Goal: Task Accomplishment & Management: Use online tool/utility

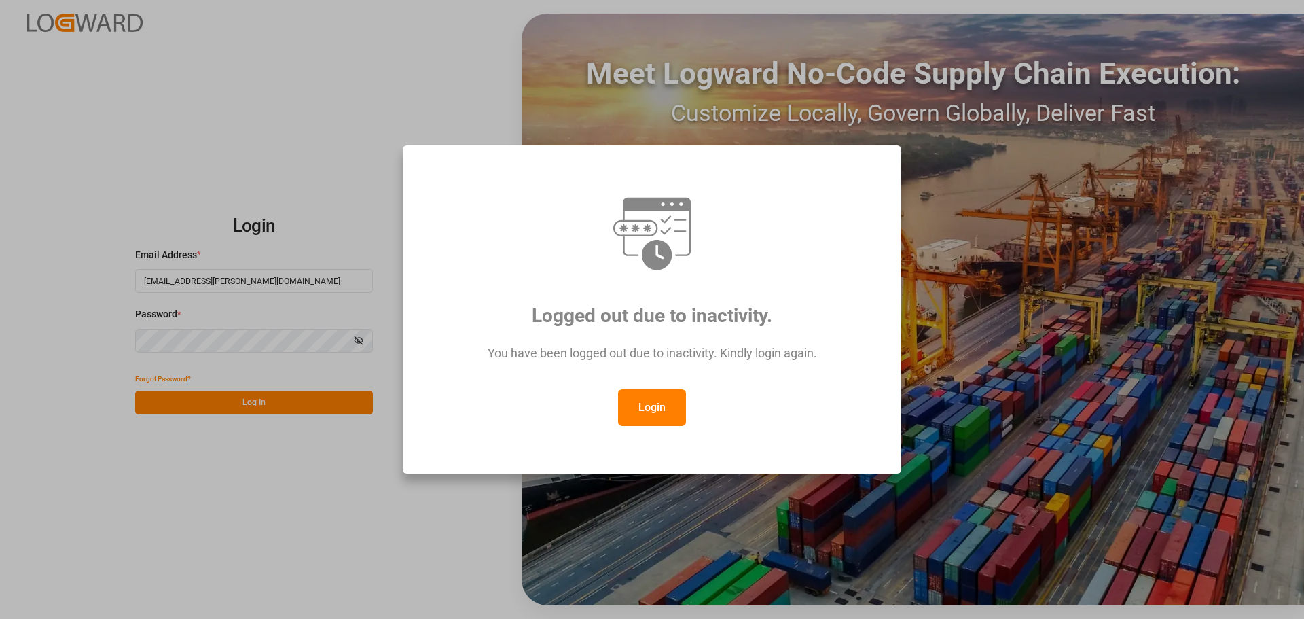
click at [656, 407] on button "Login" at bounding box center [652, 407] width 68 height 37
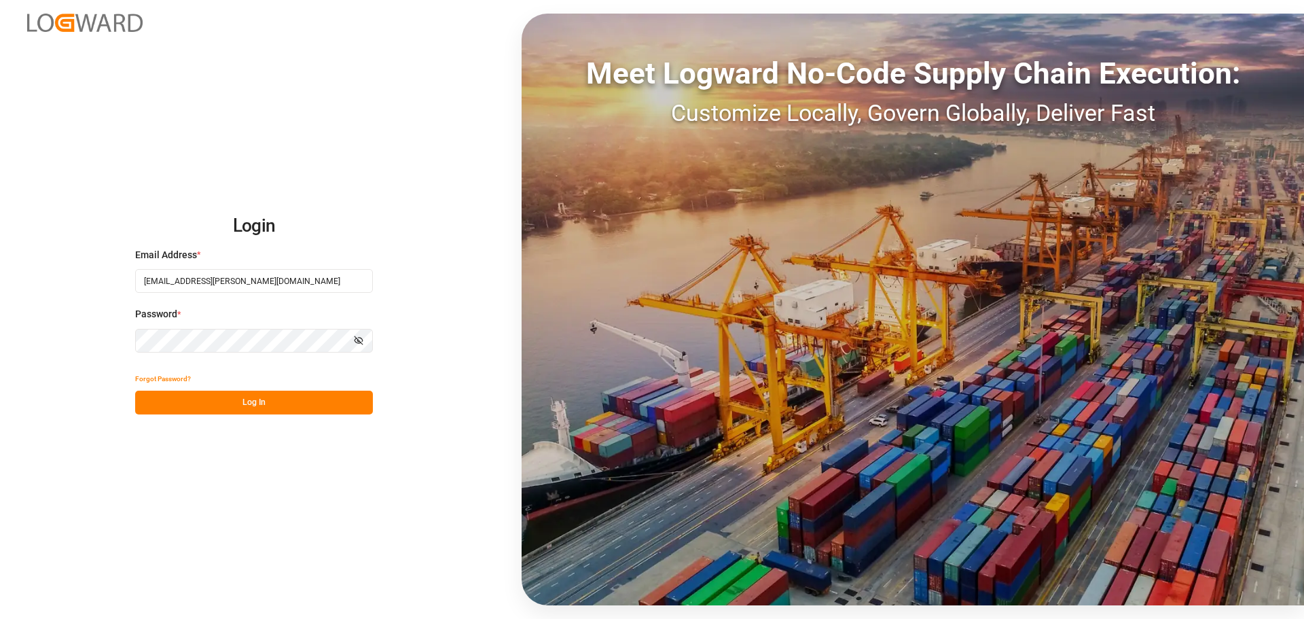
click at [302, 401] on button "Log In" at bounding box center [254, 403] width 238 height 24
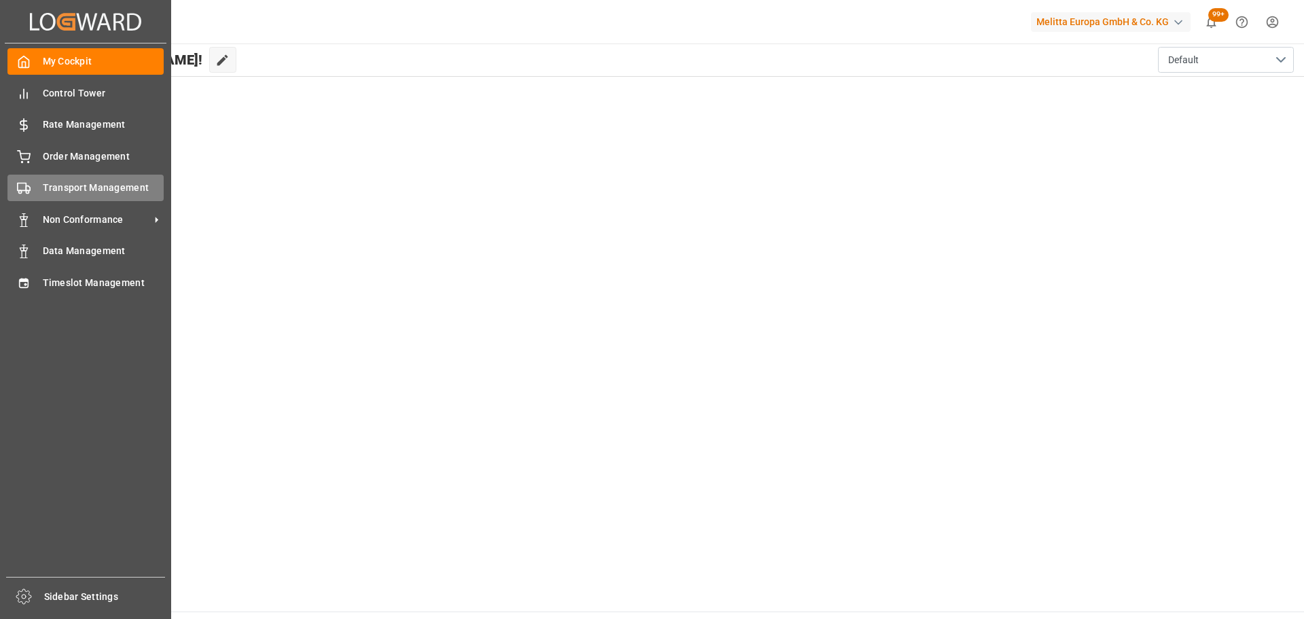
click at [47, 187] on span "Transport Management" at bounding box center [104, 188] width 122 height 14
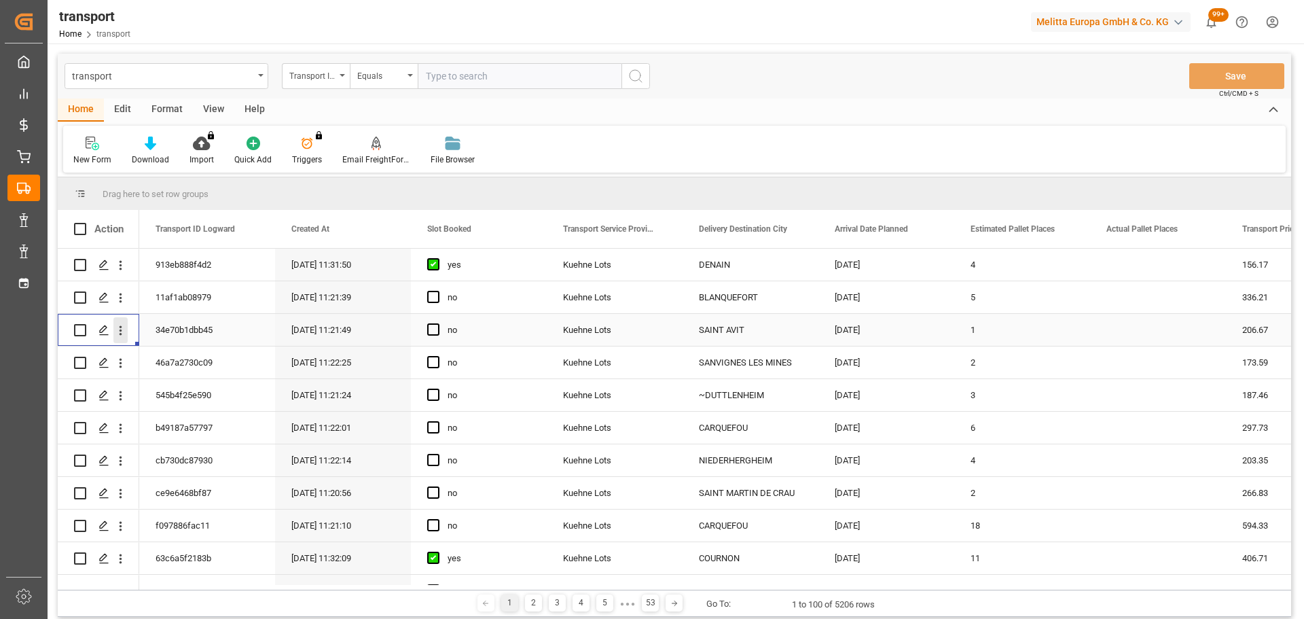
click at [116, 327] on icon "open menu" at bounding box center [120, 330] width 14 height 14
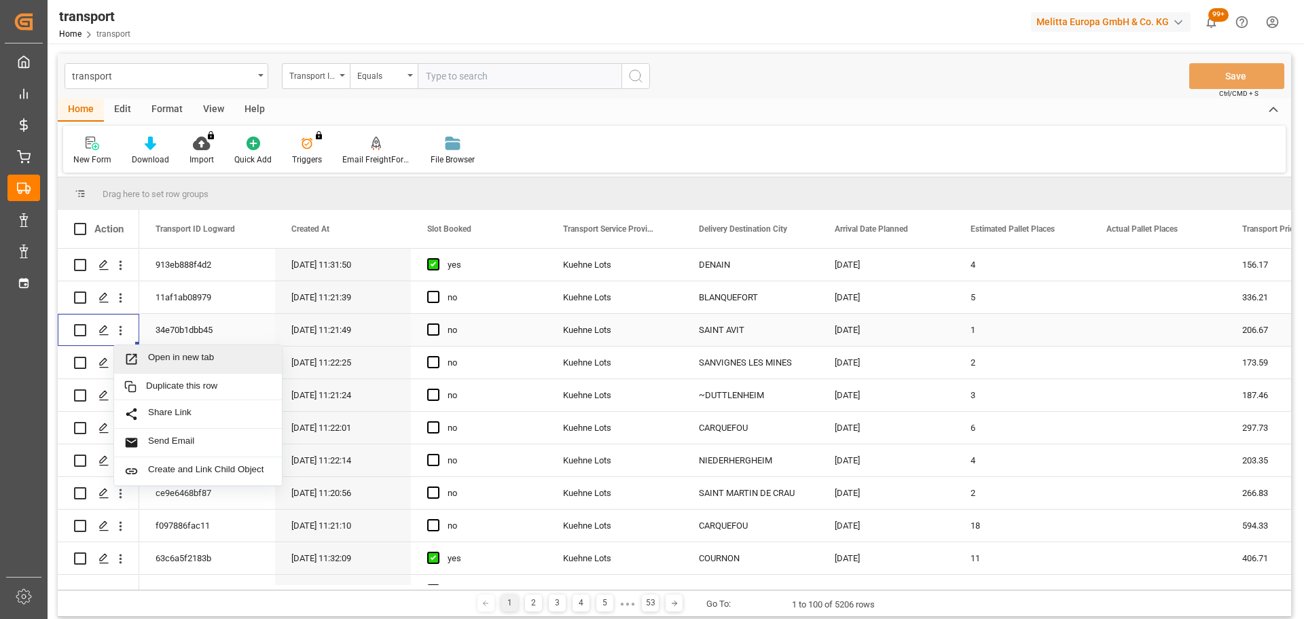
click at [195, 356] on span "Open in new tab" at bounding box center [210, 359] width 124 height 14
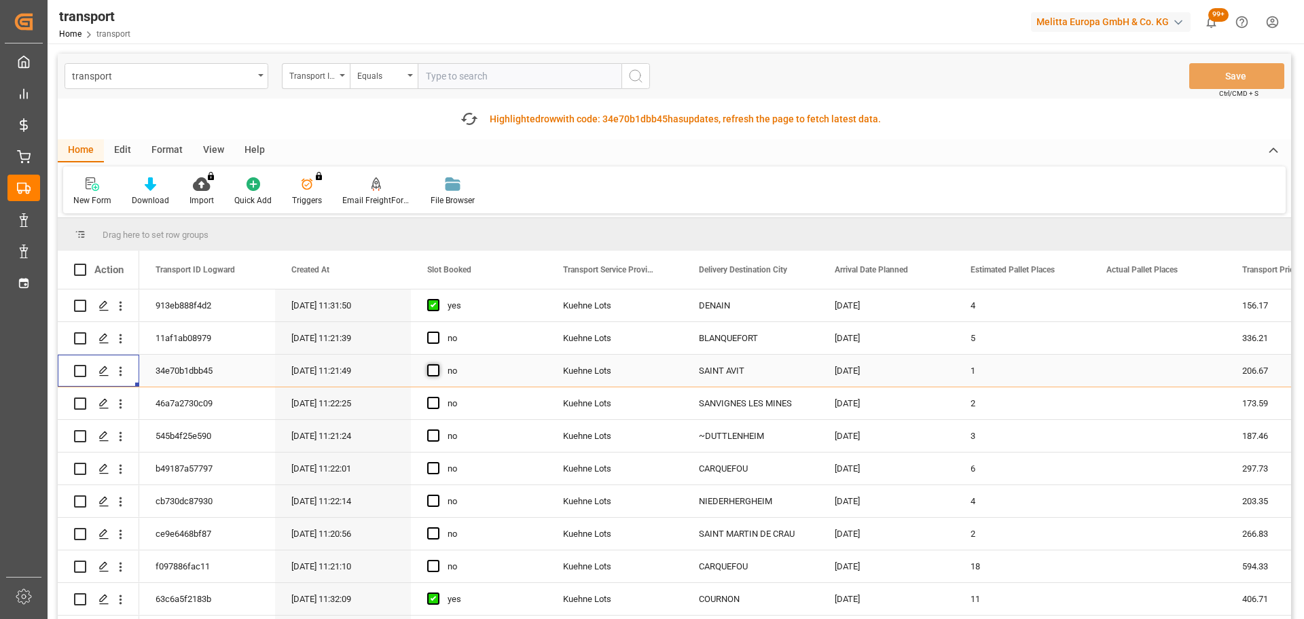
click at [432, 370] on span "Press SPACE to select this row." at bounding box center [433, 370] width 12 height 12
click at [437, 364] on input "Press SPACE to select this row." at bounding box center [437, 364] width 0 height 0
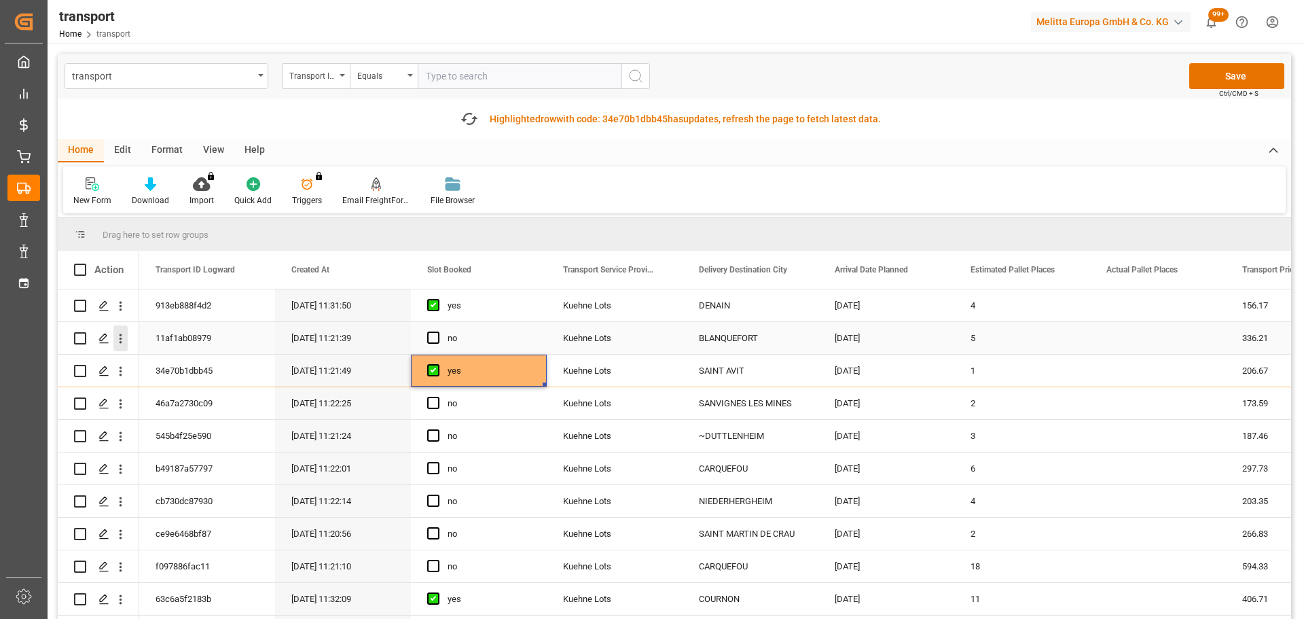
click at [122, 337] on icon "open menu" at bounding box center [120, 339] width 14 height 14
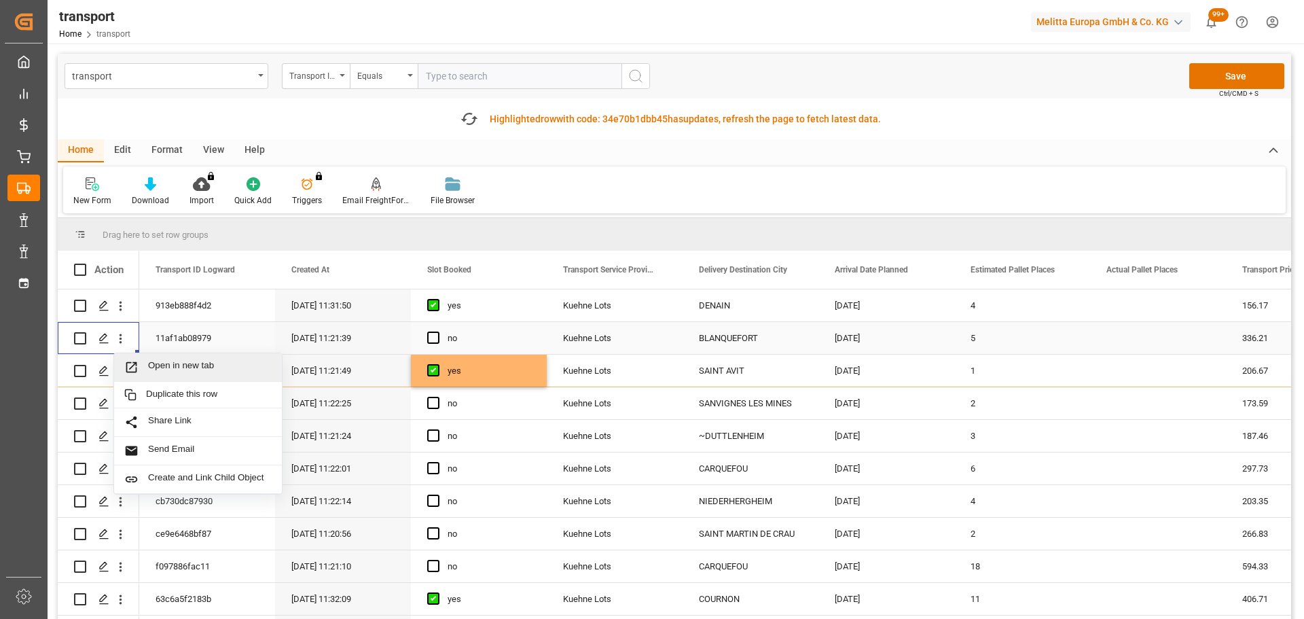
click at [221, 361] on span "Open in new tab" at bounding box center [210, 367] width 124 height 14
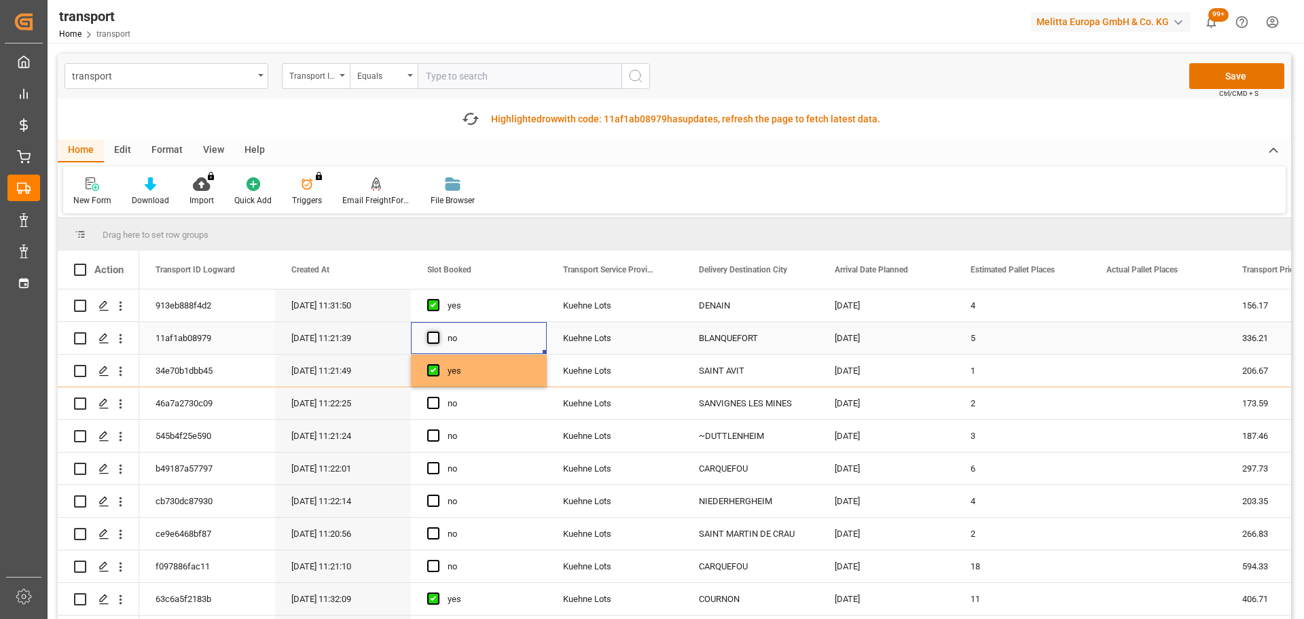
click at [431, 335] on span "Press SPACE to select this row." at bounding box center [433, 338] width 12 height 12
click at [437, 332] on input "Press SPACE to select this row." at bounding box center [437, 332] width 0 height 0
click at [116, 399] on icon "open menu" at bounding box center [120, 404] width 14 height 14
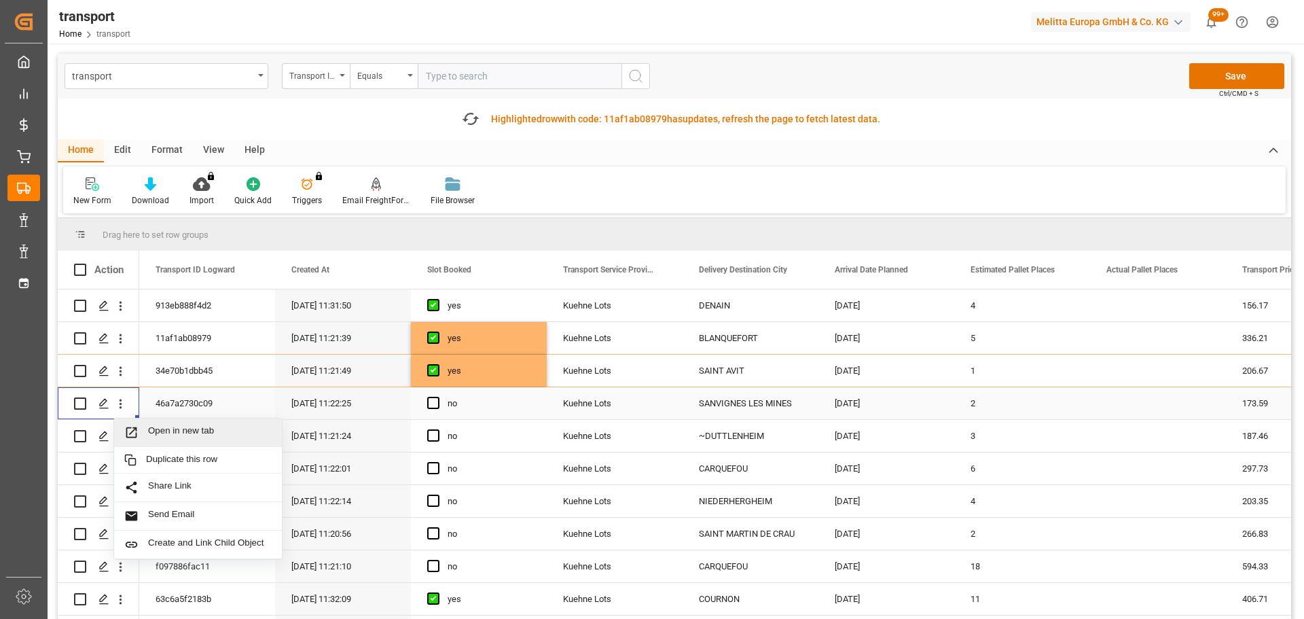
click at [179, 428] on span "Open in new tab" at bounding box center [210, 432] width 124 height 14
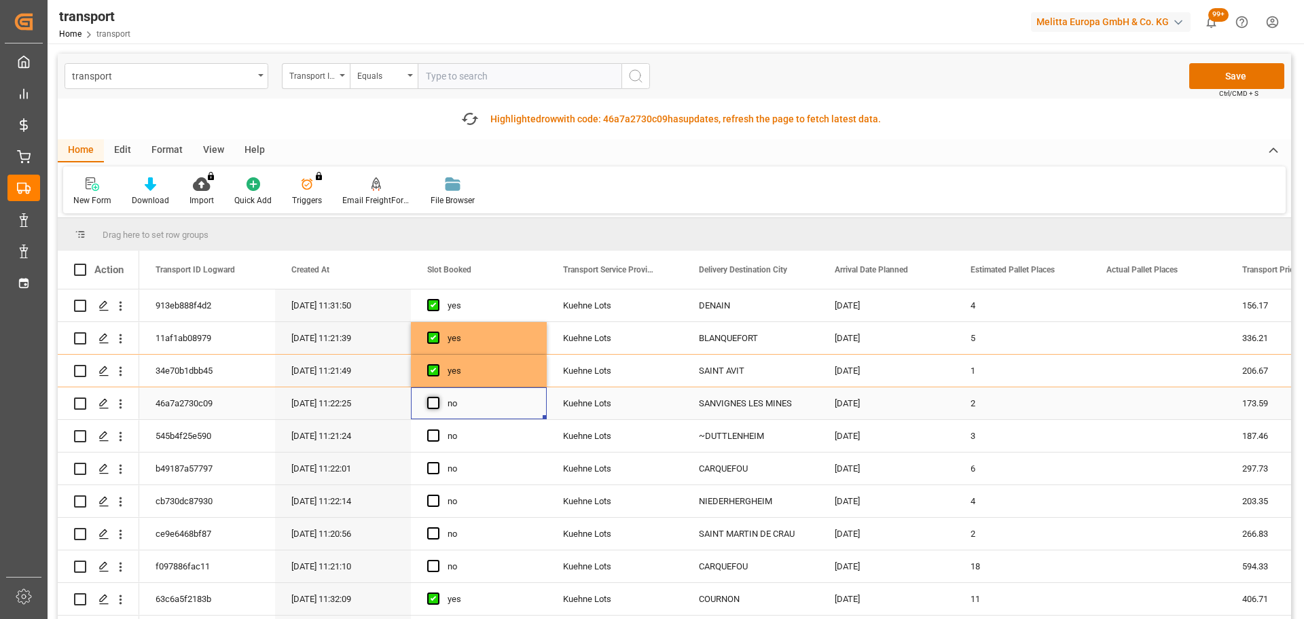
click at [437, 406] on span "Press SPACE to select this row." at bounding box center [433, 403] width 12 height 12
click at [437, 397] on input "Press SPACE to select this row." at bounding box center [437, 397] width 0 height 0
click at [122, 531] on icon "open menu" at bounding box center [120, 534] width 14 height 14
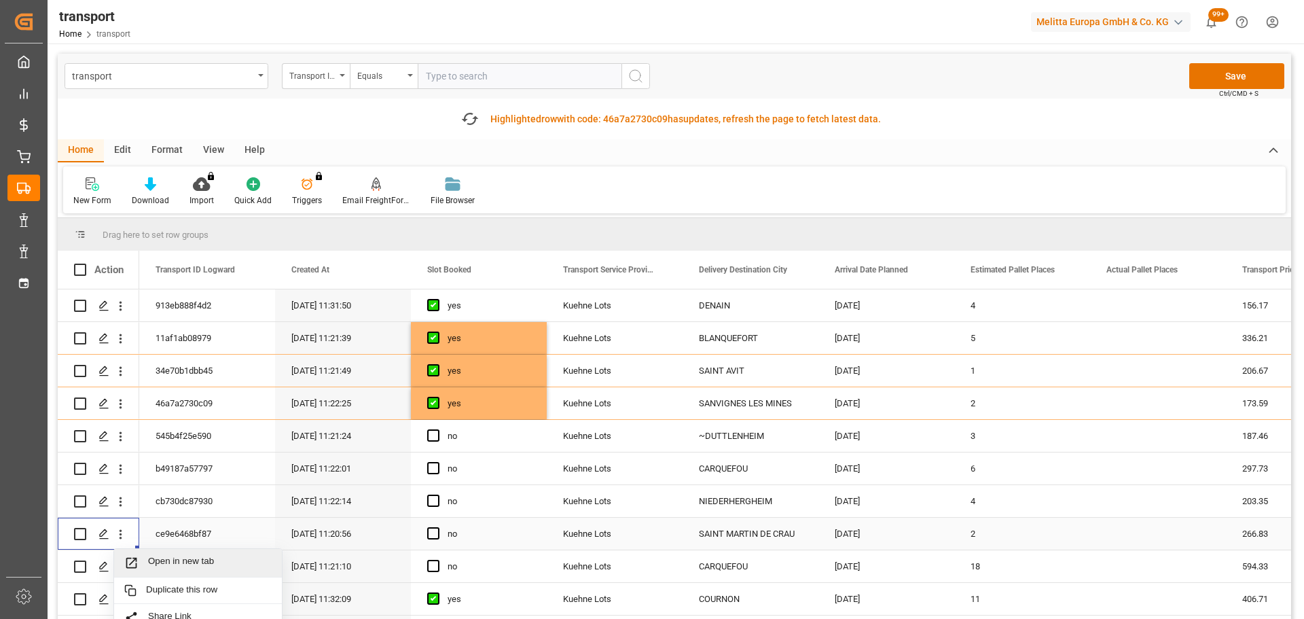
click at [178, 552] on div "Open in new tab" at bounding box center [198, 563] width 168 height 29
click at [433, 537] on span "Press SPACE to select this row." at bounding box center [433, 533] width 12 height 12
click at [437, 527] on input "Press SPACE to select this row." at bounding box center [437, 527] width 0 height 0
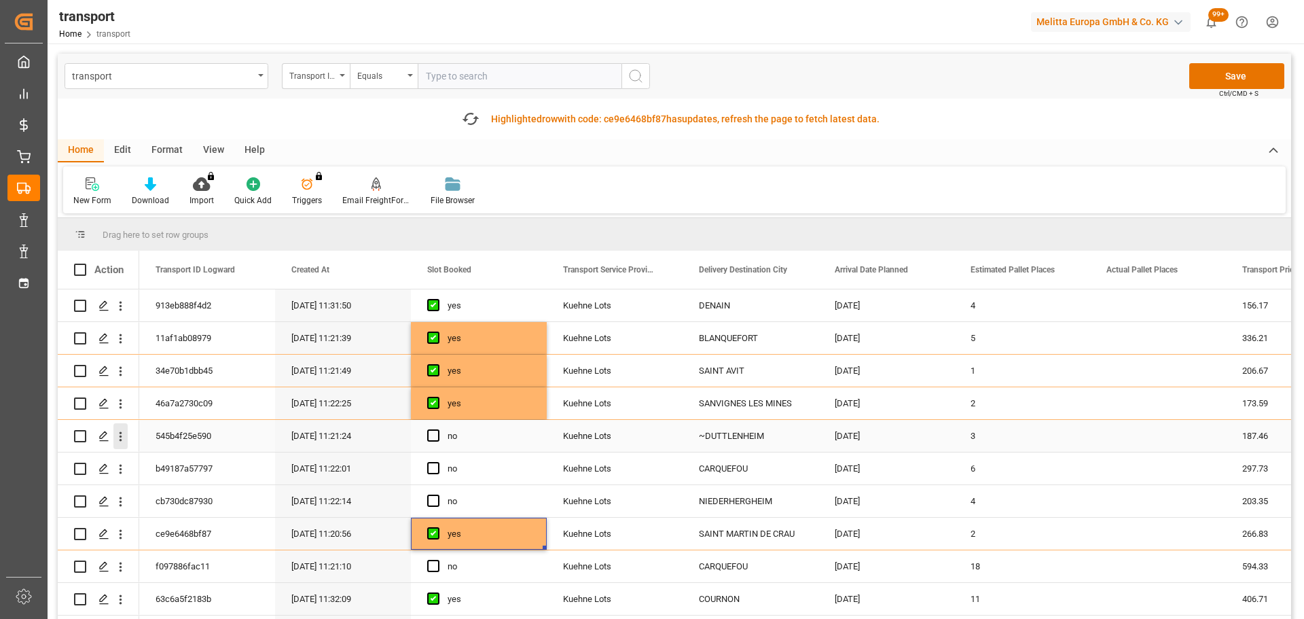
click at [121, 430] on icon "open menu" at bounding box center [120, 436] width 14 height 14
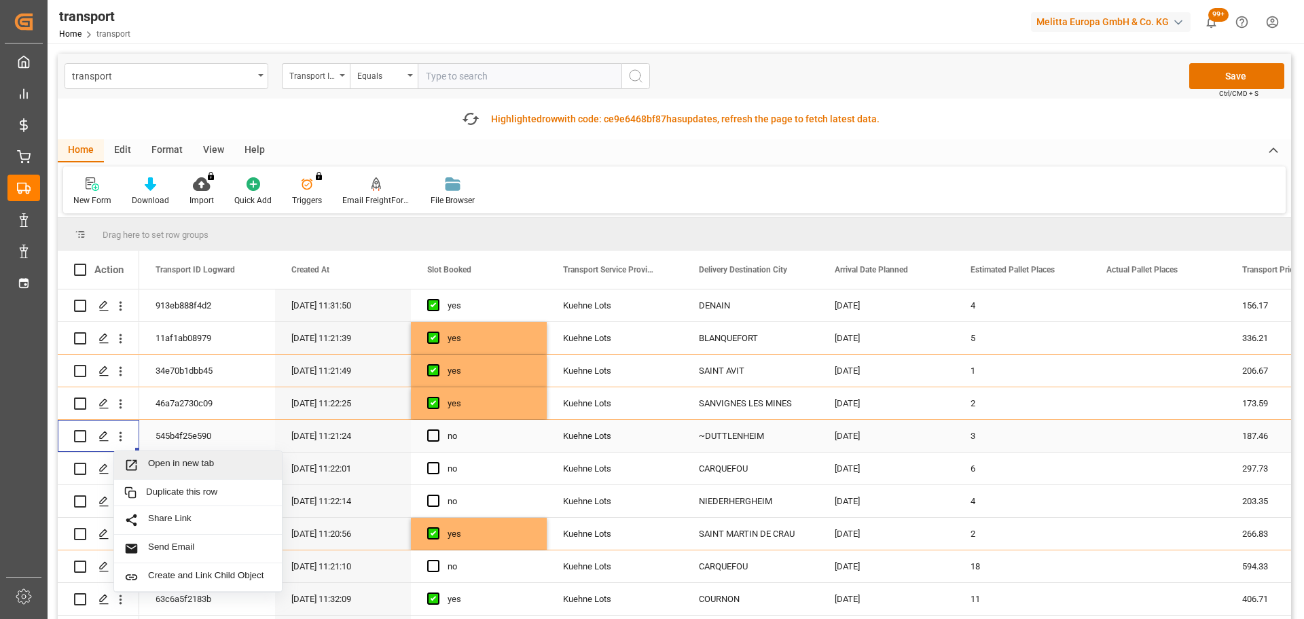
click at [173, 460] on span "Open in new tab" at bounding box center [210, 465] width 124 height 14
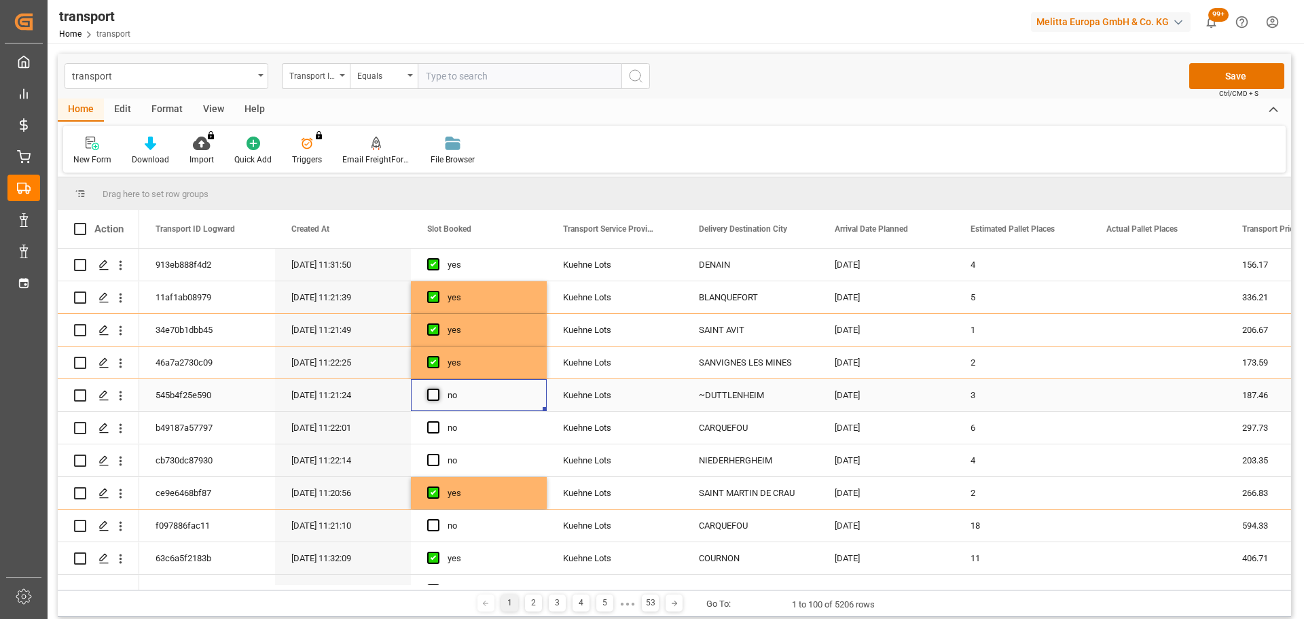
click at [437, 392] on span "Press SPACE to select this row." at bounding box center [433, 395] width 12 height 12
click at [437, 389] on input "Press SPACE to select this row." at bounding box center [437, 389] width 0 height 0
click at [120, 527] on icon "open menu" at bounding box center [121, 527] width 3 height 10
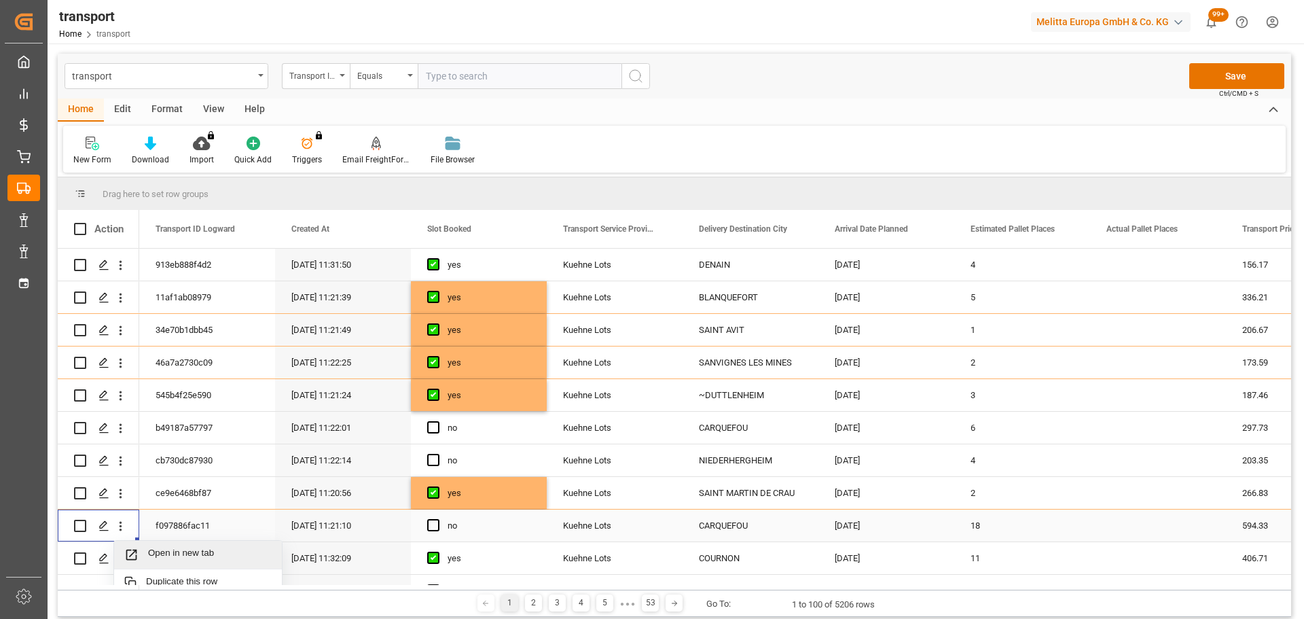
click at [182, 550] on span "Open in new tab" at bounding box center [210, 555] width 124 height 14
click at [435, 523] on span "Press SPACE to select this row." at bounding box center [433, 525] width 12 height 12
click at [437, 519] on input "Press SPACE to select this row." at bounding box center [437, 519] width 0 height 0
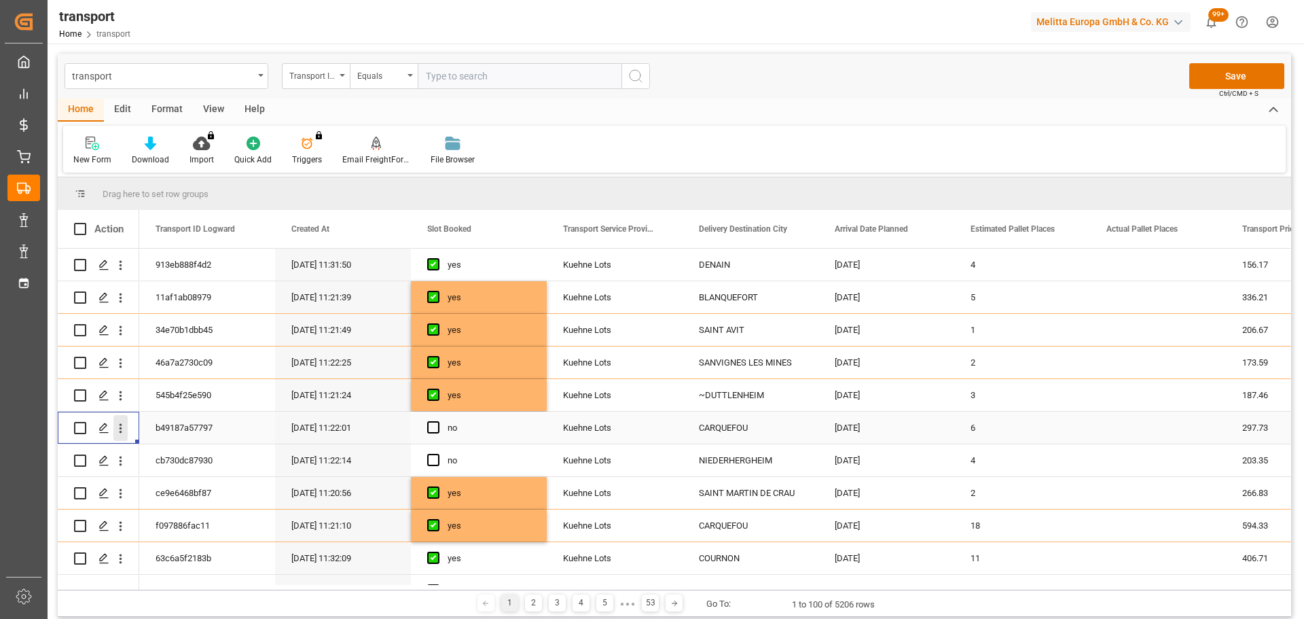
click at [120, 421] on button "open menu" at bounding box center [120, 428] width 14 height 26
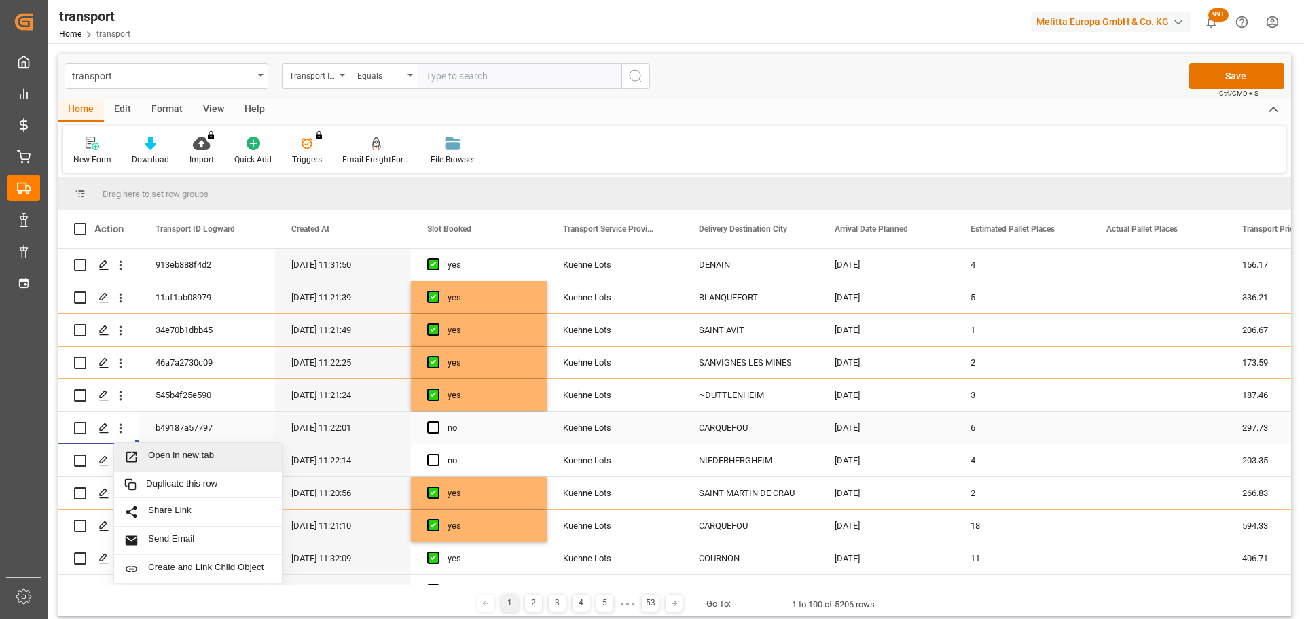
click at [178, 453] on span "Open in new tab" at bounding box center [210, 457] width 124 height 14
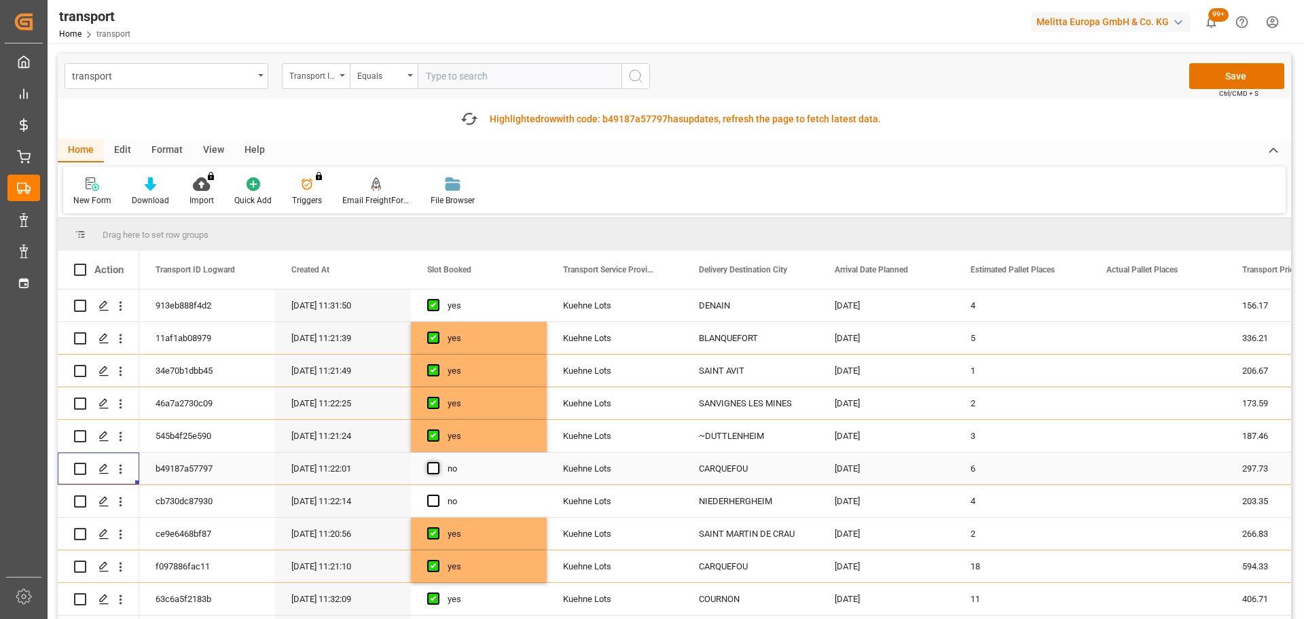
click at [436, 471] on span "Press SPACE to select this row." at bounding box center [433, 468] width 12 height 12
click at [437, 462] on input "Press SPACE to select this row." at bounding box center [437, 462] width 0 height 0
click at [118, 496] on icon "open menu" at bounding box center [120, 502] width 14 height 14
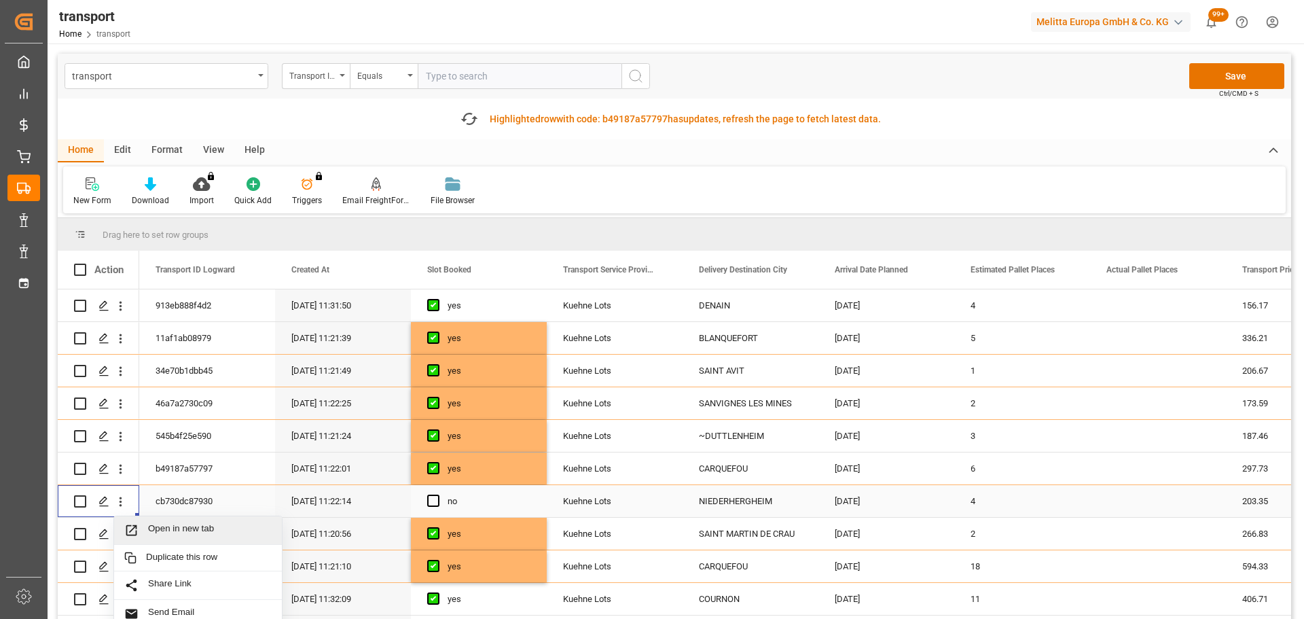
click at [176, 524] on span "Open in new tab" at bounding box center [210, 530] width 124 height 14
click at [123, 499] on icon "open menu" at bounding box center [120, 502] width 14 height 14
click at [166, 524] on span "Open in new tab" at bounding box center [210, 530] width 124 height 14
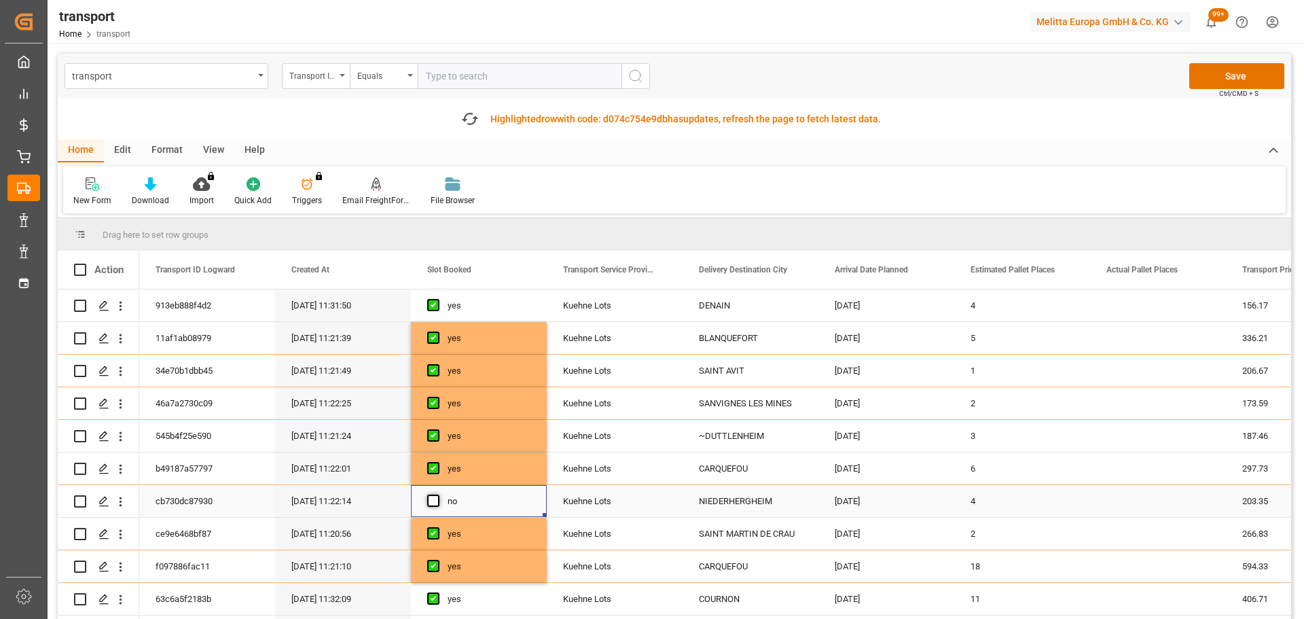
click at [435, 495] on span "Press SPACE to select this row." at bounding box center [433, 501] width 12 height 12
click at [437, 495] on input "Press SPACE to select this row." at bounding box center [437, 495] width 0 height 0
click at [1243, 76] on button "Save" at bounding box center [1237, 76] width 95 height 26
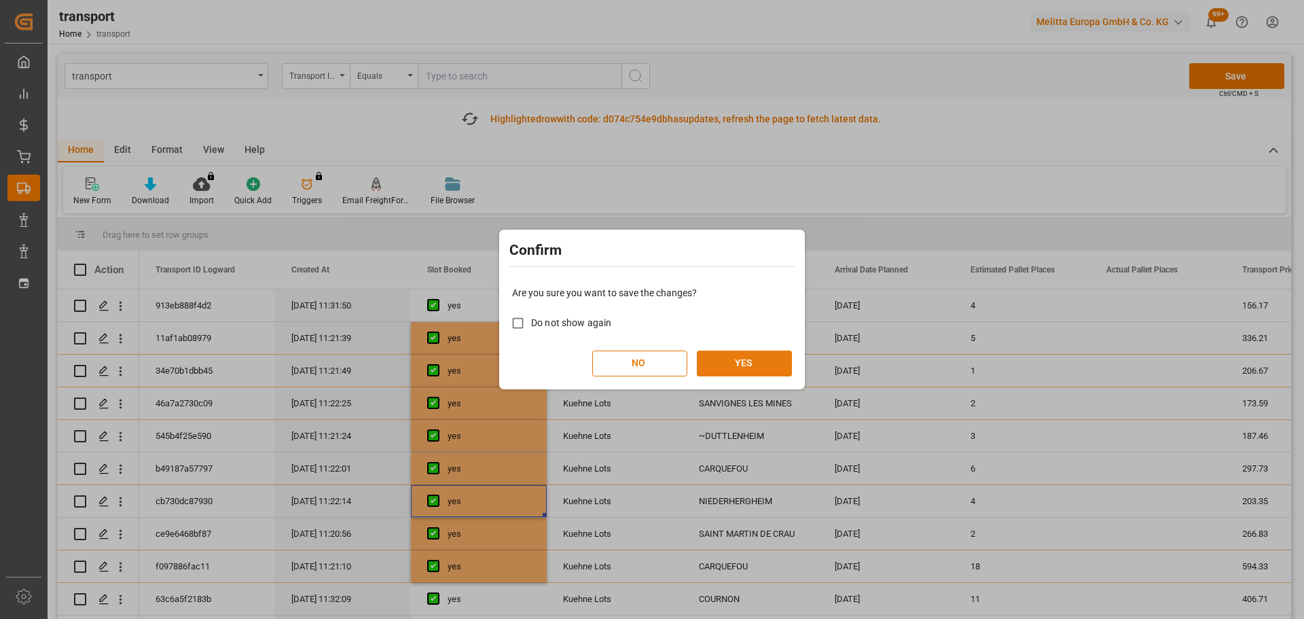
click at [755, 357] on button "YES" at bounding box center [744, 364] width 95 height 26
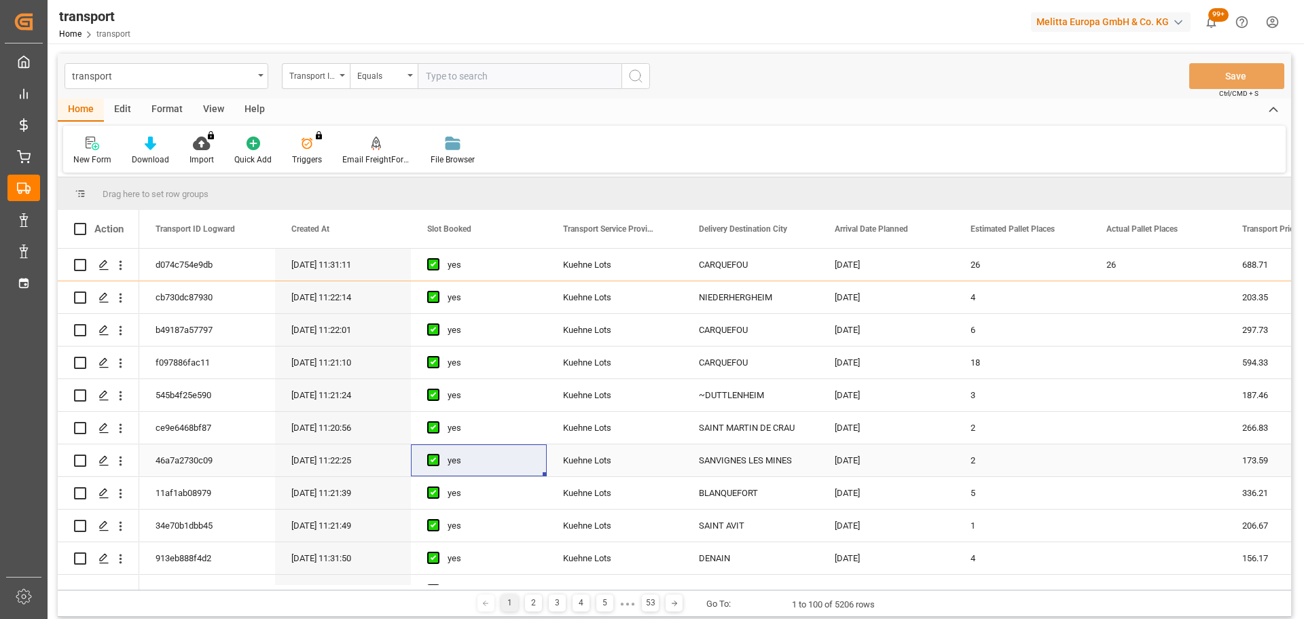
click at [243, 462] on div "46a7a2730c09" at bounding box center [207, 460] width 136 height 32
click at [740, 484] on div "BLANQUEFORT" at bounding box center [751, 493] width 136 height 32
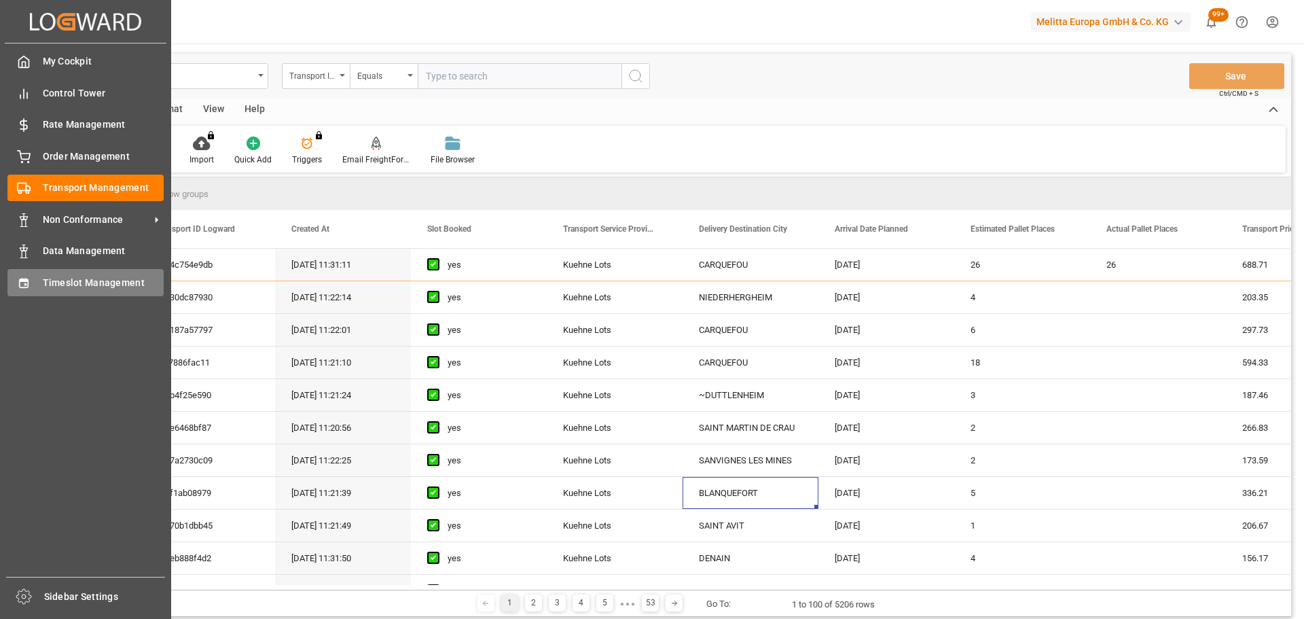
click at [45, 272] on div "Timeslot Management Timeslot Management" at bounding box center [85, 282] width 156 height 26
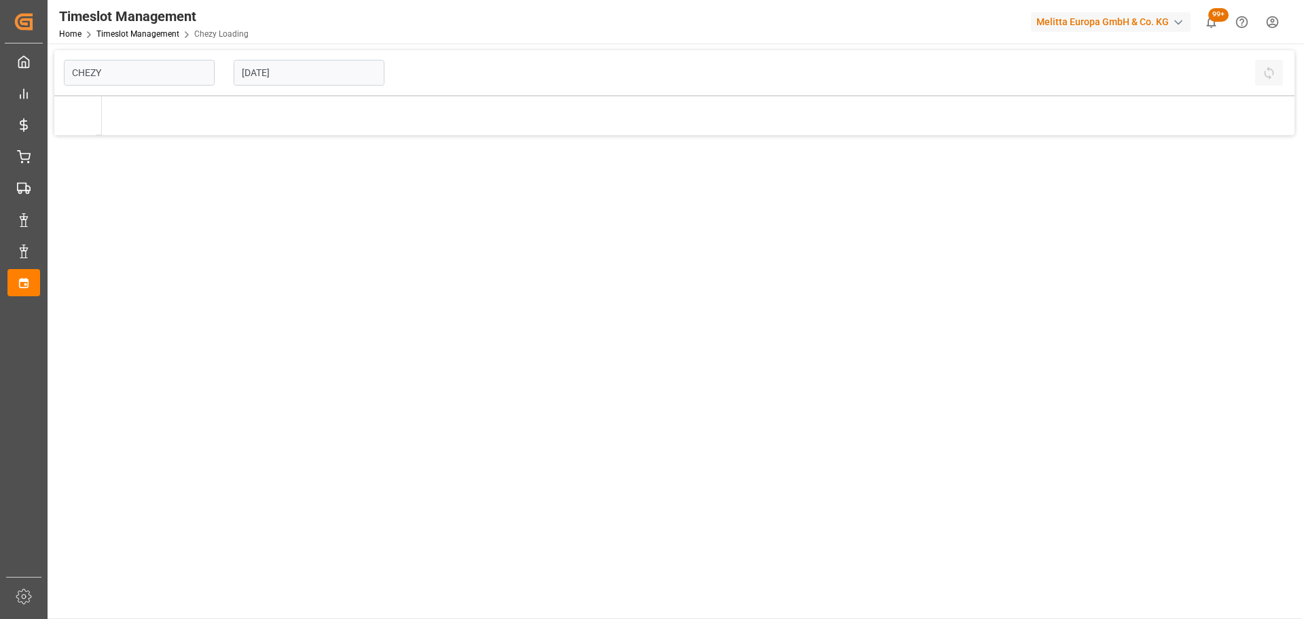
type input "Chezy Loading"
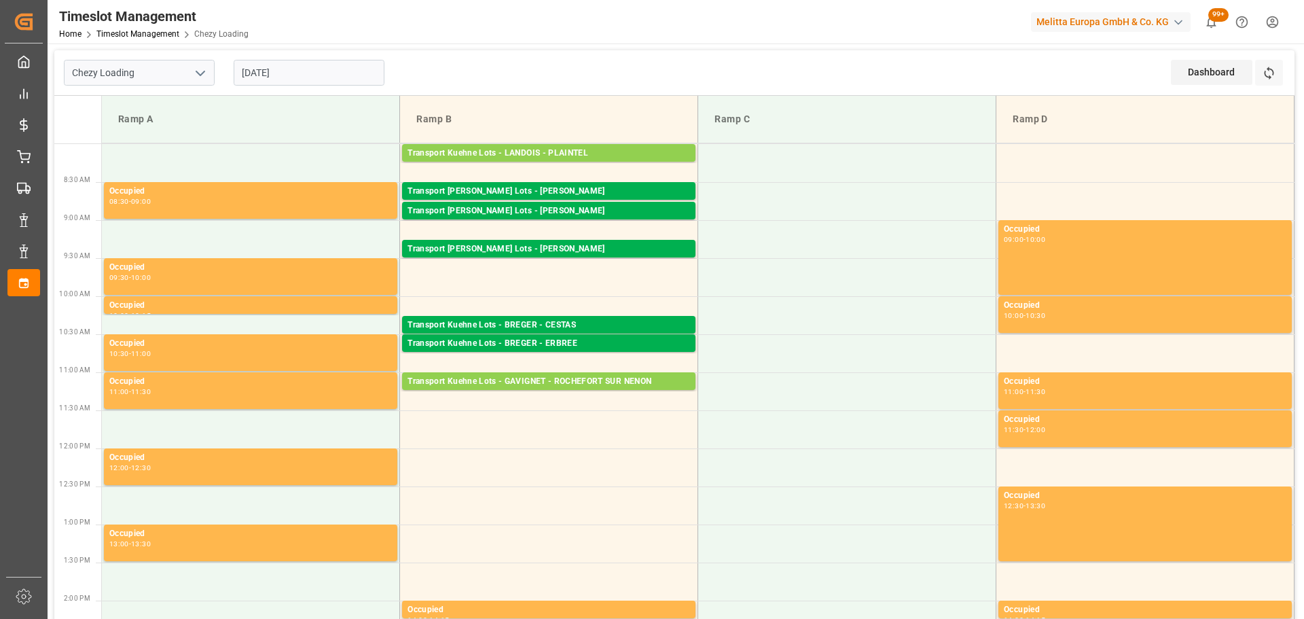
click at [301, 70] on input "07-10-2025" at bounding box center [309, 73] width 151 height 26
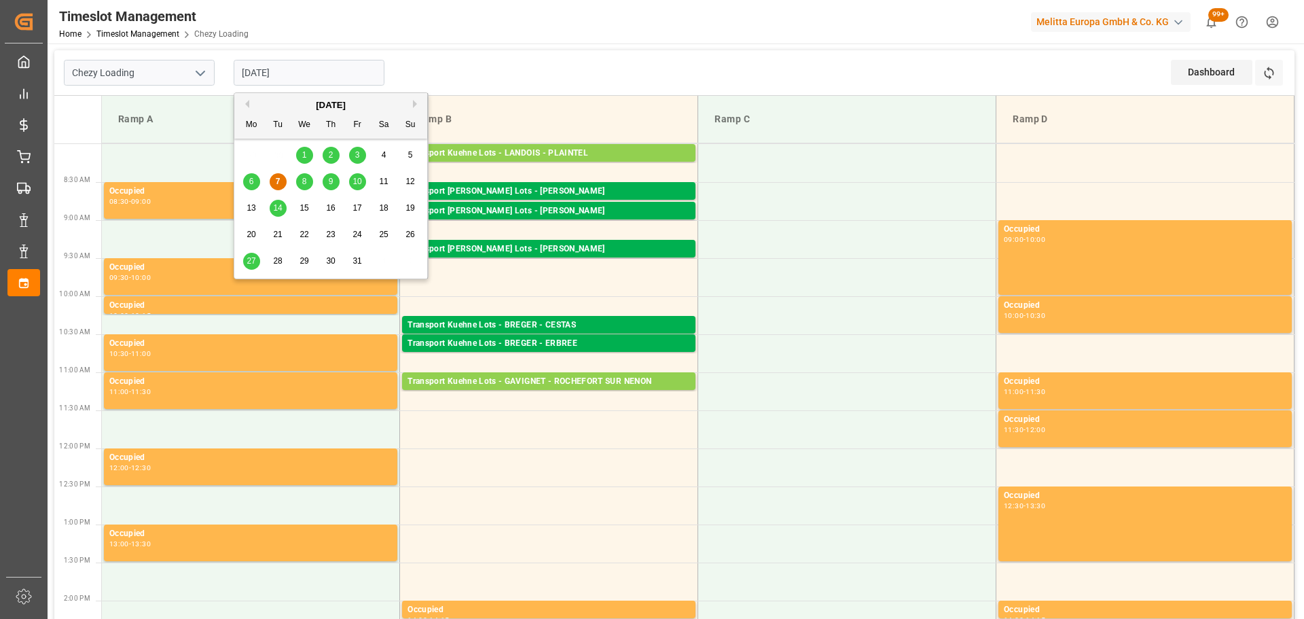
click at [307, 177] on div "8" at bounding box center [304, 182] width 17 height 16
type input "08-10-2025"
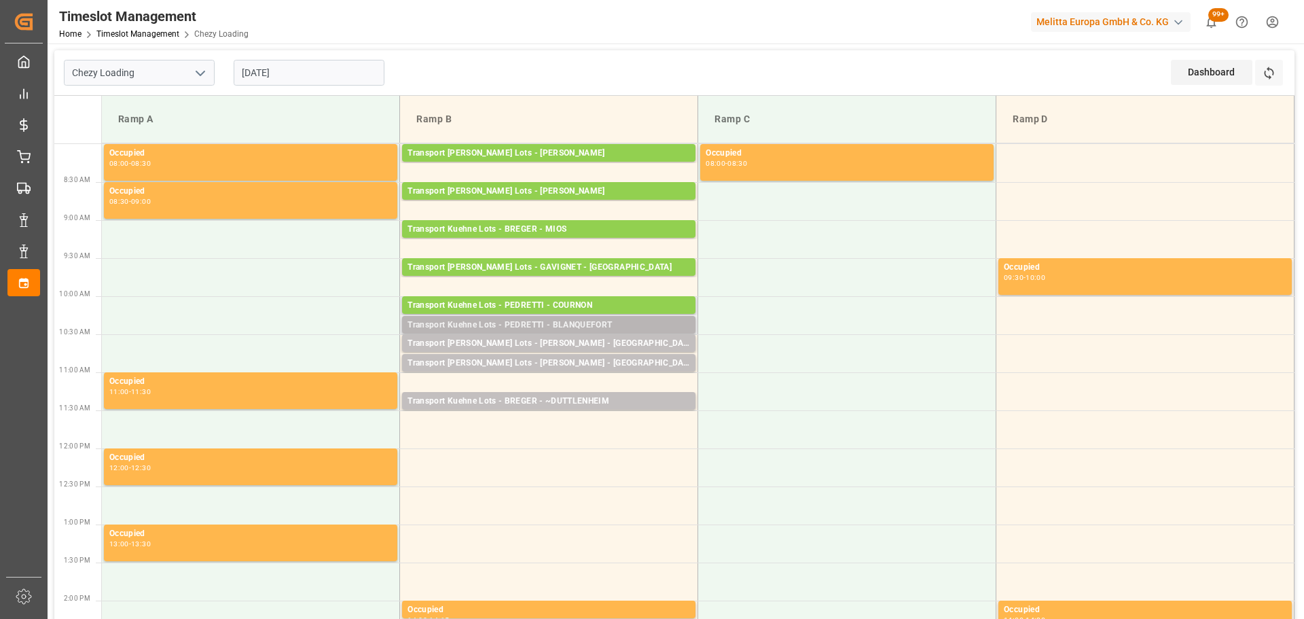
click at [570, 317] on div "Transport Kuehne Lots - PEDRETTI - BLANQUEFORT Pallets: 5,TU: 124,City: BLANQUE…" at bounding box center [548, 325] width 293 height 18
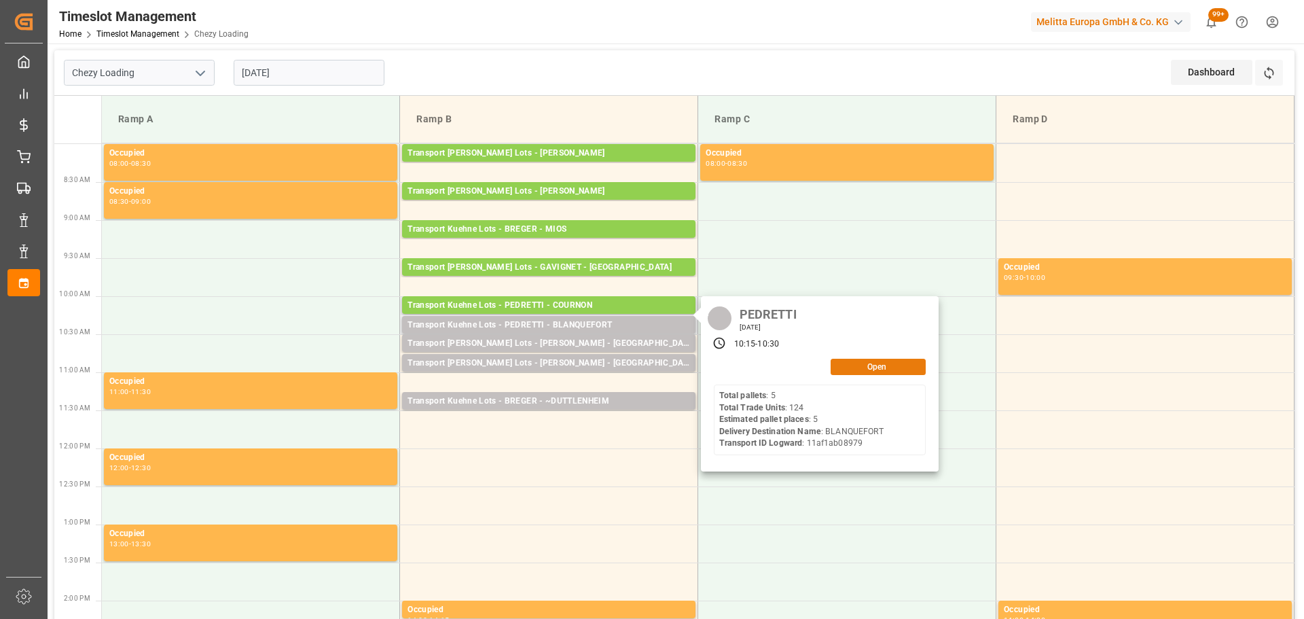
click at [858, 366] on button "Open" at bounding box center [878, 367] width 95 height 16
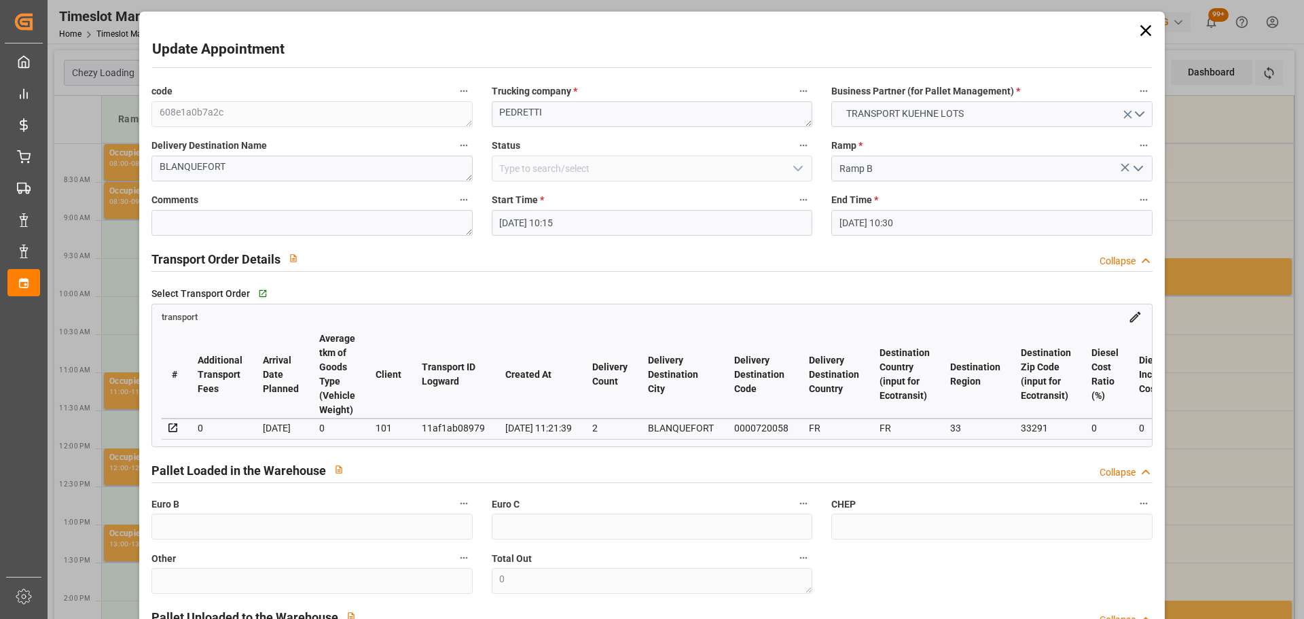
type input "08-10-2025 10:15"
type input "08-10-2025 10:30"
type input "07-10-2025 14:08"
type input "07-10-2025 11:21"
type input "14-10-2025"
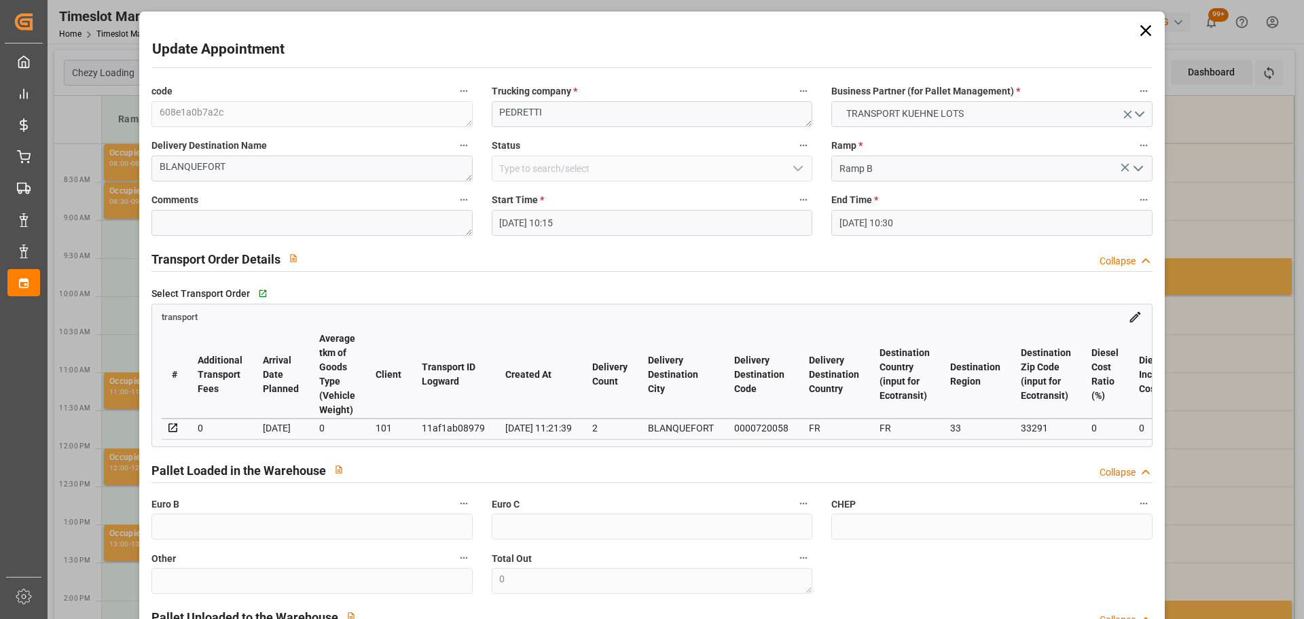
type input "10-10-2025"
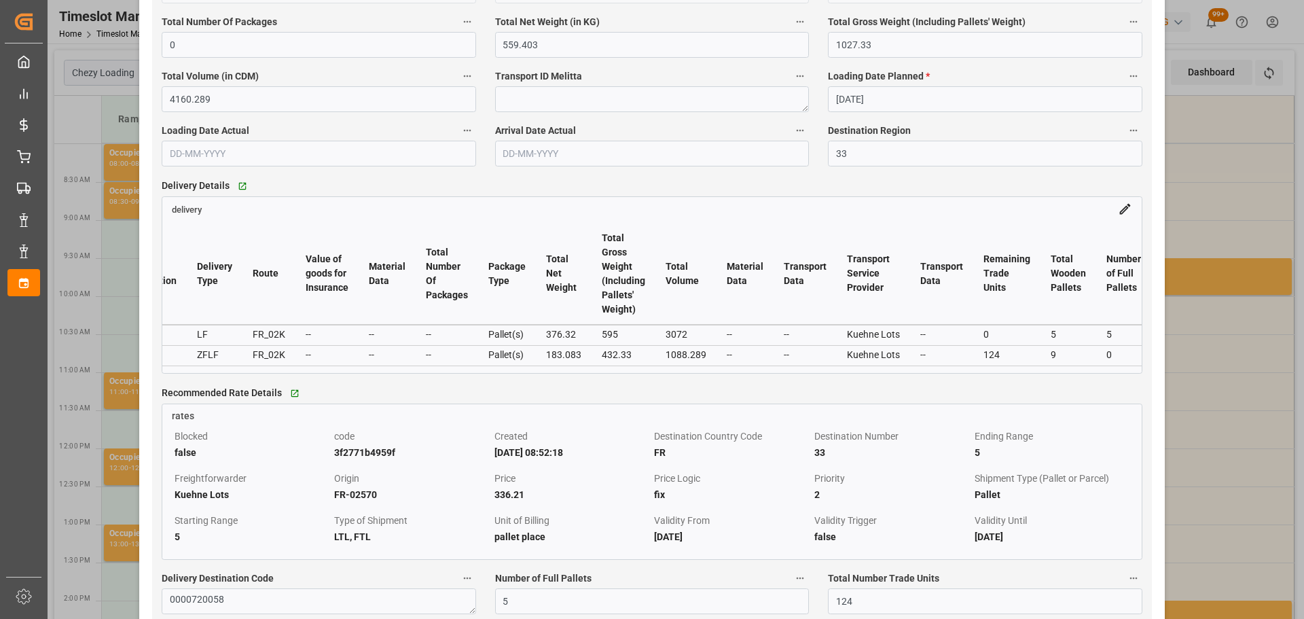
scroll to position [0, 2395]
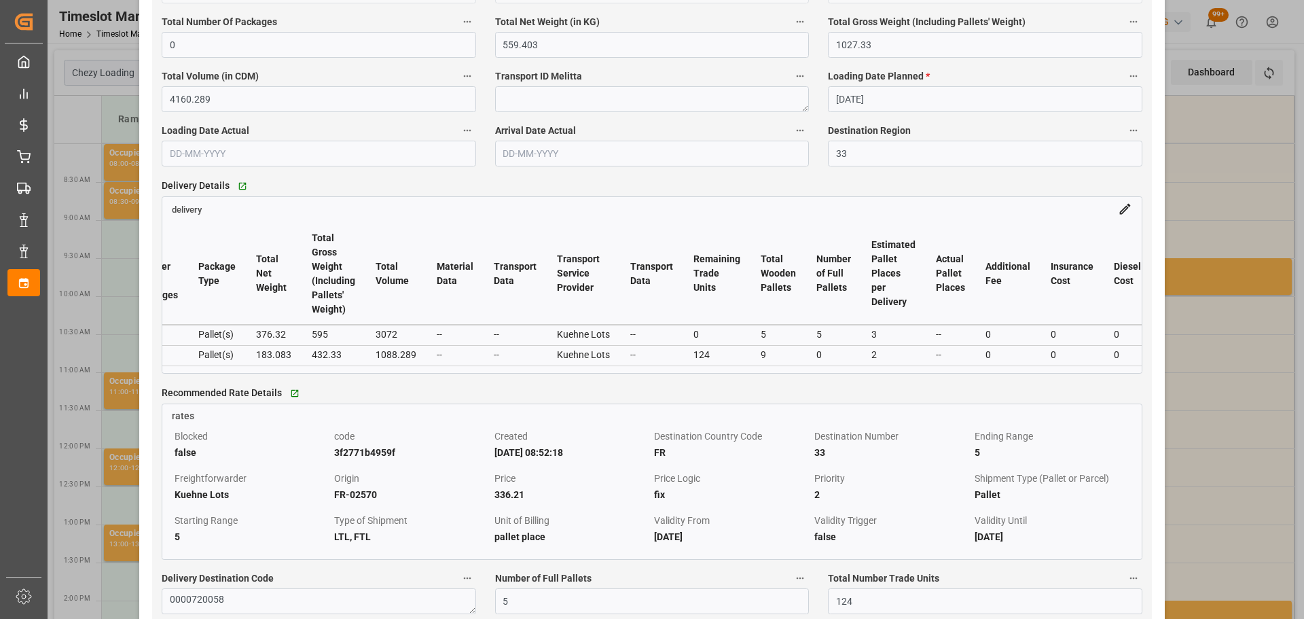
click at [1185, 378] on div "Update Appointment code 608e1a0b7a2c Trucking company * PEDRETTI Business Partn…" at bounding box center [652, 309] width 1304 height 619
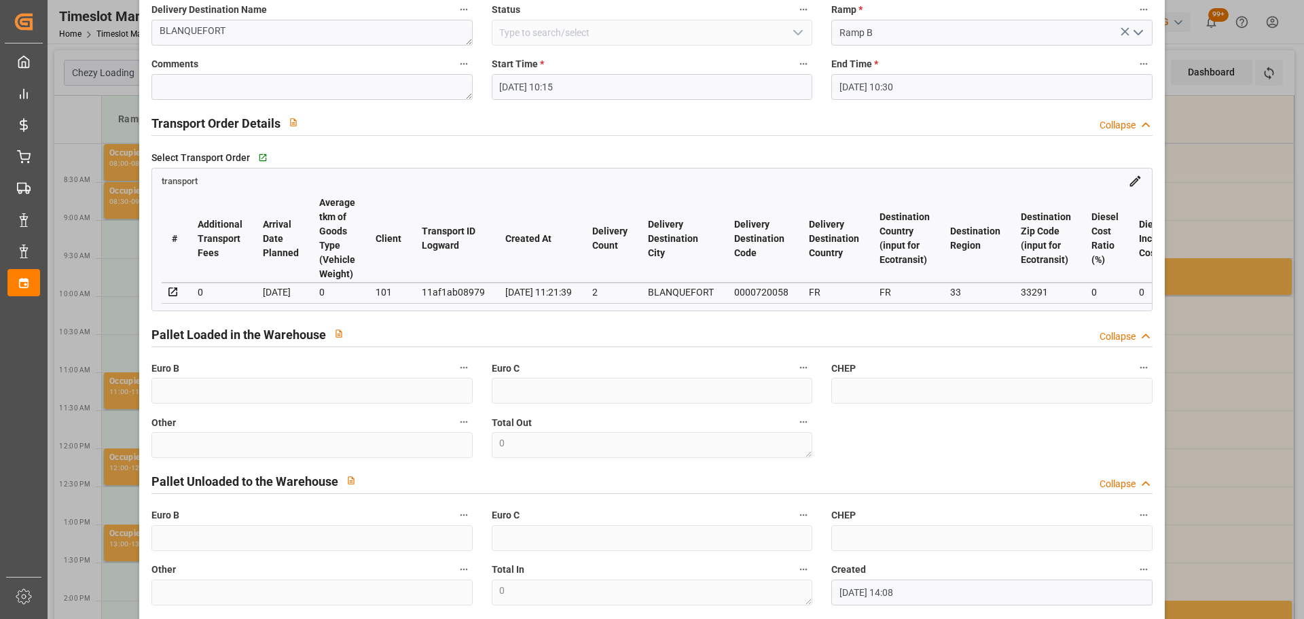
scroll to position [0, 0]
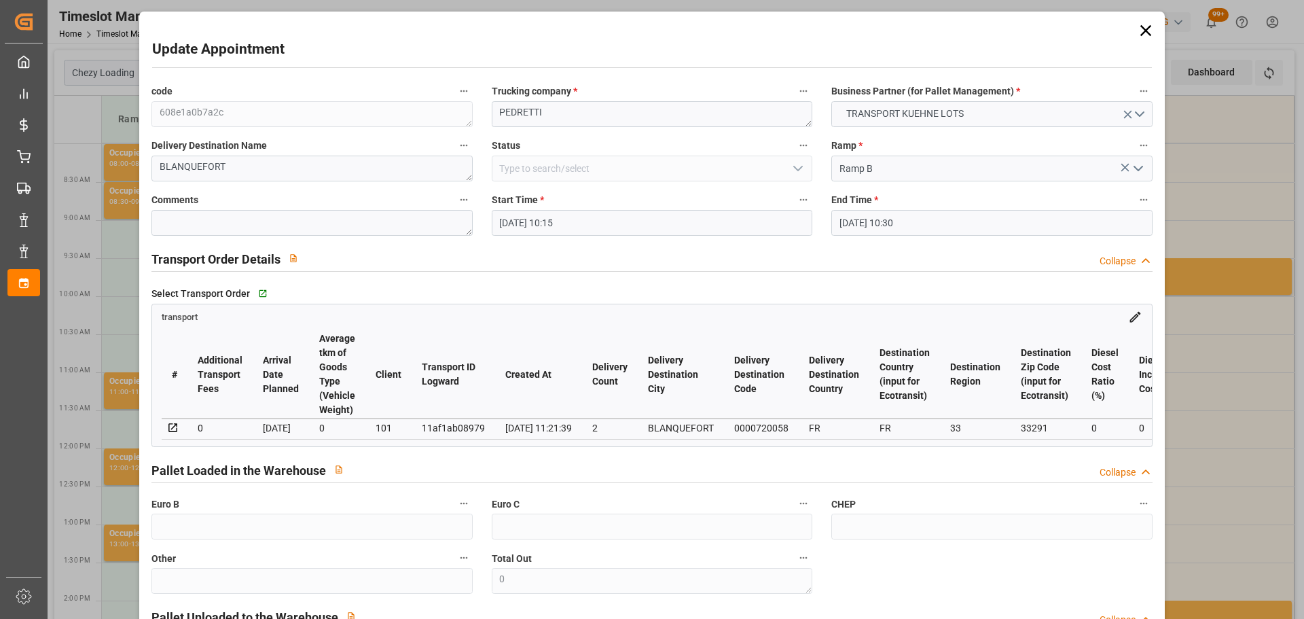
click at [1147, 29] on icon at bounding box center [1146, 30] width 19 height 19
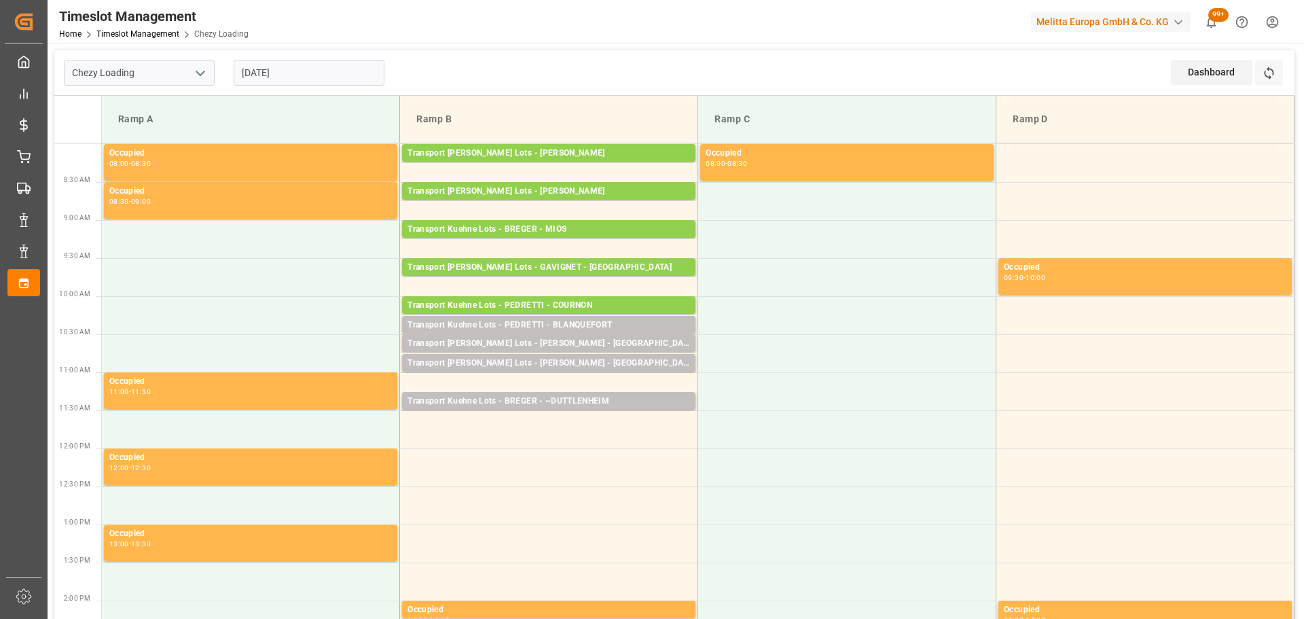
click at [301, 69] on input "08-10-2025" at bounding box center [309, 73] width 151 height 26
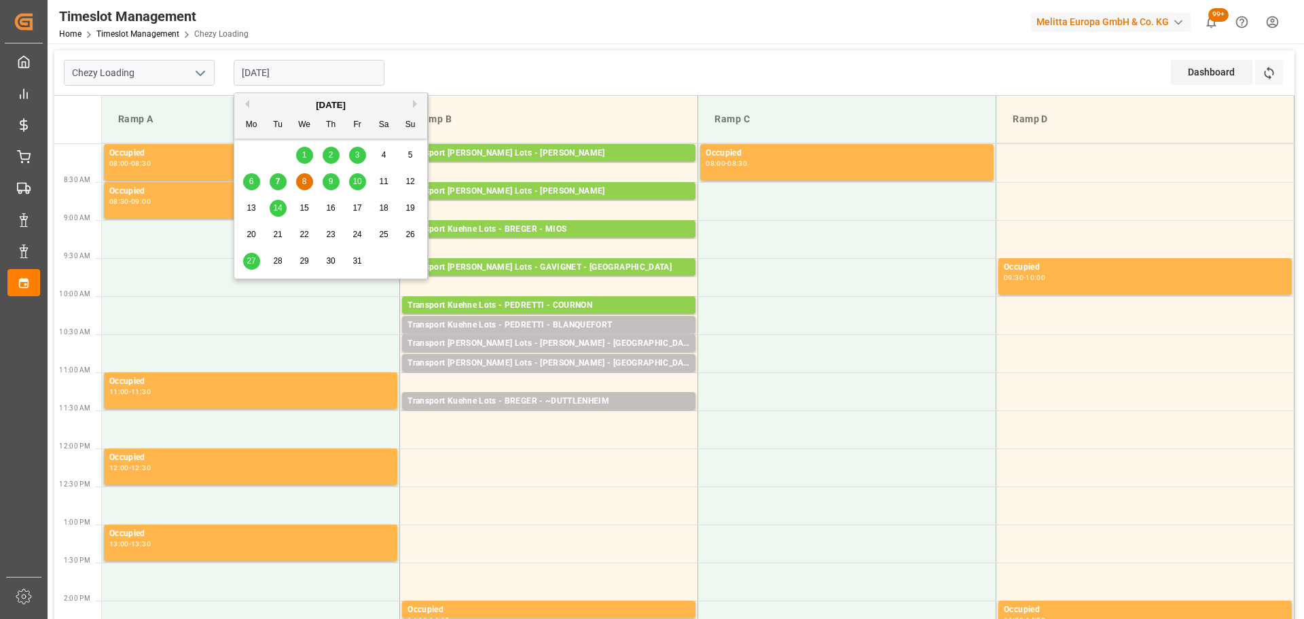
click at [283, 175] on div "7" at bounding box center [278, 182] width 17 height 16
type input "07-10-2025"
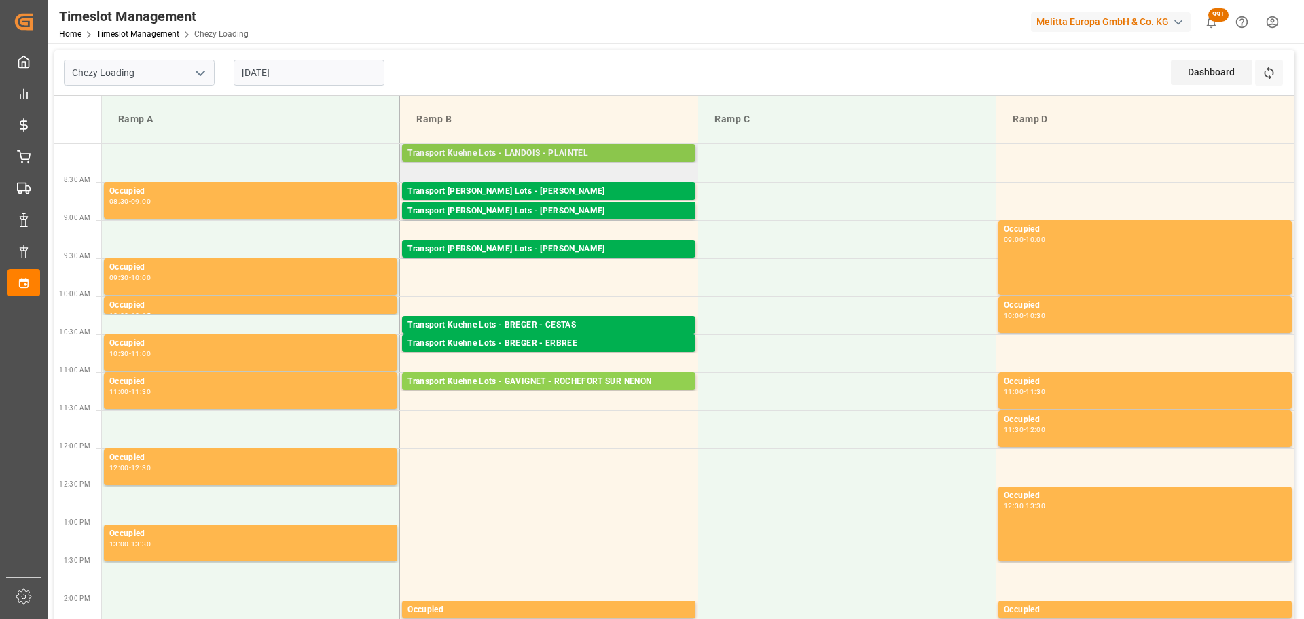
click at [525, 149] on div "Transport Kuehne Lots - LANDOIS - PLAINTEL" at bounding box center [549, 154] width 283 height 14
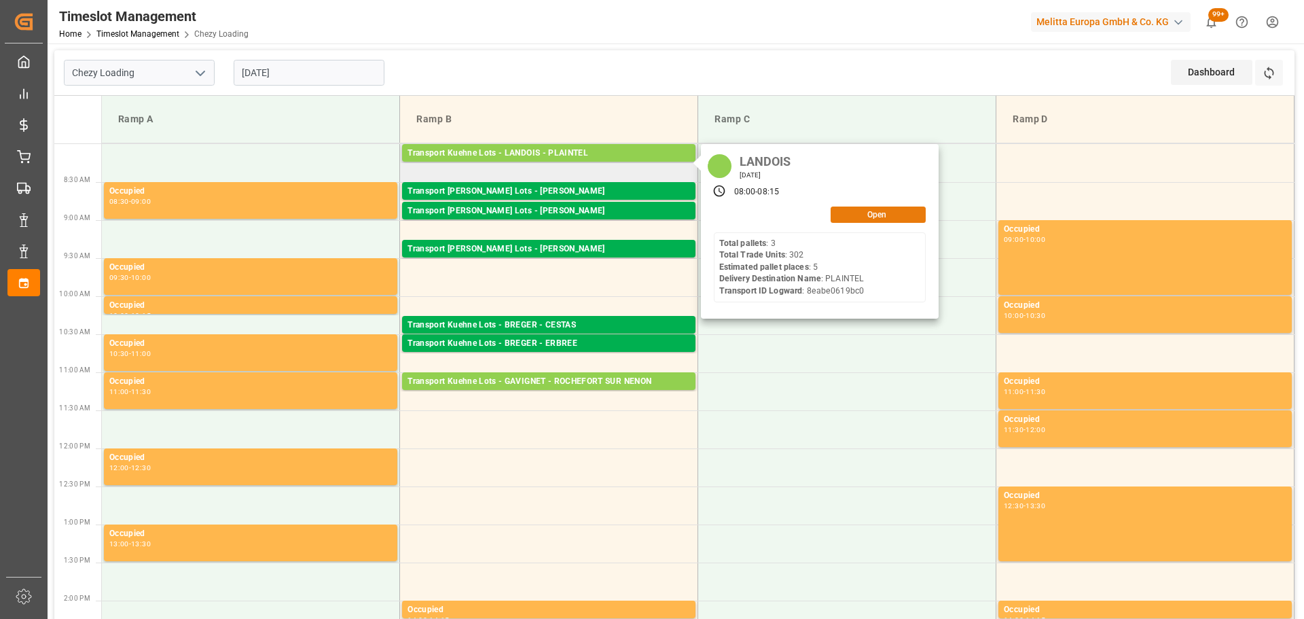
click at [860, 215] on button "Open" at bounding box center [878, 215] width 95 height 16
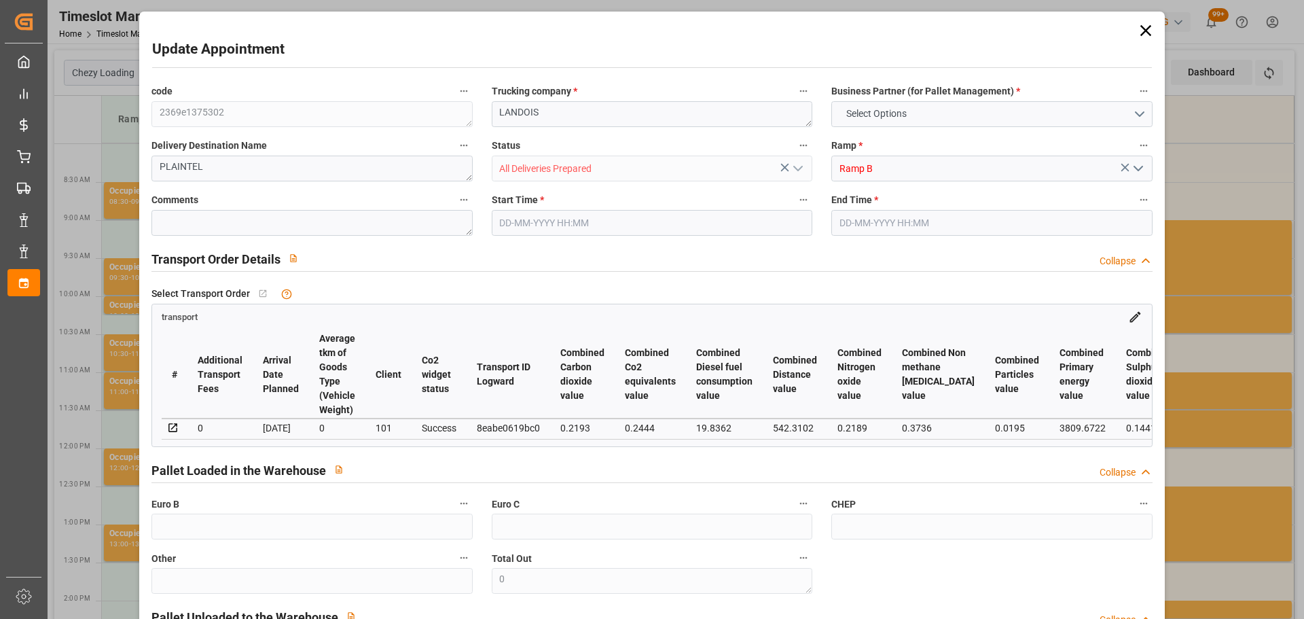
type input "5"
type input "323.57"
type input "0"
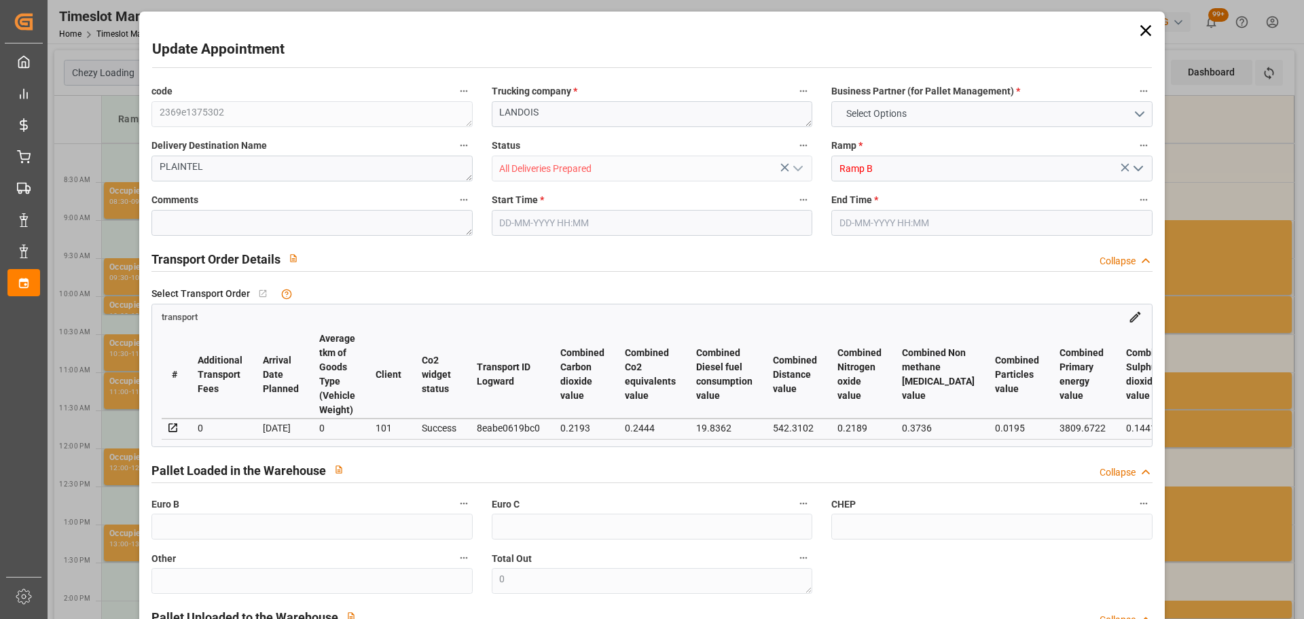
type input "323.57"
type input "0"
type input "12"
type input "631.473"
type input "1172.024"
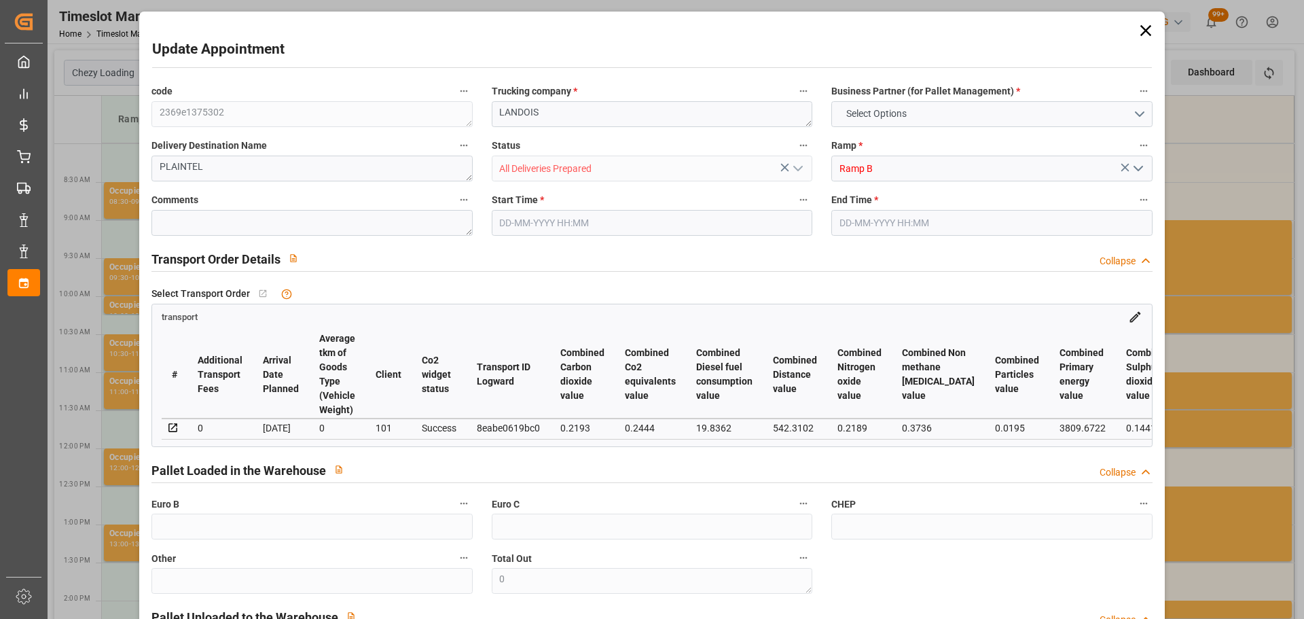
type input "4612.34"
type input "22"
type input "3"
type input "302"
type input "15"
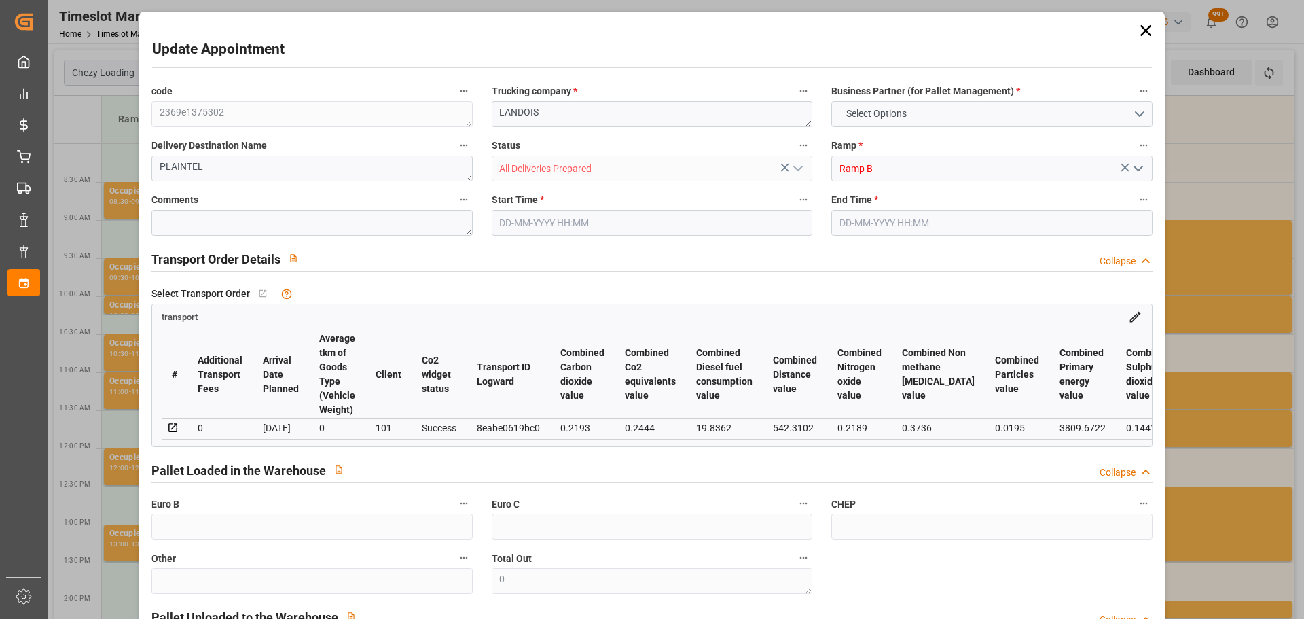
type input "101"
type input "803.248"
type input "0"
type input "4710.8598"
type input "0"
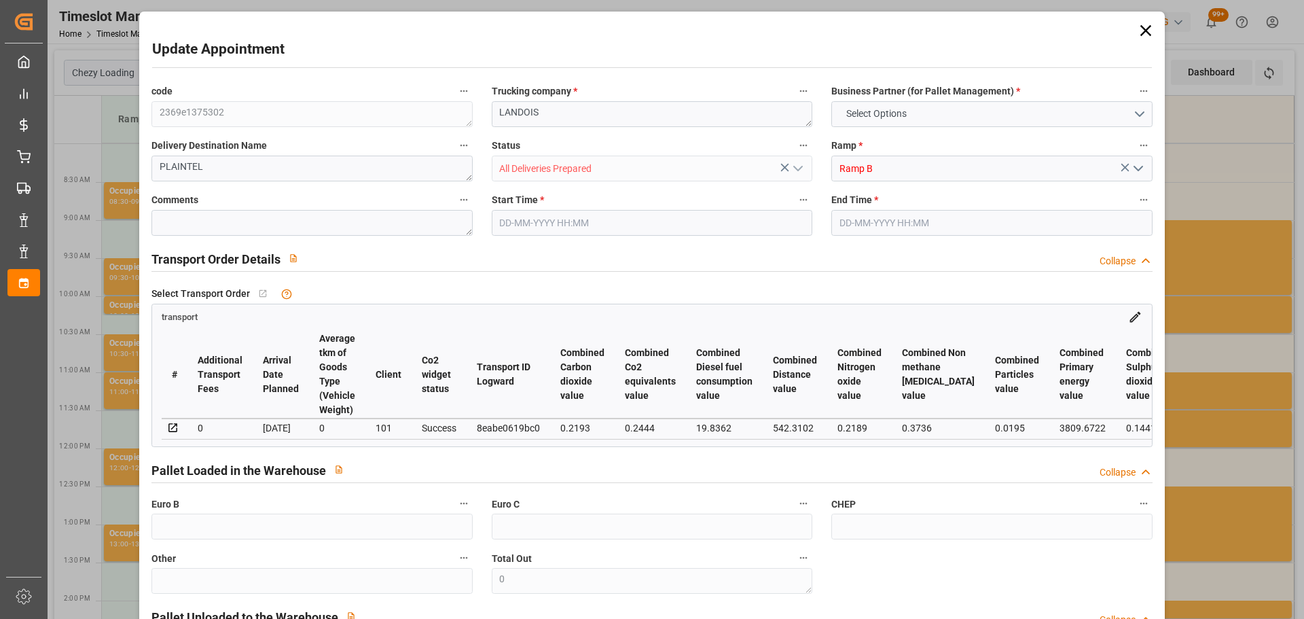
type input "0"
type input "21"
type input "35"
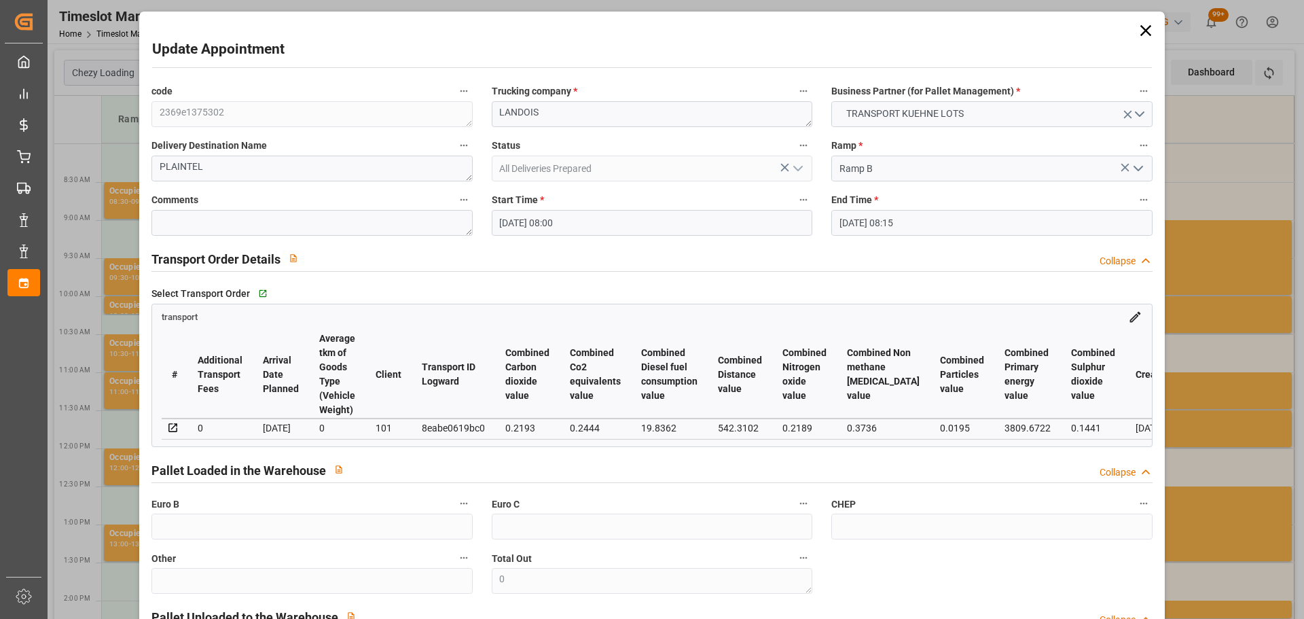
type input "07-10-2025 08:00"
type input "07-10-2025 08:15"
type input "01-10-2025 13:21"
type input "01-10-2025 11:29"
type input "08-10-2025"
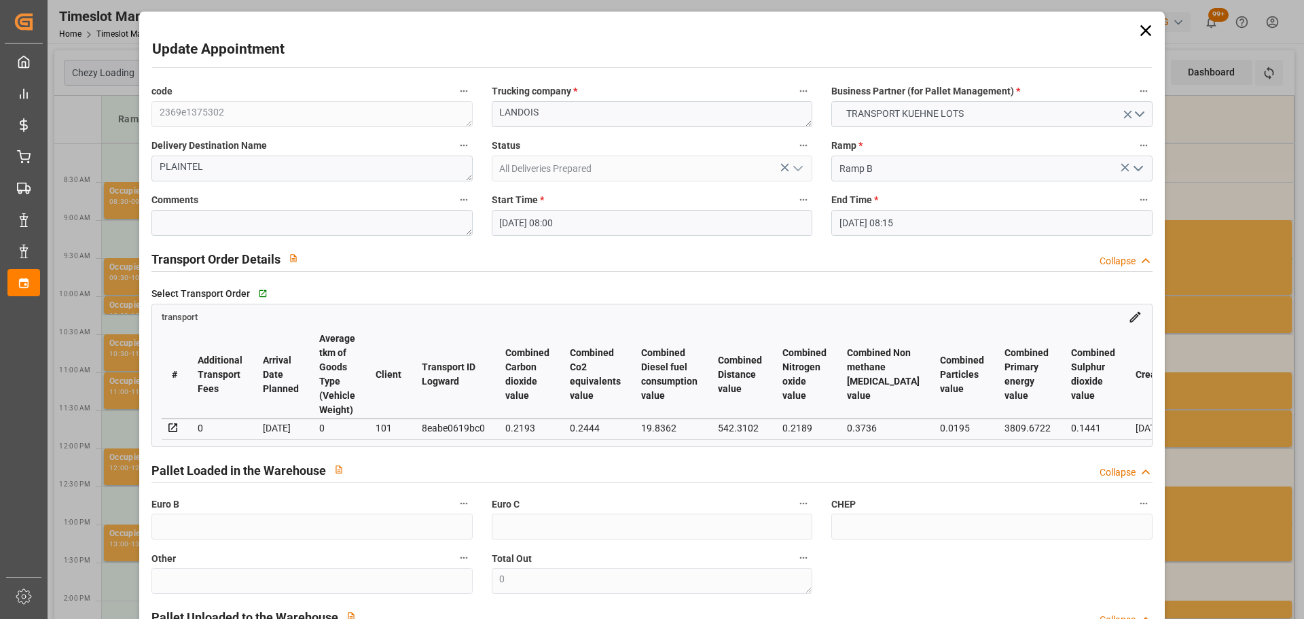
type input "06-10-2025"
type input "07-10-2025"
click at [1141, 29] on icon at bounding box center [1145, 30] width 11 height 11
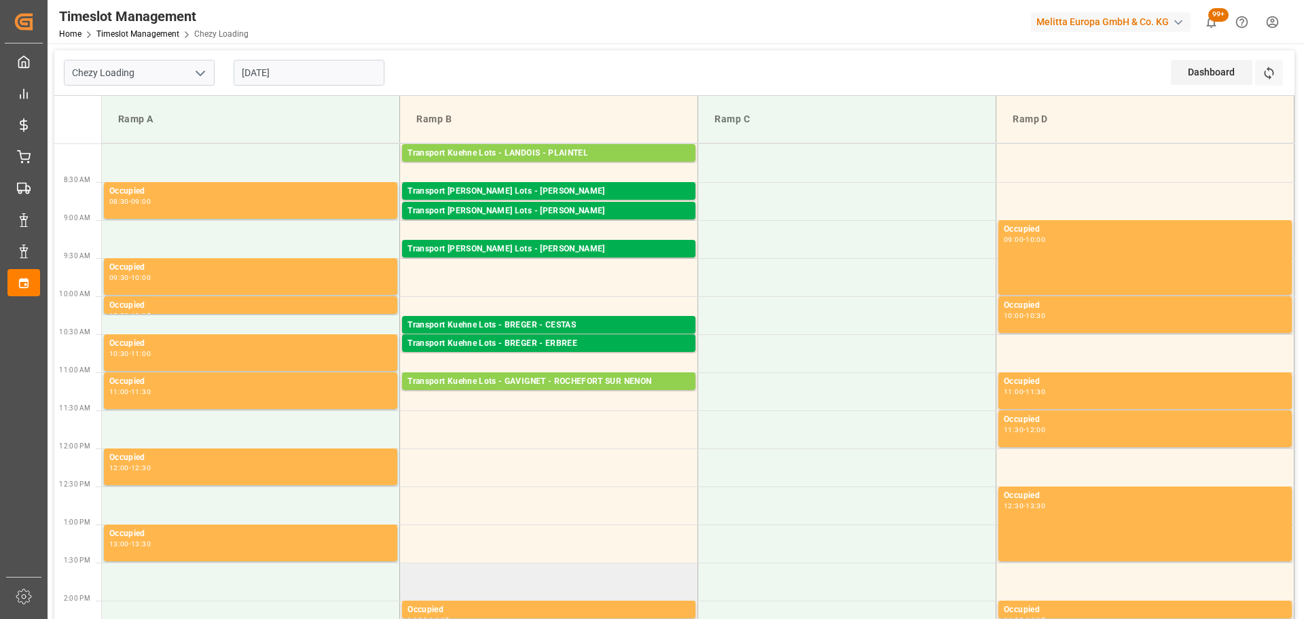
click at [635, 566] on td at bounding box center [549, 581] width 298 height 38
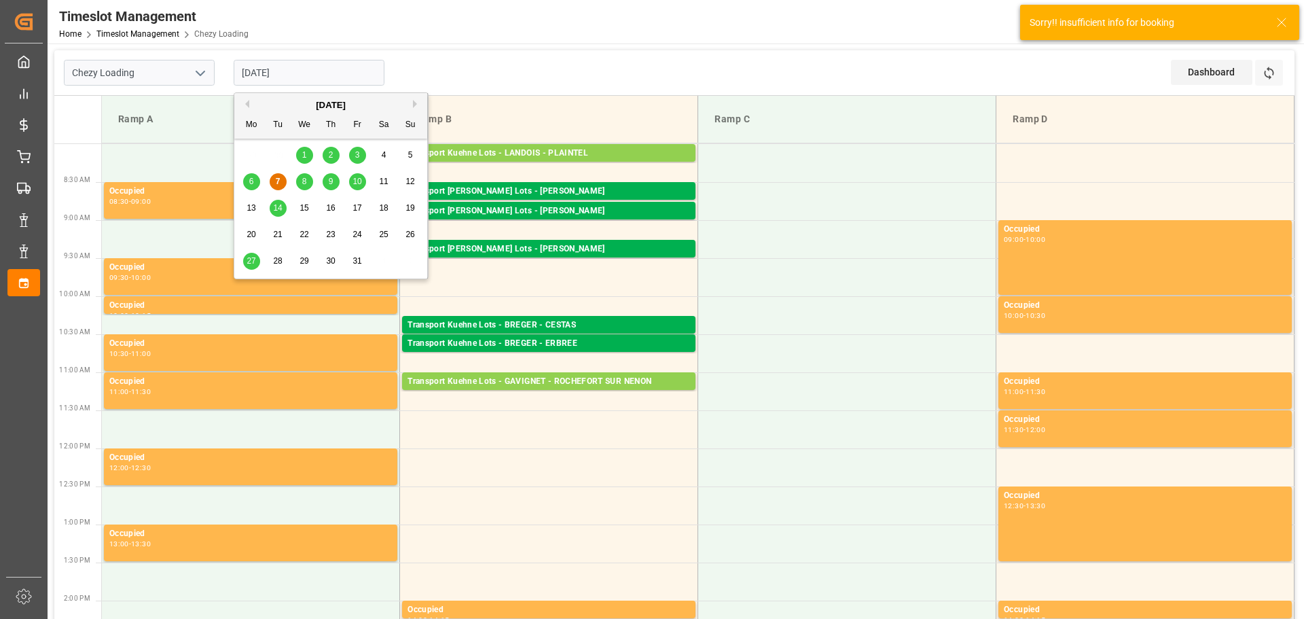
click at [263, 72] on input "07-10-2025" at bounding box center [309, 73] width 151 height 26
click at [308, 181] on div "8" at bounding box center [304, 182] width 17 height 16
type input "08-10-2025"
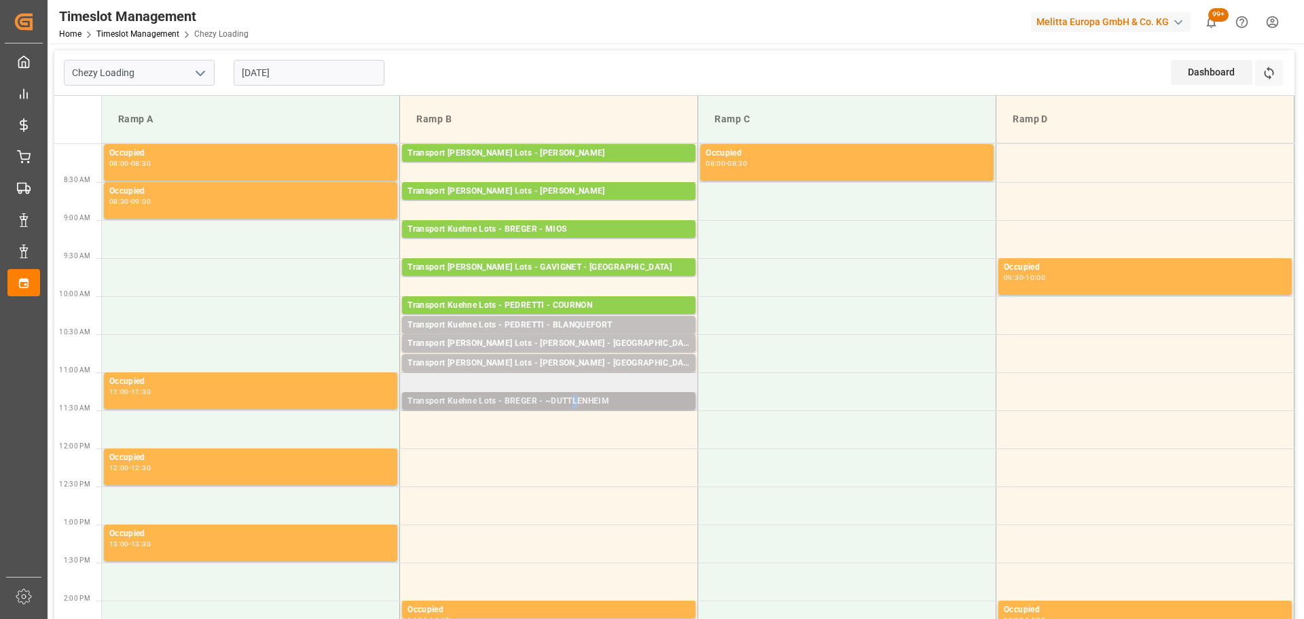
click at [574, 405] on div "Transport Kuehne Lots - BREGER - ~DUTTLENHEIM" at bounding box center [549, 402] width 283 height 14
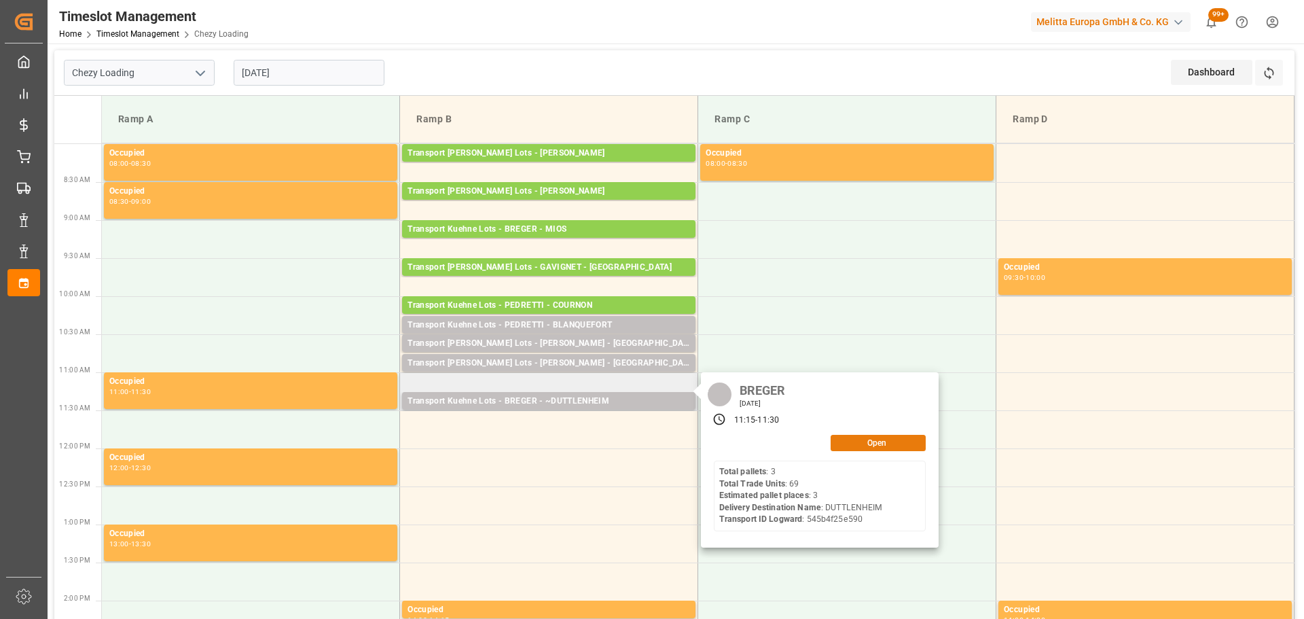
click at [855, 439] on button "Open" at bounding box center [878, 443] width 95 height 16
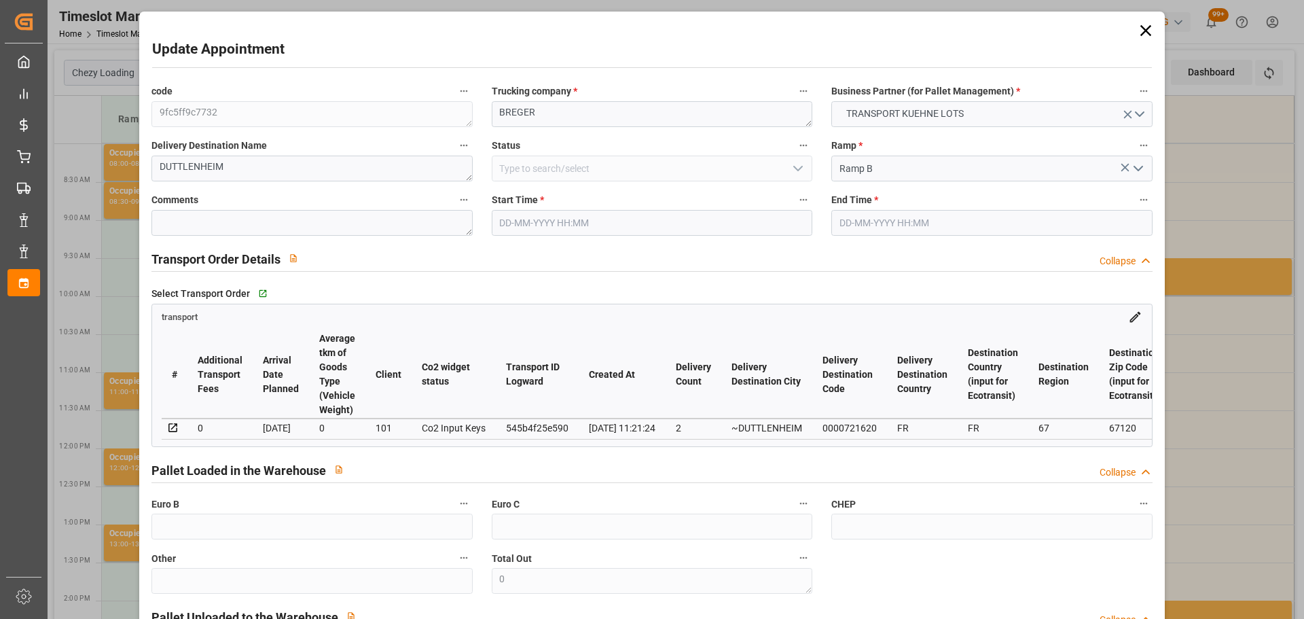
type input "08-10-2025 11:15"
type input "08-10-2025 11:30"
type input "07-10-2025 14:10"
type input "07-10-2025 11:21"
type input "[DATE]"
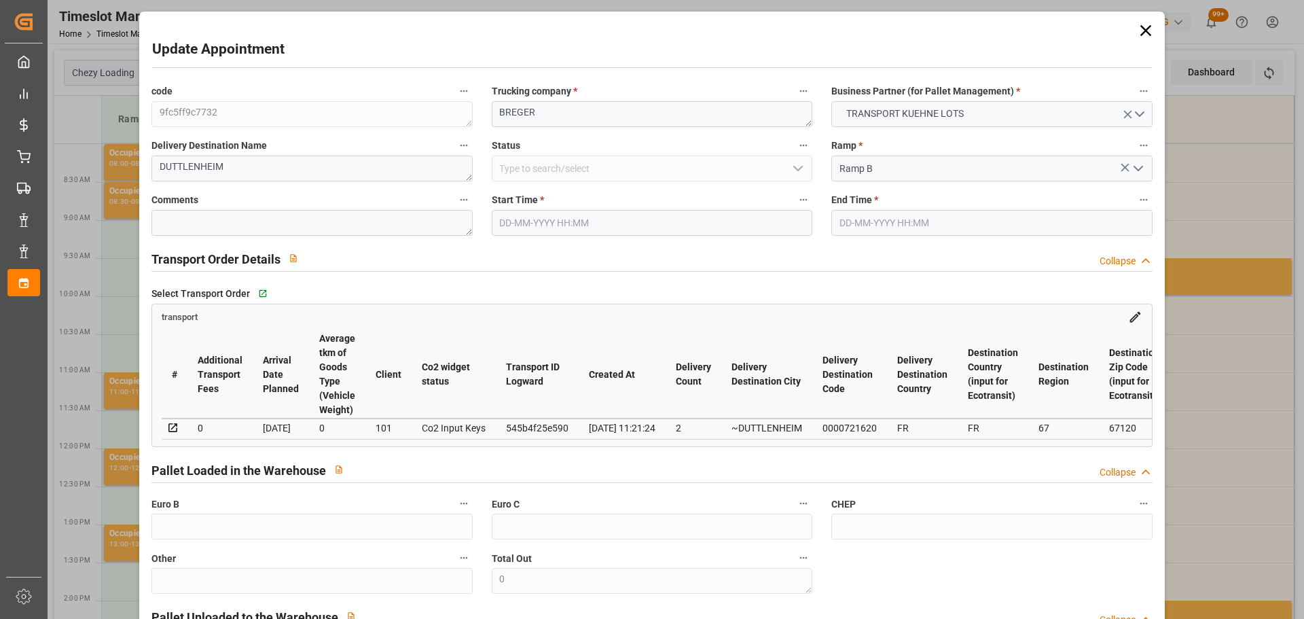
type input "10-10-2025"
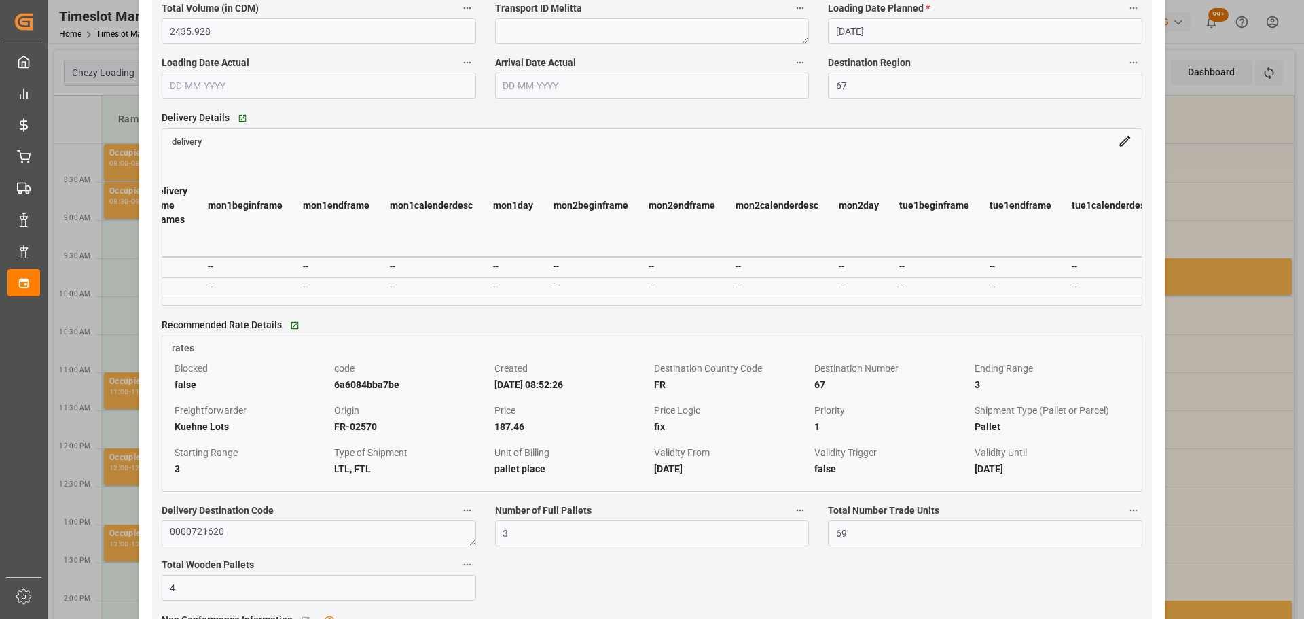
scroll to position [0, 6824]
click at [247, 305] on div "# Code Transport ID Logward Delivery Purchase Order Number Freight Forwarder Id…" at bounding box center [651, 226] width 979 height 157
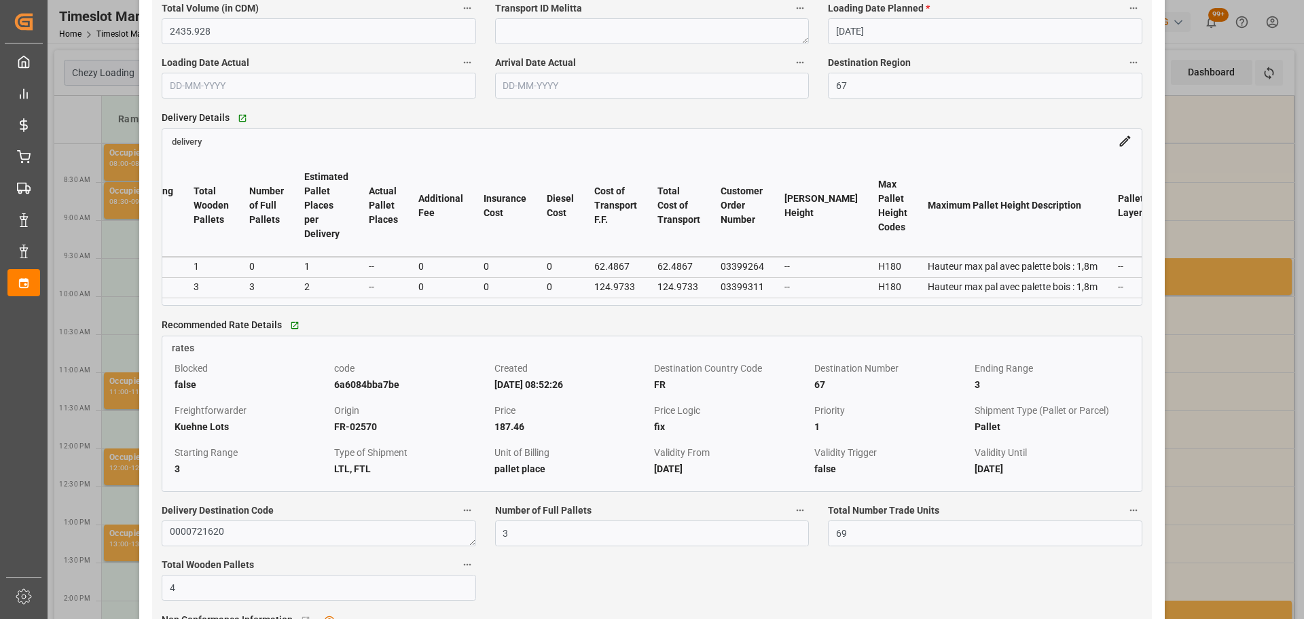
scroll to position [0, 2591]
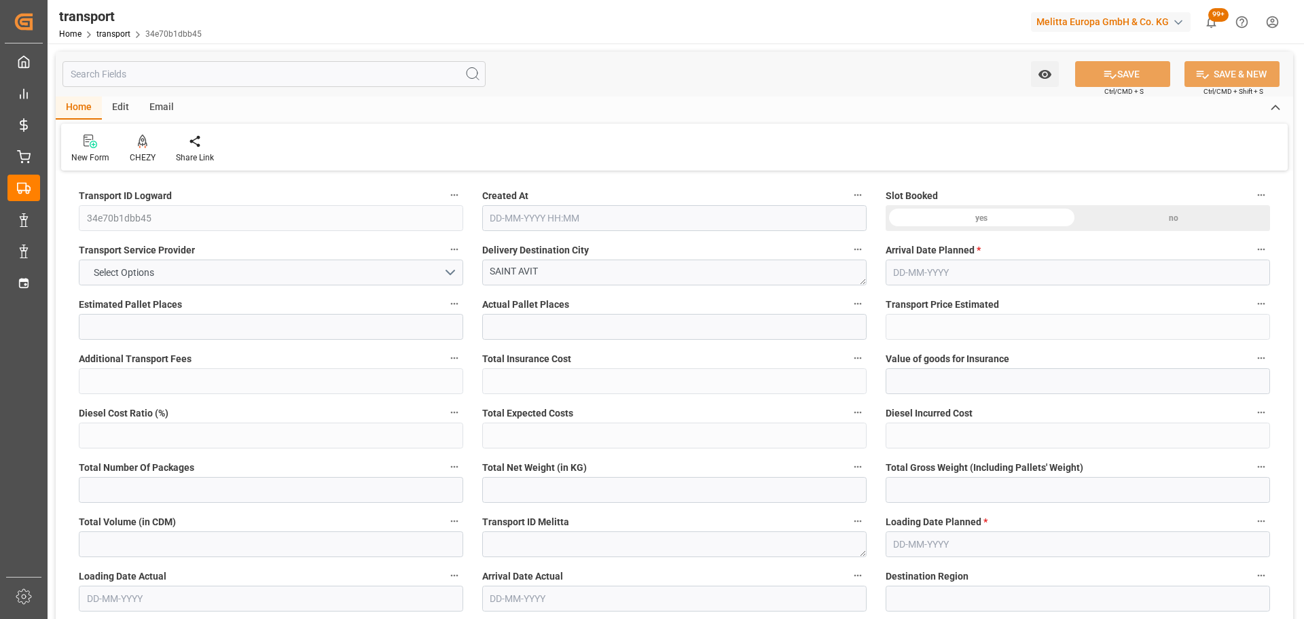
type input "1"
type input "206.67"
type input "0"
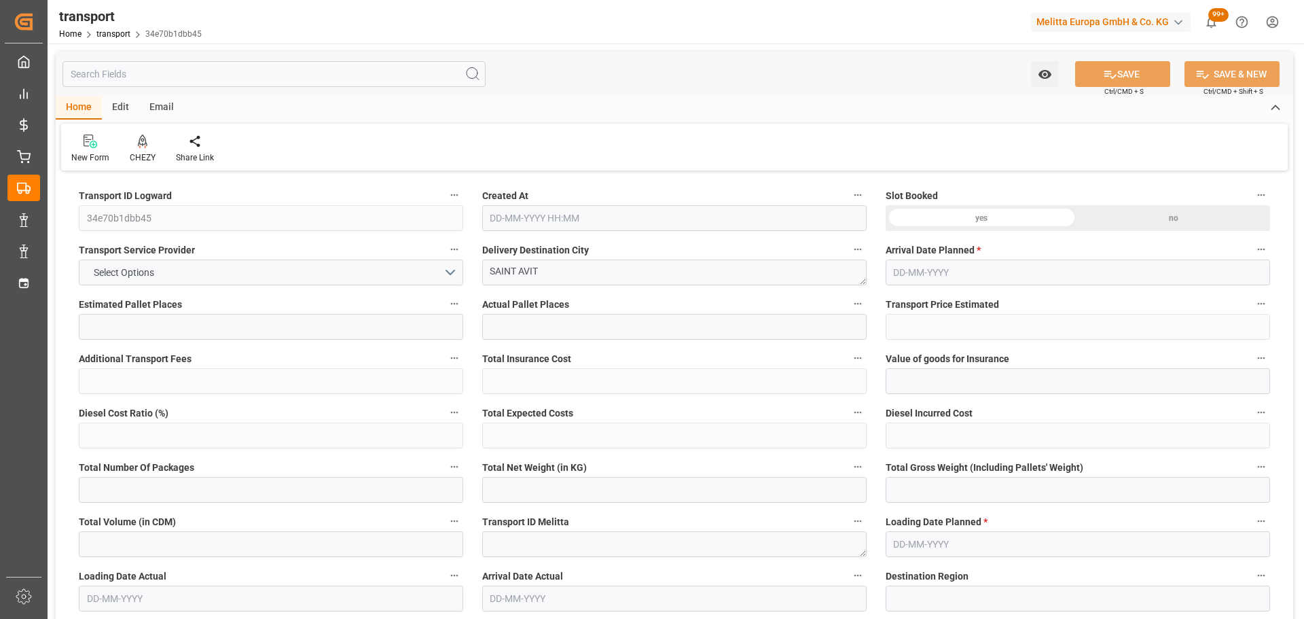
type input "206.67"
type input "0"
type input "94.324"
type input "242.82"
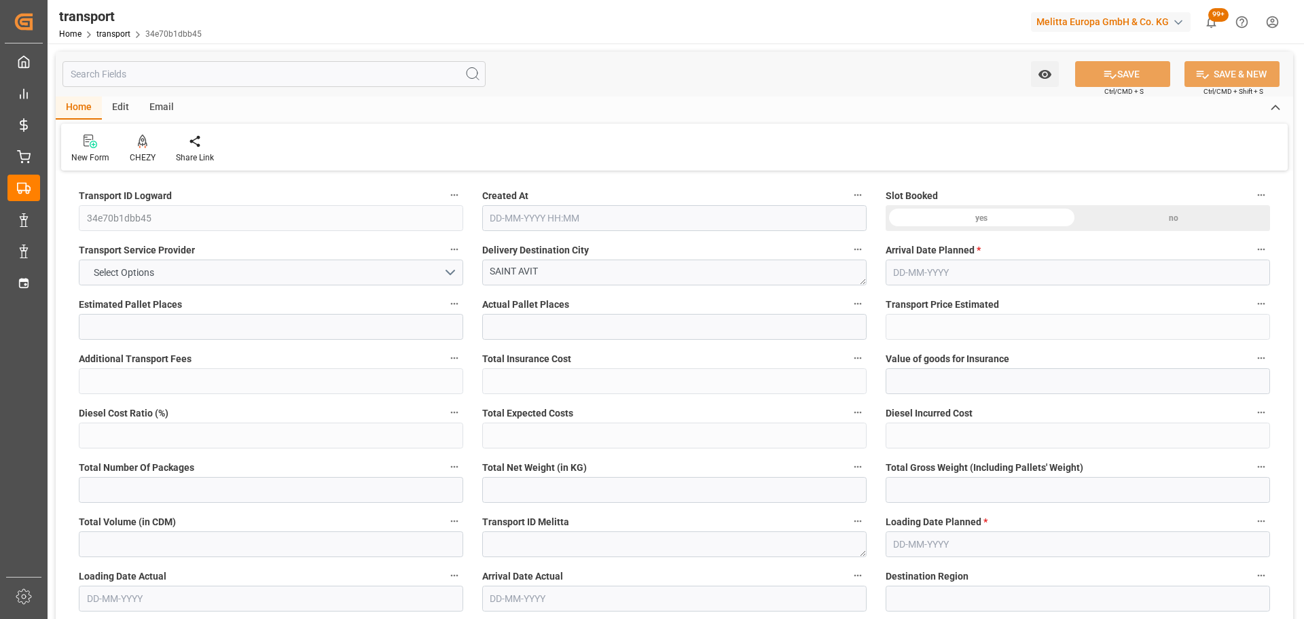
type input "614.168"
type input "40"
type input "0"
type input "41"
type input "4"
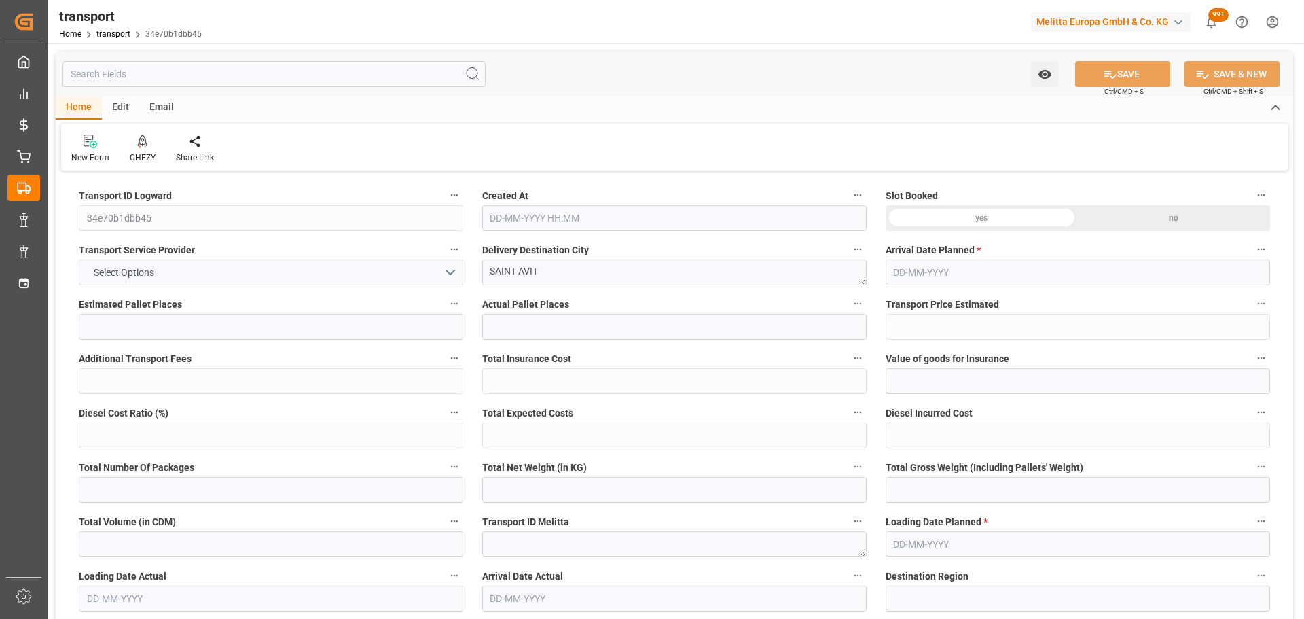
type input "101"
type input "150.82"
type input "0"
type input "4710.8598"
type input "0"
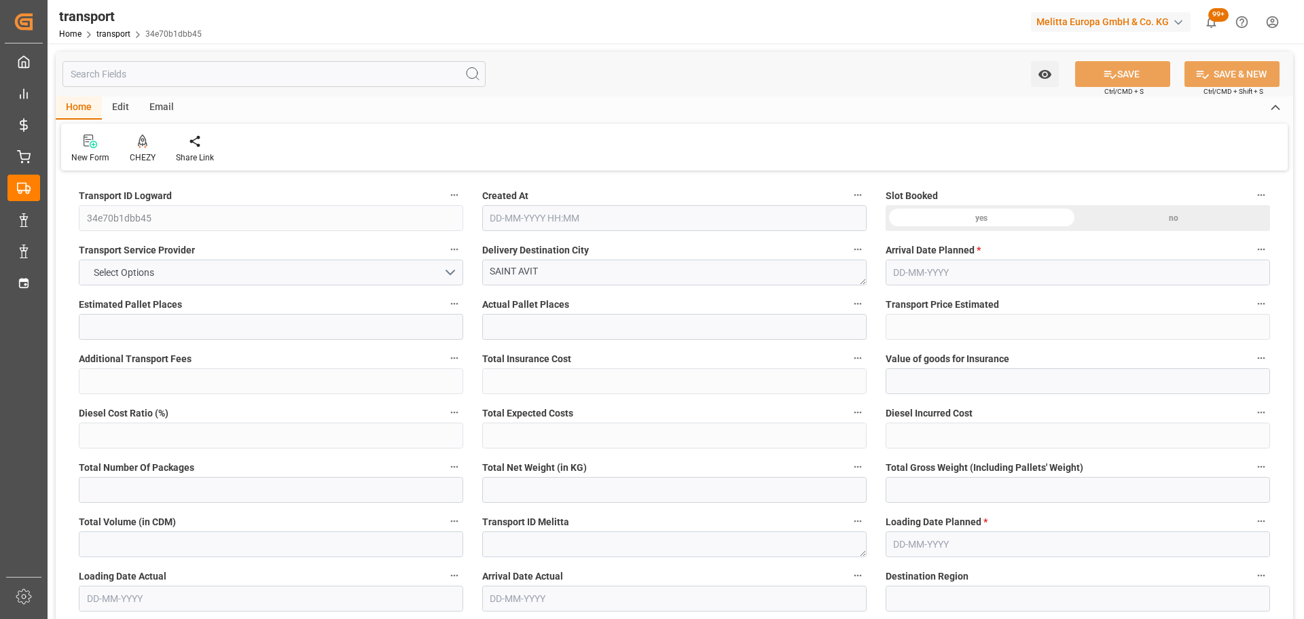
type input "0"
type input "21"
type input "35"
type input "[DATE] 11:21"
type input "[DATE]"
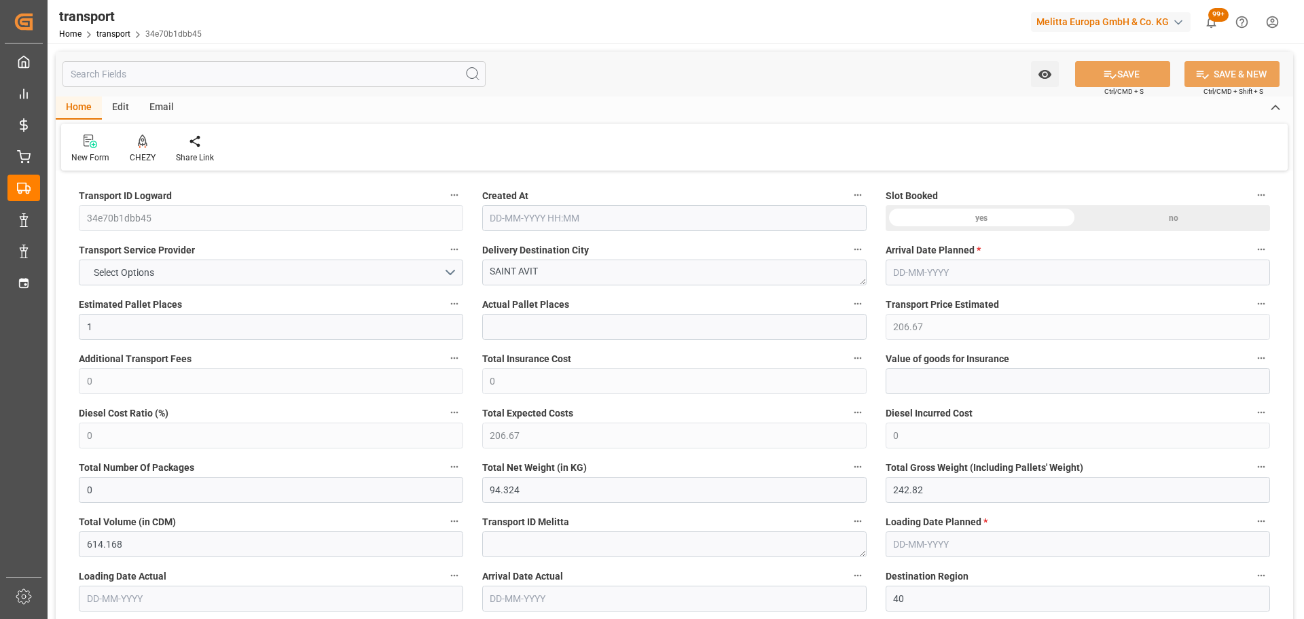
type input "[DATE]"
click at [135, 142] on div at bounding box center [143, 141] width 26 height 14
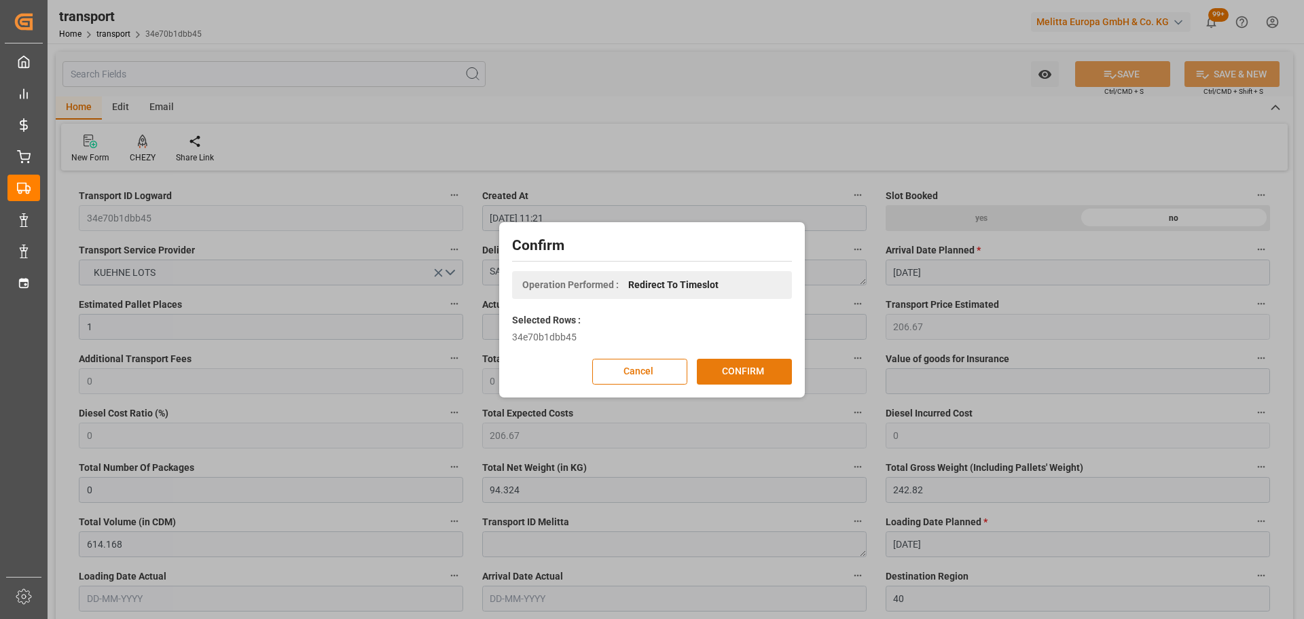
click at [746, 372] on button "CONFIRM" at bounding box center [744, 372] width 95 height 26
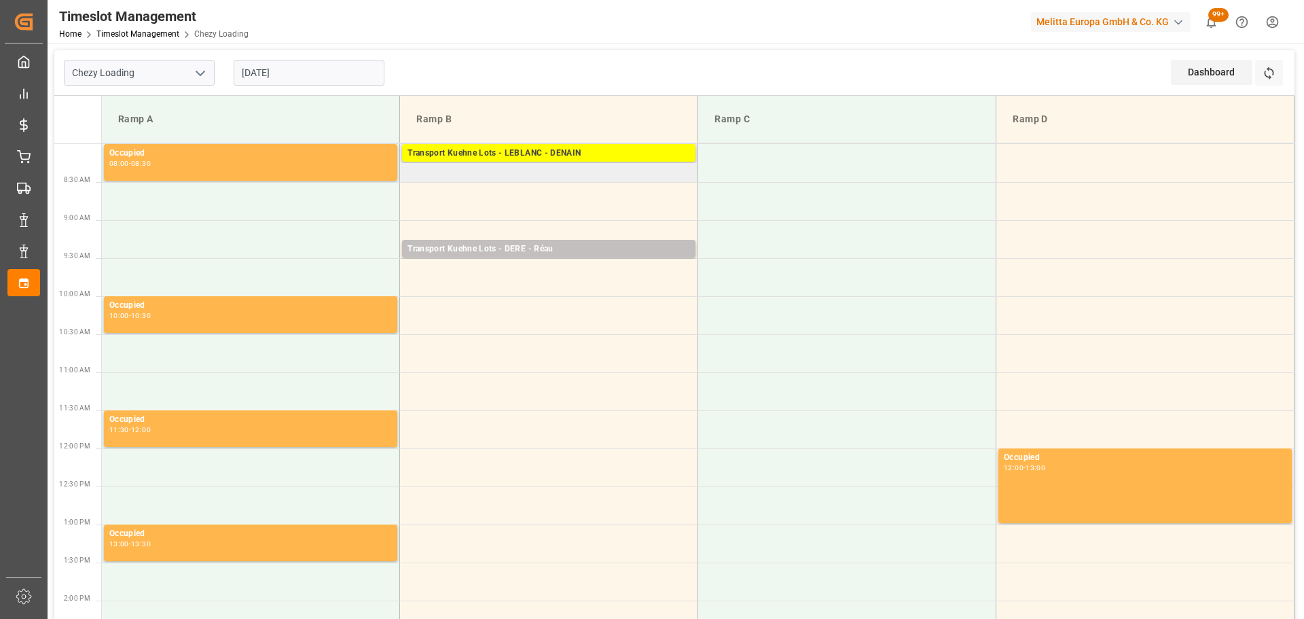
click at [417, 174] on td "Transport [PERSON_NAME] Lots - [PERSON_NAME] - DENAIN Pallets: ,TU: 359,City: […" at bounding box center [549, 163] width 298 height 38
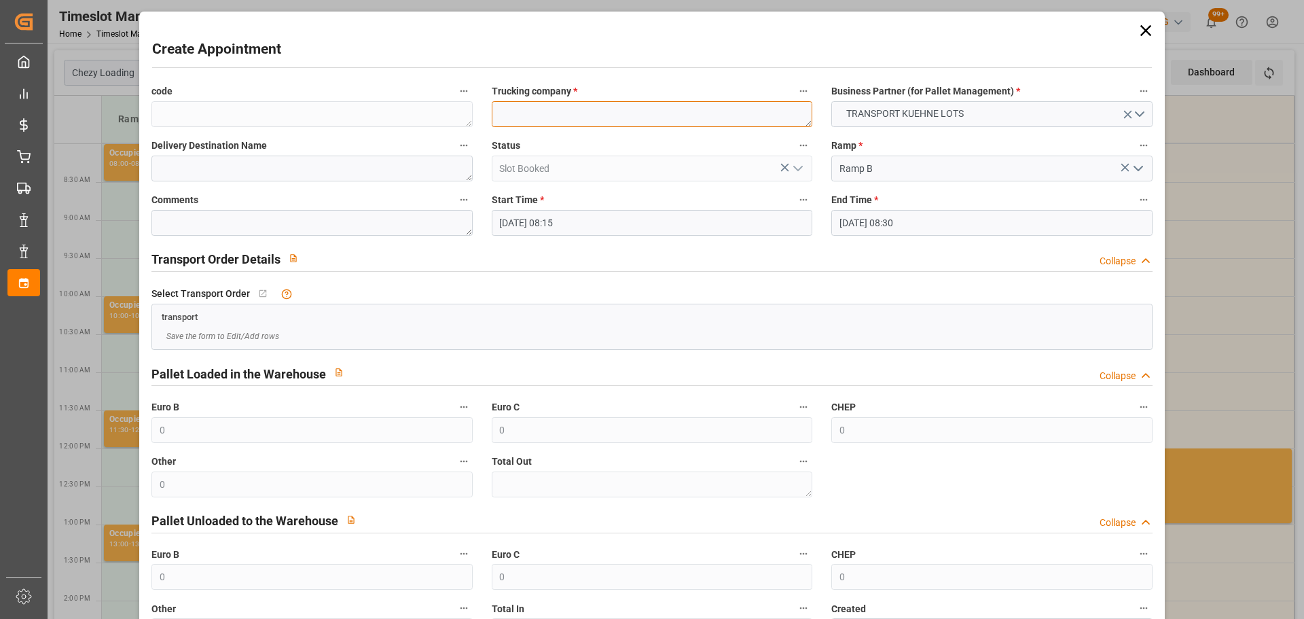
click at [573, 122] on textarea at bounding box center [652, 114] width 321 height 26
type textarea "LEBLANC"
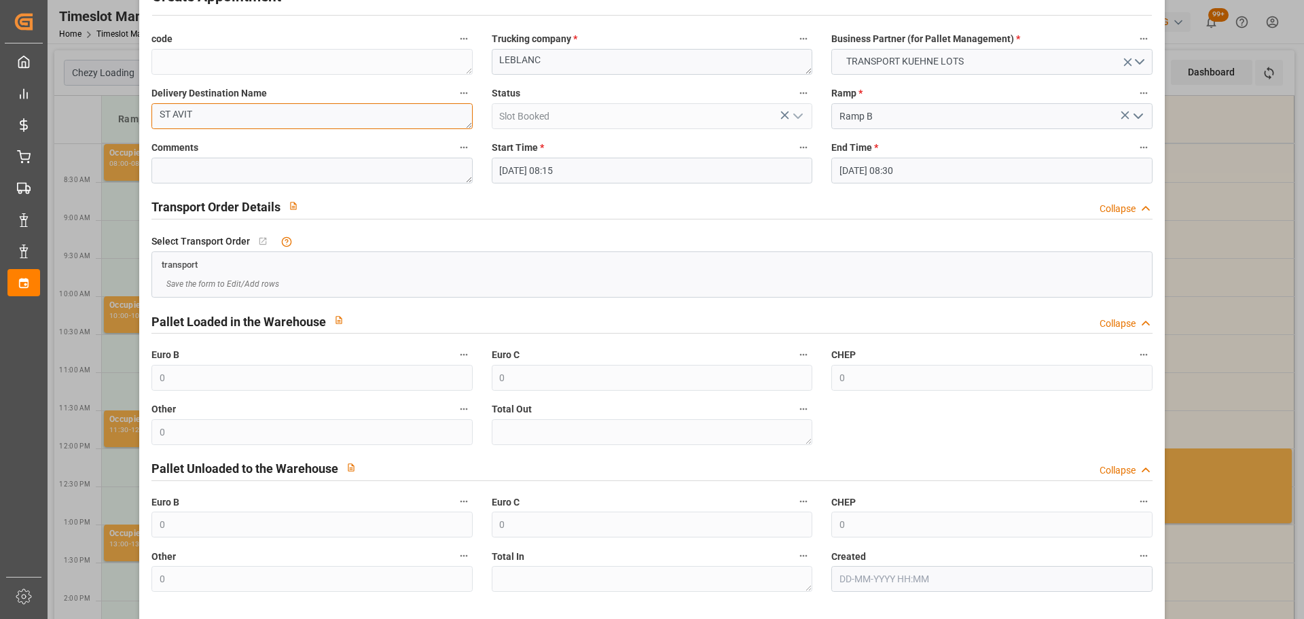
scroll to position [104, 0]
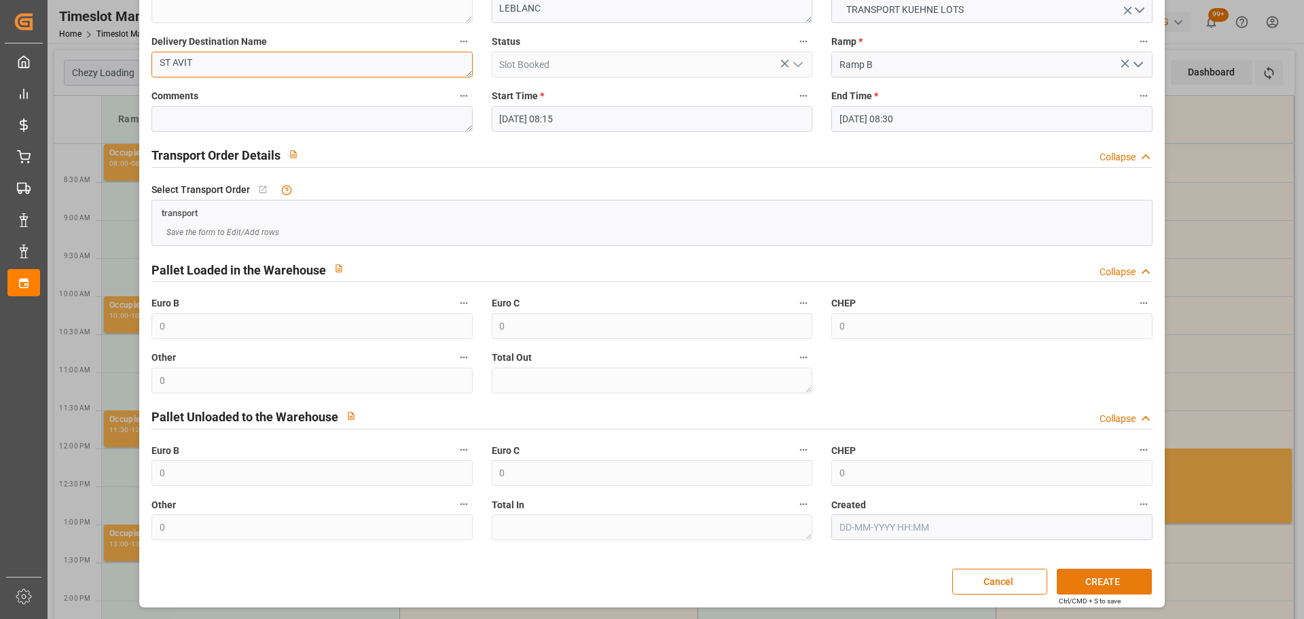
type textarea "ST AVIT"
click at [1123, 578] on button "CREATE" at bounding box center [1104, 582] width 95 height 26
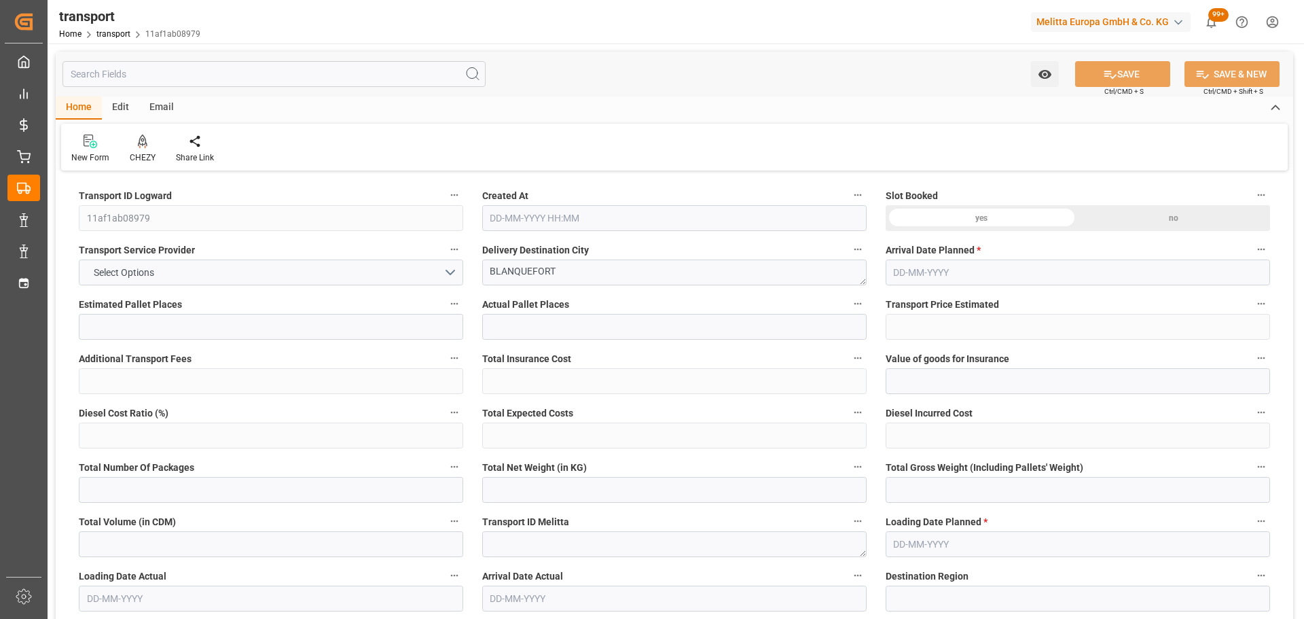
type input "5"
type input "336.21"
type input "0"
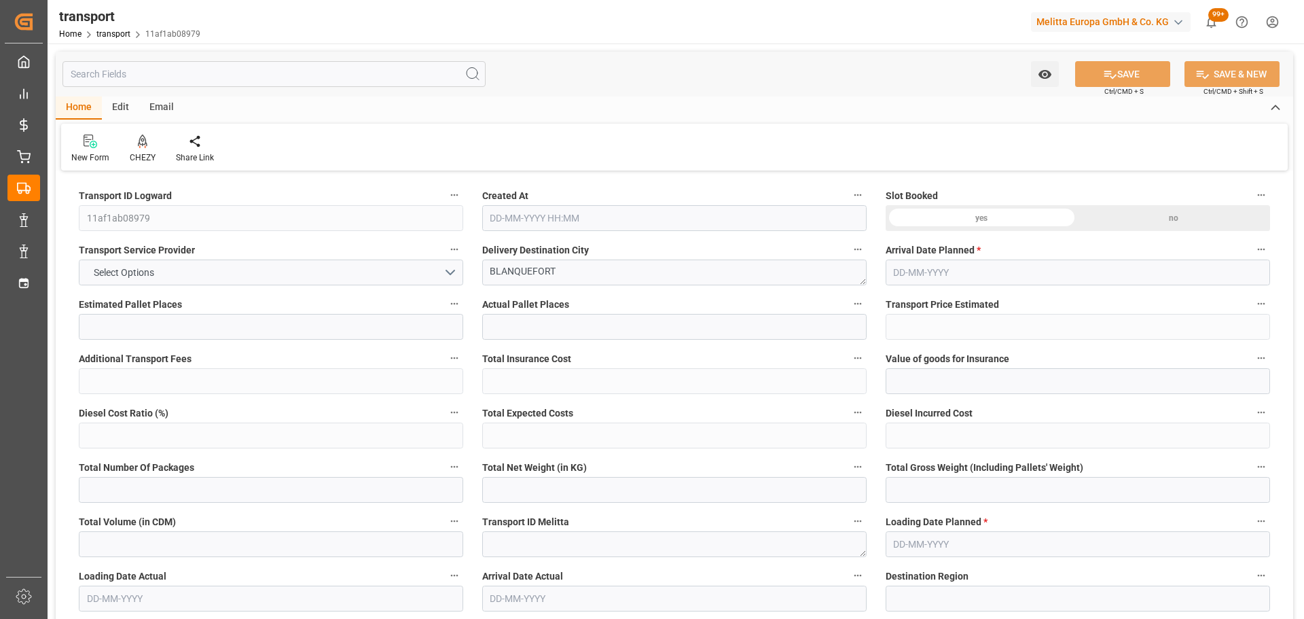
type input "336.21"
type input "0"
type input "559.403"
type input "1027.33"
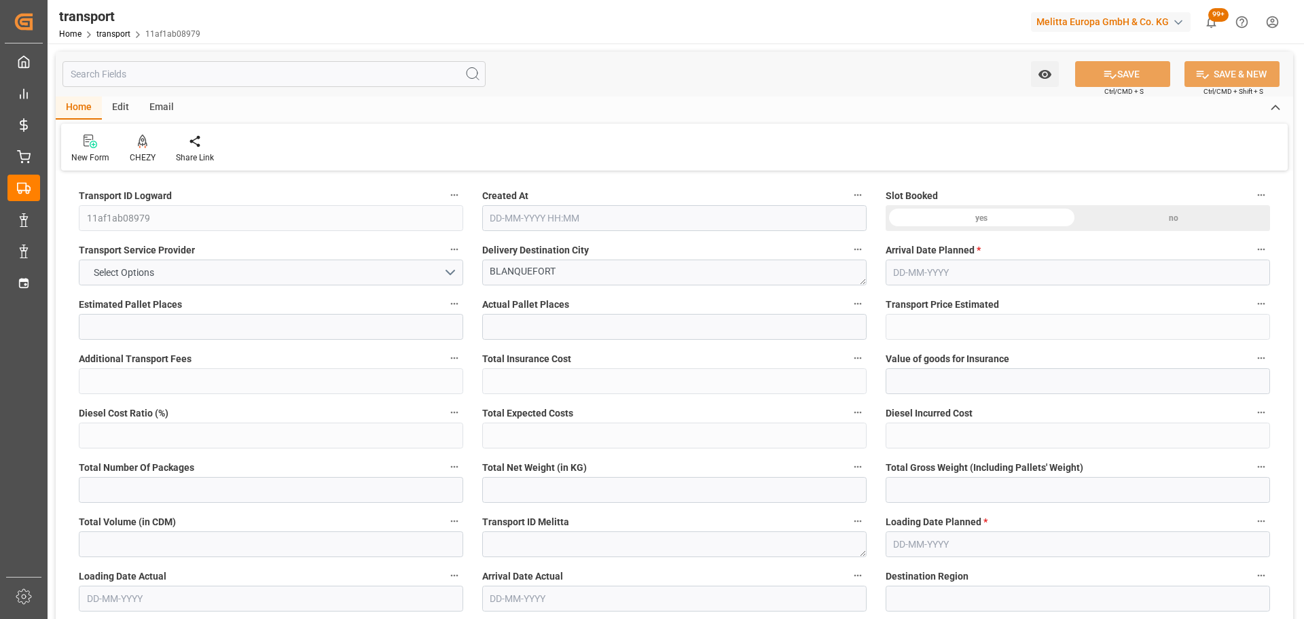
type input "4160.289"
type input "33"
type input "5"
type input "124"
type input "14"
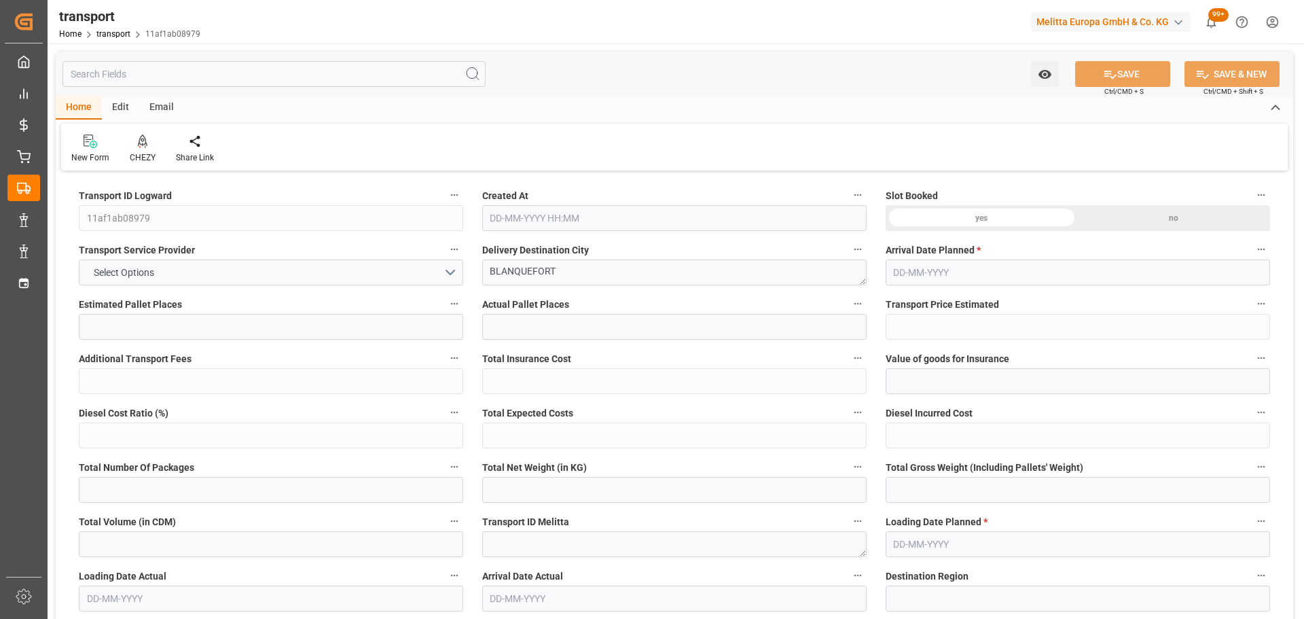
type input "101"
type input "686.13"
type input "0"
type input "4710.8598"
type input "0"
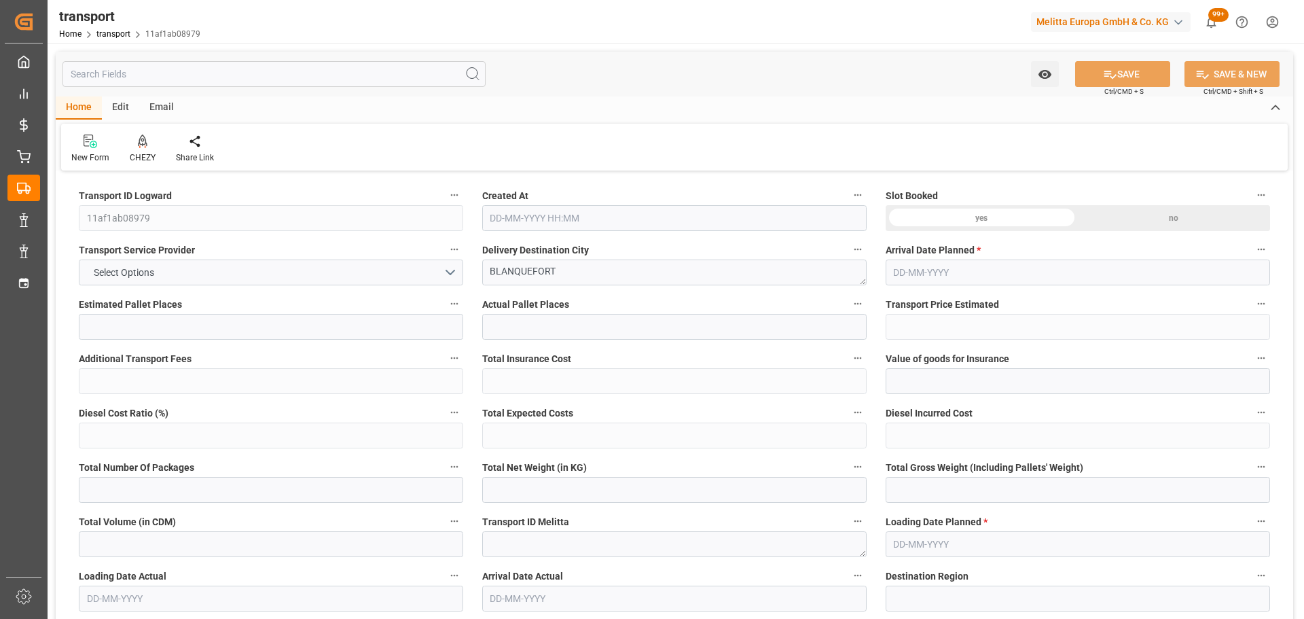
type input "0"
type input "21"
type input "35"
type input "[DATE] 11:21"
type input "[DATE]"
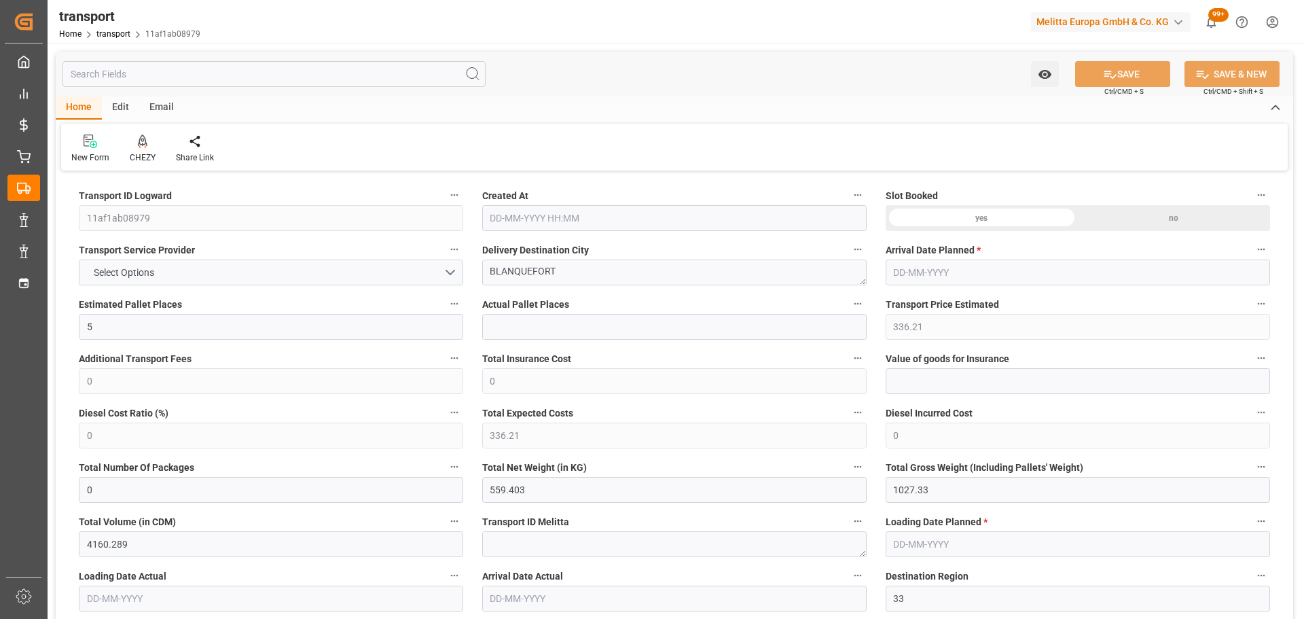
type input "[DATE]"
click at [142, 146] on icon at bounding box center [143, 141] width 10 height 12
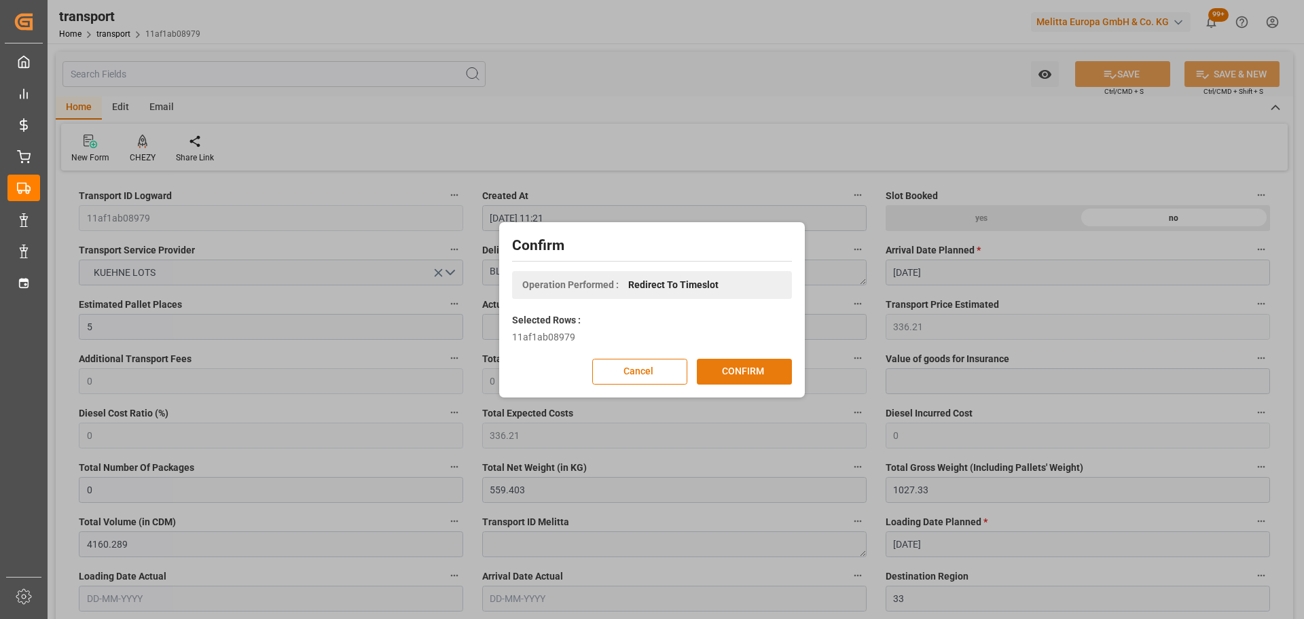
click at [738, 365] on button "CONFIRM" at bounding box center [744, 372] width 95 height 26
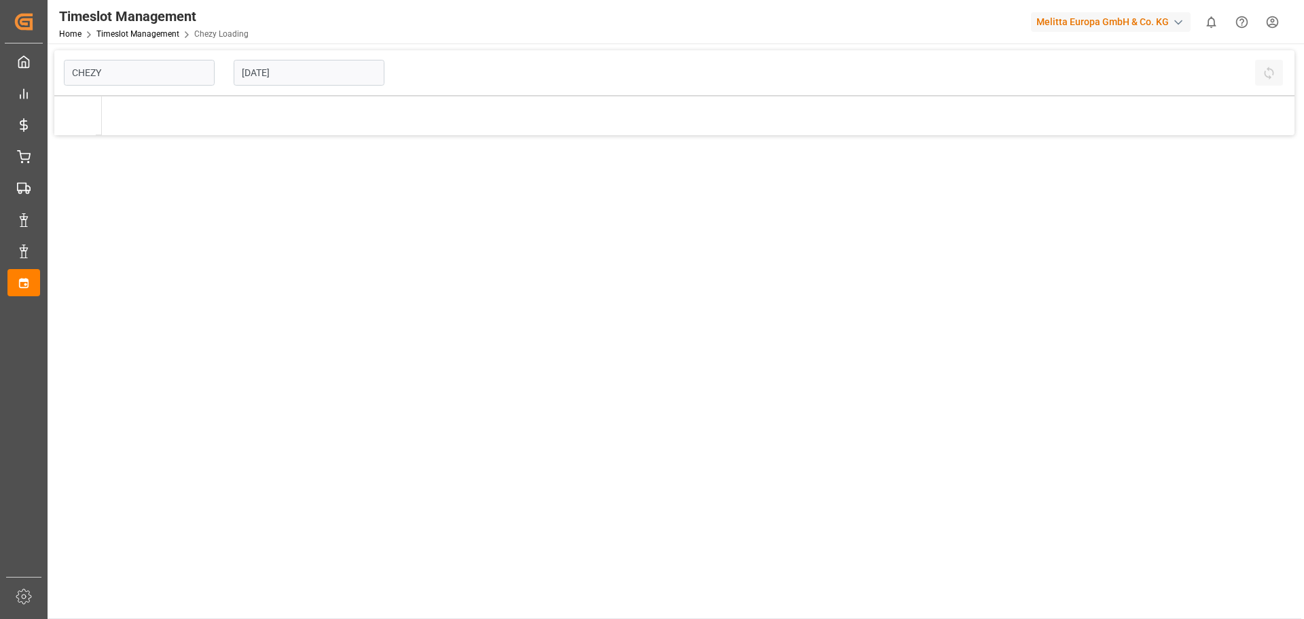
type input "Chezy Loading"
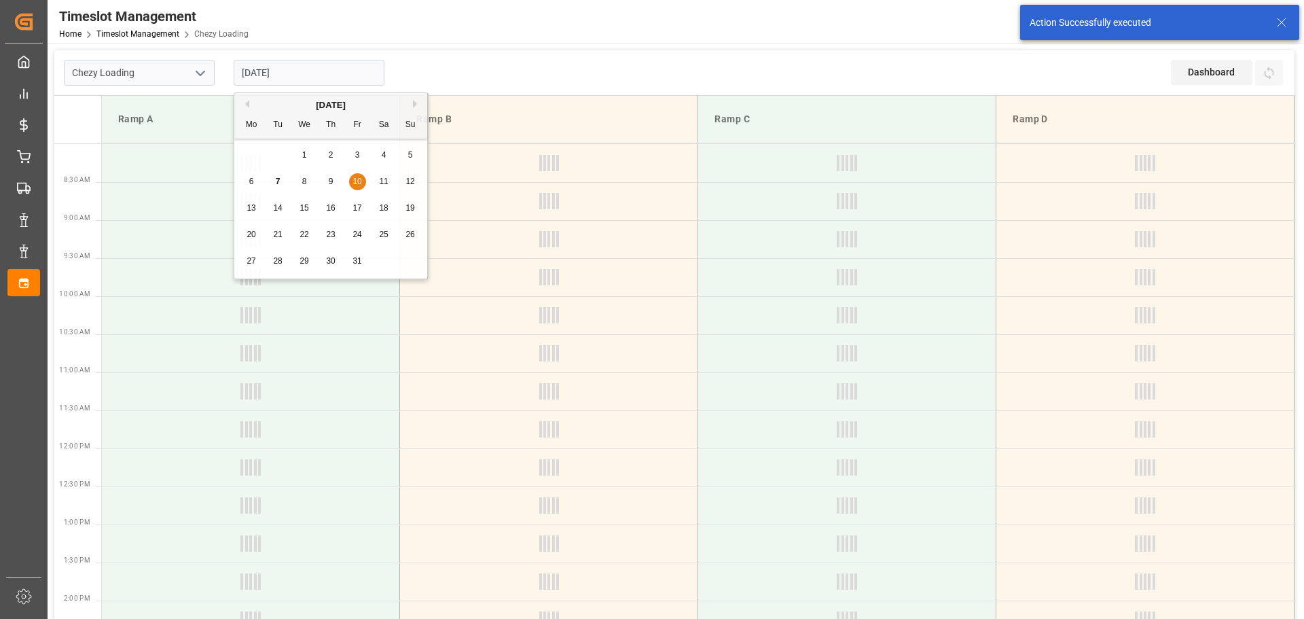
click at [282, 73] on input "10-10-2025" at bounding box center [309, 73] width 151 height 26
click at [302, 177] on span "8" at bounding box center [304, 182] width 5 height 10
type input "08-10-2025"
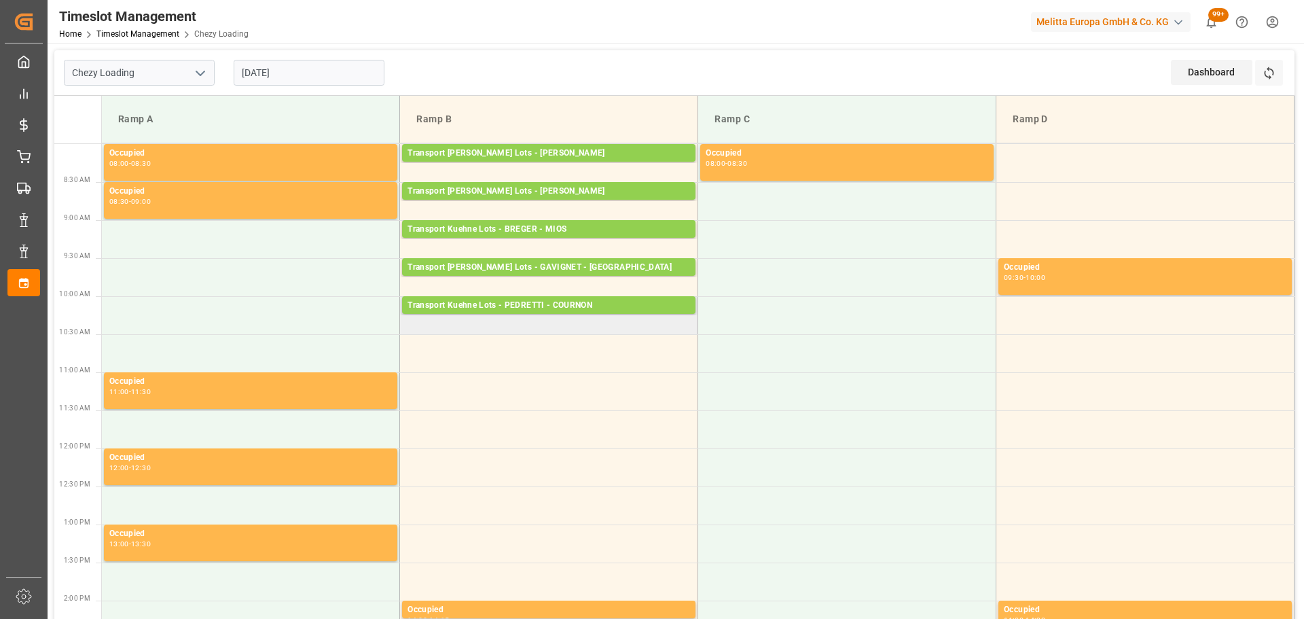
click at [411, 329] on td "Transport Kuehne Lots - PEDRETTI - COURNON Pallets: 2,TU: 602,City: COURNON,Arr…" at bounding box center [549, 315] width 298 height 38
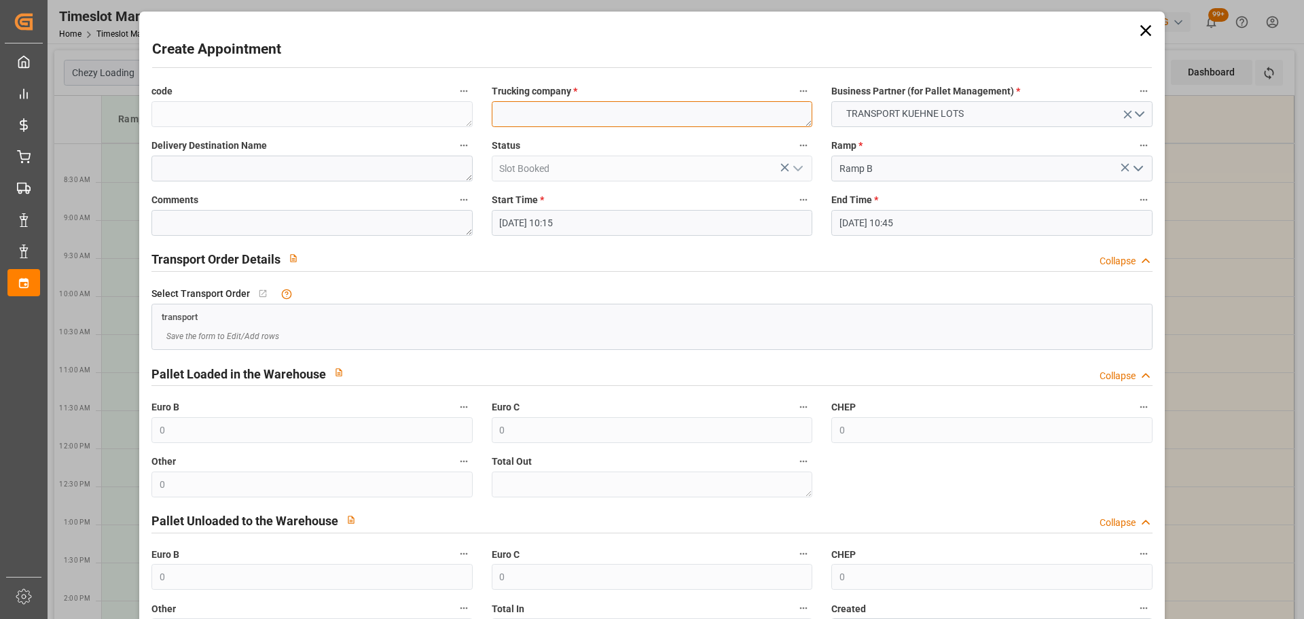
click at [531, 116] on textarea at bounding box center [652, 114] width 321 height 26
type textarea "PEDRETTI"
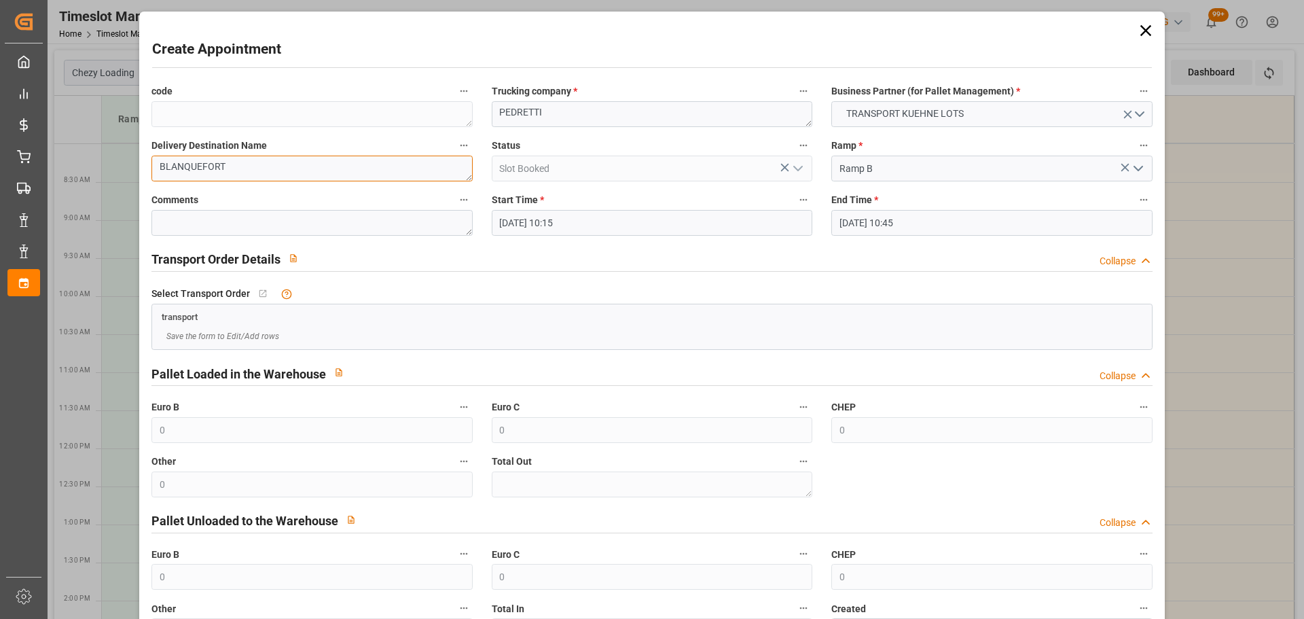
type textarea "BLANQUEFORT"
click at [899, 224] on input "[DATE] 10:45" at bounding box center [992, 223] width 321 height 26
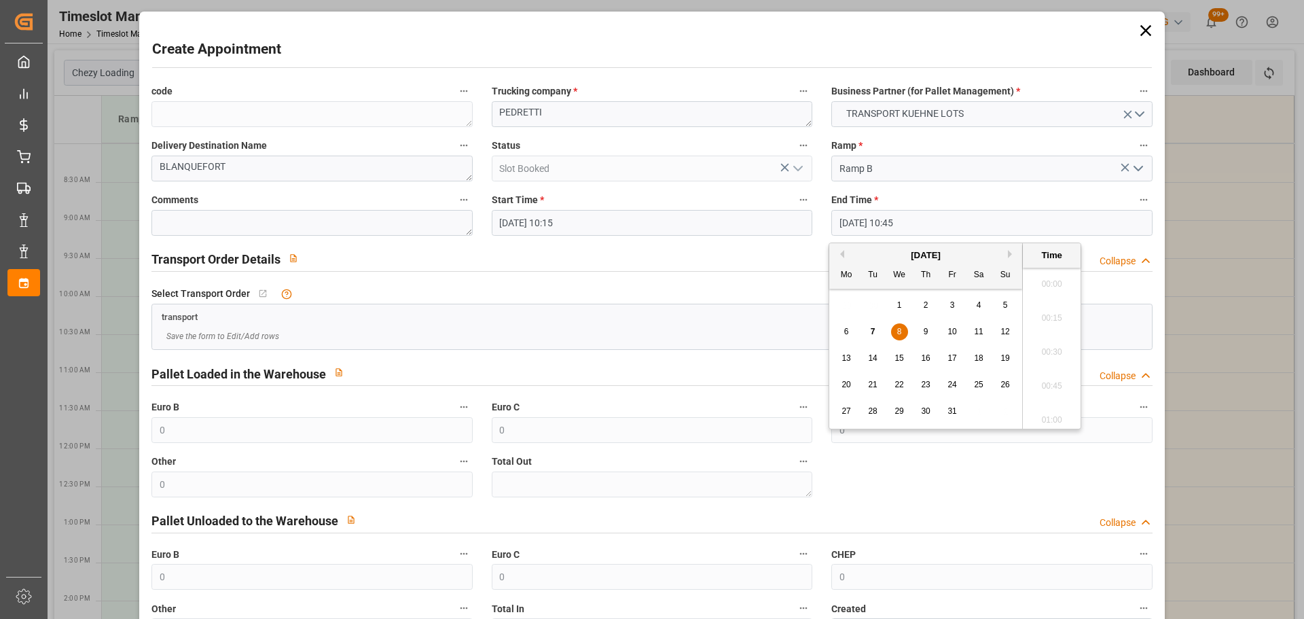
scroll to position [1397, 0]
click at [897, 333] on span "8" at bounding box center [899, 332] width 5 height 10
click at [1069, 309] on li "10:30" at bounding box center [1052, 314] width 58 height 34
type input "[DATE] 10:30"
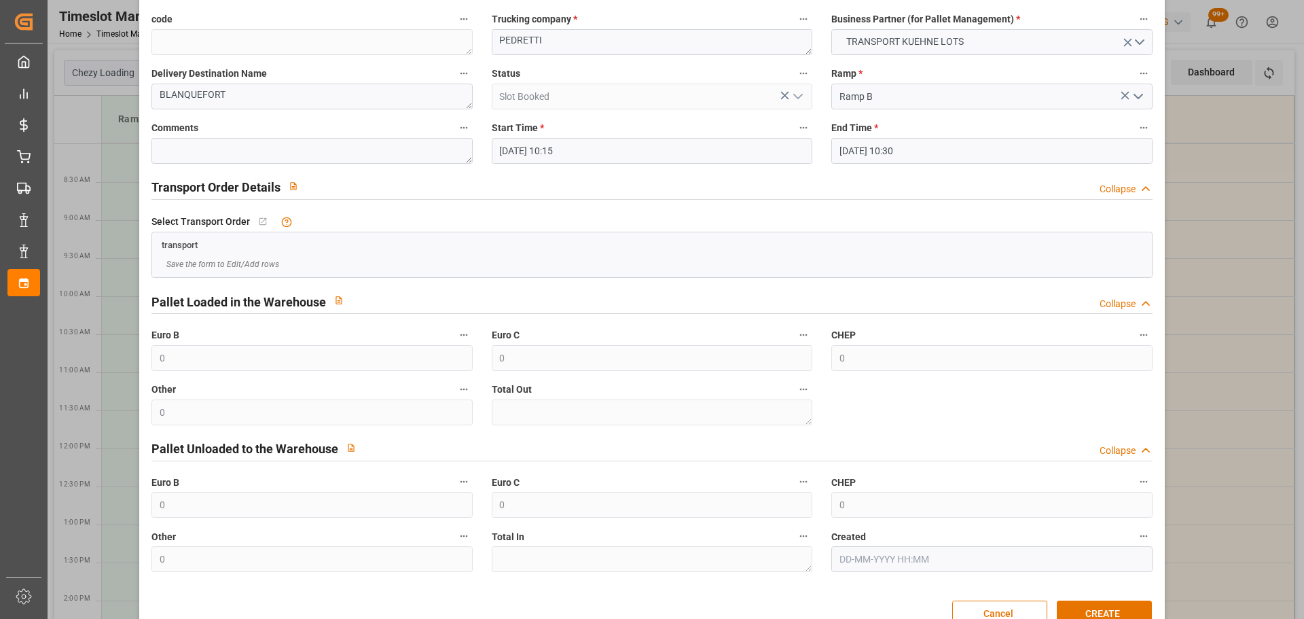
scroll to position [104, 0]
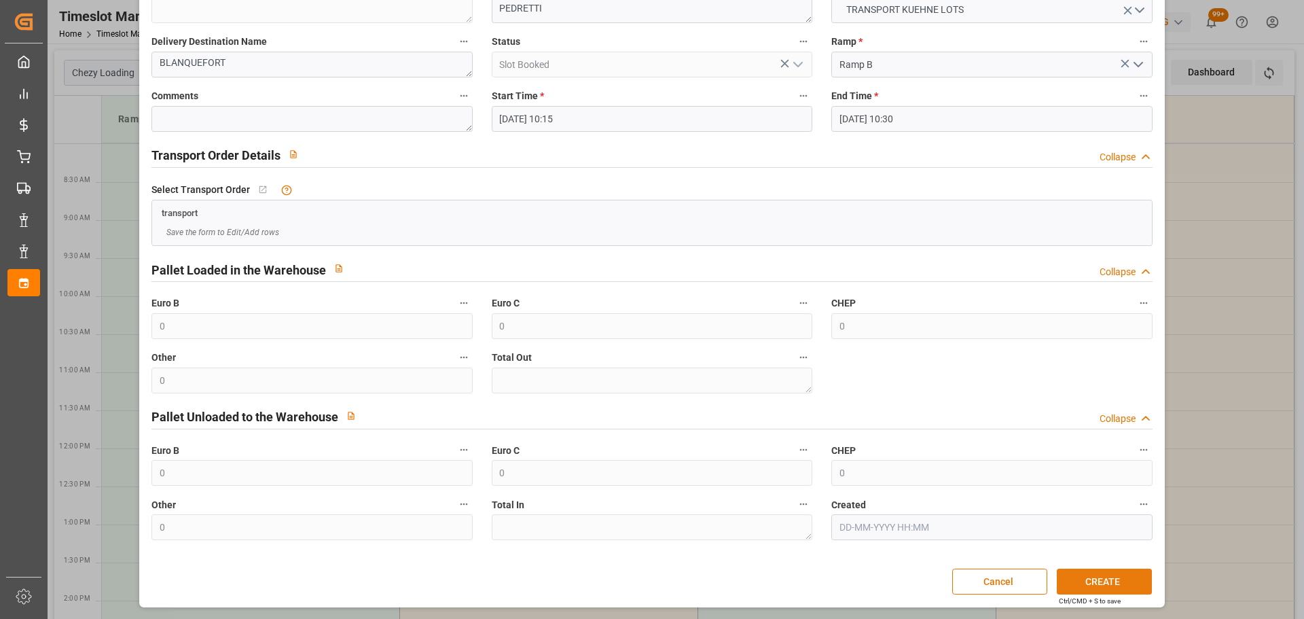
click at [1092, 575] on button "CREATE" at bounding box center [1104, 582] width 95 height 26
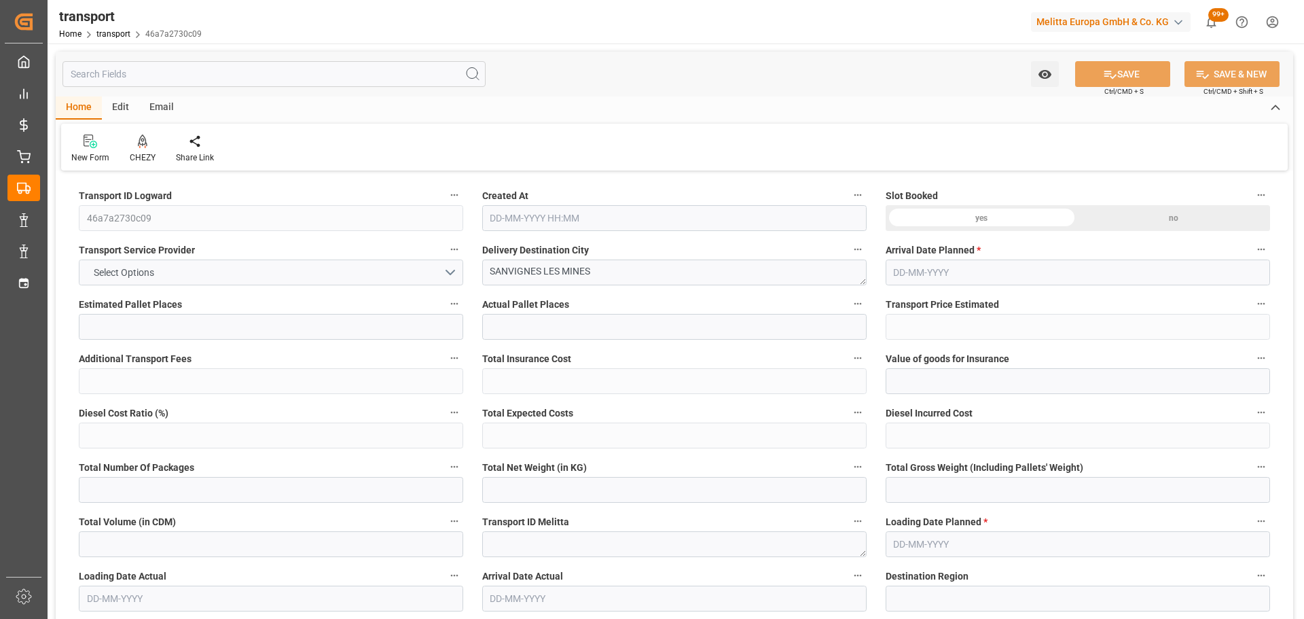
type input "2"
type input "173.59"
type input "0"
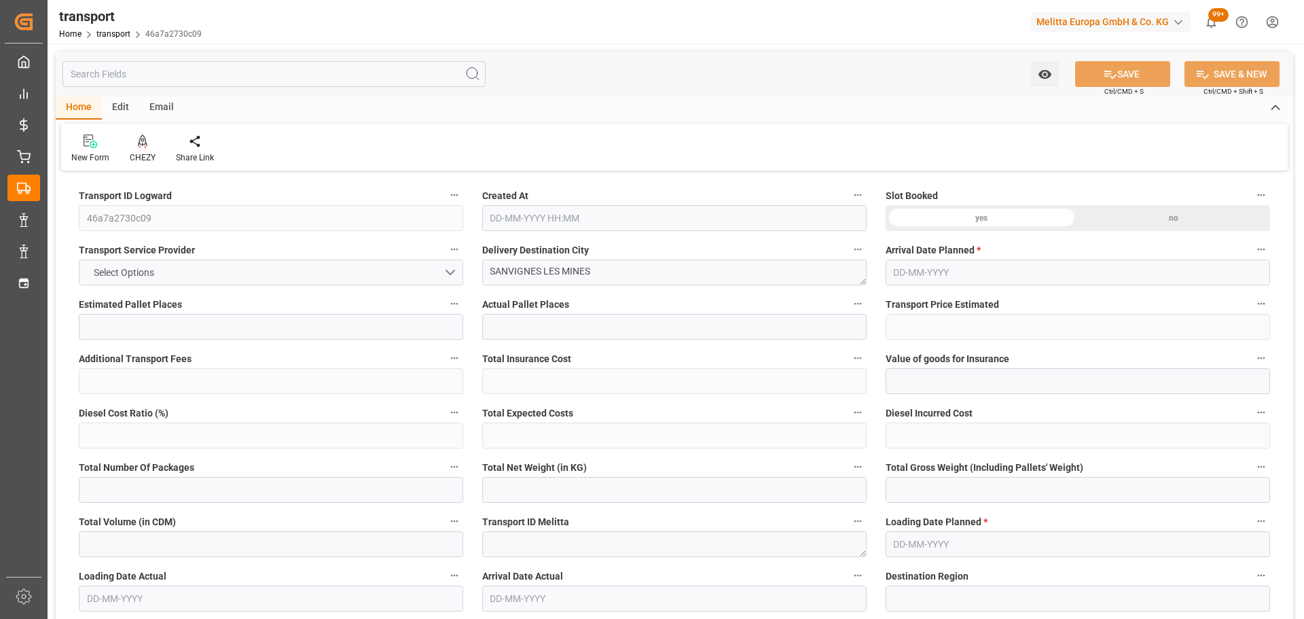
type input "173.59"
type input "0"
type input "193.14"
type input "315.04"
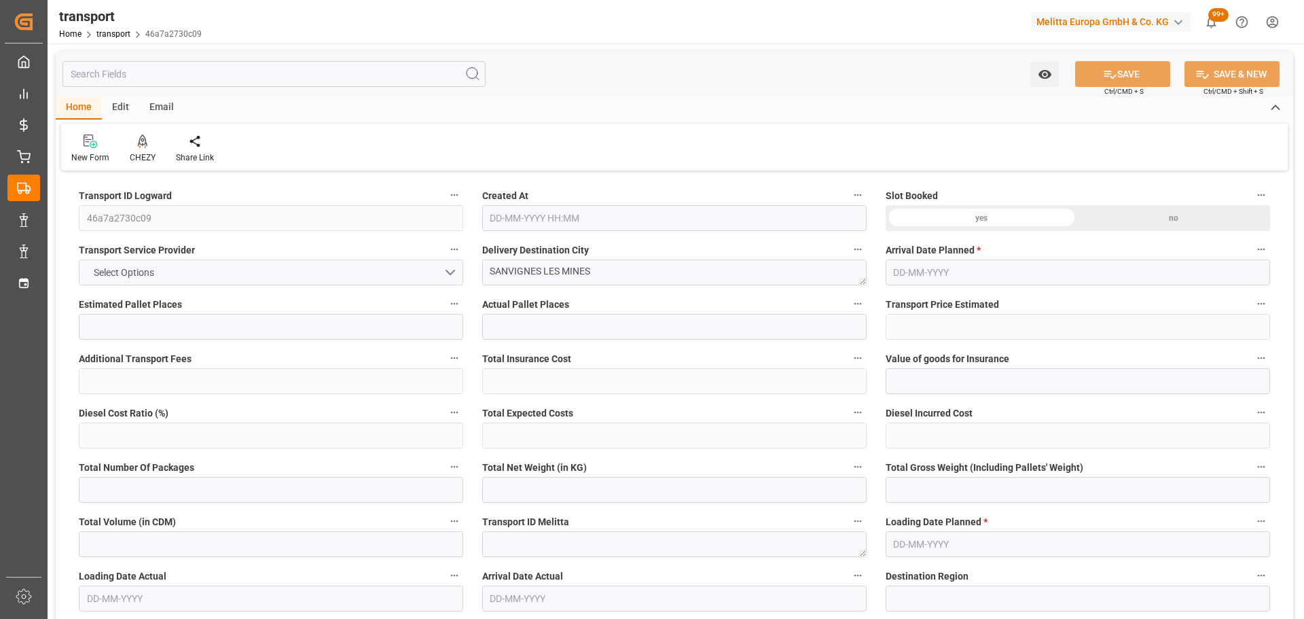
type input "1443.888"
type input "71"
type input "1"
type input "84"
type input "3"
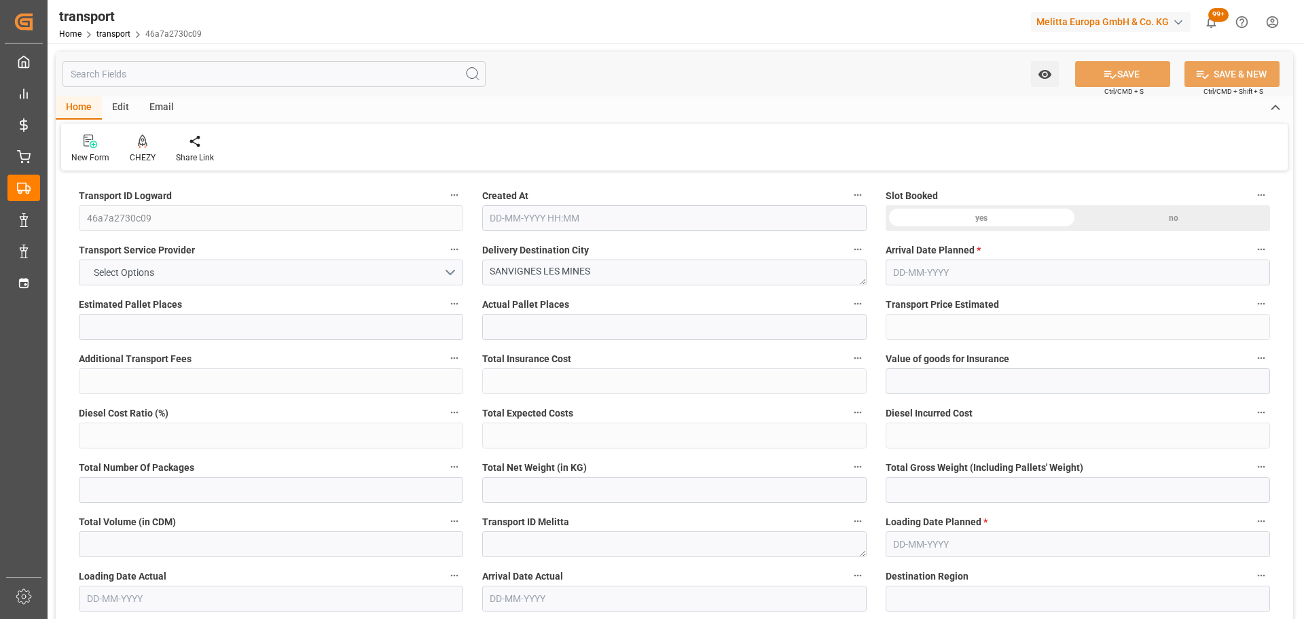
type input "101"
type input "237.096"
type input "0"
type input "4710.8598"
type input "0"
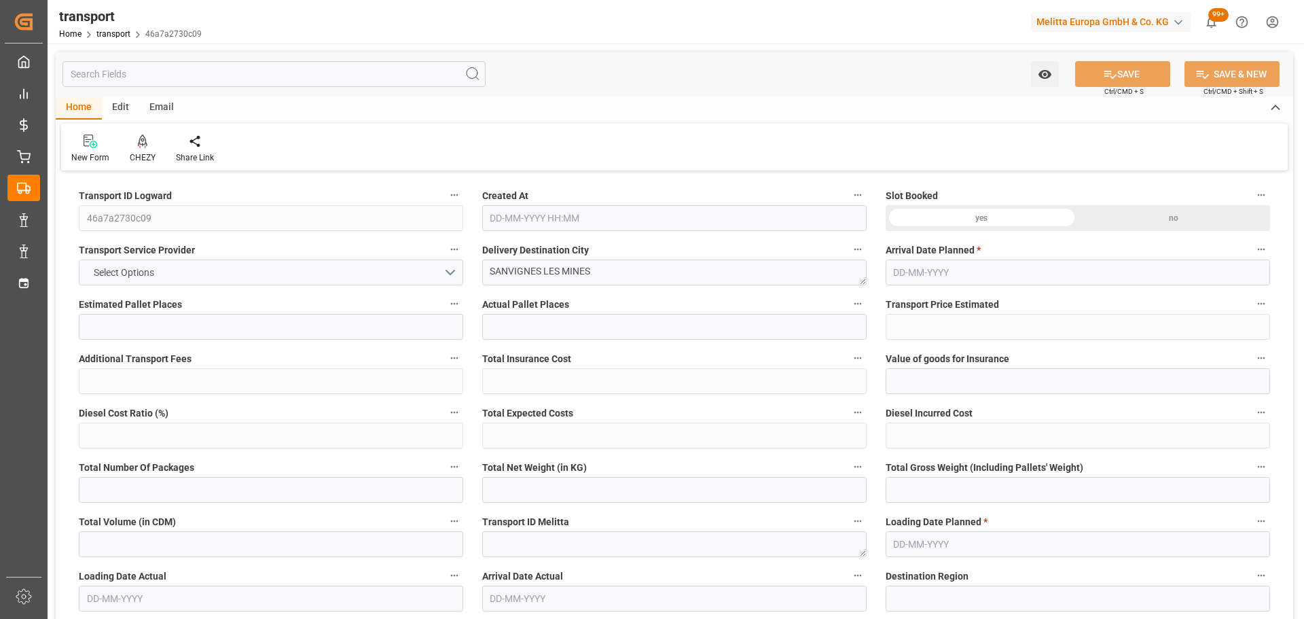
type input "0"
type input "21"
type input "35"
type input "07-10-2025 11:22"
type input "14-10-2025"
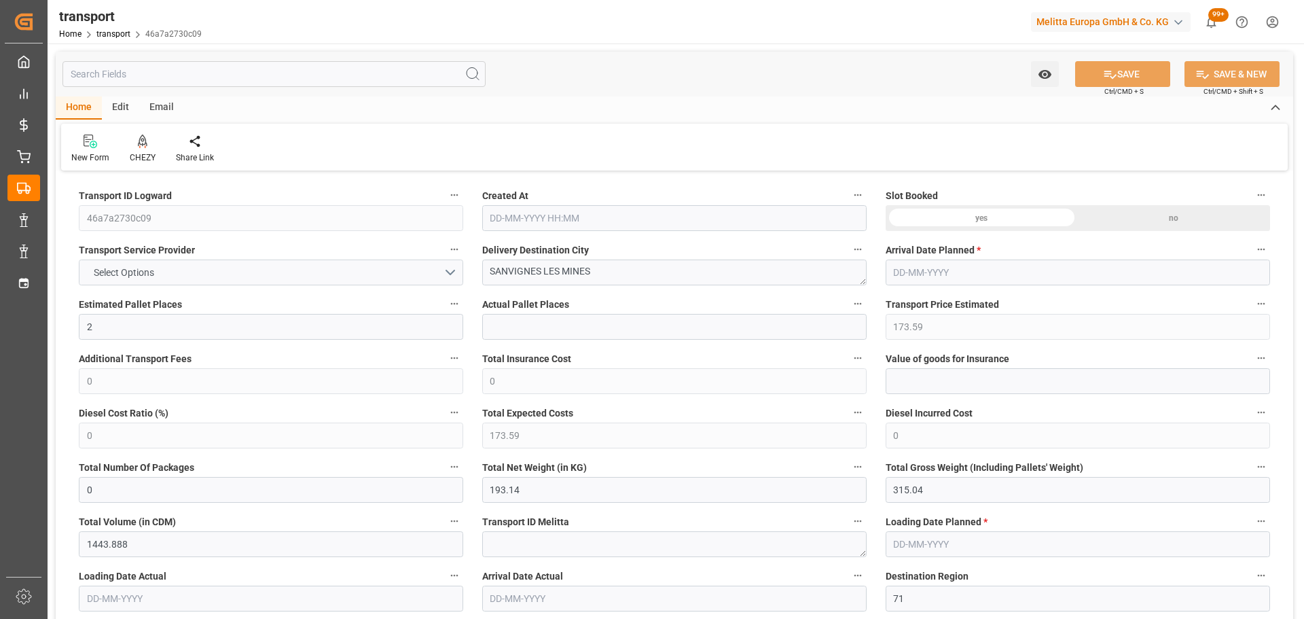
type input "[DATE]"
click at [136, 146] on div at bounding box center [143, 141] width 26 height 14
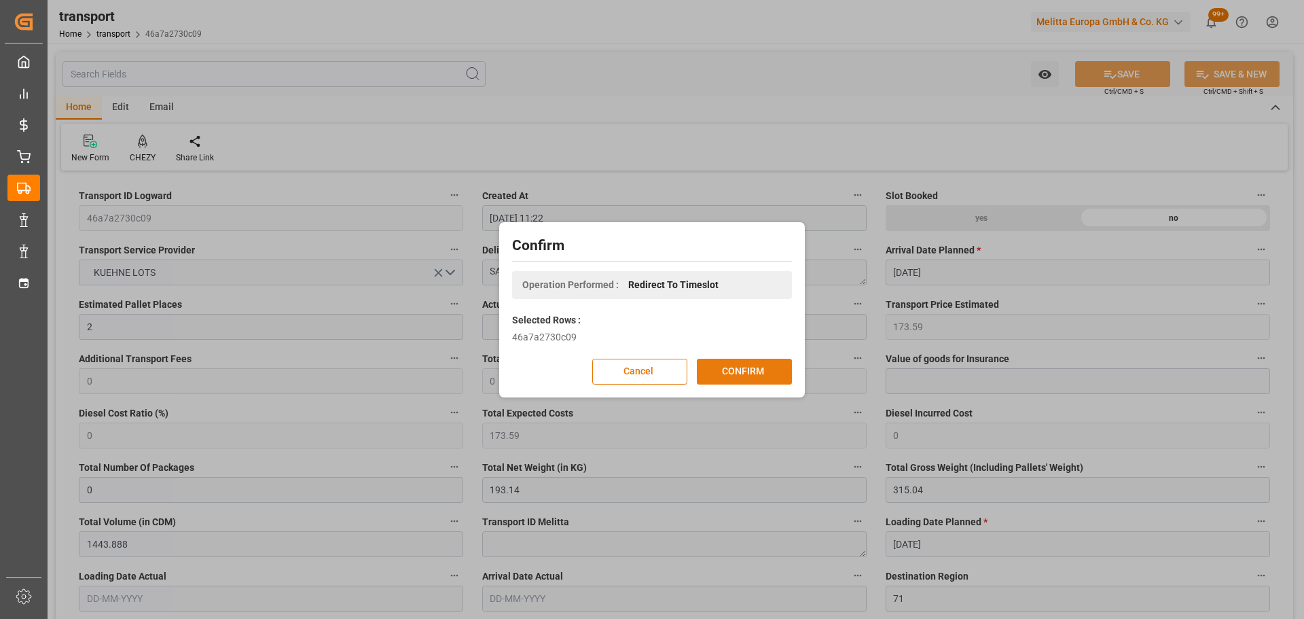
click at [767, 370] on button "CONFIRM" at bounding box center [744, 372] width 95 height 26
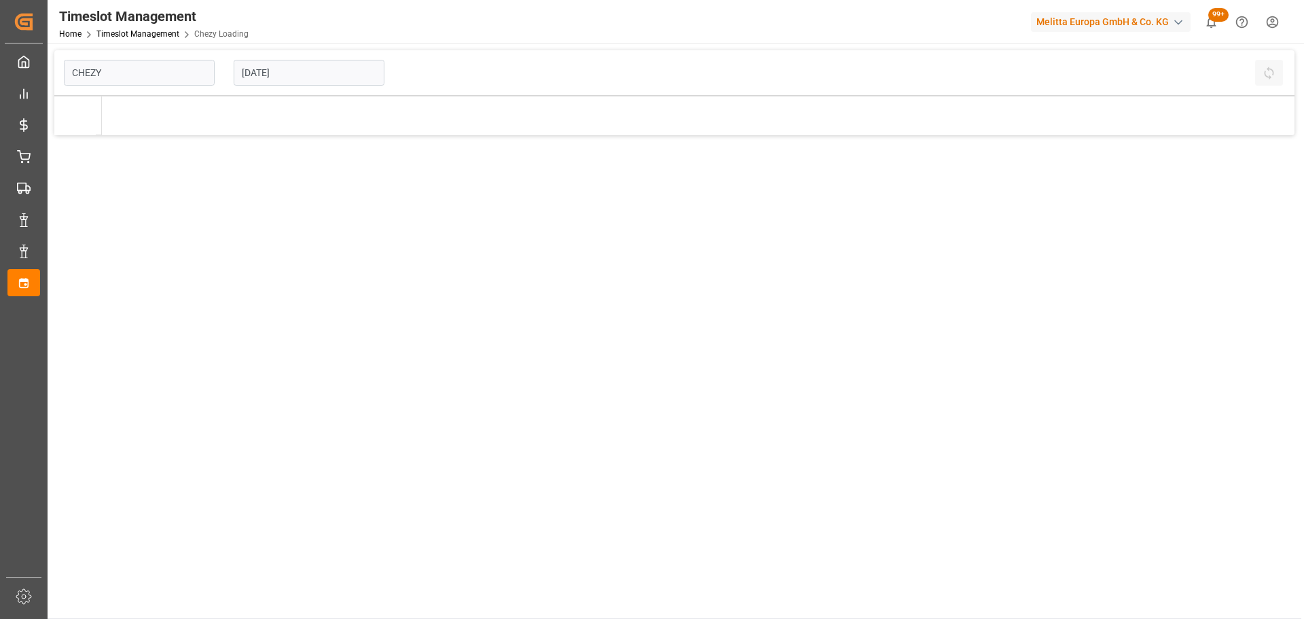
type input "Chezy Loading"
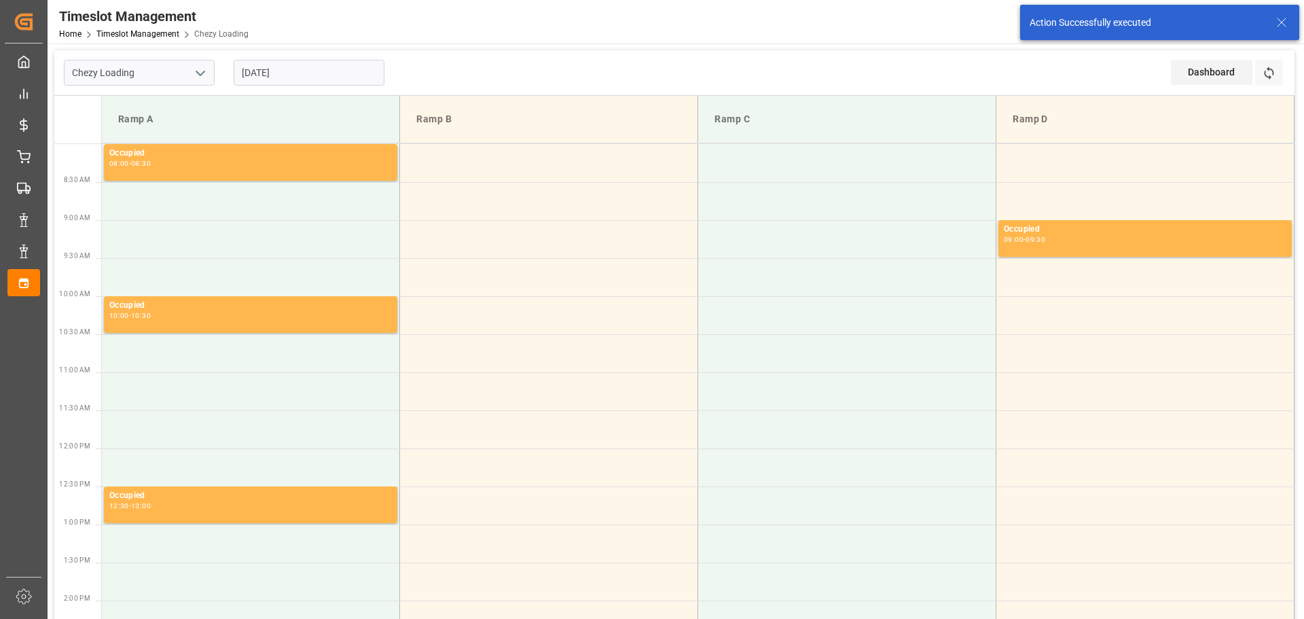
click at [284, 62] on input "[DATE]" at bounding box center [309, 73] width 151 height 26
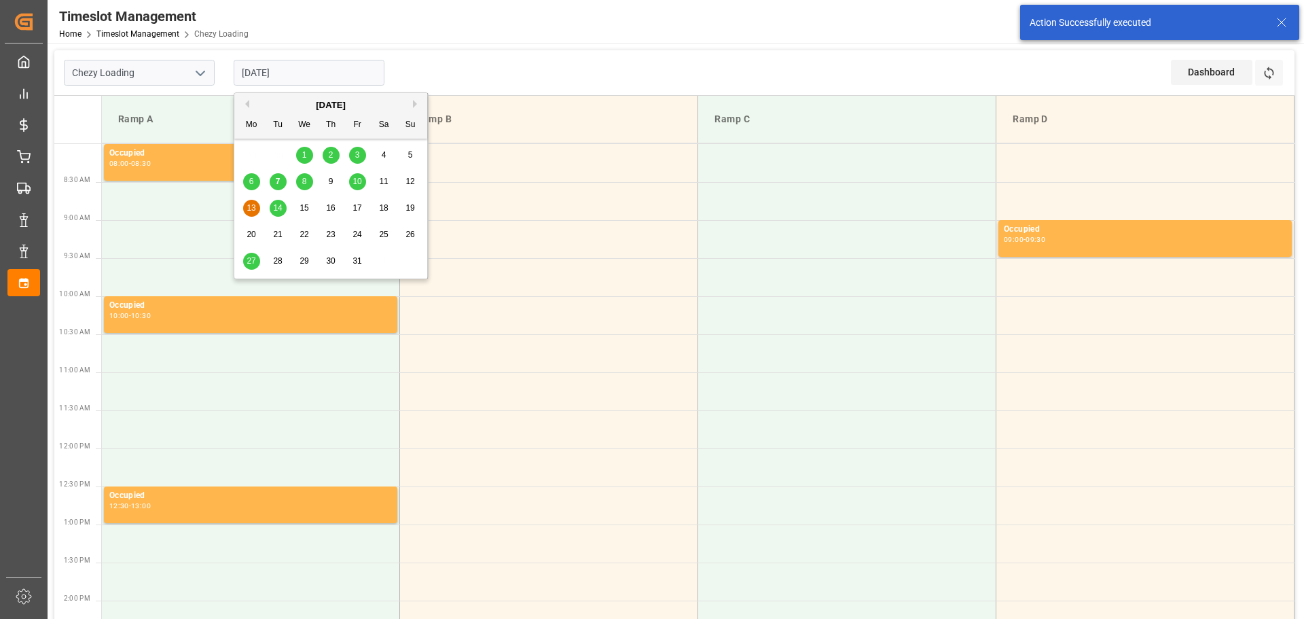
click at [305, 179] on span "8" at bounding box center [304, 182] width 5 height 10
type input "08-10-2025"
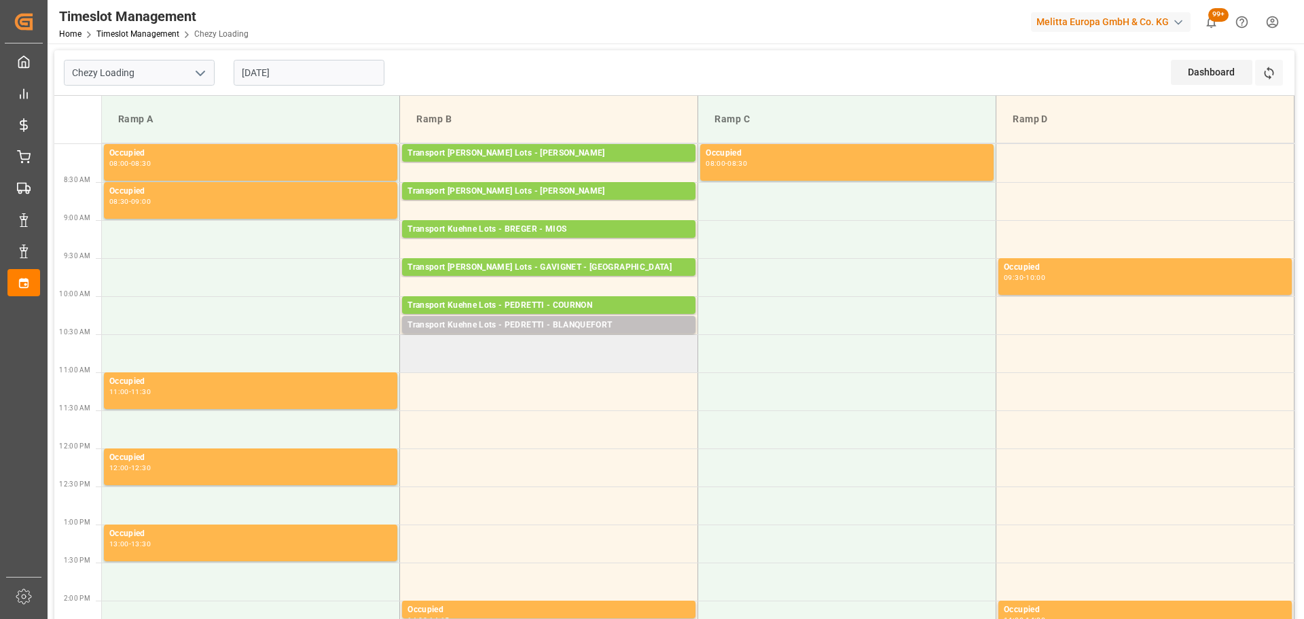
click at [408, 345] on td at bounding box center [549, 353] width 298 height 38
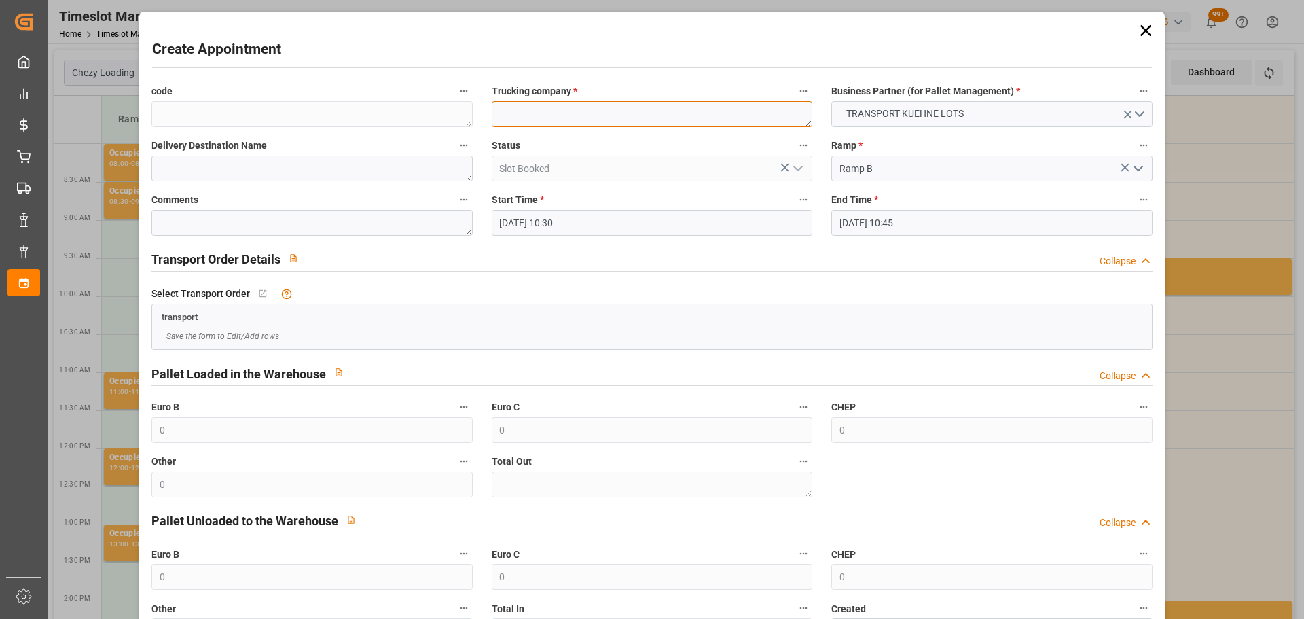
click at [548, 119] on textarea at bounding box center [652, 114] width 321 height 26
type textarea "PEDRETTI"
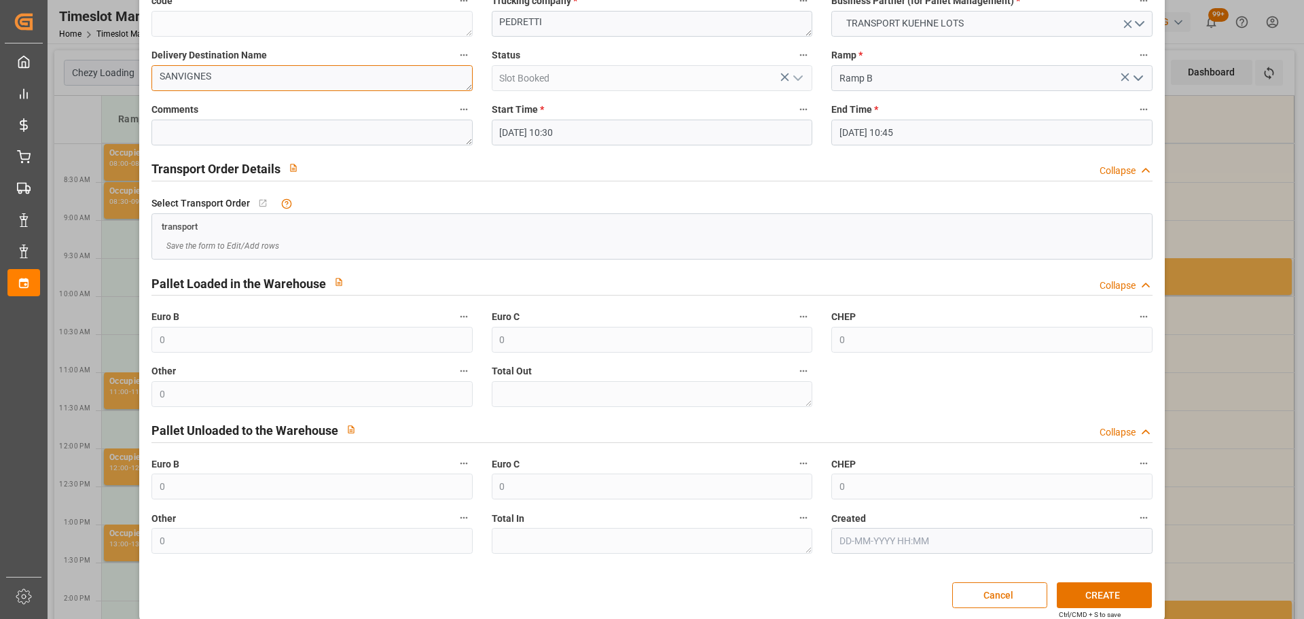
scroll to position [104, 0]
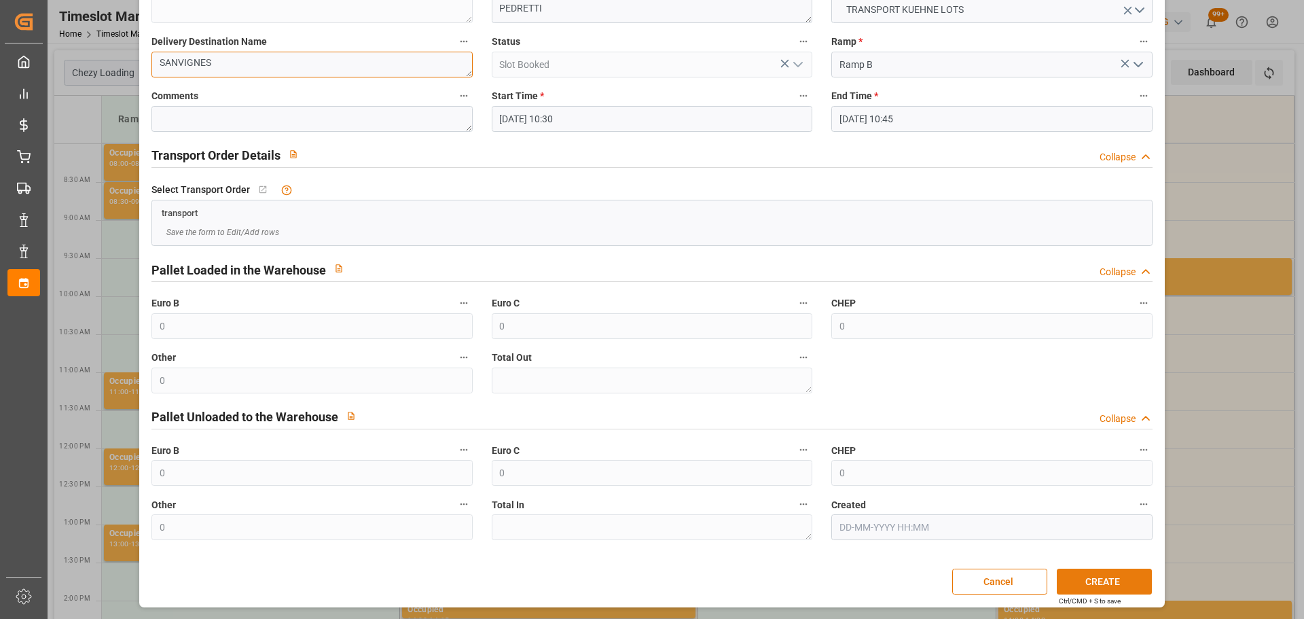
type textarea "SANVIGNES"
click at [1096, 578] on button "CREATE" at bounding box center [1104, 582] width 95 height 26
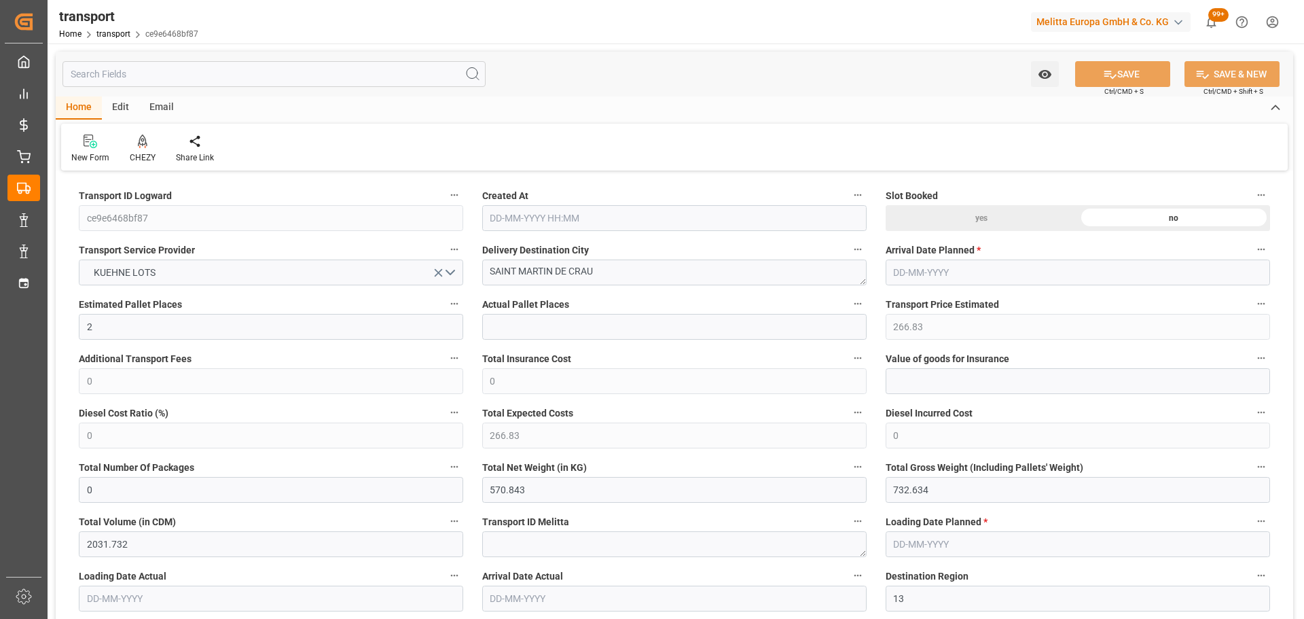
type input "[DATE] 11:20"
type input "[DATE]"
click at [142, 147] on icon at bounding box center [143, 142] width 10 height 14
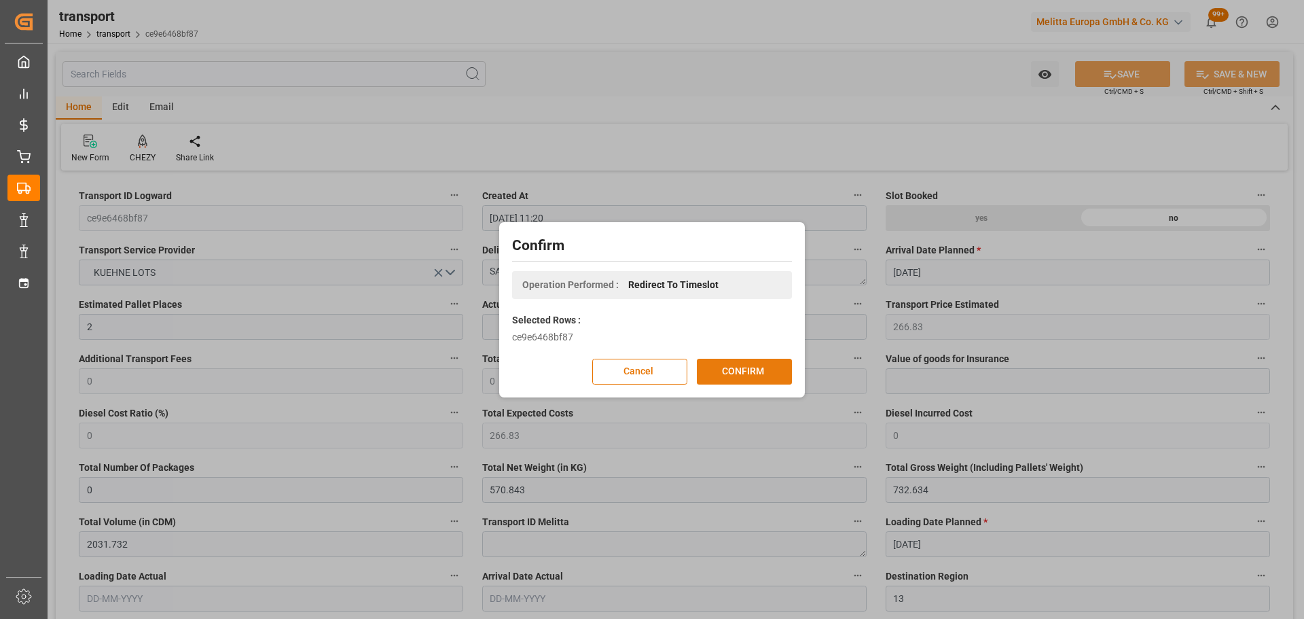
click at [747, 376] on button "CONFIRM" at bounding box center [744, 372] width 95 height 26
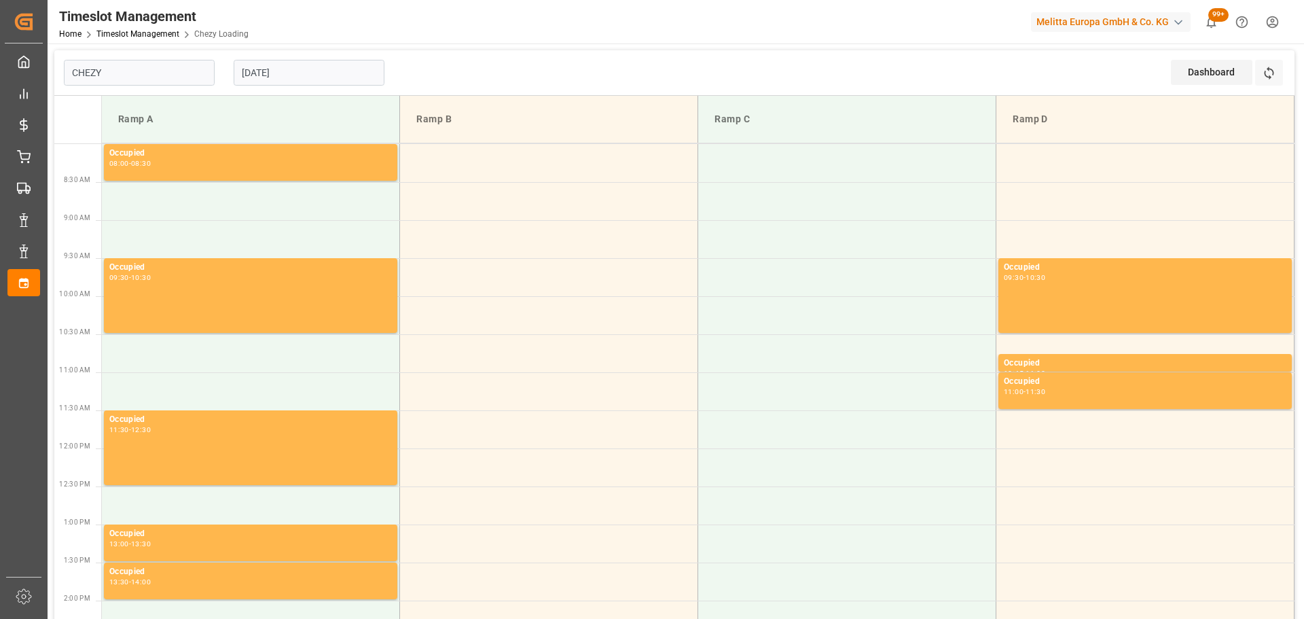
type input "Chezy Loading"
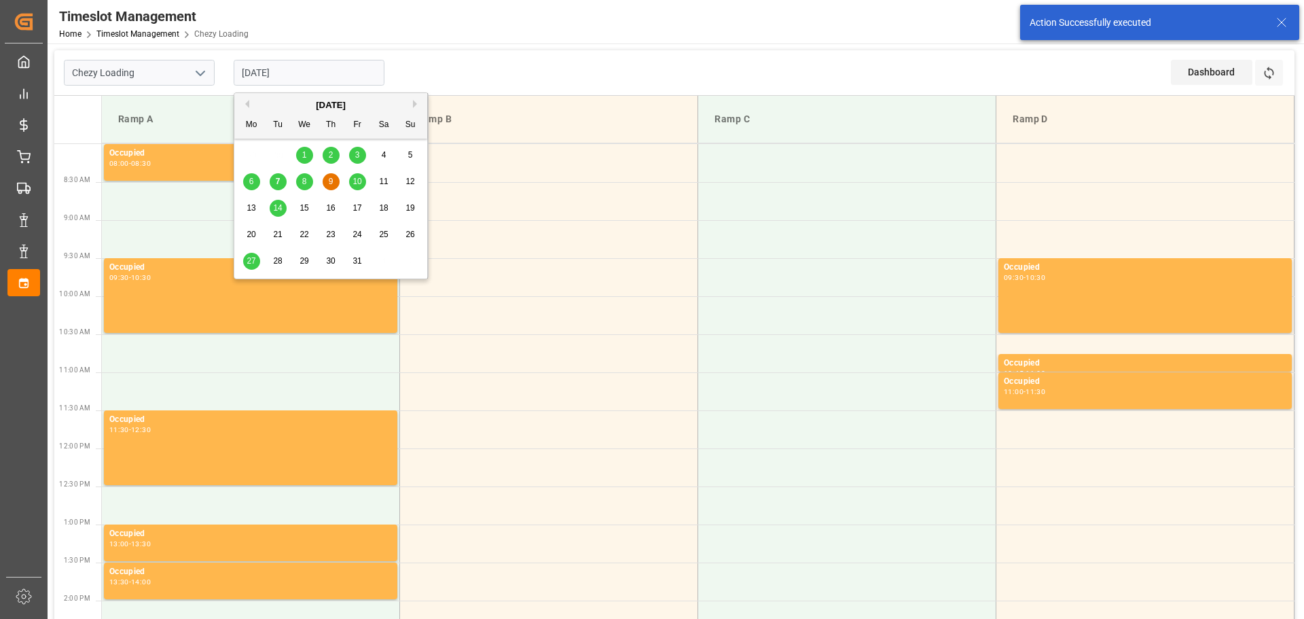
click at [306, 76] on input "[DATE]" at bounding box center [309, 73] width 151 height 26
click at [305, 177] on span "8" at bounding box center [304, 182] width 5 height 10
type input "[DATE]"
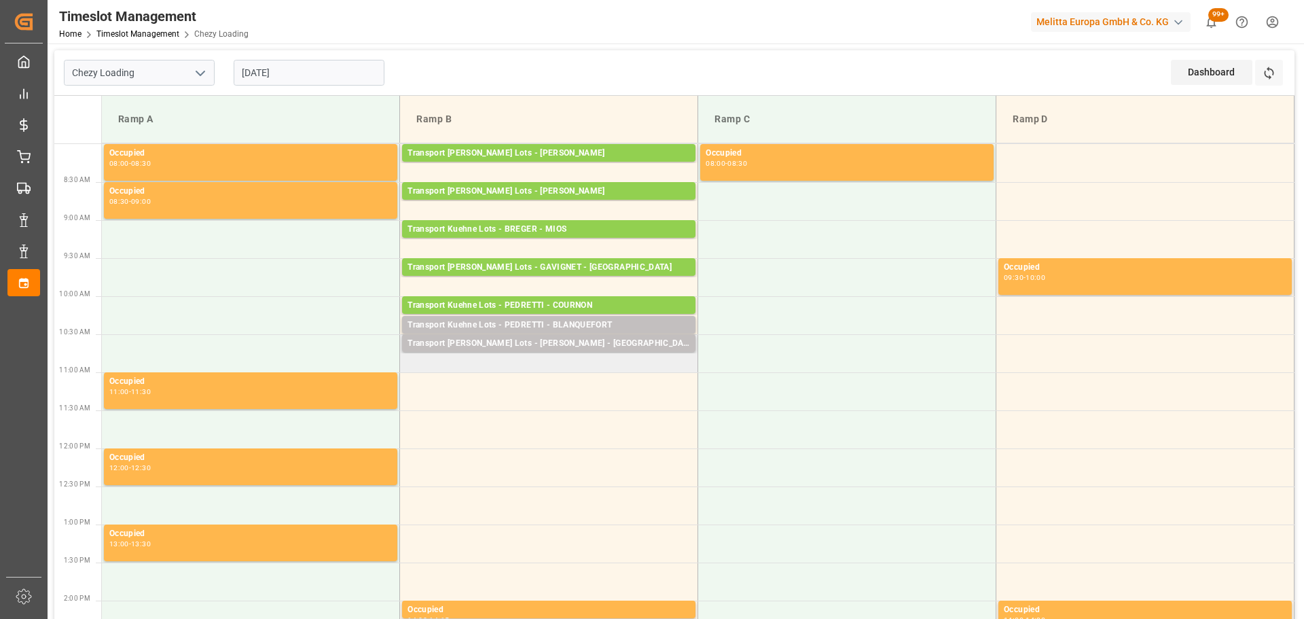
click at [408, 366] on td "Transport [PERSON_NAME] Lots - [PERSON_NAME] - [GEOGRAPHIC_DATA]: 1,TU: 84,City…" at bounding box center [549, 353] width 298 height 38
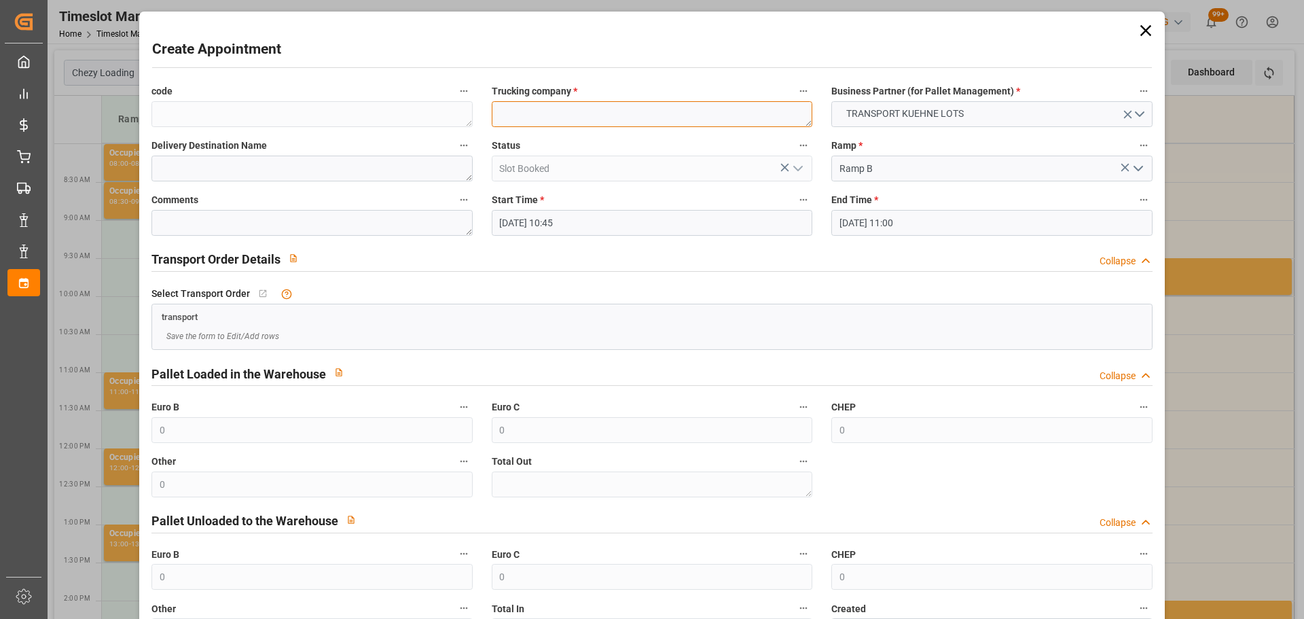
click at [526, 119] on textarea at bounding box center [652, 114] width 321 height 26
type textarea "PEDRETTI"
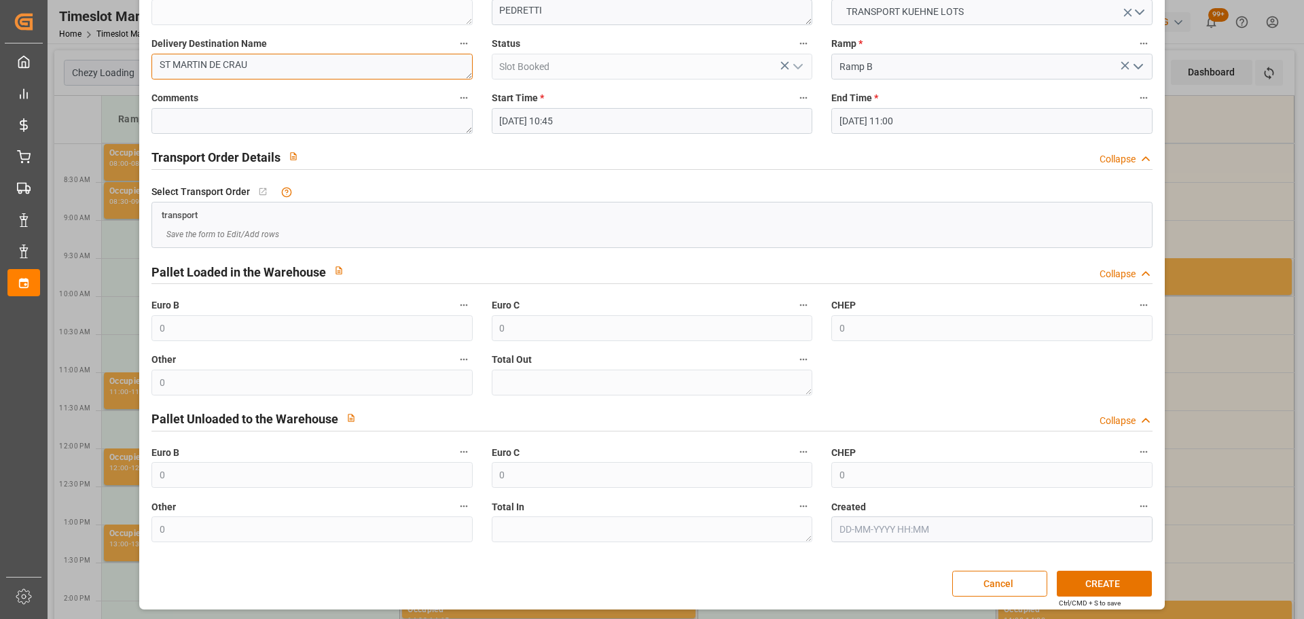
scroll to position [104, 0]
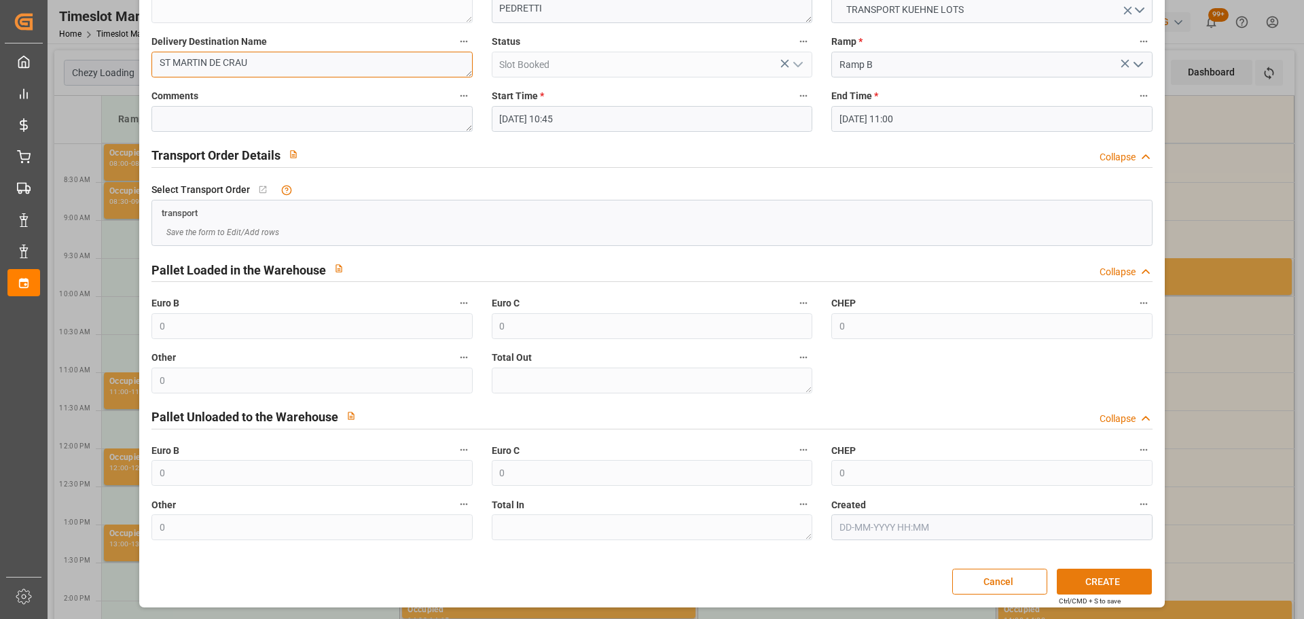
type textarea "ST MARTIN DE CRAU"
click at [1105, 576] on button "CREATE" at bounding box center [1104, 582] width 95 height 26
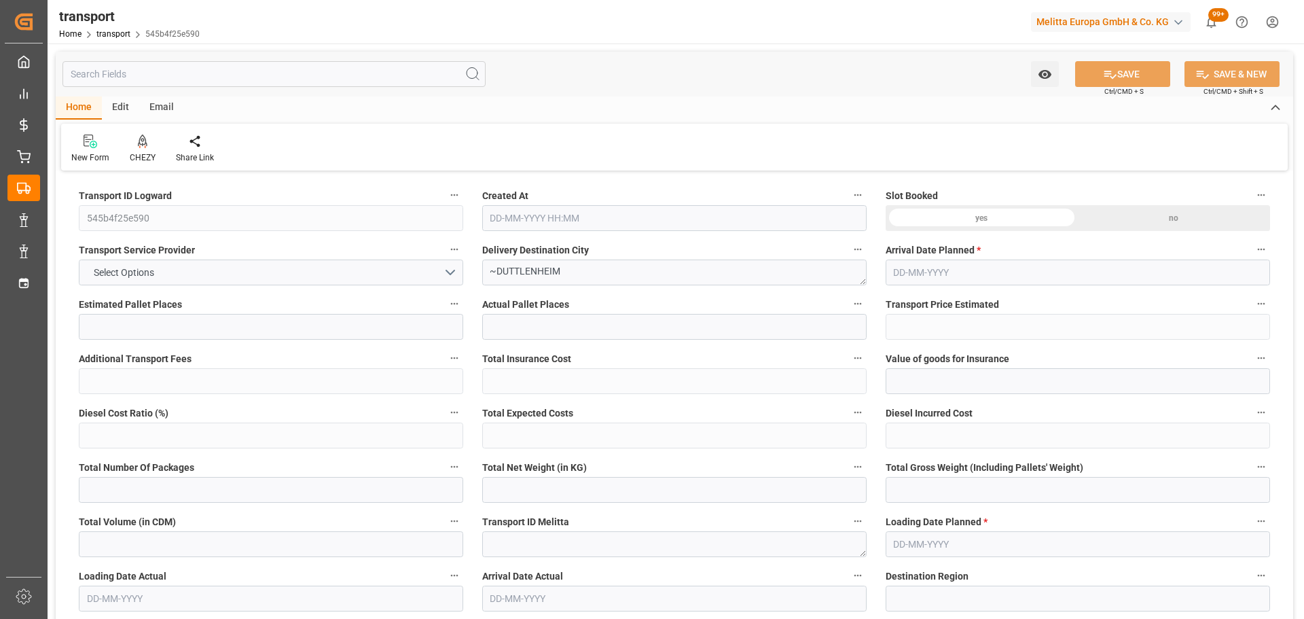
type input "3"
type input "187.46"
type input "0"
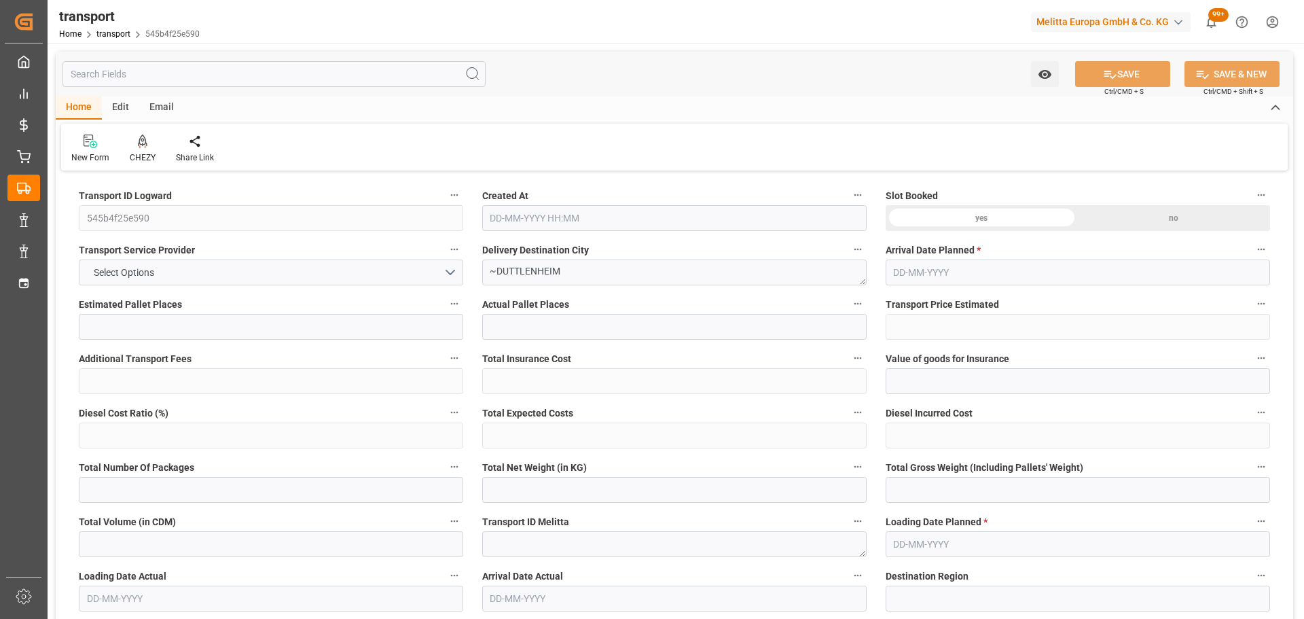
type input "187.46"
type input "0"
type input "346.587"
type input "533.014"
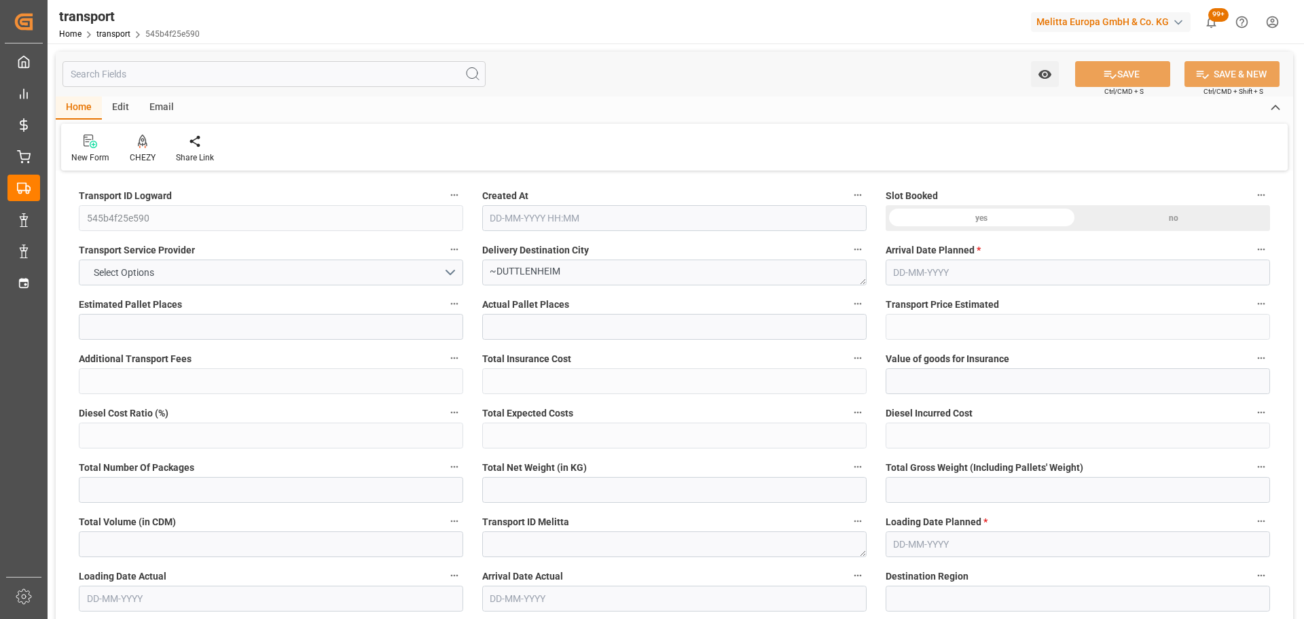
type input "2435.928"
type input "67"
type input "3"
type input "69"
type input "4"
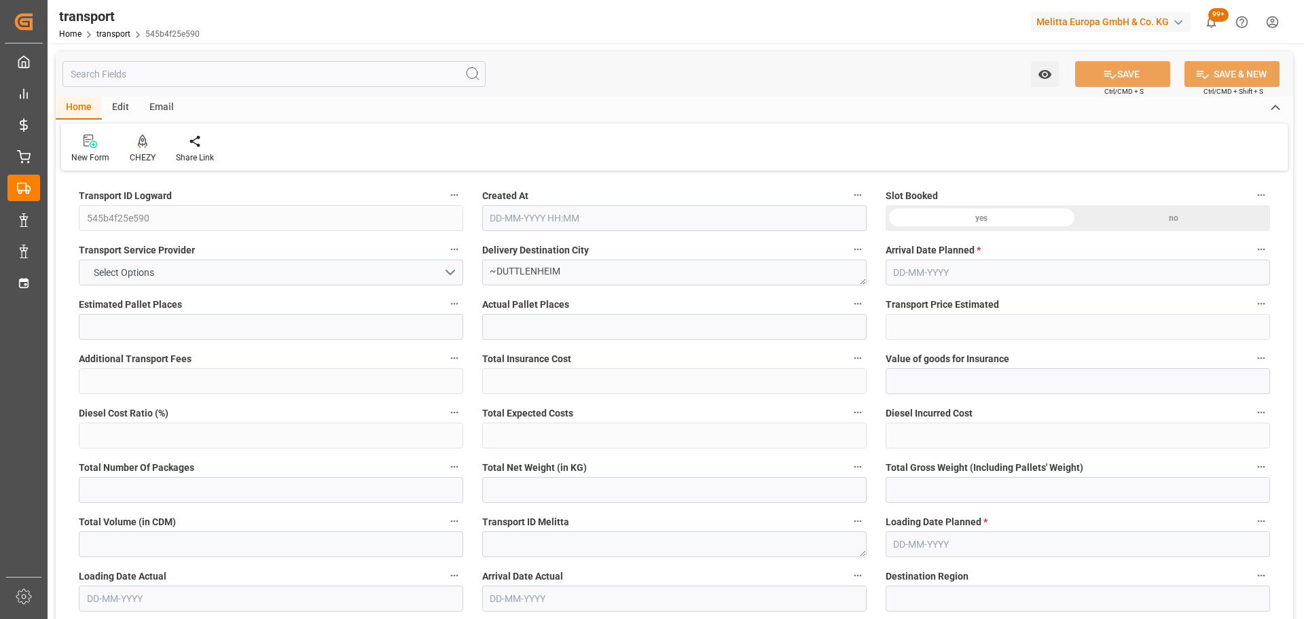
type input "101"
type input "426.774"
type input "0"
type input "4710.8598"
type input "0"
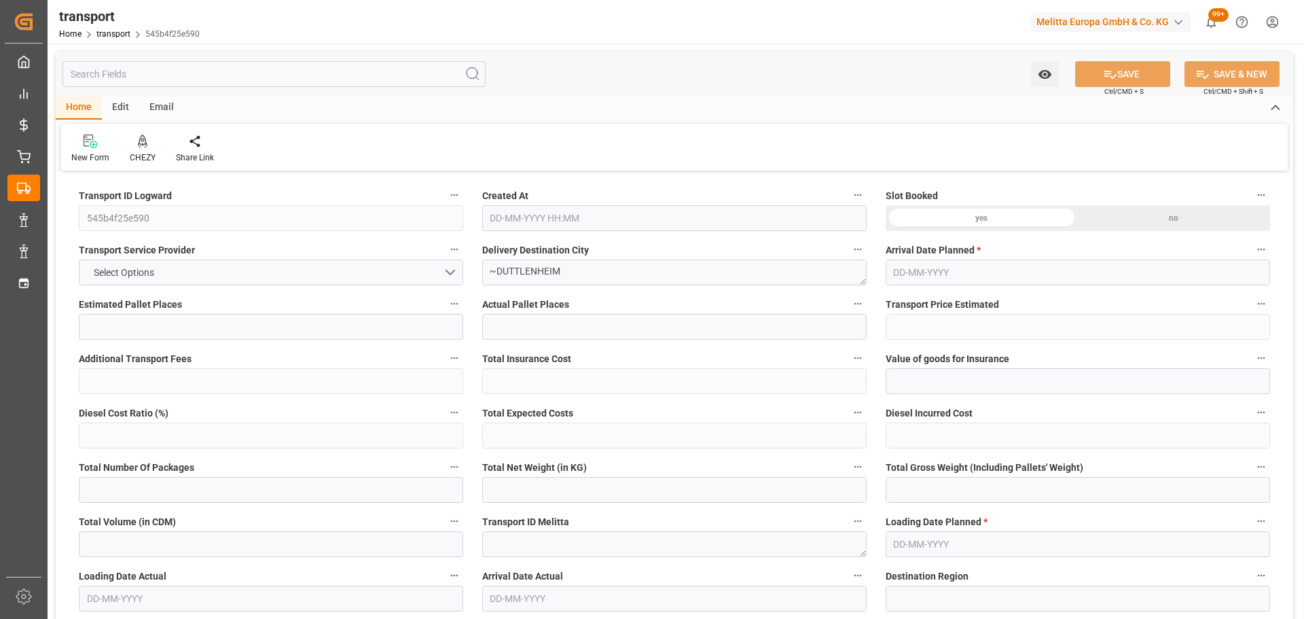
type input "0"
type input "21"
type input "35"
type input "07-10-2025 11:21"
type input "13-10-2025"
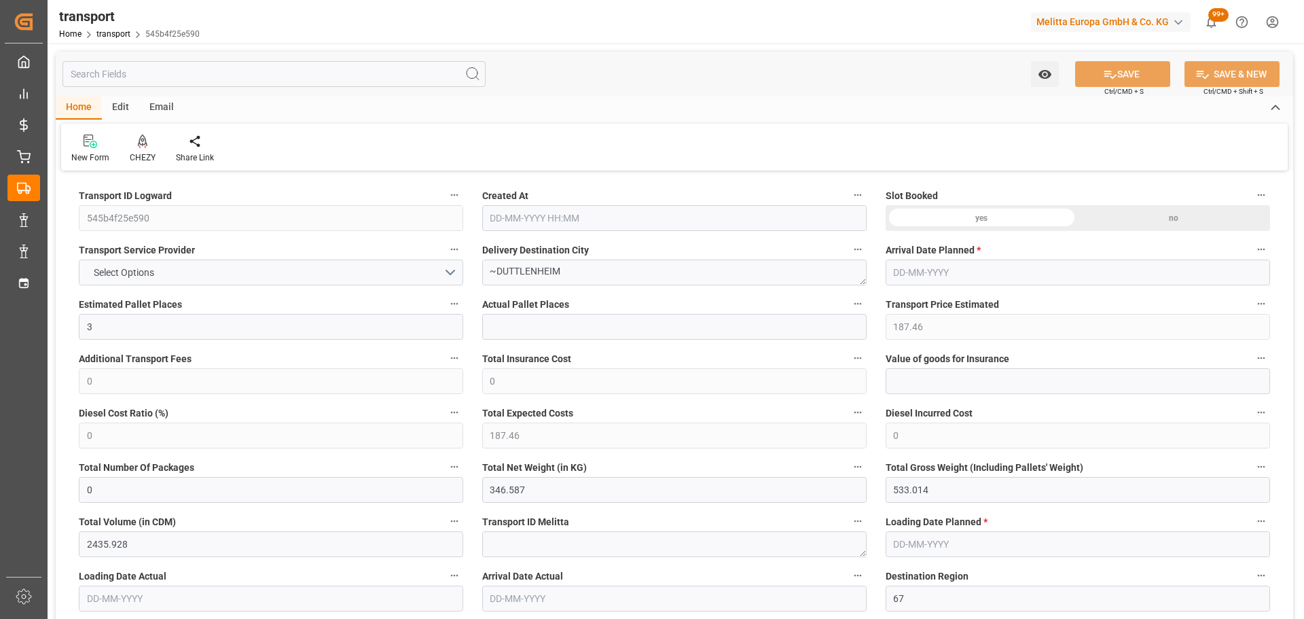
type input "[DATE]"
click at [144, 149] on div "CHEZY" at bounding box center [143, 149] width 46 height 30
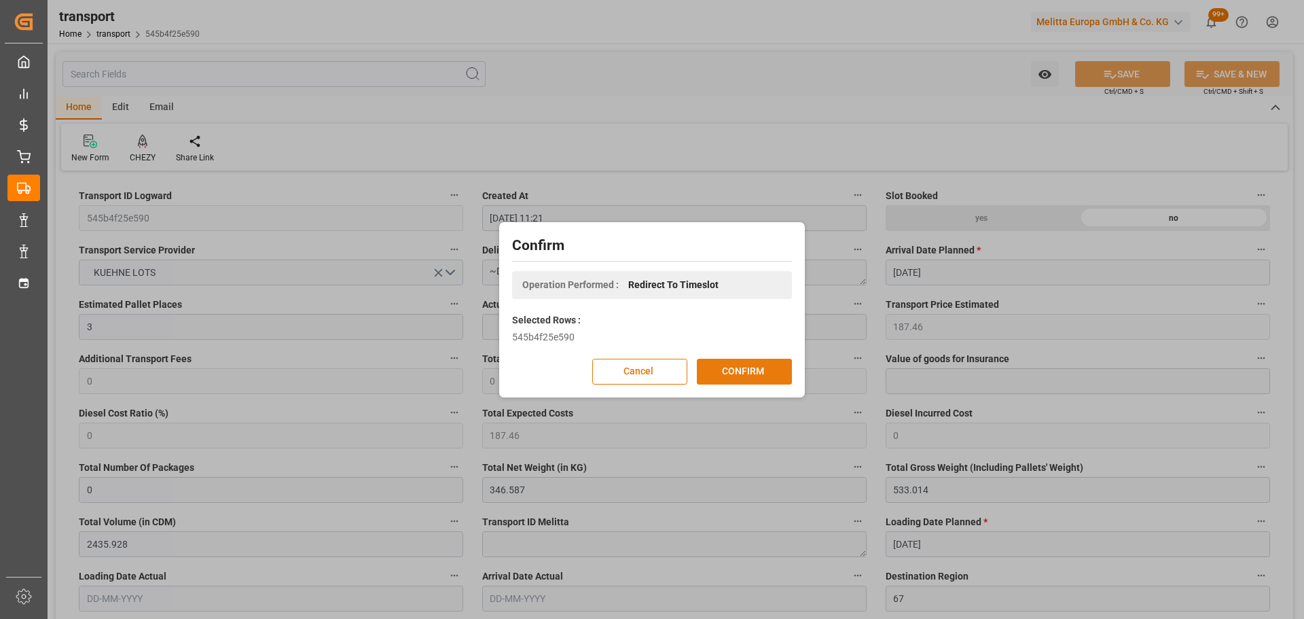
click at [728, 374] on button "CONFIRM" at bounding box center [744, 372] width 95 height 26
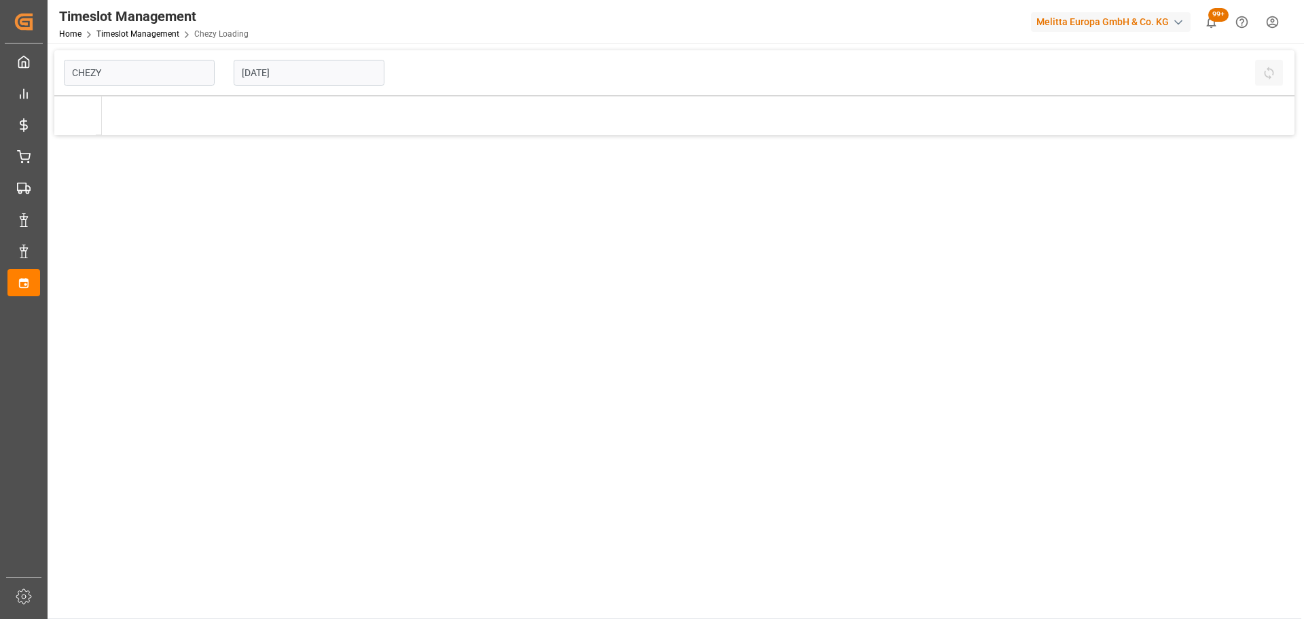
type input "Chezy Loading"
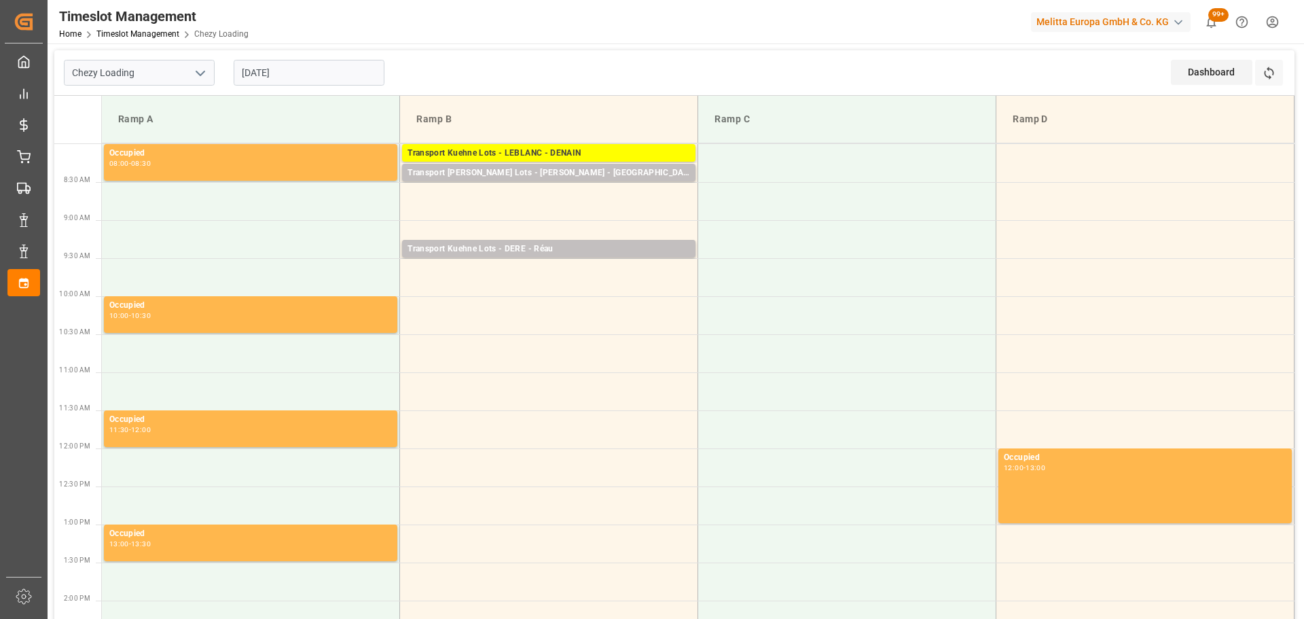
click at [290, 72] on input "[DATE]" at bounding box center [309, 73] width 151 height 26
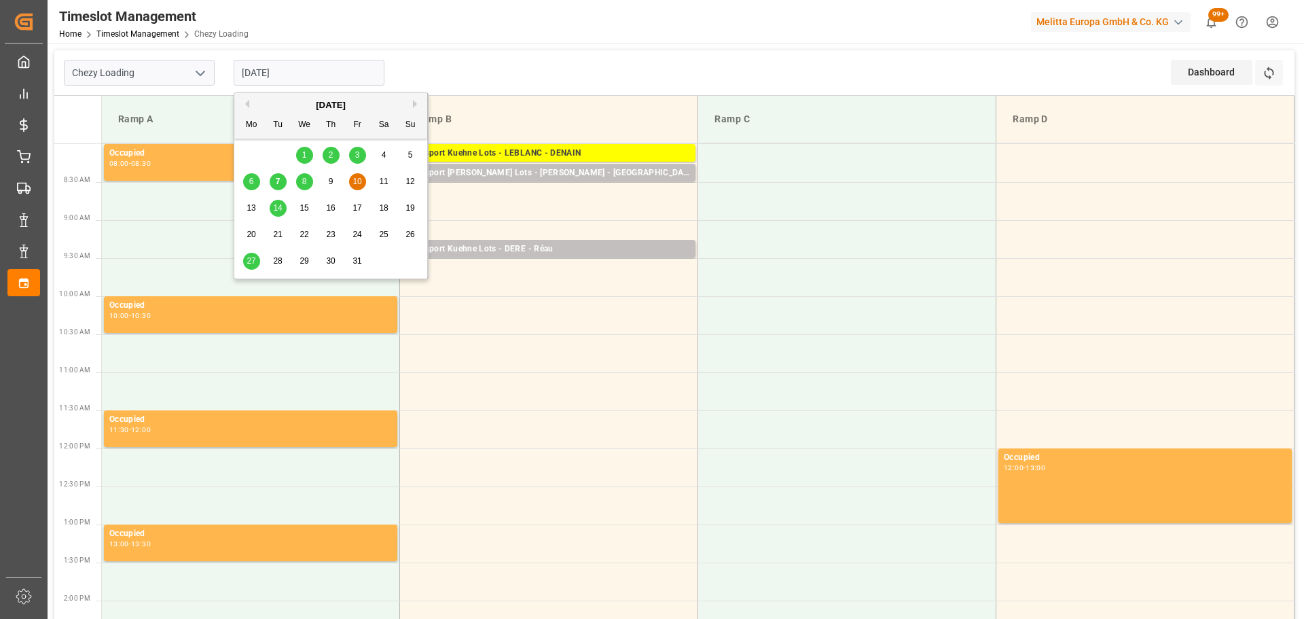
click at [308, 181] on div "8" at bounding box center [304, 182] width 17 height 16
type input "[DATE]"
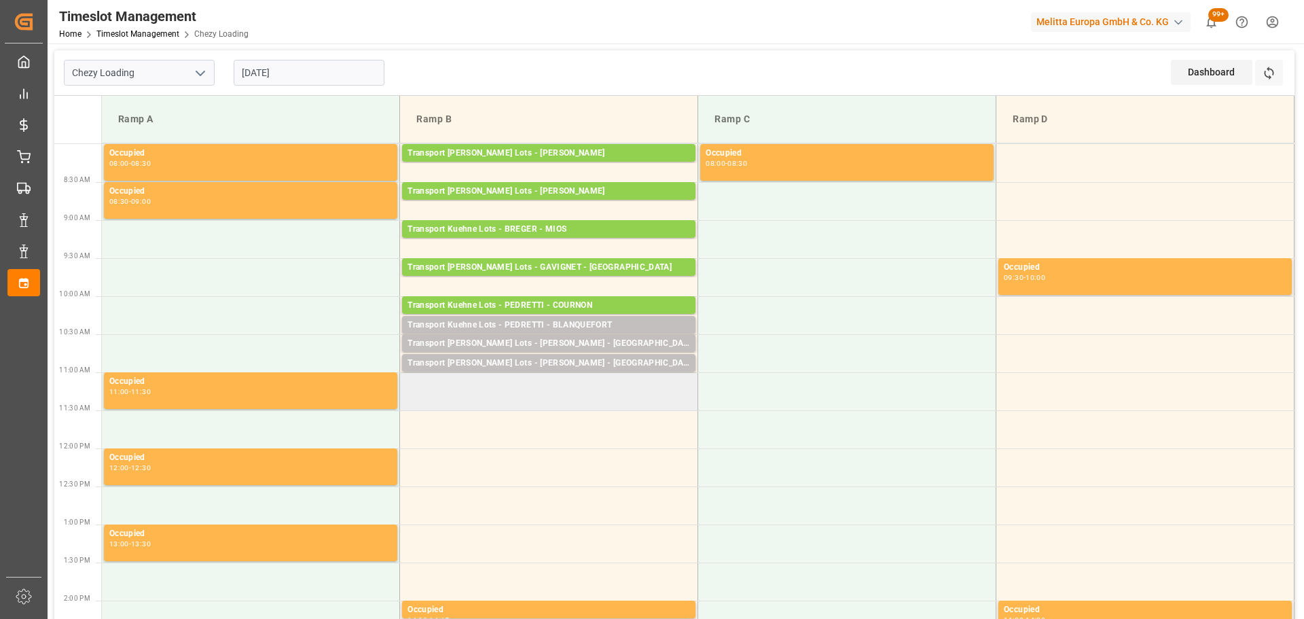
click at [408, 404] on td at bounding box center [549, 391] width 298 height 38
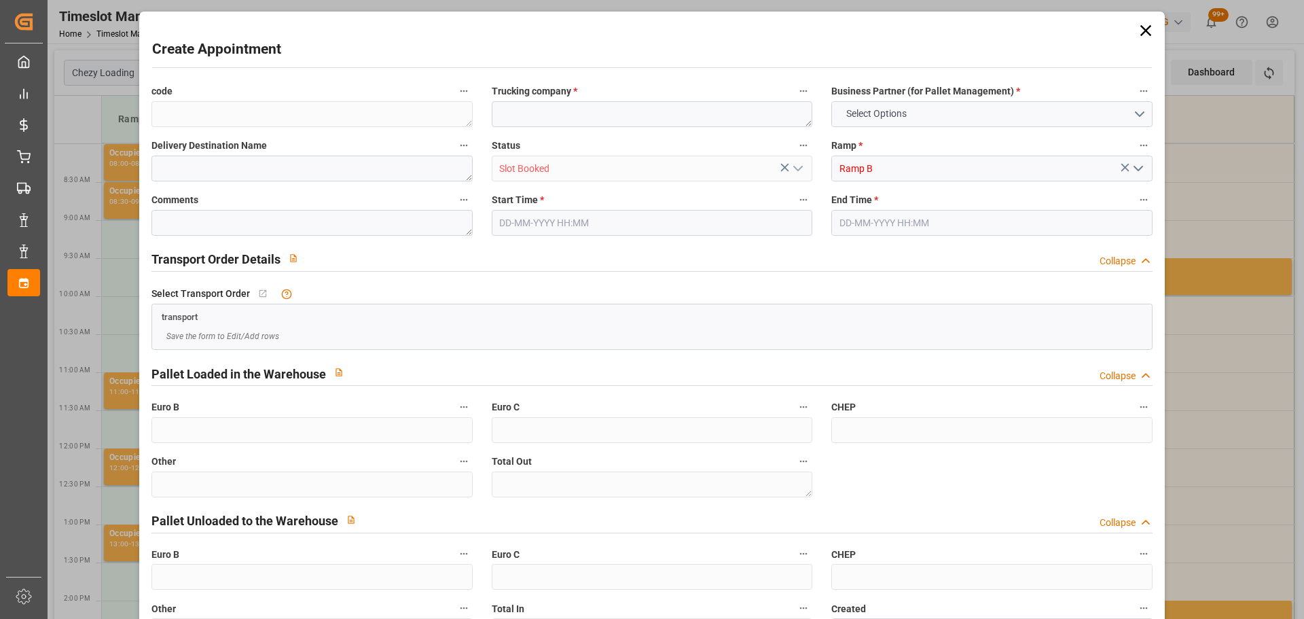
type input "0"
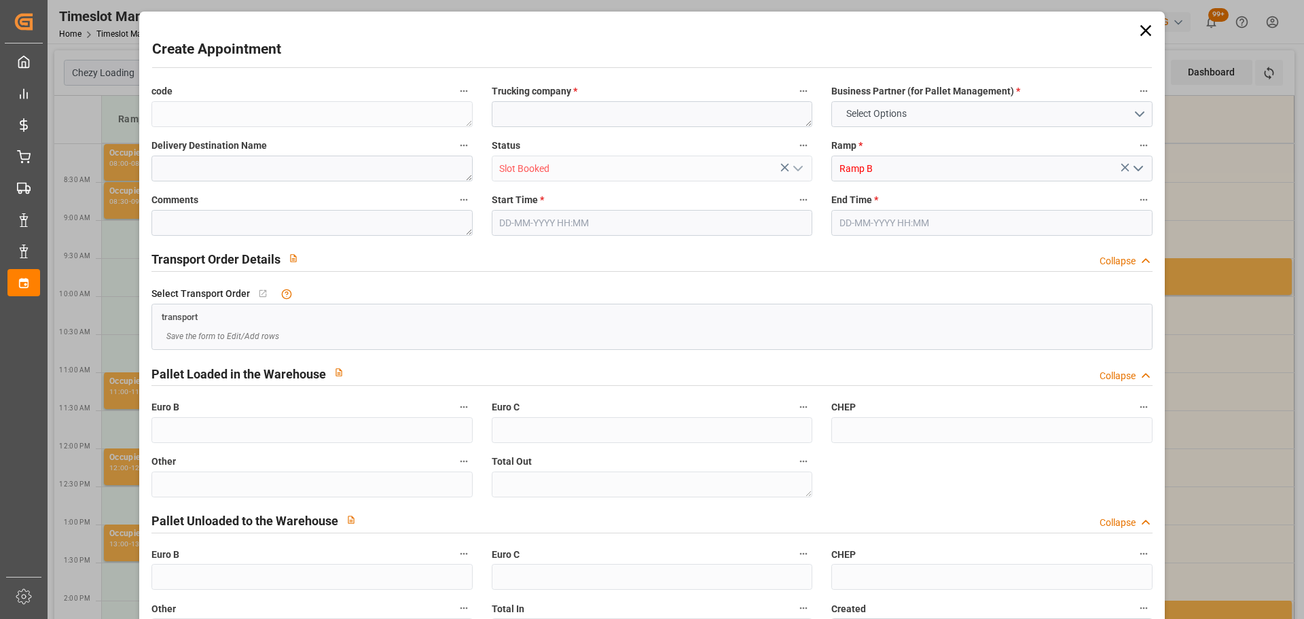
type input "0"
type input "[DATE] 11:00"
type input "[DATE] 11:15"
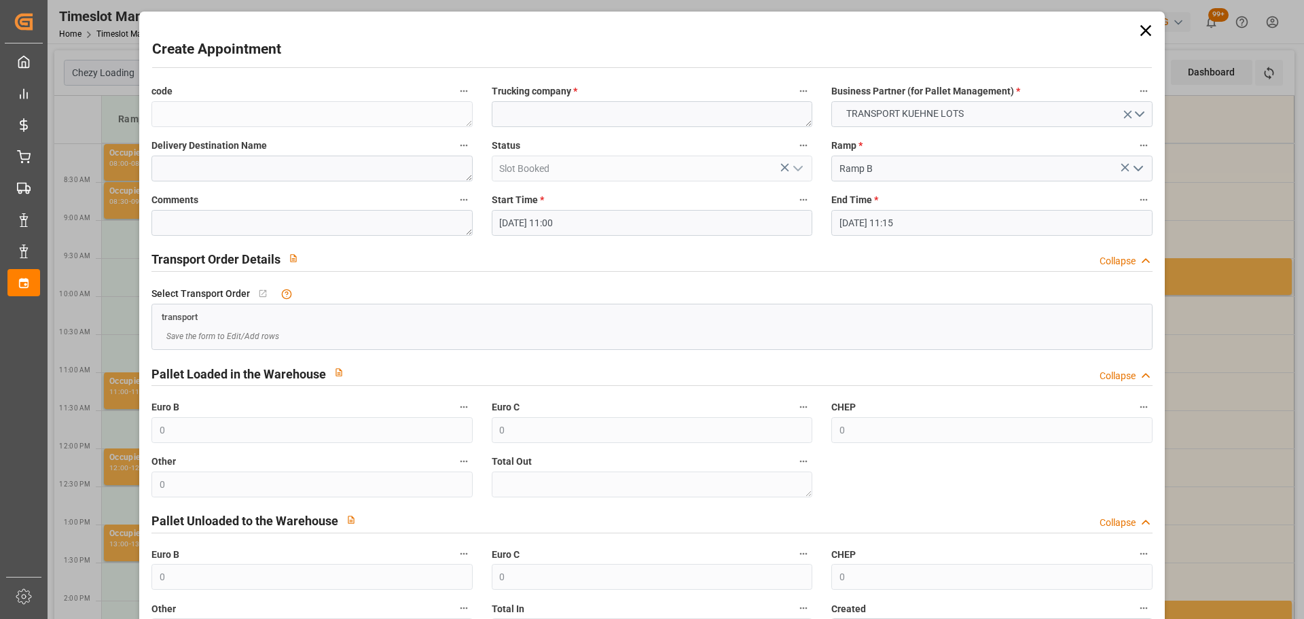
click at [546, 217] on input "[DATE] 11:00" at bounding box center [652, 223] width 321 height 26
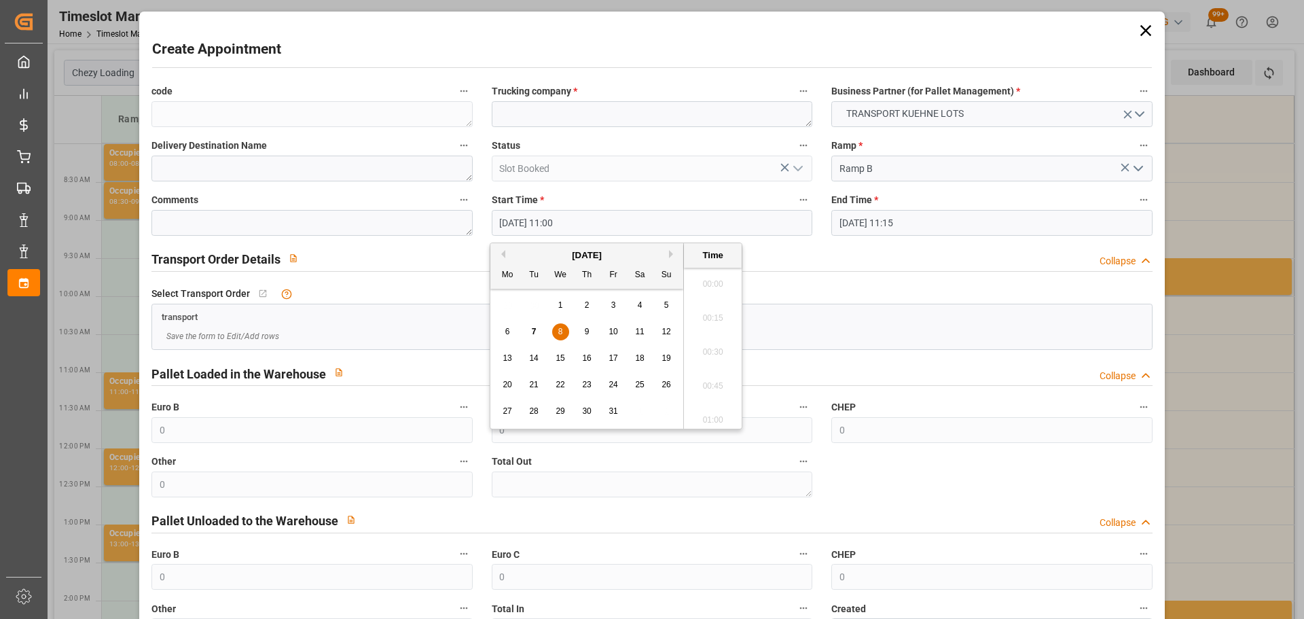
scroll to position [1431, 0]
drag, startPoint x: 555, startPoint y: 328, endPoint x: 634, endPoint y: 341, distance: 79.9
click at [556, 327] on div "8" at bounding box center [560, 332] width 17 height 16
click at [709, 381] on li "11:15" at bounding box center [713, 382] width 58 height 34
type input "[DATE] 11:15"
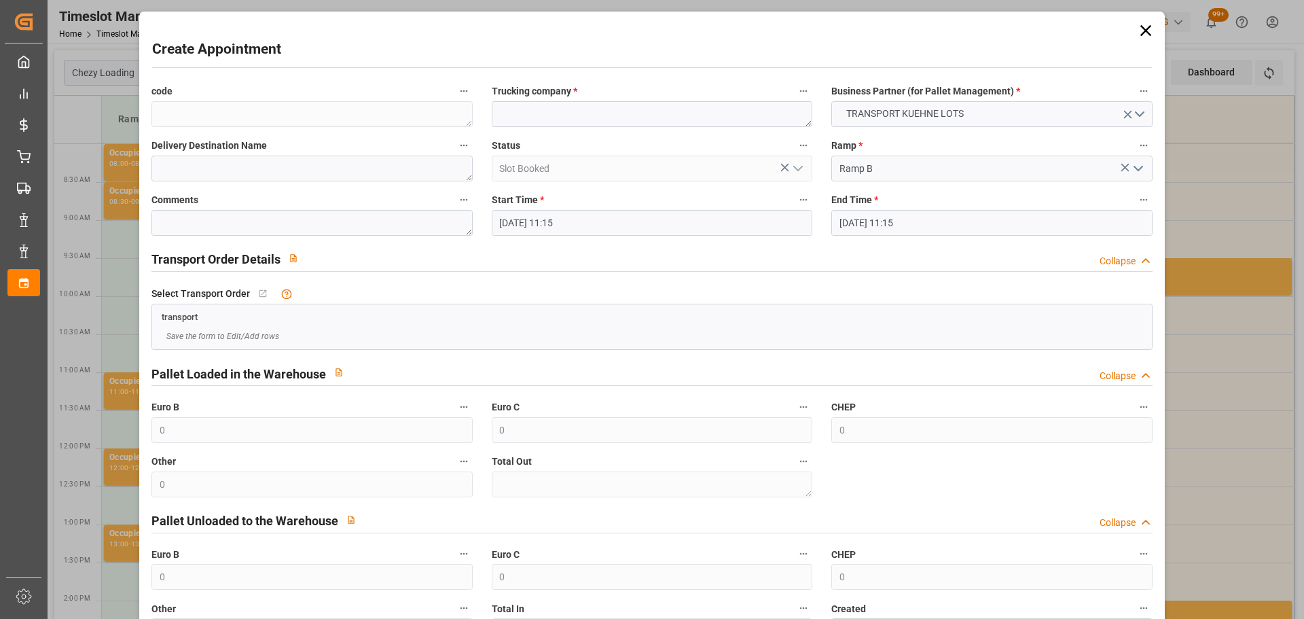
click at [865, 226] on input "[DATE] 11:15" at bounding box center [992, 223] width 321 height 26
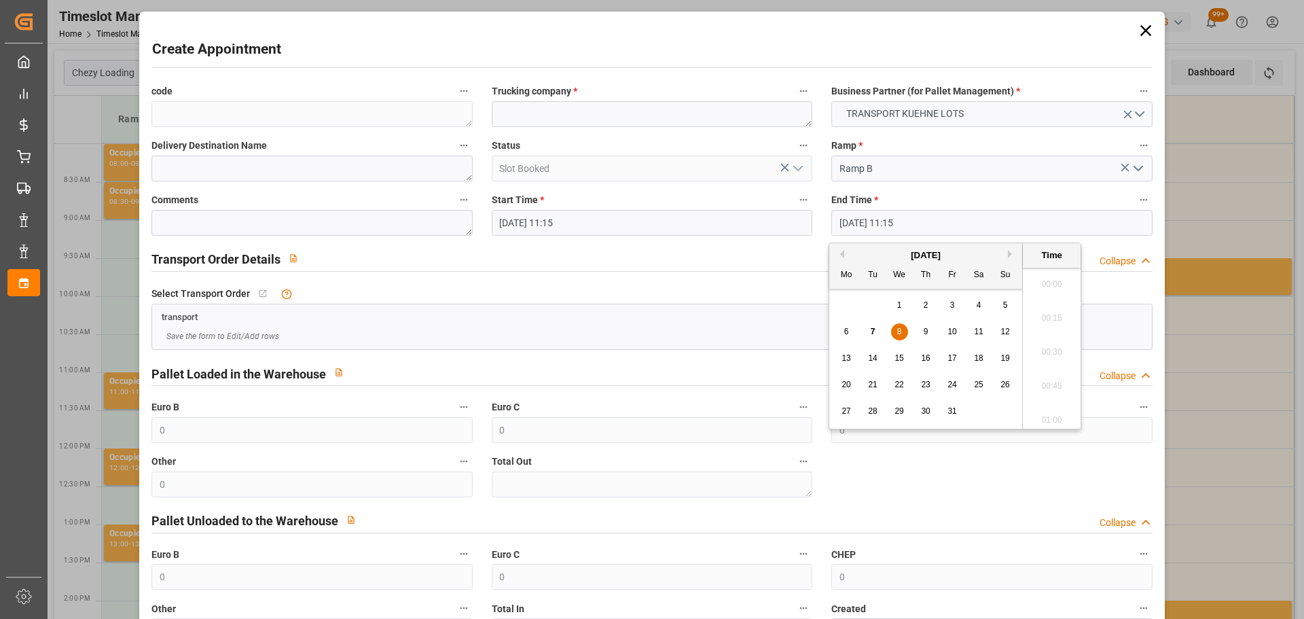
scroll to position [1465, 0]
click at [900, 330] on span "8" at bounding box center [899, 332] width 5 height 10
click at [1056, 380] on li "11:30" at bounding box center [1052, 382] width 58 height 34
type input "[DATE] 11:30"
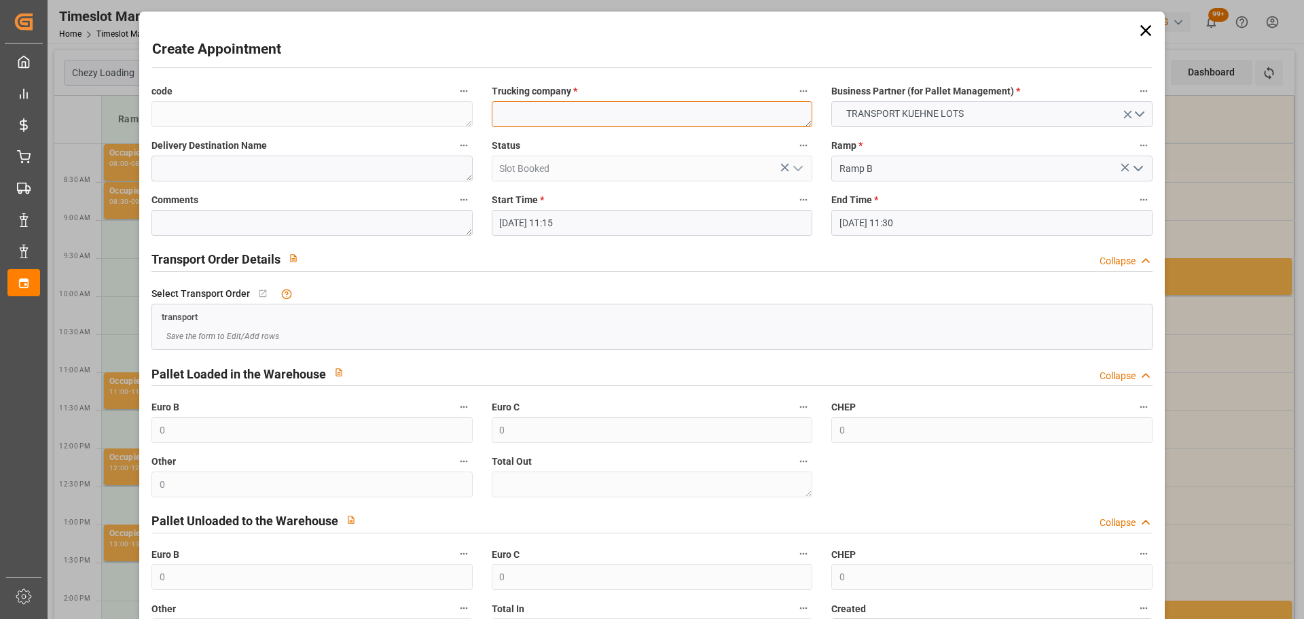
click at [685, 124] on textarea at bounding box center [652, 114] width 321 height 26
type textarea "BREGER"
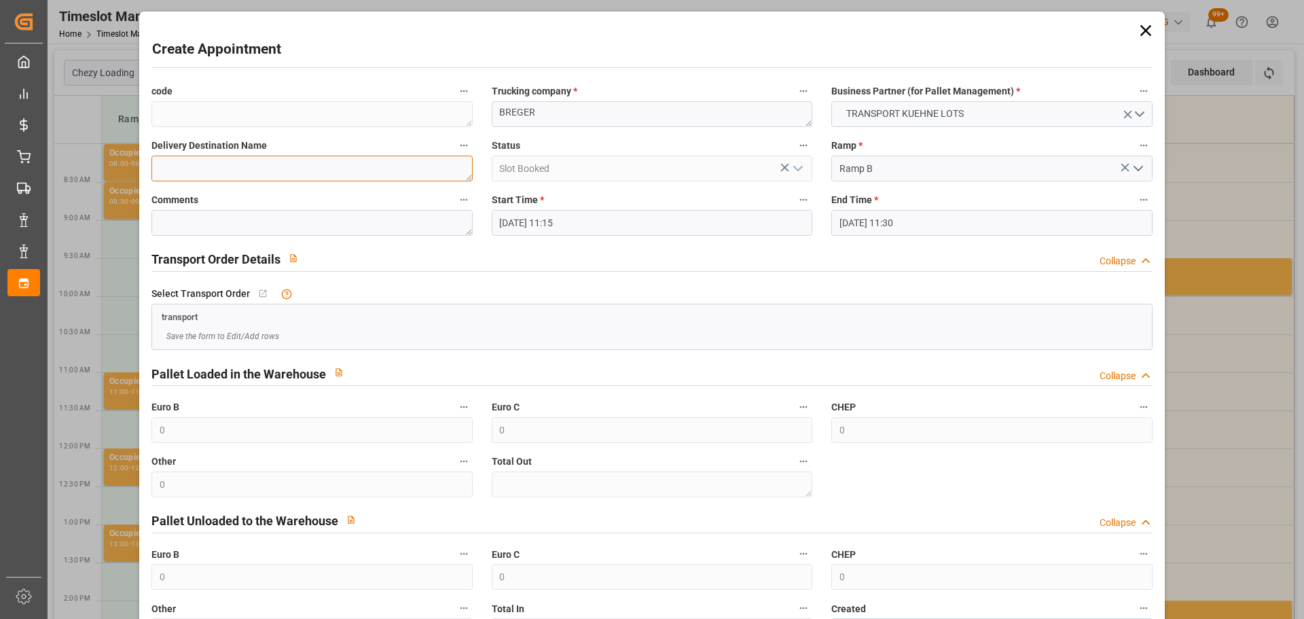
click at [285, 167] on textarea at bounding box center [311, 169] width 321 height 26
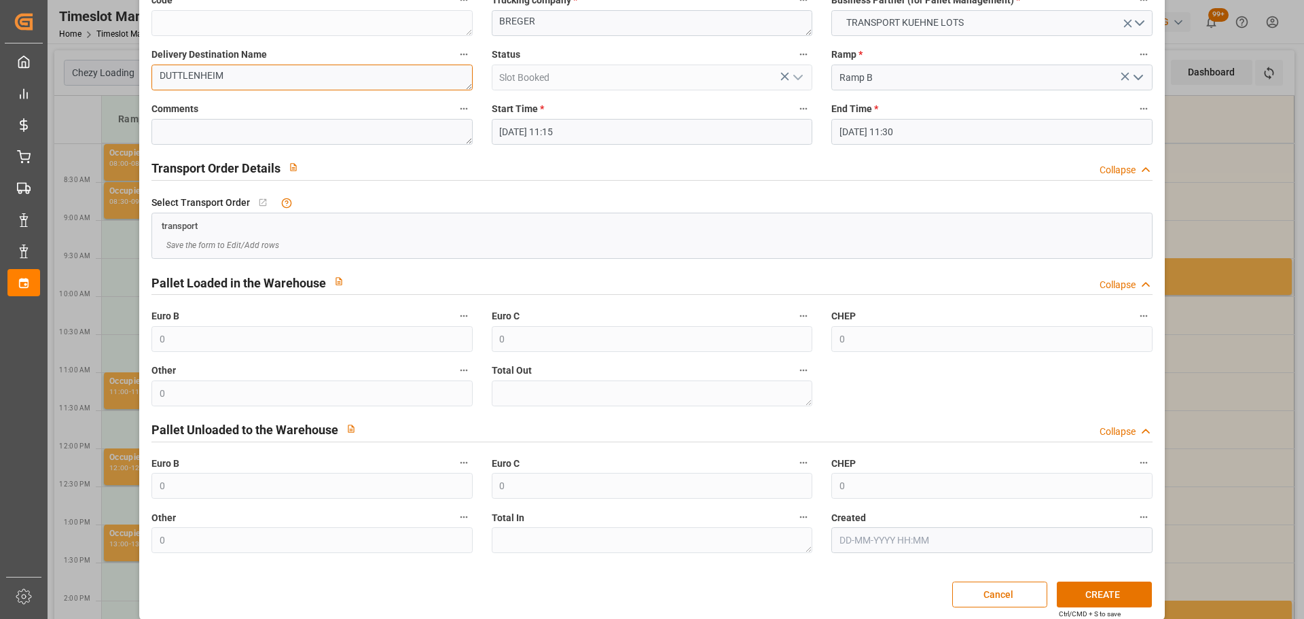
scroll to position [104, 0]
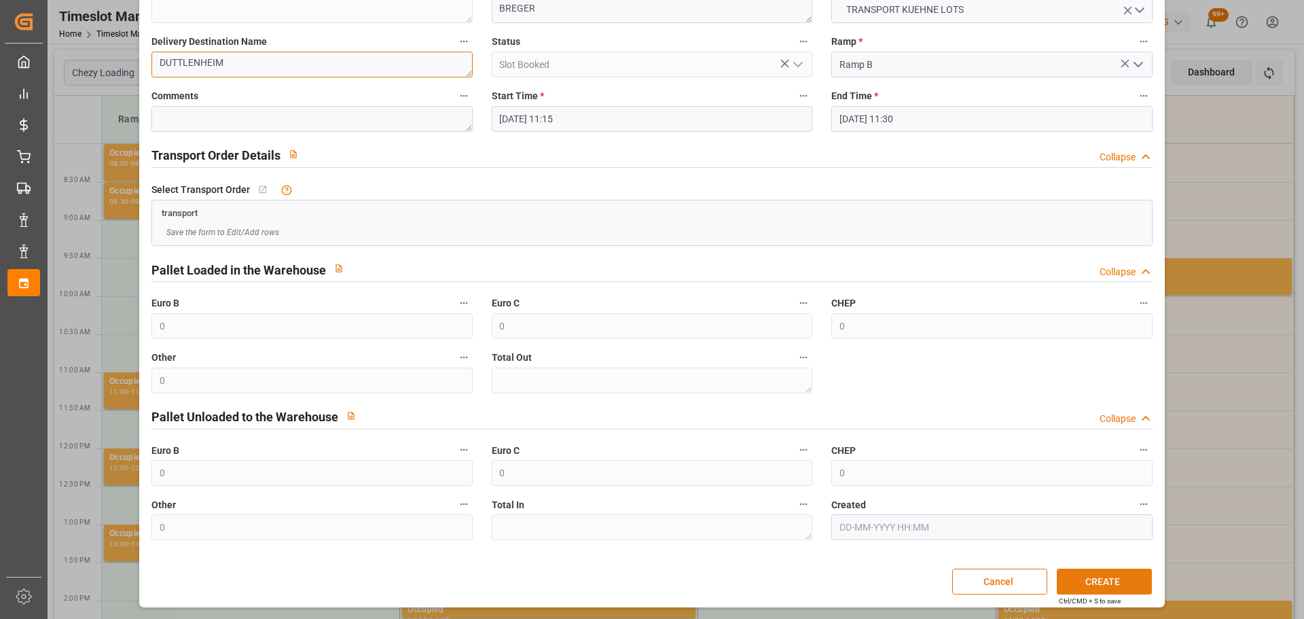
type textarea "DUTTLENHEIM"
click at [1097, 578] on button "CREATE" at bounding box center [1104, 582] width 95 height 26
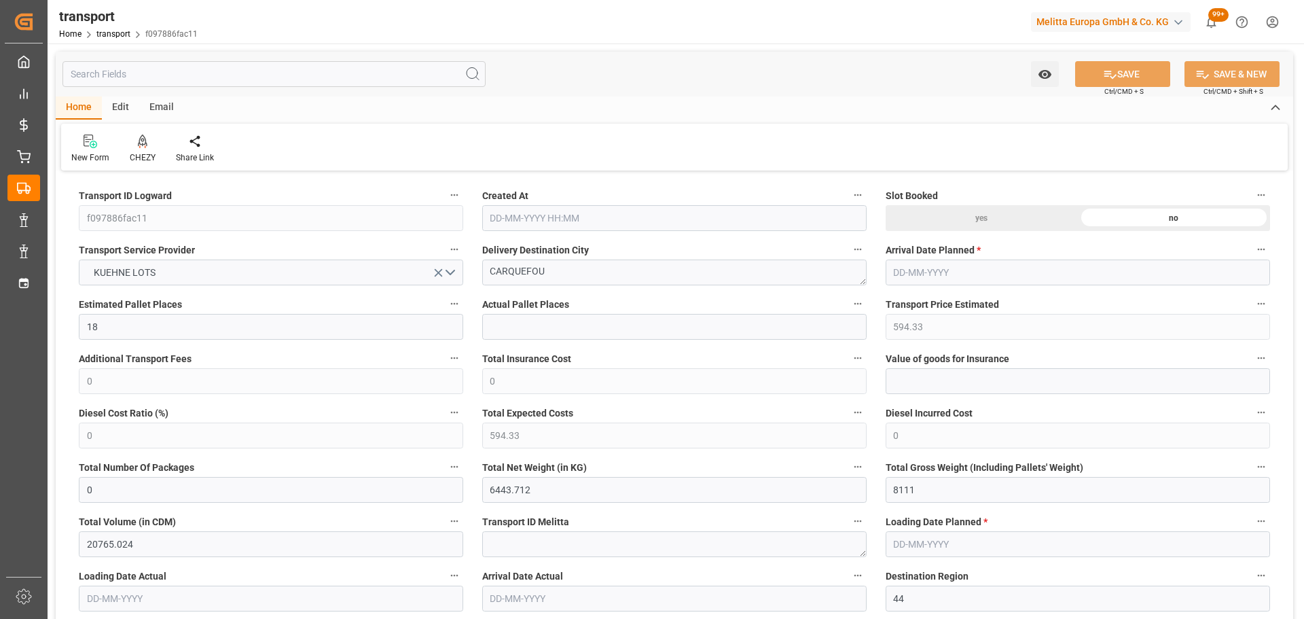
type input "[DATE] 11:21"
type input "[DATE]"
click at [149, 152] on div "CHEZY" at bounding box center [143, 157] width 26 height 12
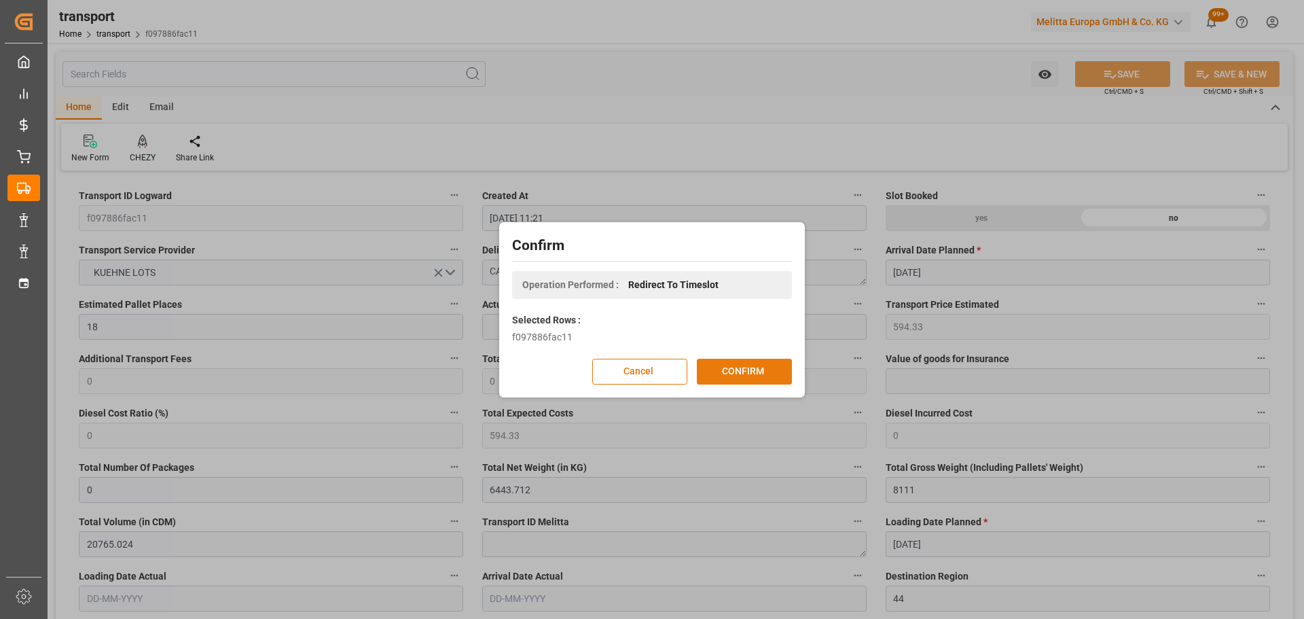
click at [741, 378] on button "CONFIRM" at bounding box center [744, 372] width 95 height 26
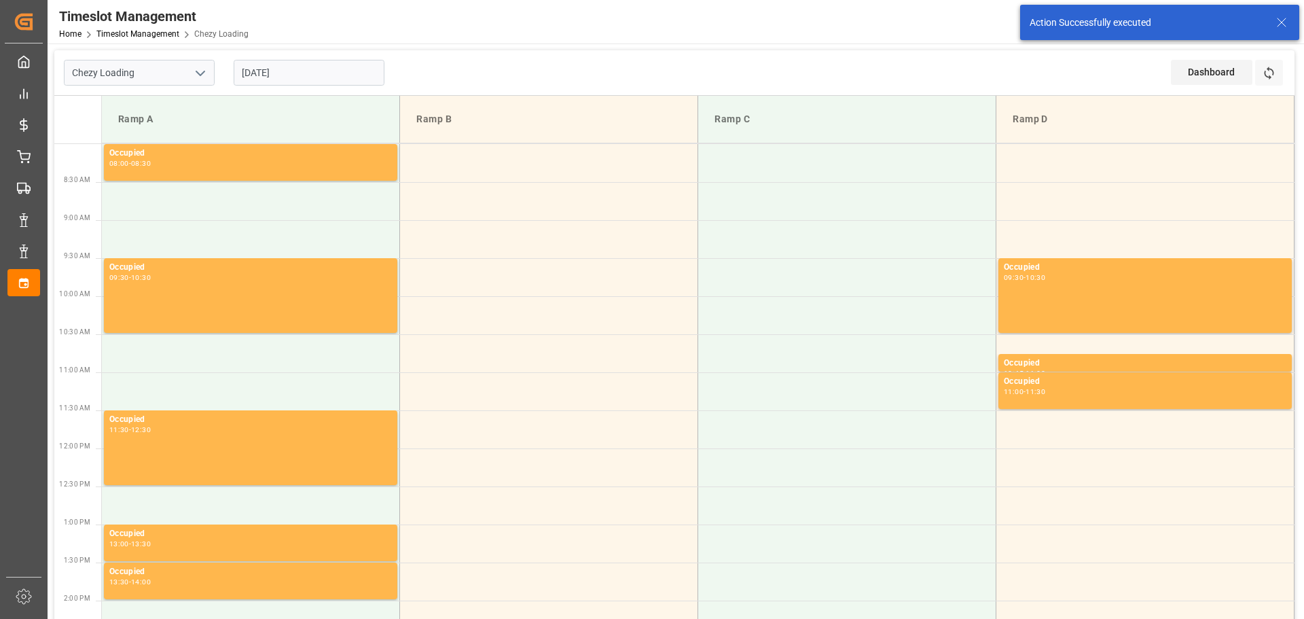
click at [340, 60] on input "[DATE]" at bounding box center [309, 73] width 151 height 26
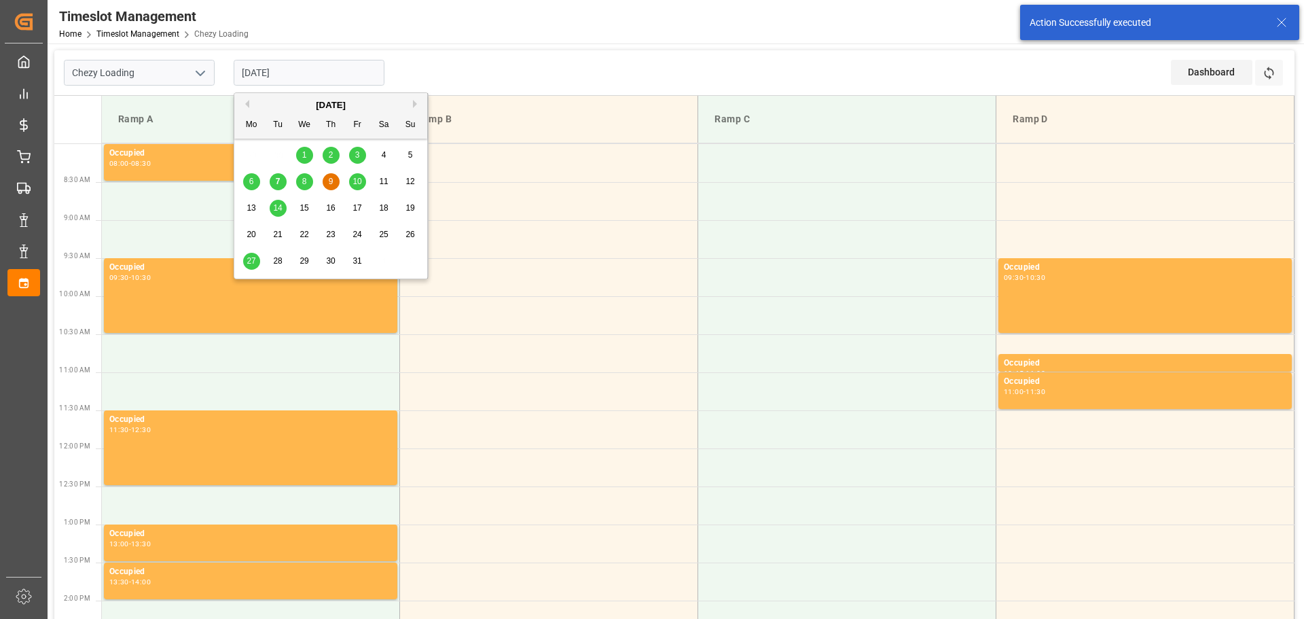
click at [362, 181] on div "10" at bounding box center [357, 182] width 17 height 16
type input "[DATE]"
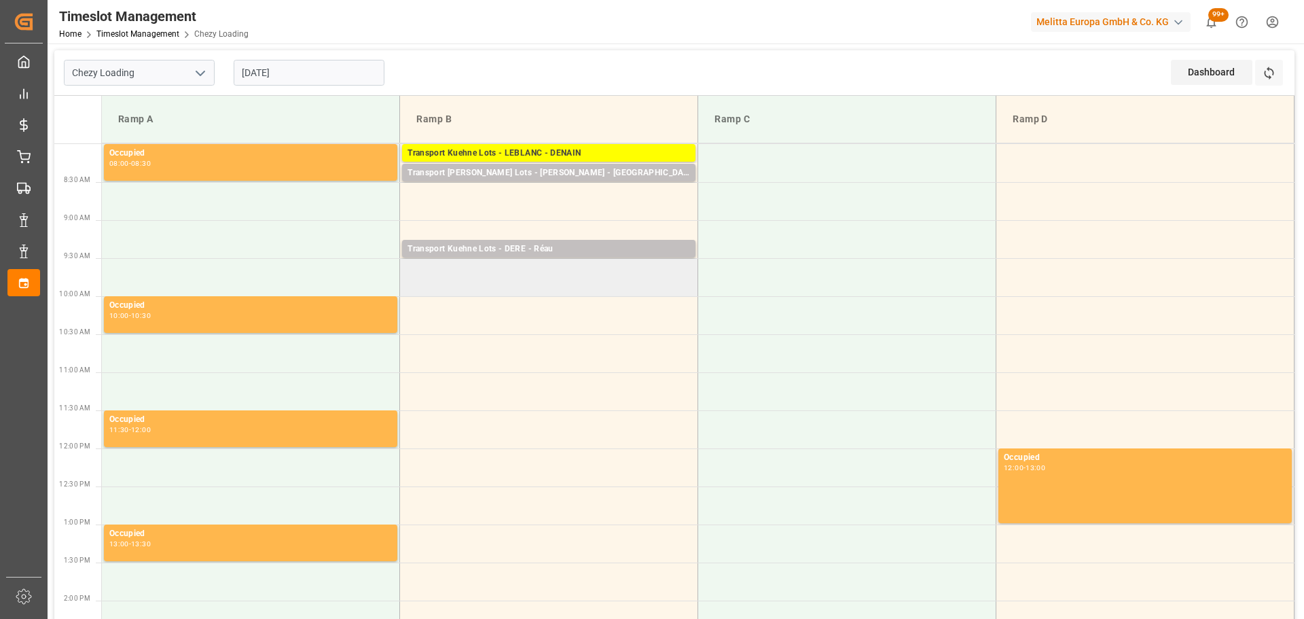
click at [408, 288] on td at bounding box center [549, 277] width 298 height 38
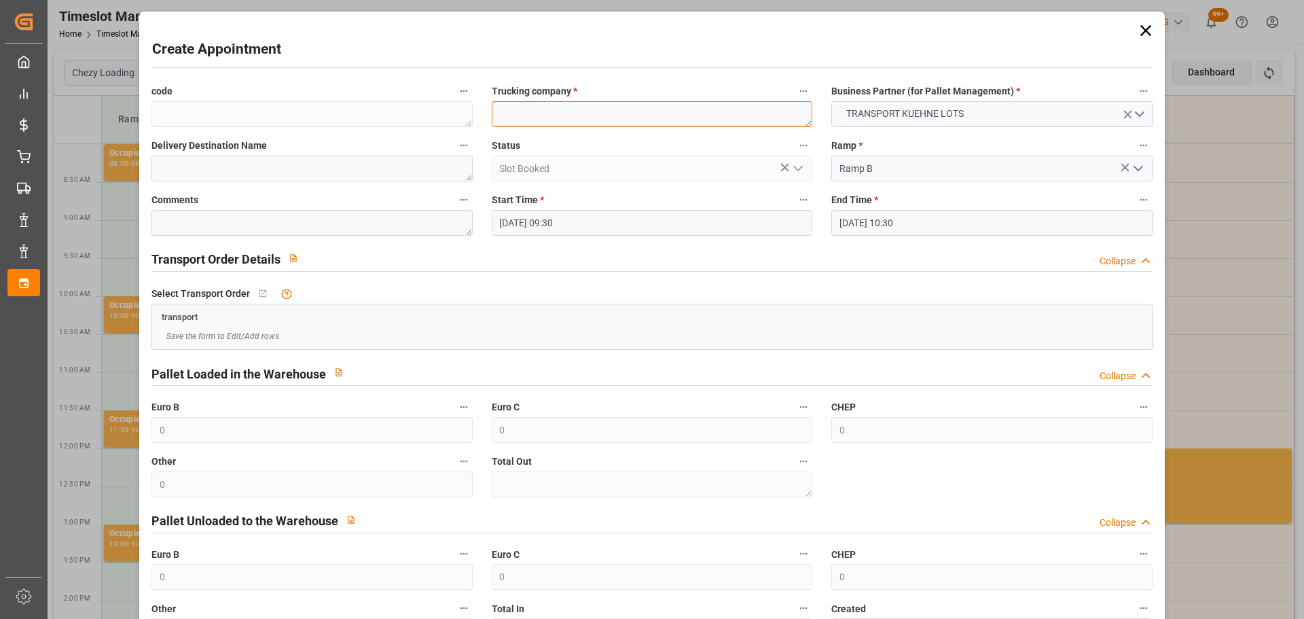
click at [529, 114] on textarea at bounding box center [652, 114] width 321 height 26
type textarea "ANTOINE"
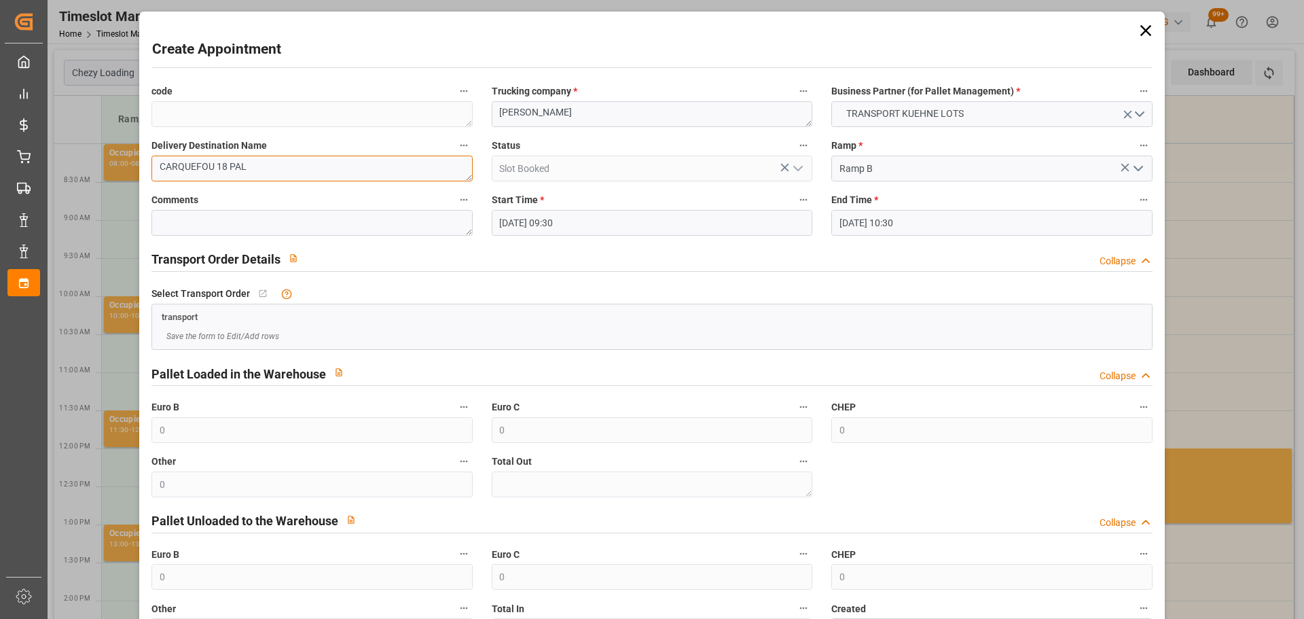
type textarea "CARQUEFOU 18 PAL"
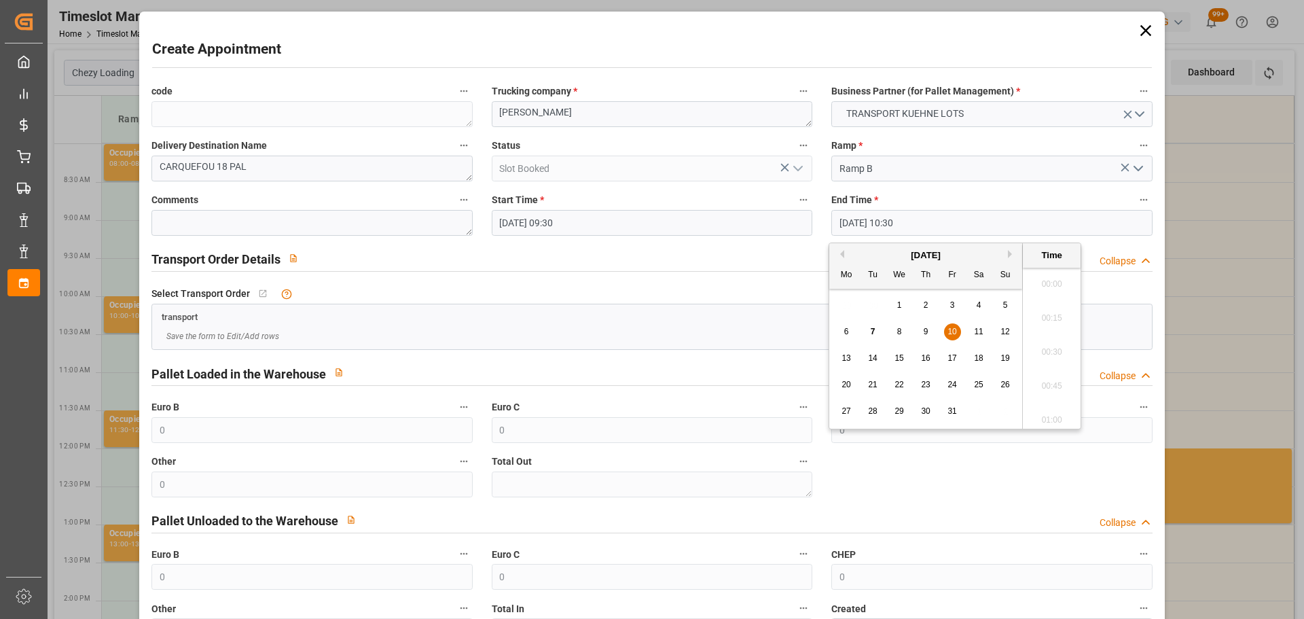
click at [855, 221] on input "10-10-2025 10:30" at bounding box center [992, 223] width 321 height 26
drag, startPoint x: 954, startPoint y: 340, endPoint x: 952, endPoint y: 331, distance: 9.7
click at [953, 336] on div "10" at bounding box center [952, 332] width 17 height 16
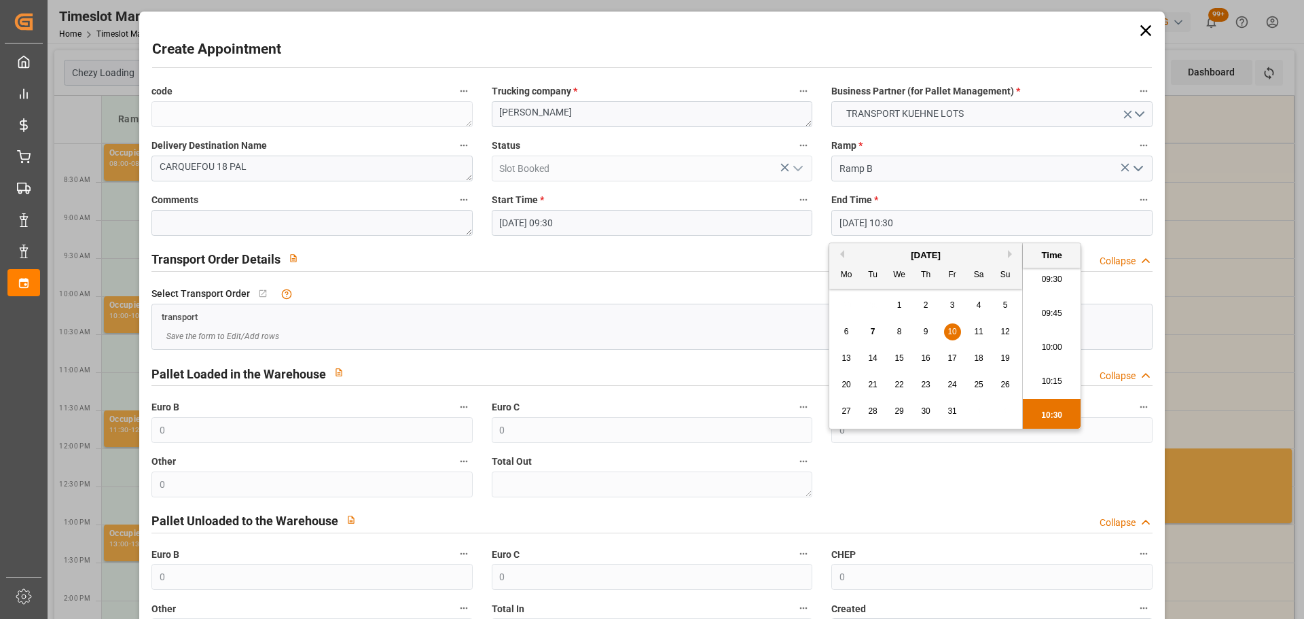
click at [1052, 307] on li "09:45" at bounding box center [1052, 314] width 58 height 34
type input "10-10-2025 09:45"
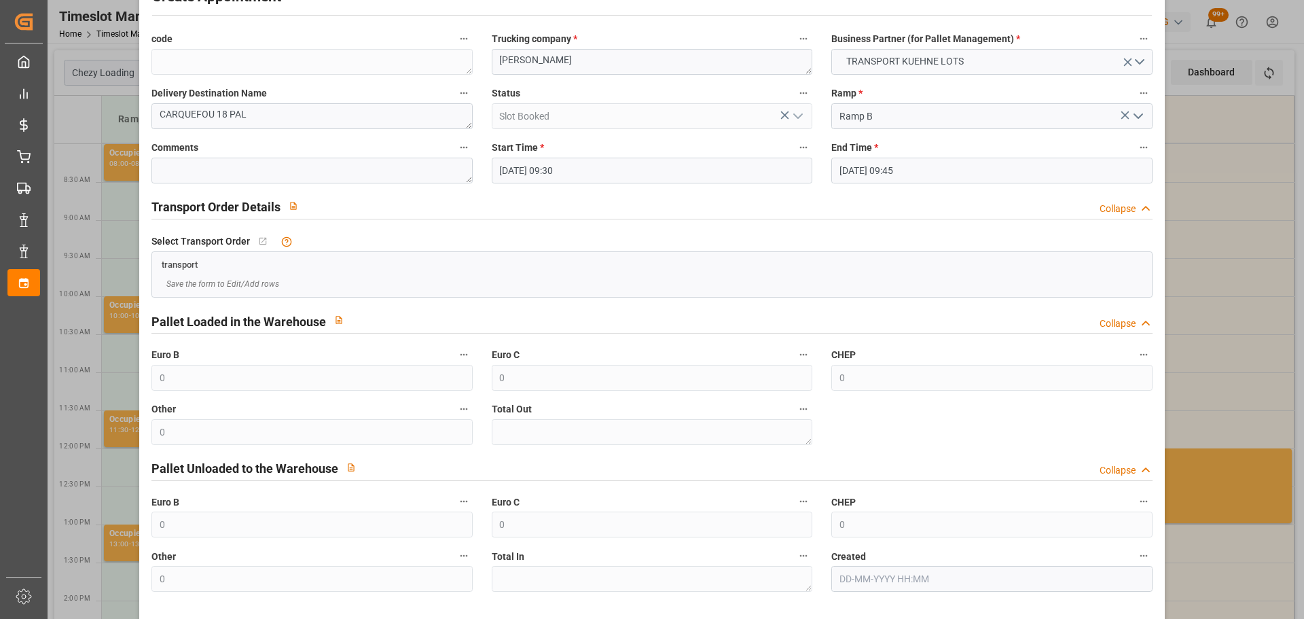
scroll to position [104, 0]
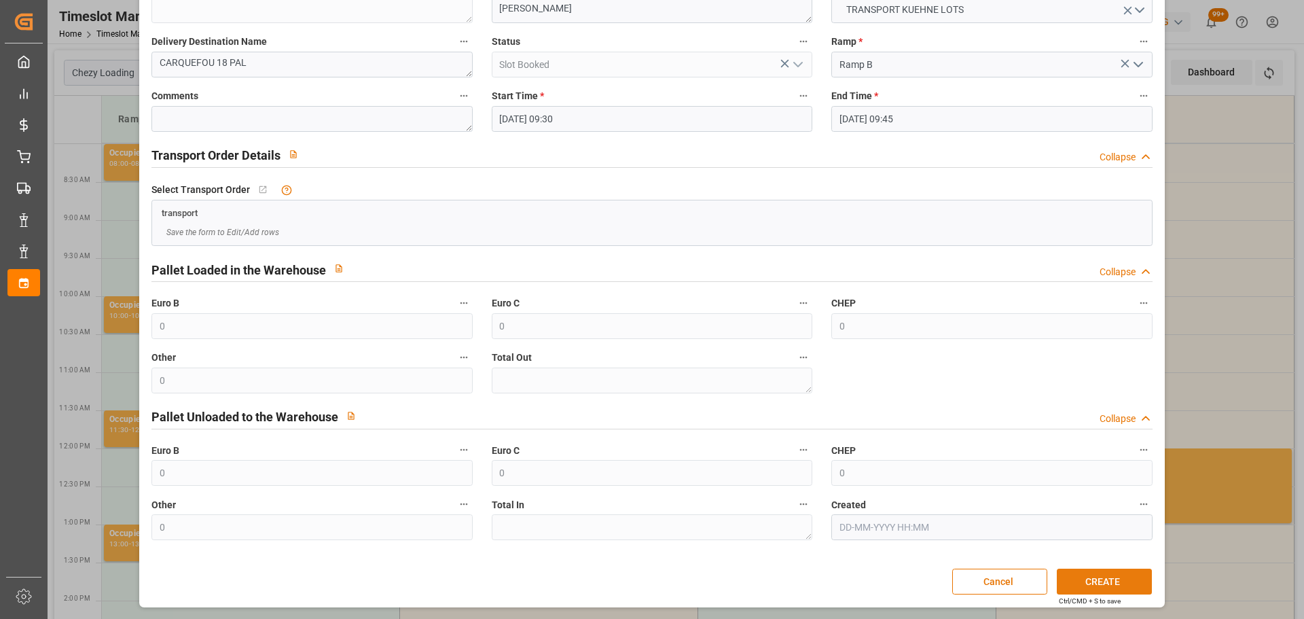
click at [1096, 579] on button "CREATE" at bounding box center [1104, 582] width 95 height 26
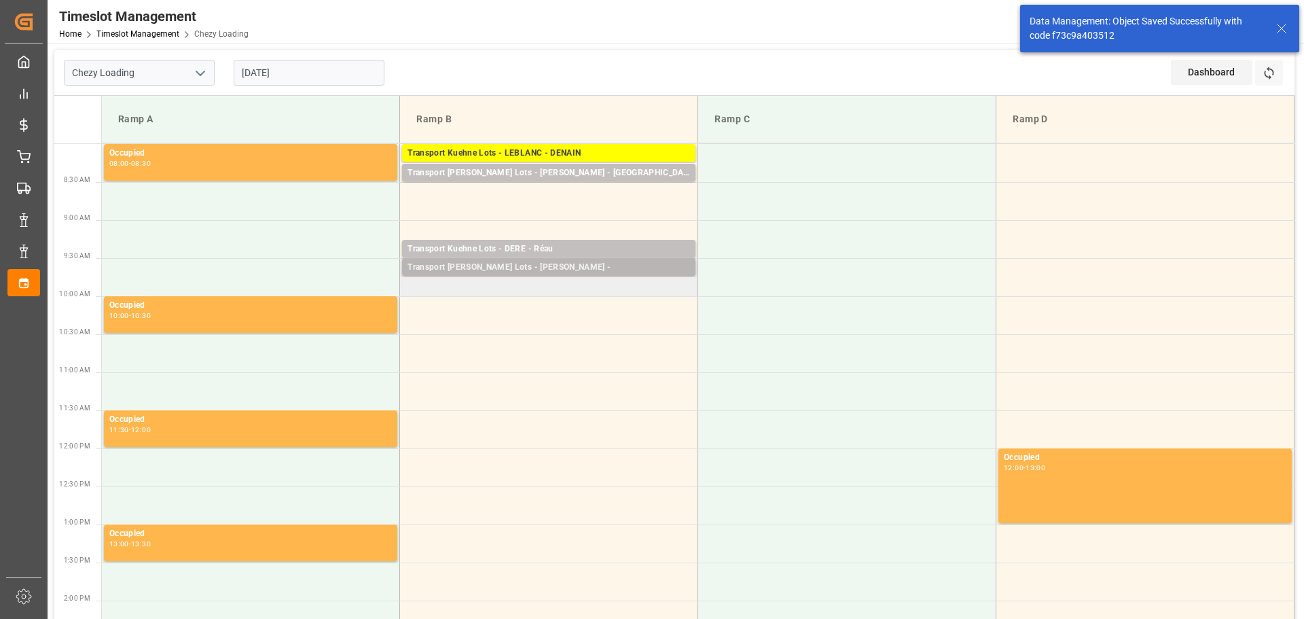
click at [488, 264] on div "Transport [PERSON_NAME] Lots - [PERSON_NAME] -" at bounding box center [549, 268] width 283 height 14
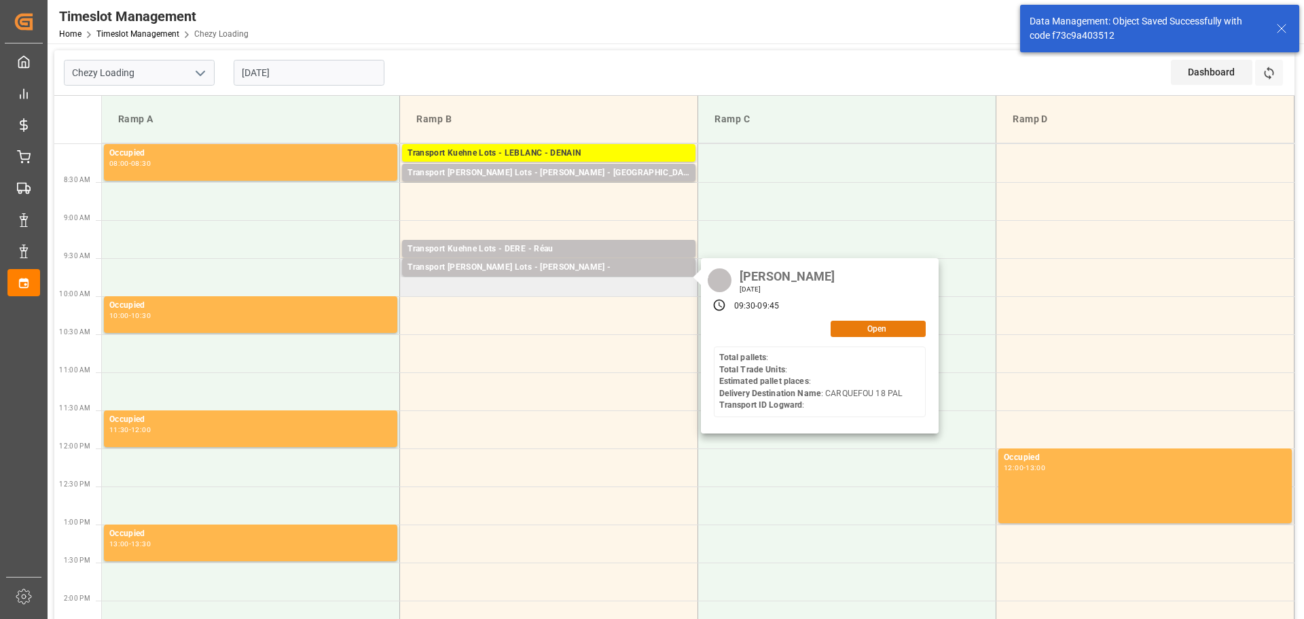
click at [860, 326] on button "Open" at bounding box center [878, 329] width 95 height 16
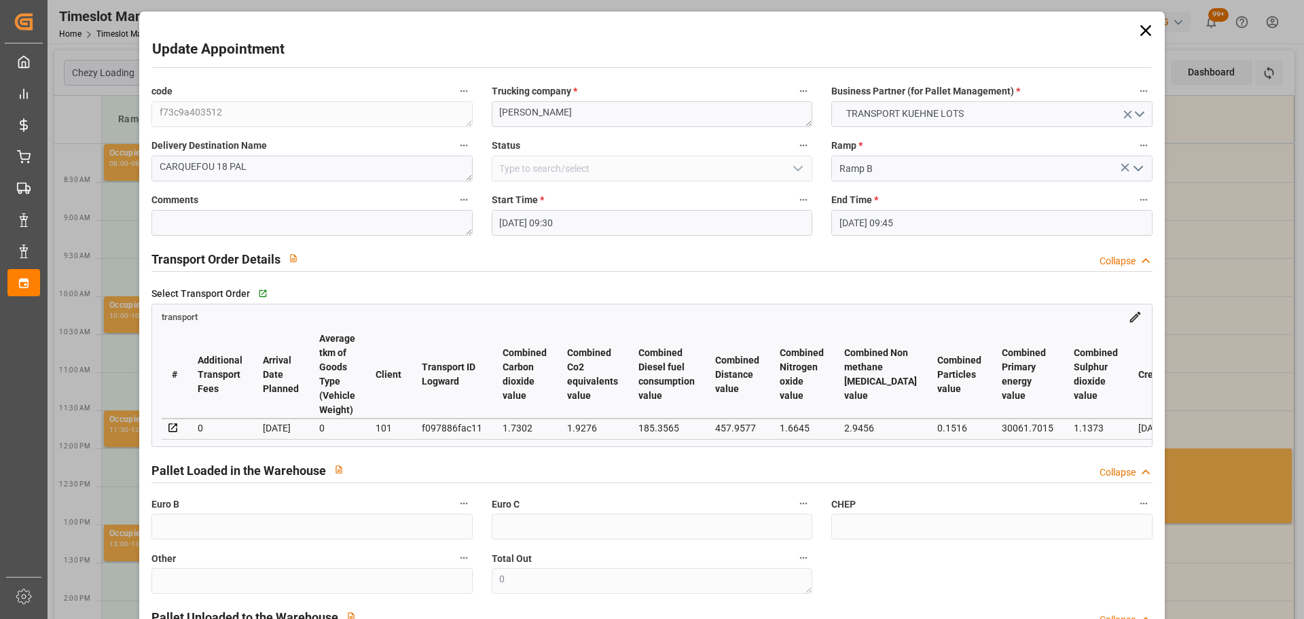
click at [555, 205] on label "Start Time *" at bounding box center [652, 200] width 321 height 19
click at [795, 205] on button "Start Time *" at bounding box center [804, 200] width 18 height 18
click at [557, 217] on div at bounding box center [652, 309] width 1304 height 619
click at [542, 225] on input "10-10-2025 09:30" at bounding box center [652, 223] width 321 height 26
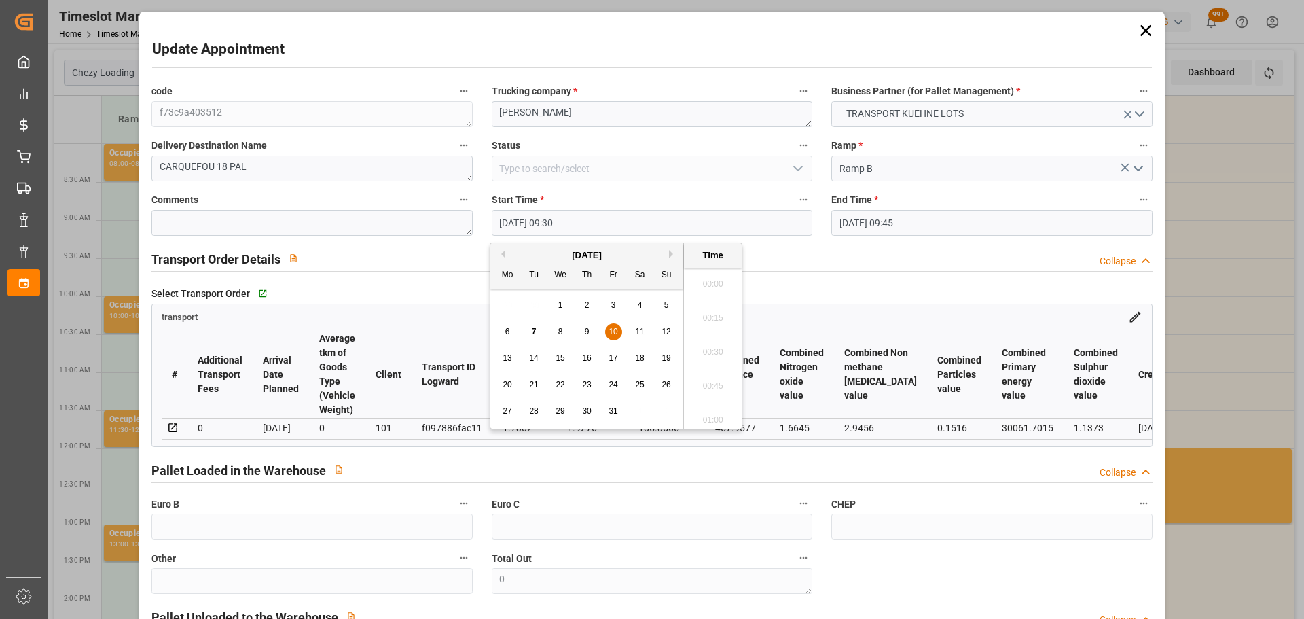
scroll to position [1228, 0]
click at [611, 328] on span "10" at bounding box center [613, 332] width 9 height 10
drag, startPoint x: 704, startPoint y: 378, endPoint x: 784, endPoint y: 359, distance: 82.4
click at [711, 378] on li "09:45" at bounding box center [713, 382] width 58 height 34
type input "10-10-2025 09:45"
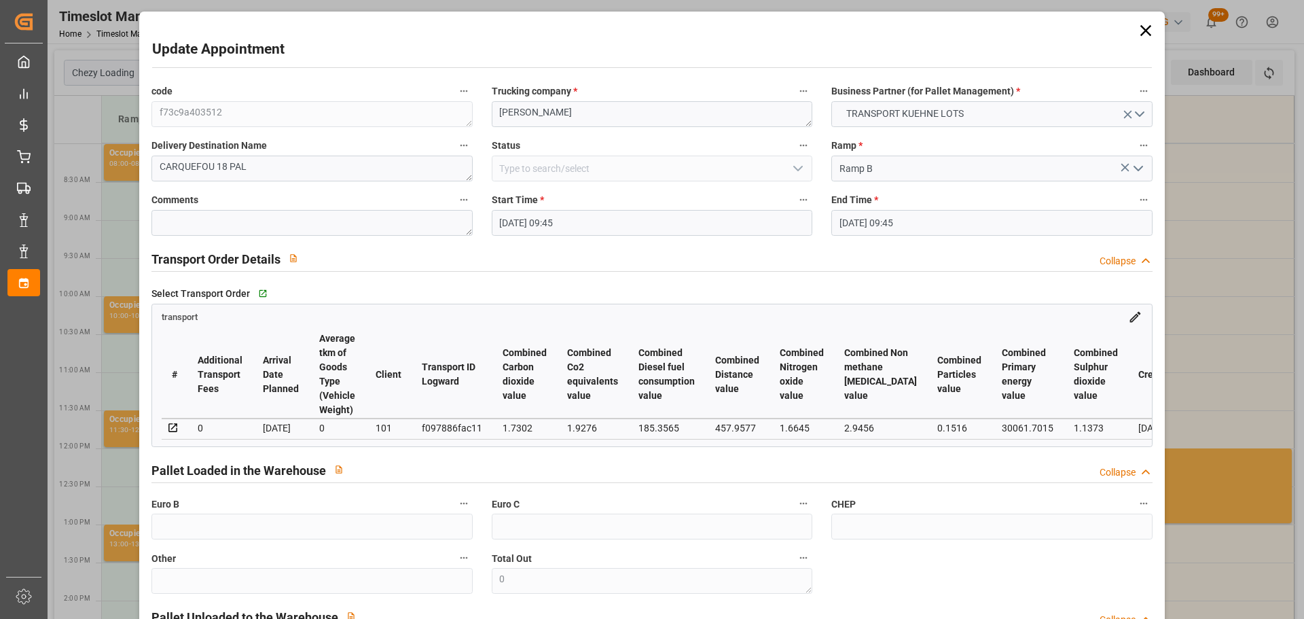
click at [887, 217] on input "10-10-2025 09:45" at bounding box center [992, 223] width 321 height 26
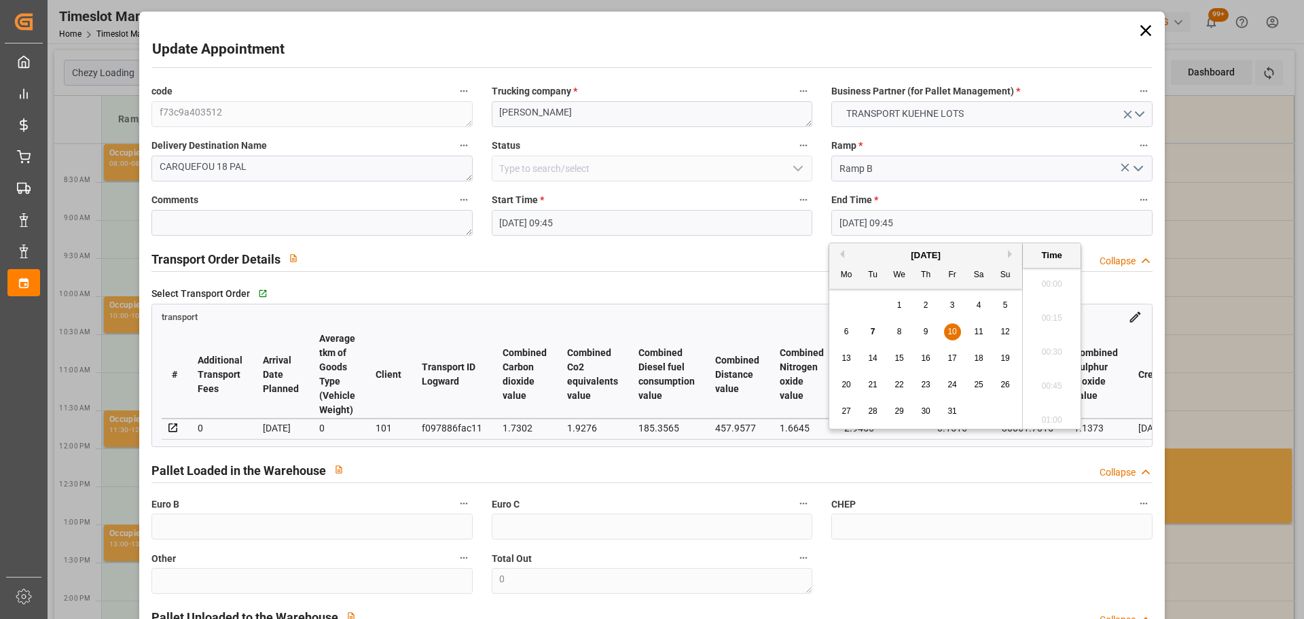
scroll to position [1262, 0]
drag, startPoint x: 950, startPoint y: 327, endPoint x: 1058, endPoint y: 363, distance: 113.9
click at [950, 327] on span "10" at bounding box center [952, 332] width 9 height 10
click at [1058, 380] on li "10:00" at bounding box center [1052, 382] width 58 height 34
type input "10-10-2025 10:00"
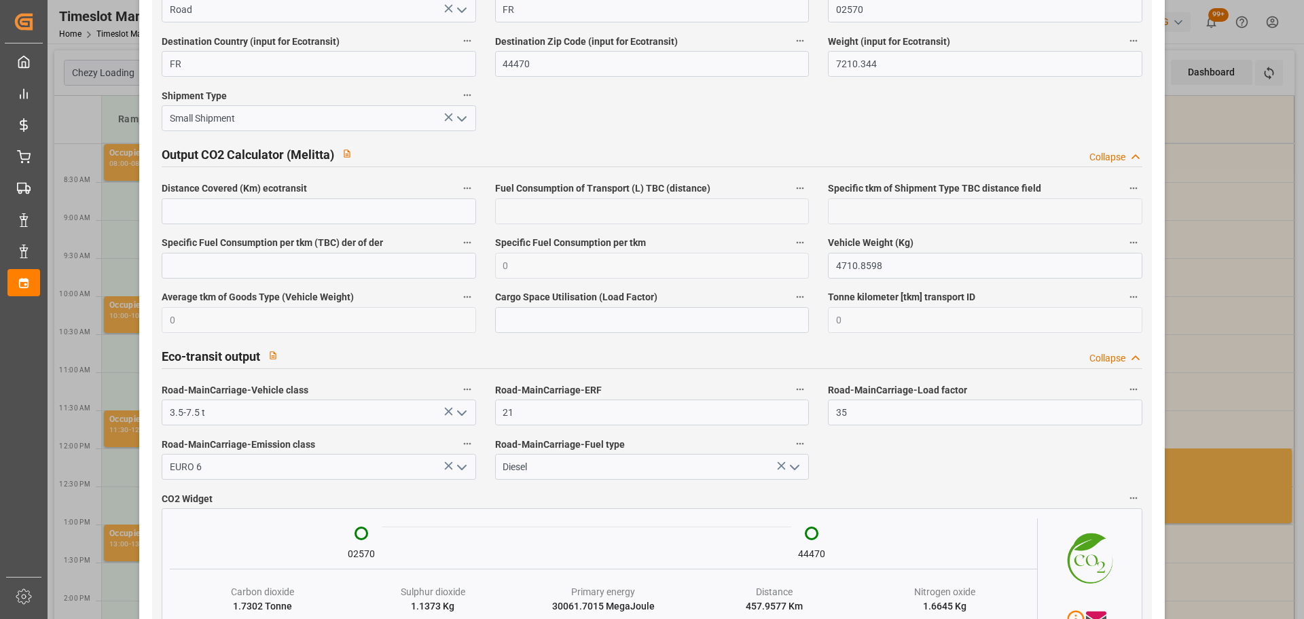
scroll to position [2266, 0]
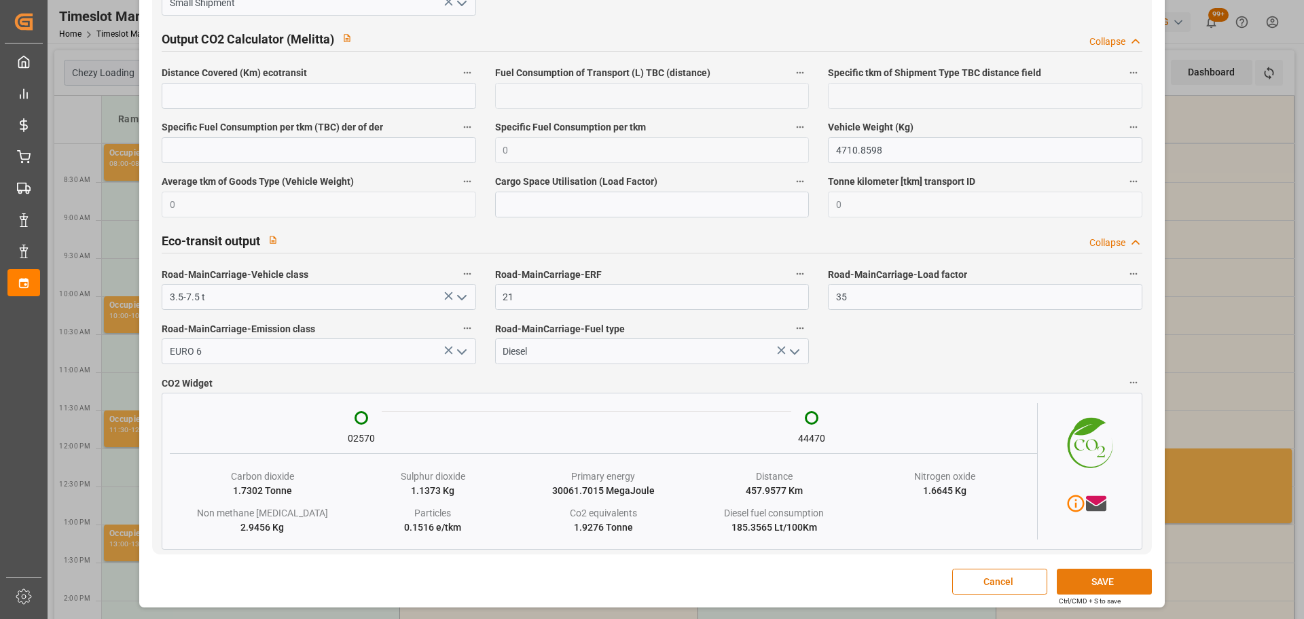
click at [1100, 584] on button "SAVE" at bounding box center [1104, 582] width 95 height 26
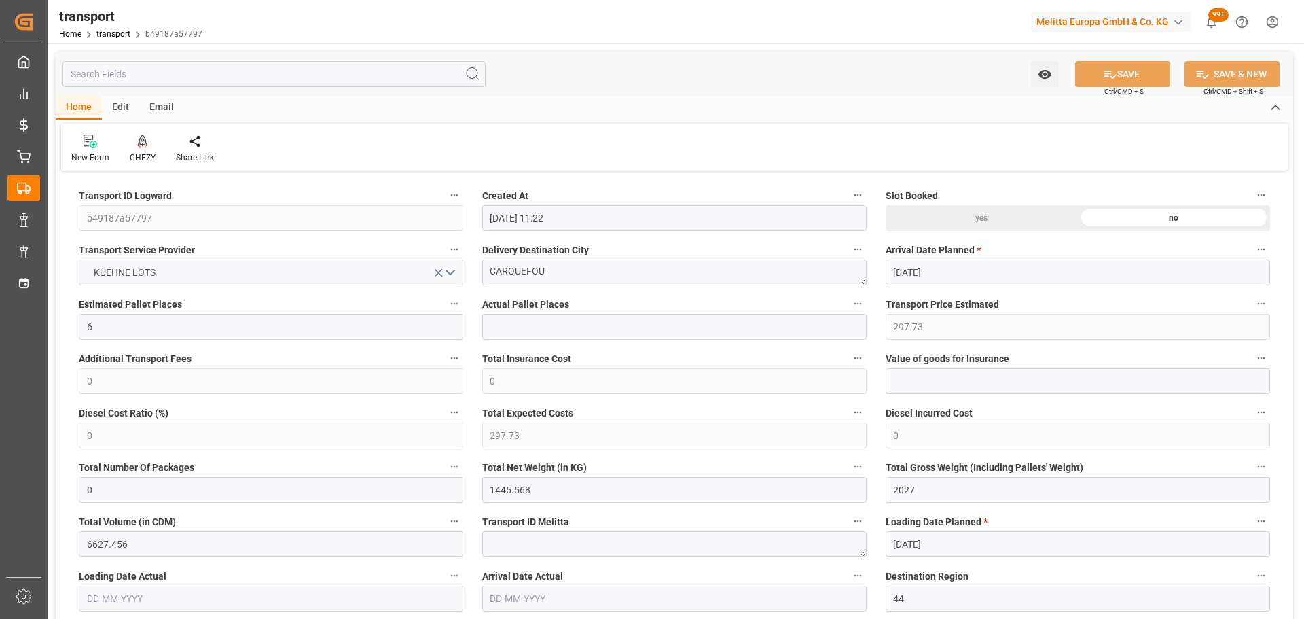
click at [147, 145] on div at bounding box center [143, 141] width 26 height 14
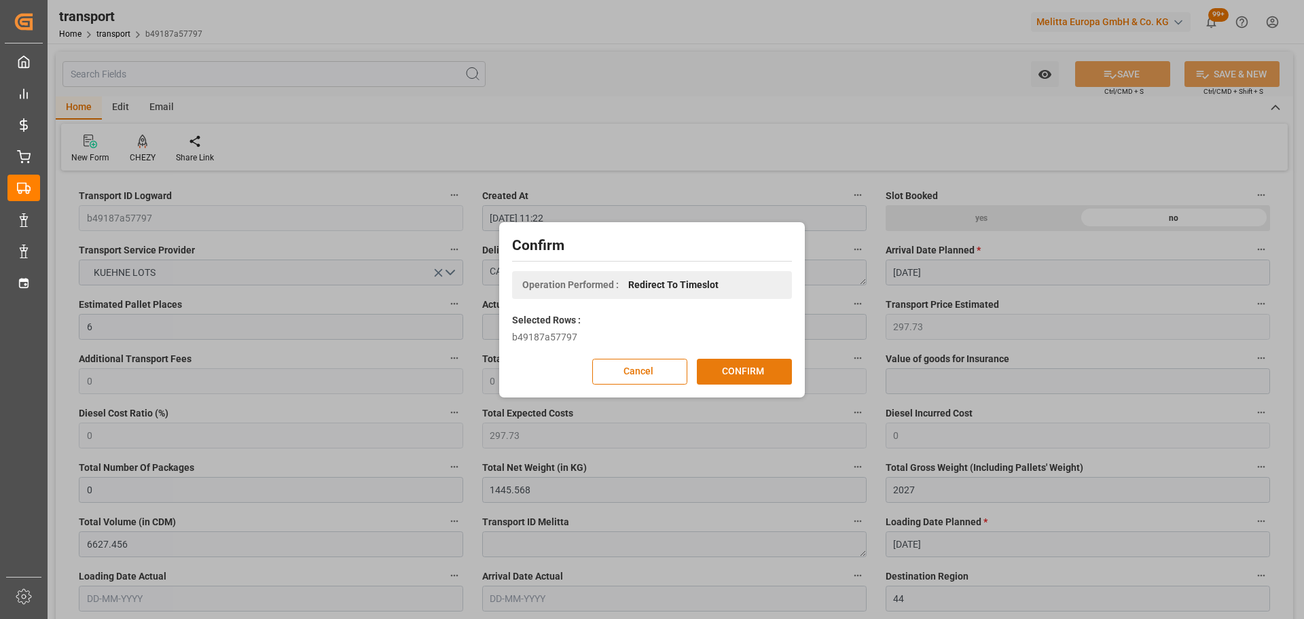
click at [744, 369] on button "CONFIRM" at bounding box center [744, 372] width 95 height 26
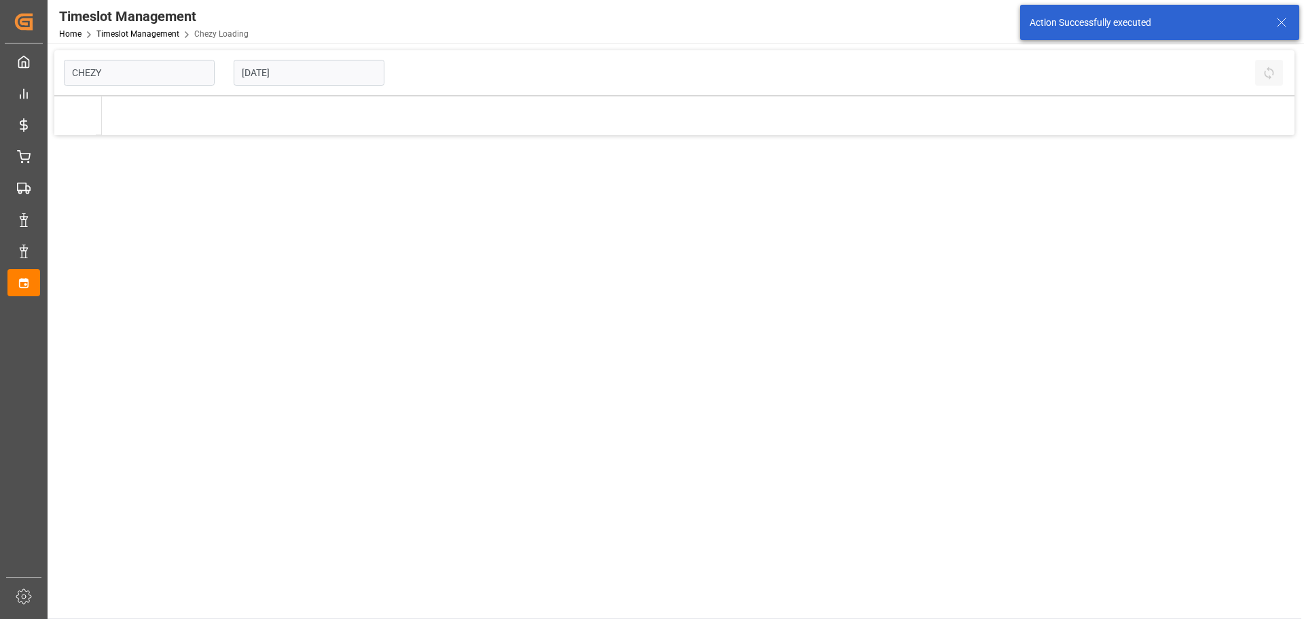
type input "Chezy Loading"
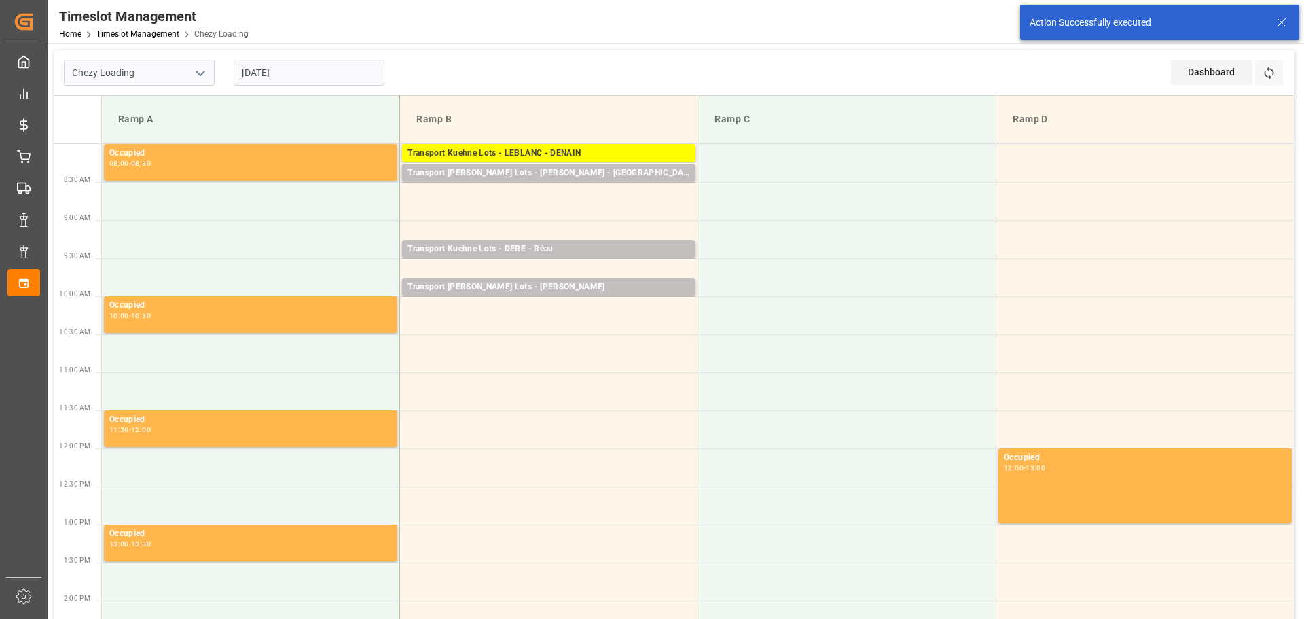
click at [410, 307] on td at bounding box center [549, 315] width 298 height 38
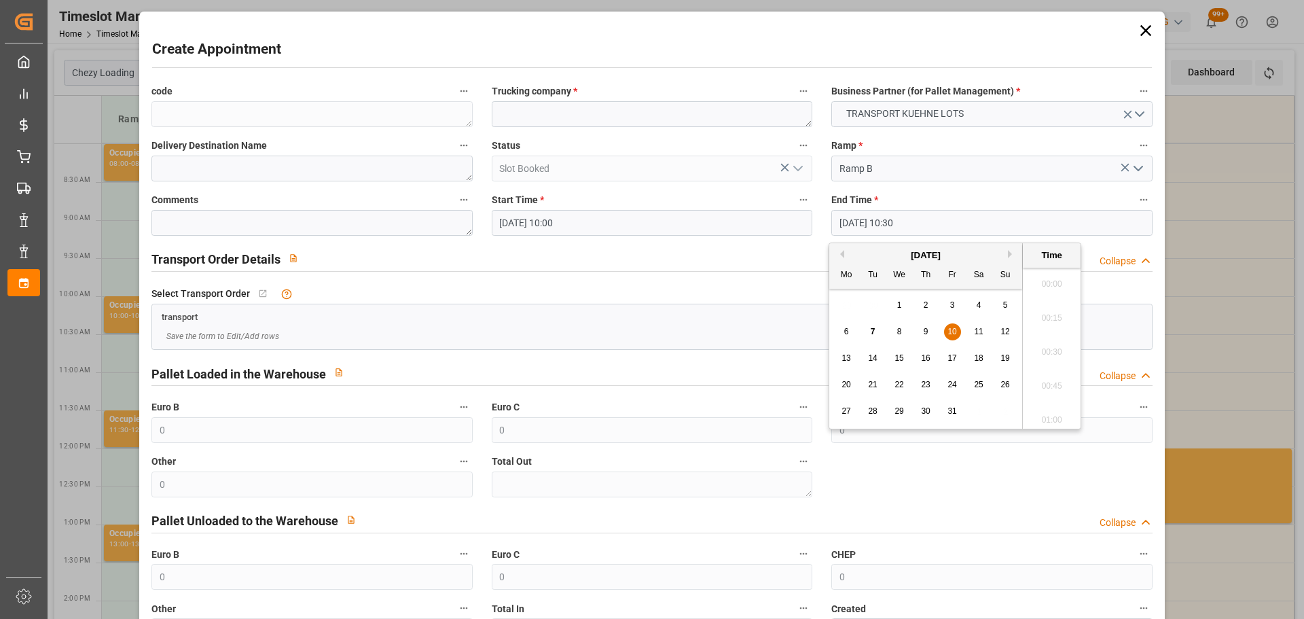
click at [860, 220] on input "[DATE] 10:30" at bounding box center [992, 223] width 321 height 26
click at [950, 325] on div "10" at bounding box center [952, 332] width 17 height 16
click at [1045, 303] on li "10:15" at bounding box center [1052, 314] width 58 height 34
type input "[DATE] 10:15"
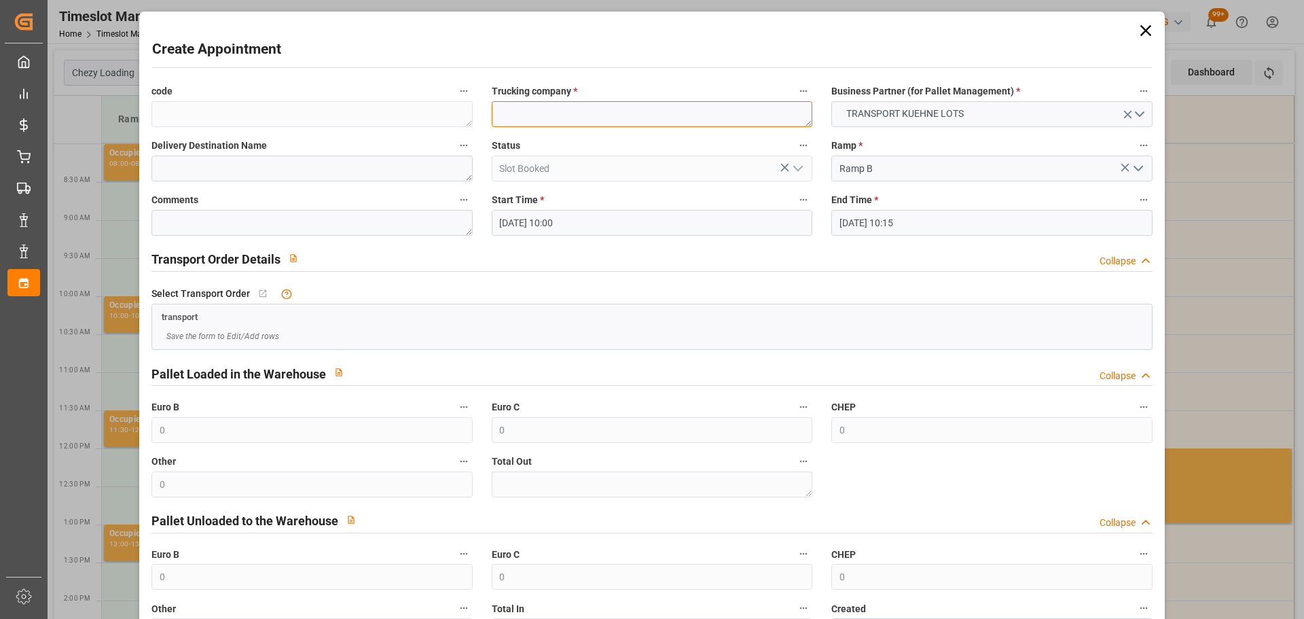
click at [635, 114] on textarea at bounding box center [652, 114] width 321 height 26
type textarea "[PERSON_NAME]"
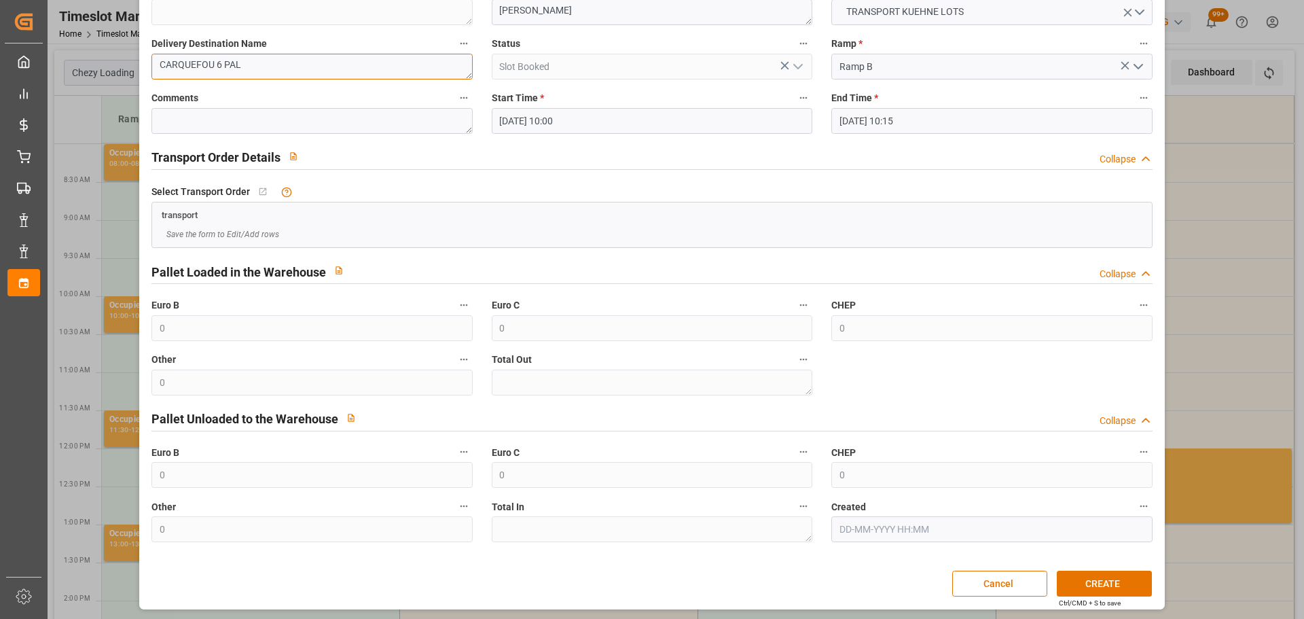
scroll to position [104, 0]
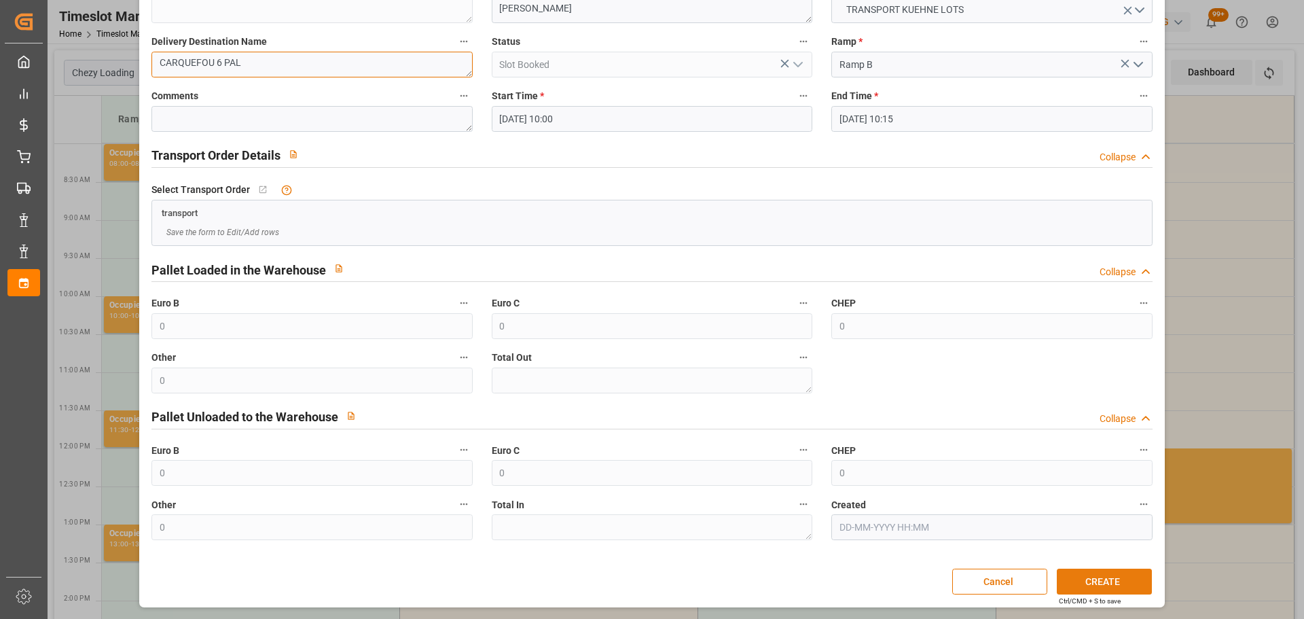
type textarea "CARQUEFOU 6 PAL"
click at [1094, 582] on button "CREATE" at bounding box center [1104, 582] width 95 height 26
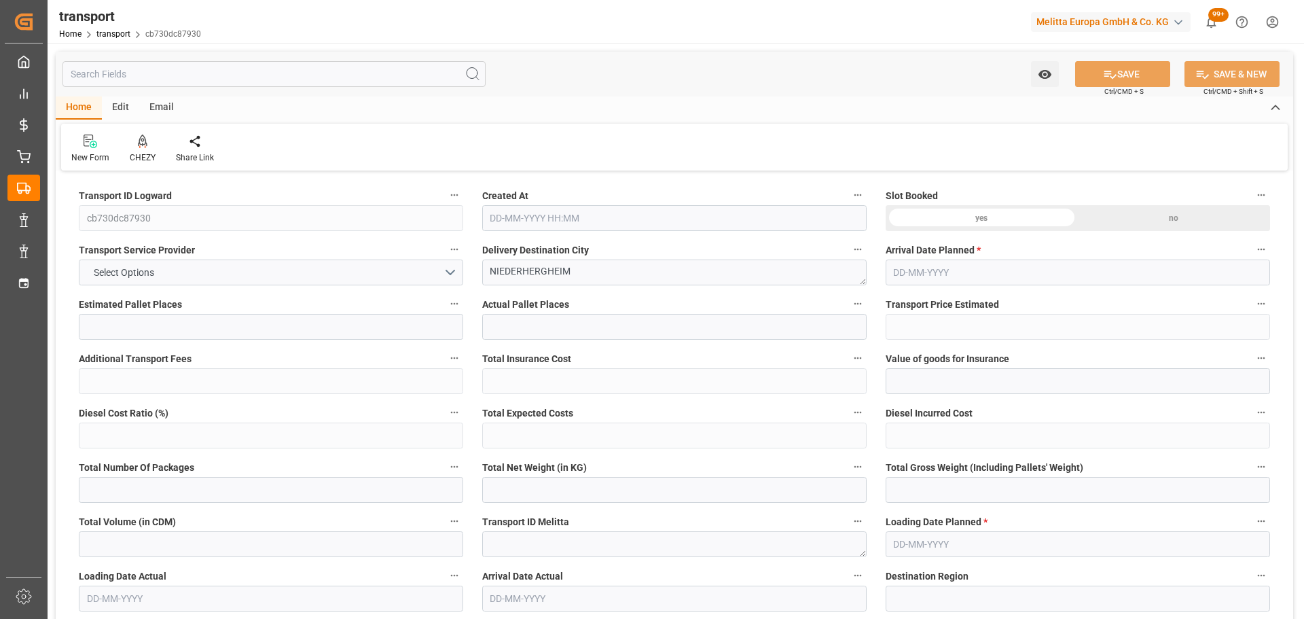
type input "4"
type input "203.35"
type input "0"
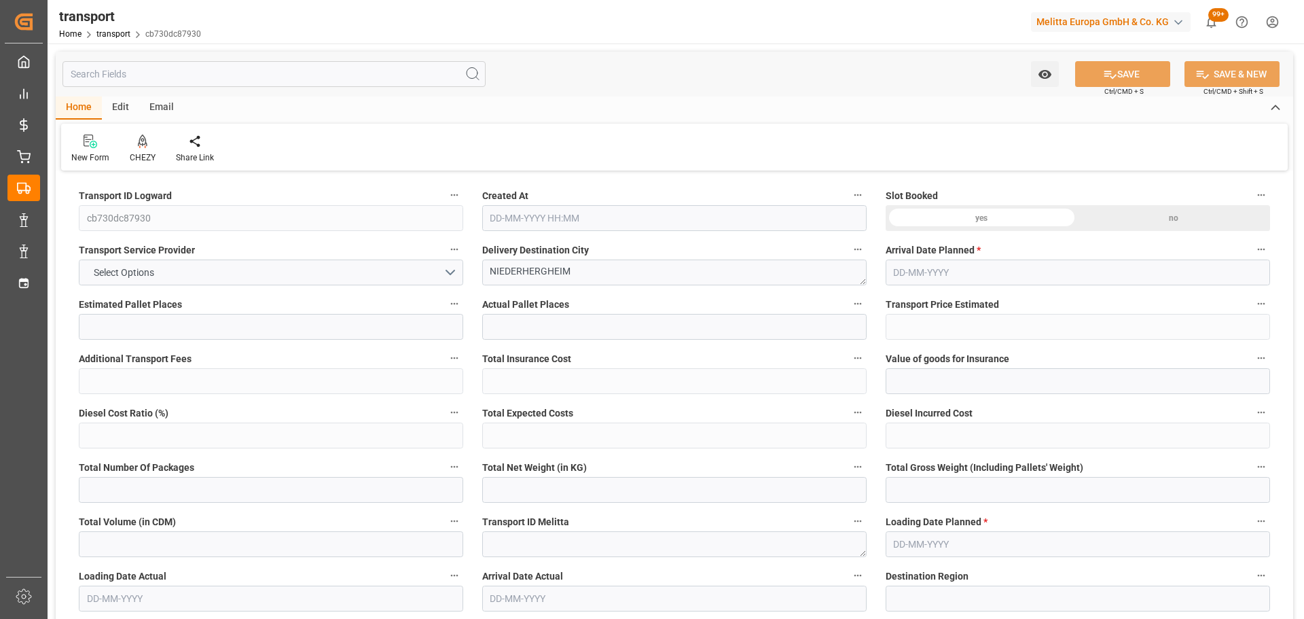
type input "203.35"
type input "0"
type input "542.088"
type input "825.064"
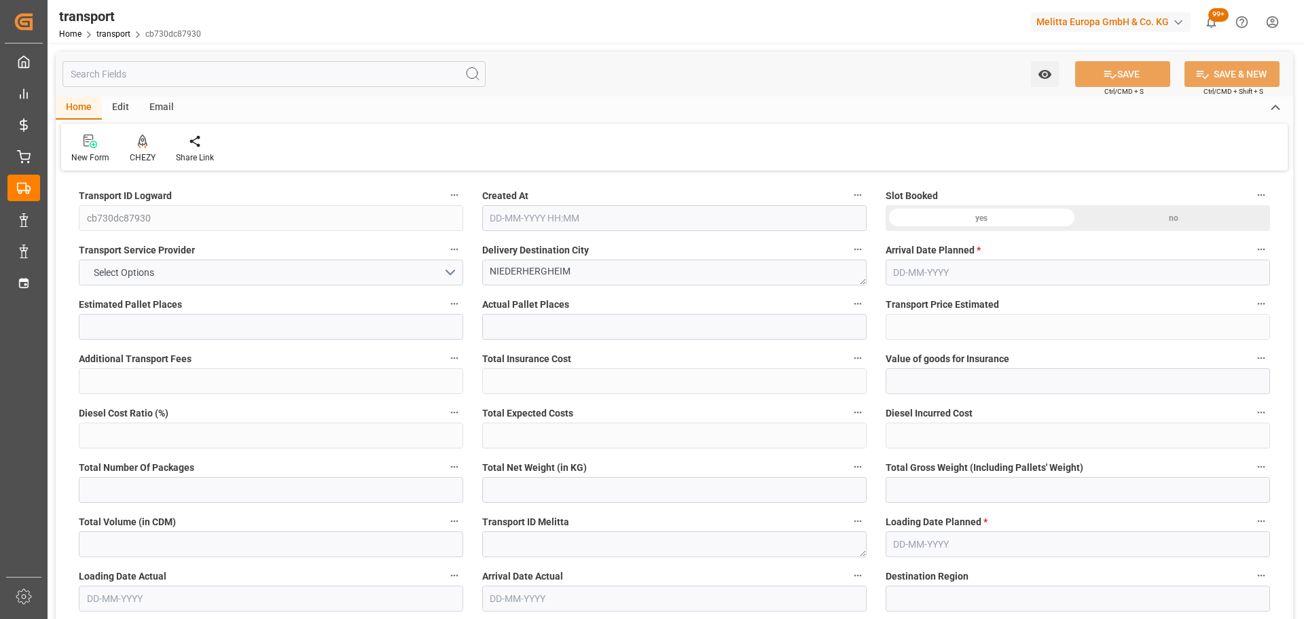
type input "2249.512"
type input "68"
type input "0"
type input "187"
type input "7"
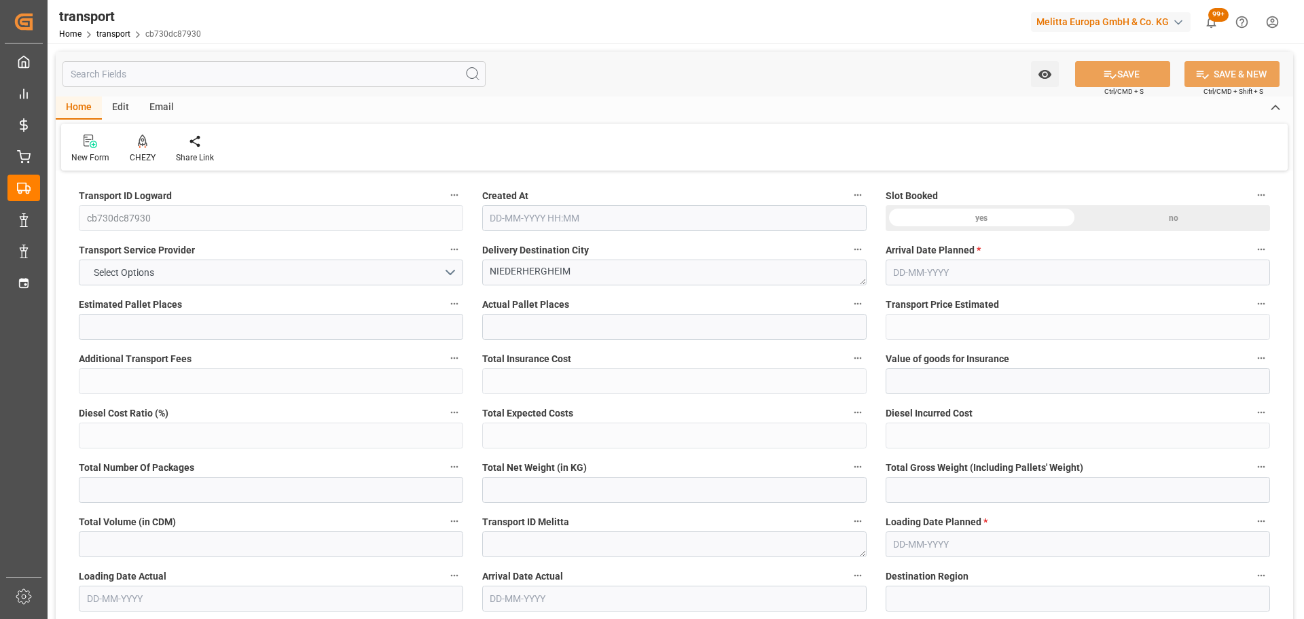
type input "101"
type input "664.064"
type input "0"
type input "4710.8598"
type input "0"
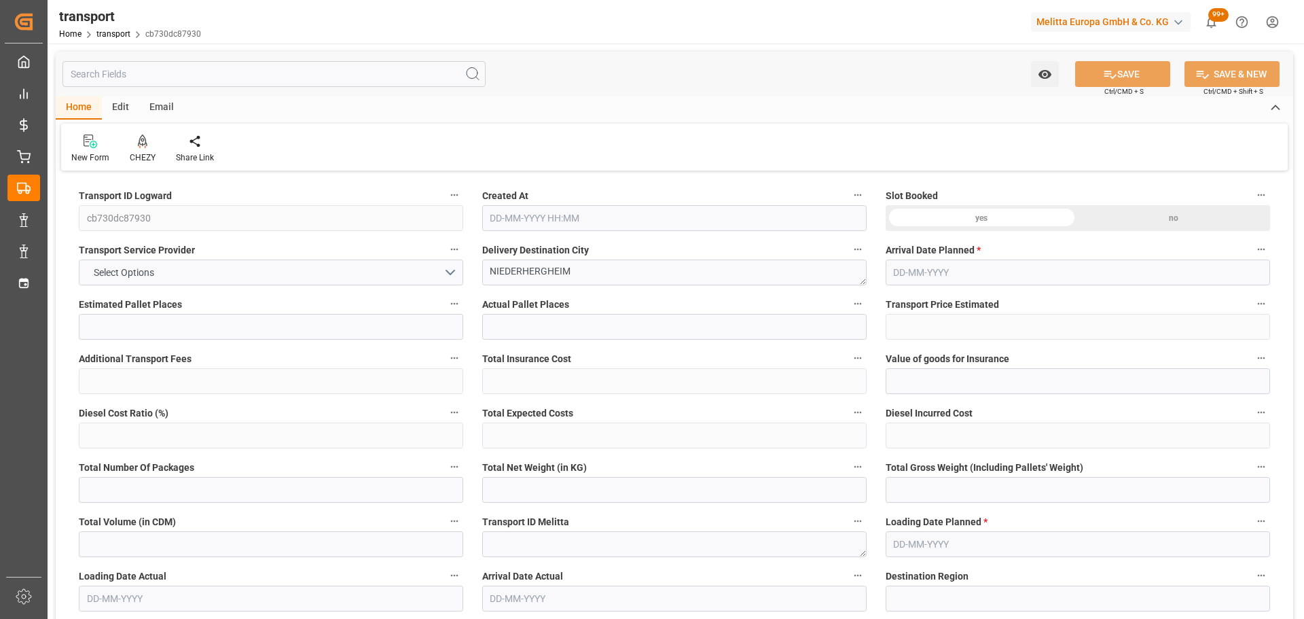
type input "0"
type input "21"
type input "35"
type input "[DATE] 11:22"
type input "[DATE]"
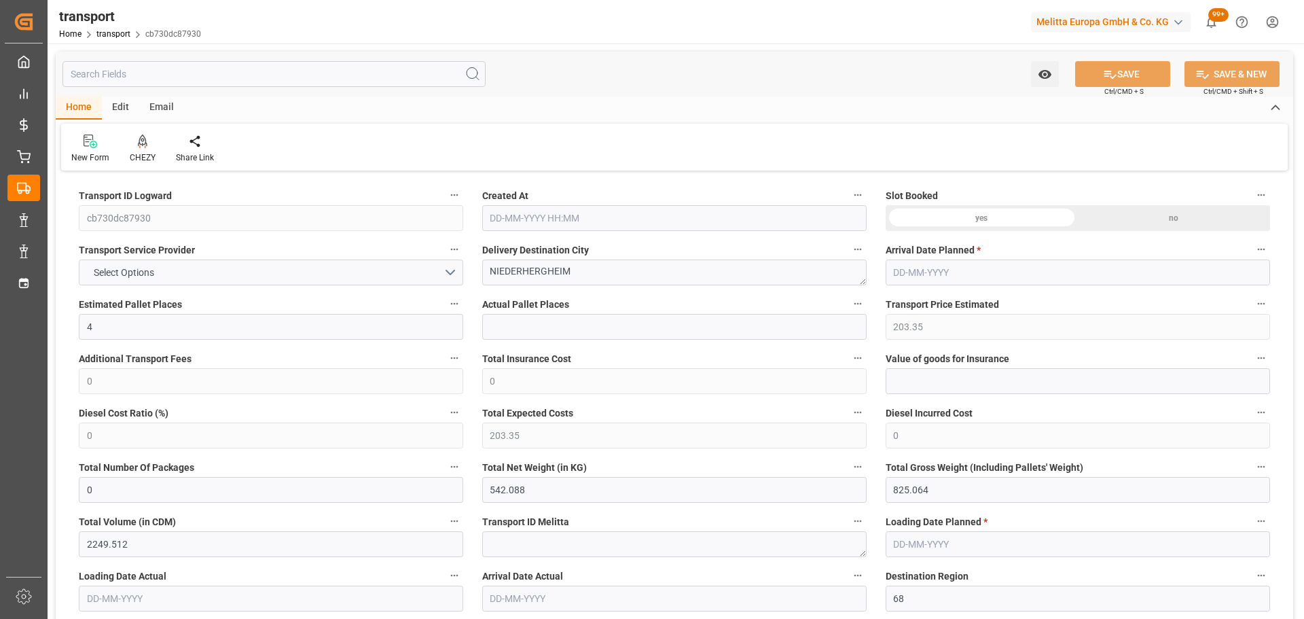
type input "[DATE]"
click at [145, 152] on div "CHEZY" at bounding box center [143, 157] width 26 height 12
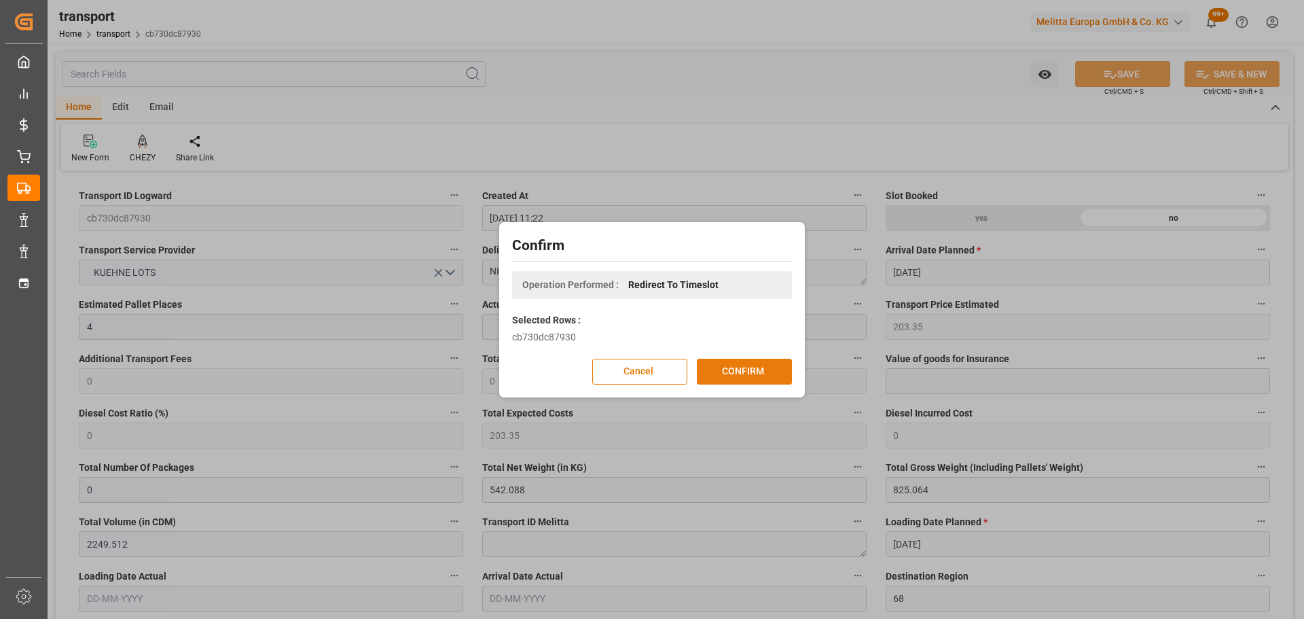
click at [732, 368] on button "CONFIRM" at bounding box center [744, 372] width 95 height 26
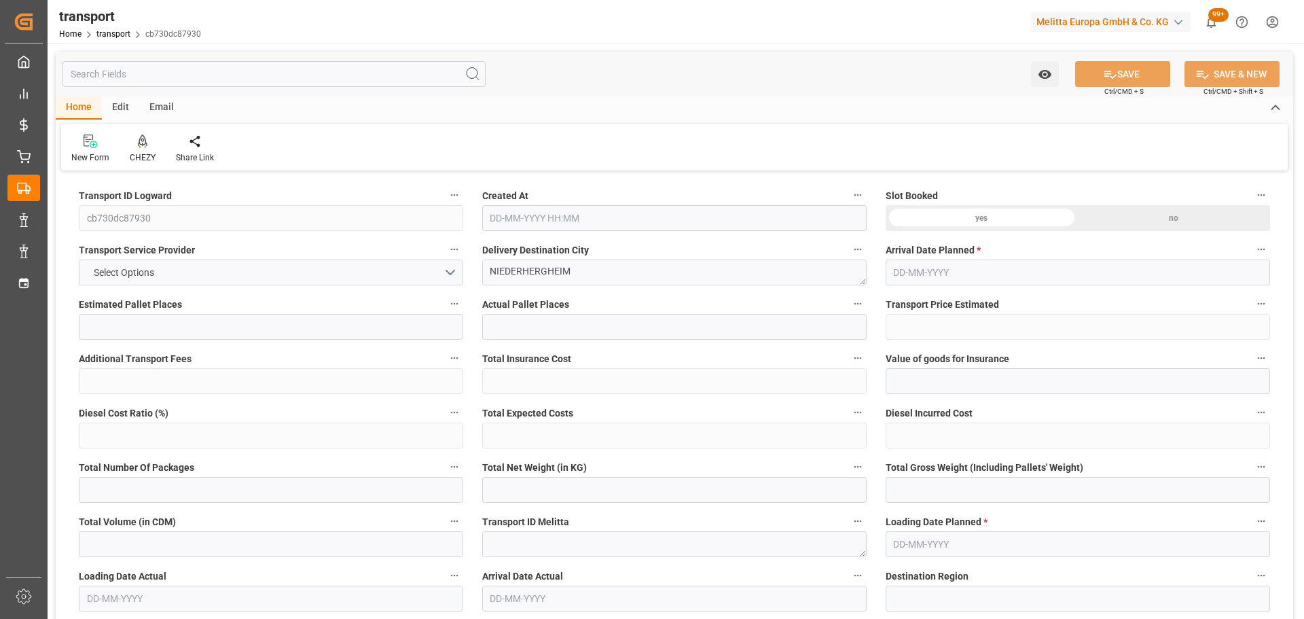
type input "4"
type input "203.35"
type input "0"
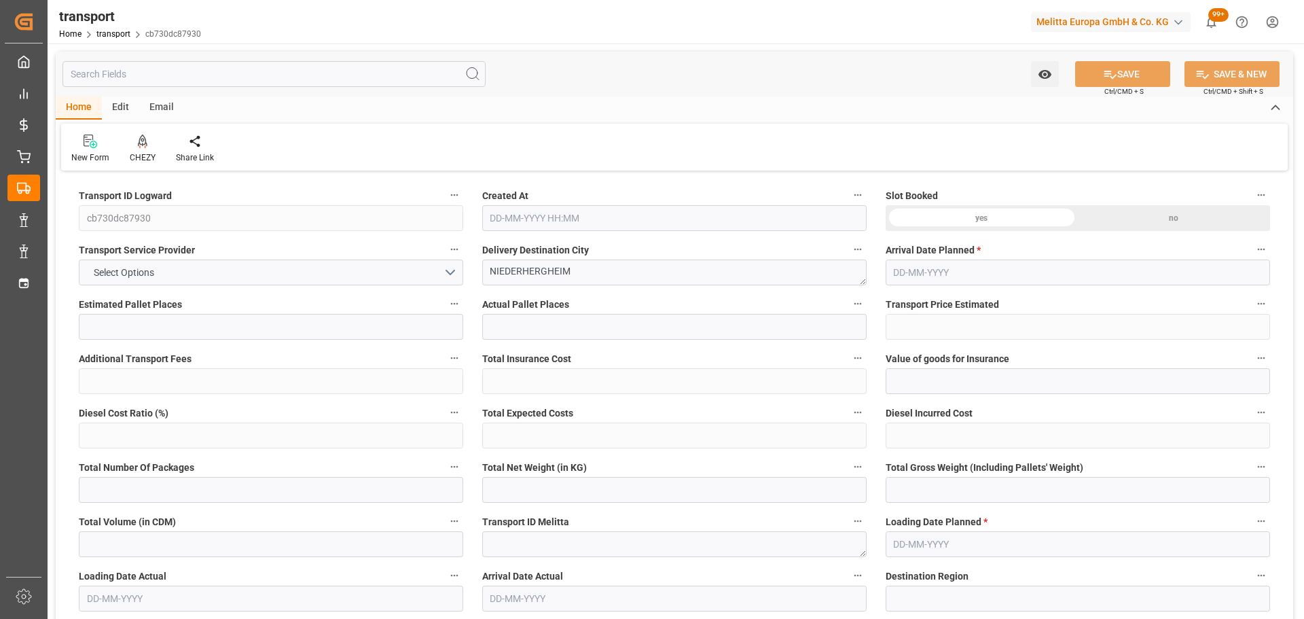
type input "203.35"
type input "0"
type input "542.088"
type input "825.064"
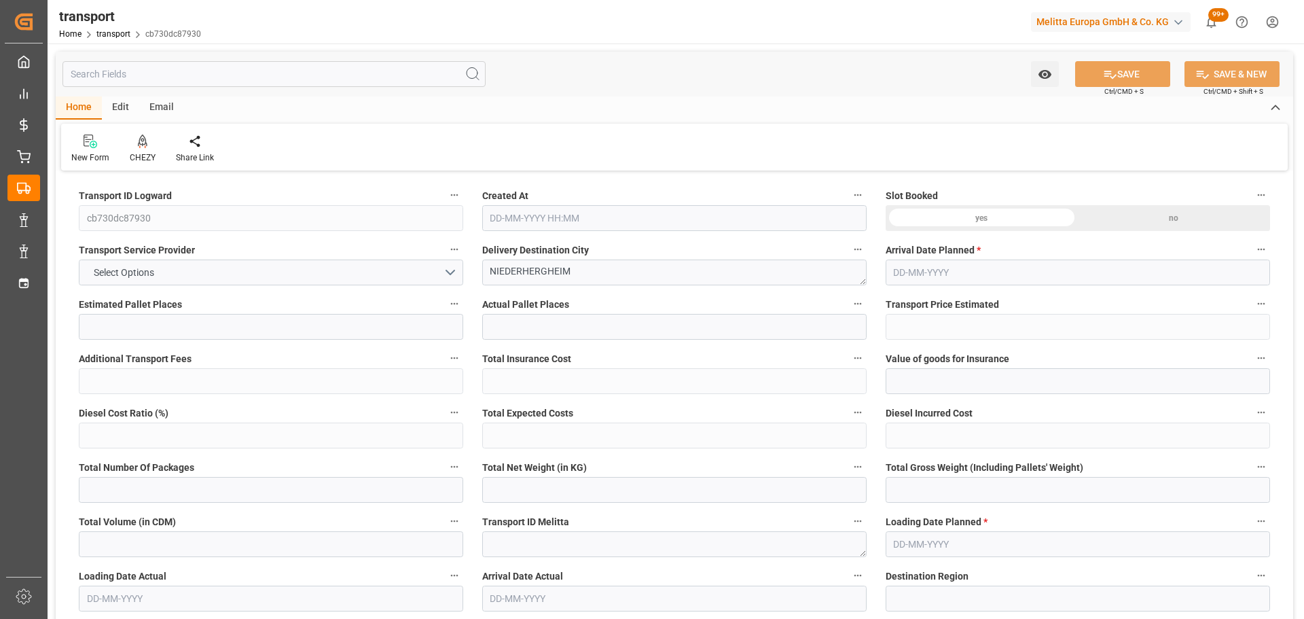
type input "2249.512"
type input "68"
type input "0"
type input "187"
type input "7"
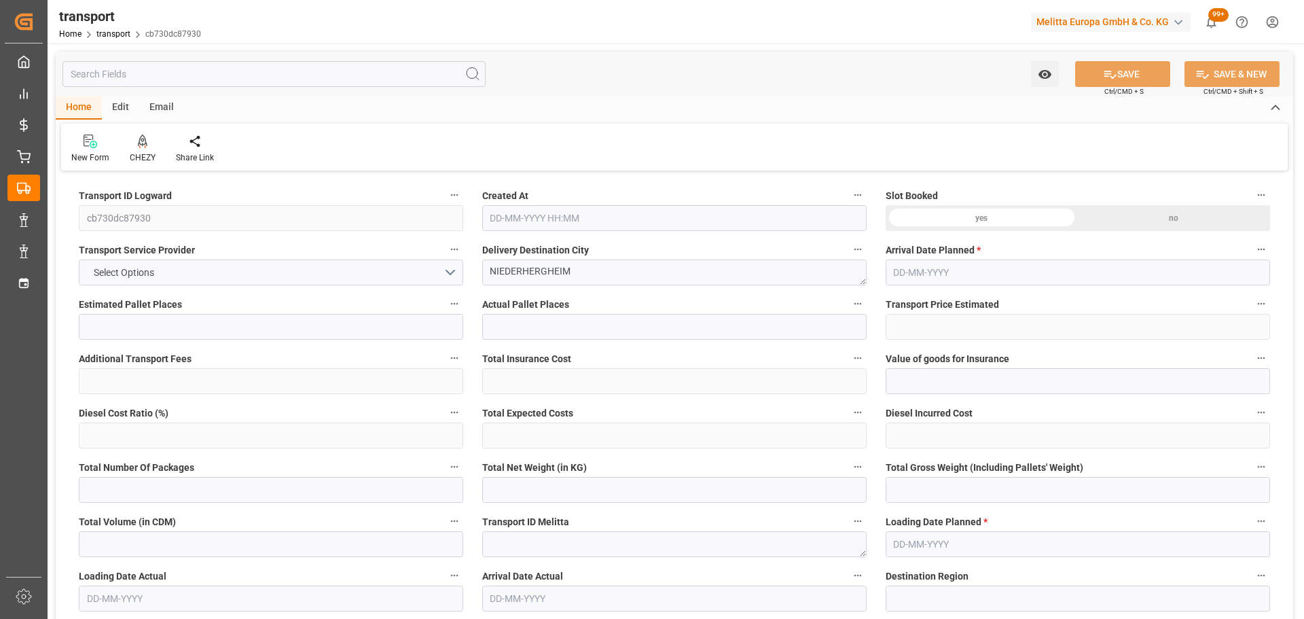
type input "101"
type input "664.064"
type input "0"
type input "4710.8598"
type input "0"
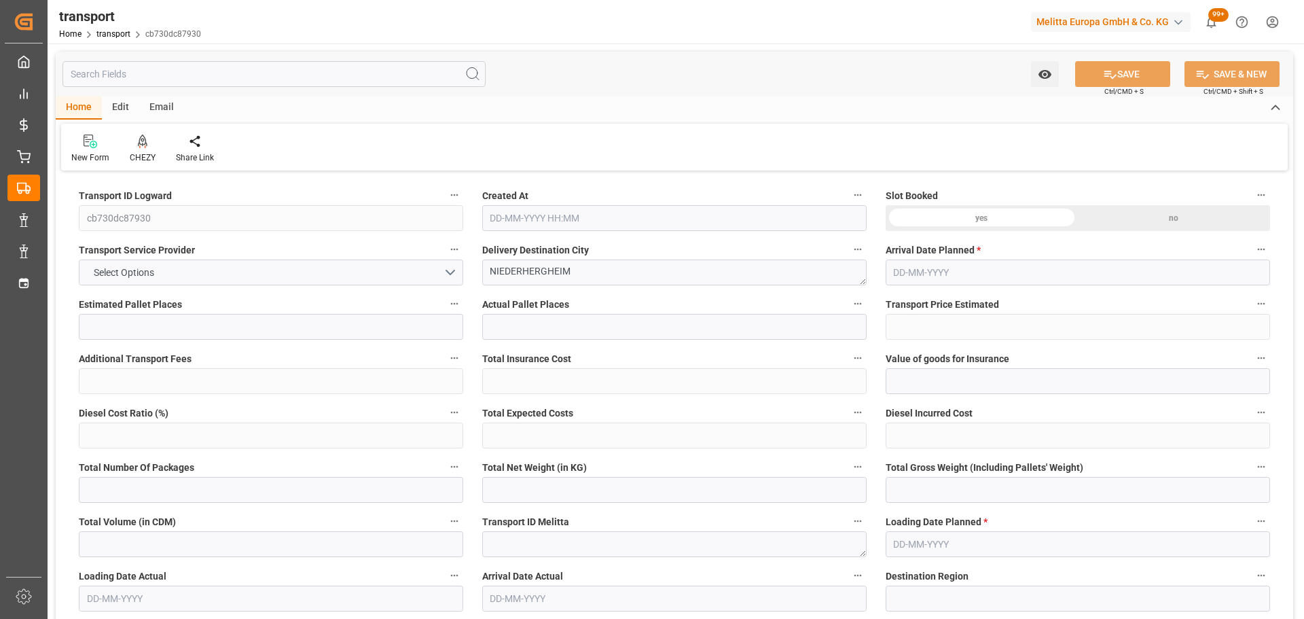
type input "0"
type input "21"
type input "35"
type input "07-10-2025 11:22"
type input "14-10-2025"
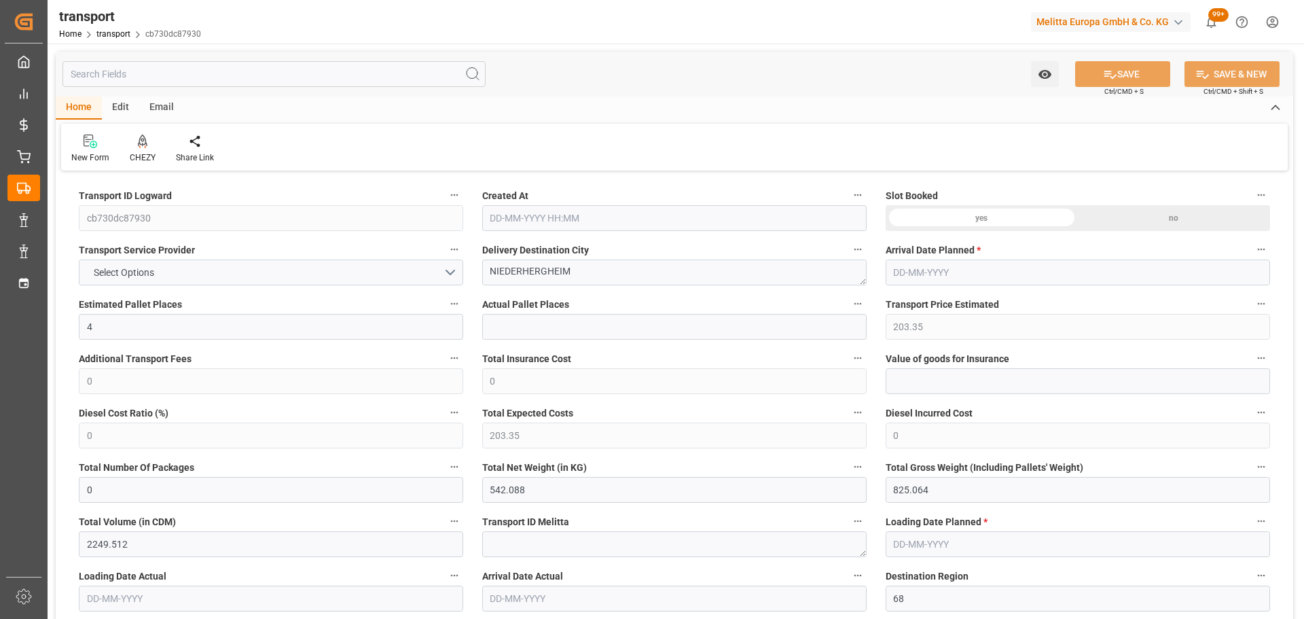
type input "[DATE]"
click at [143, 142] on icon at bounding box center [143, 142] width 10 height 14
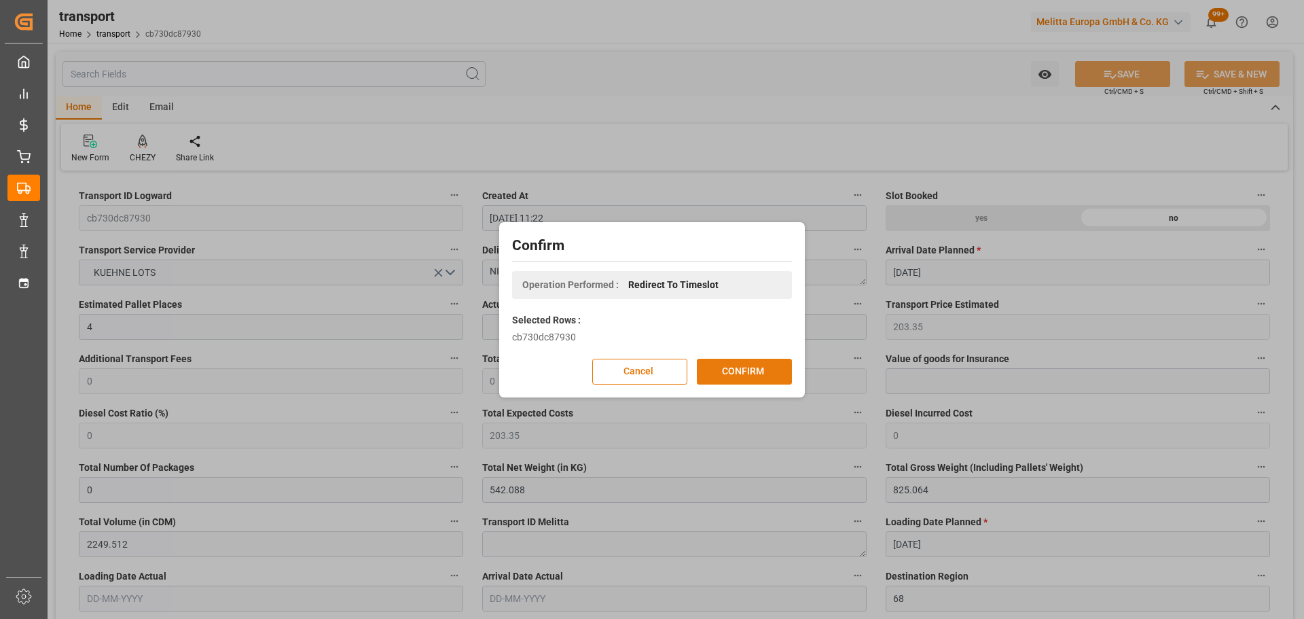
click at [732, 367] on button "CONFIRM" at bounding box center [744, 372] width 95 height 26
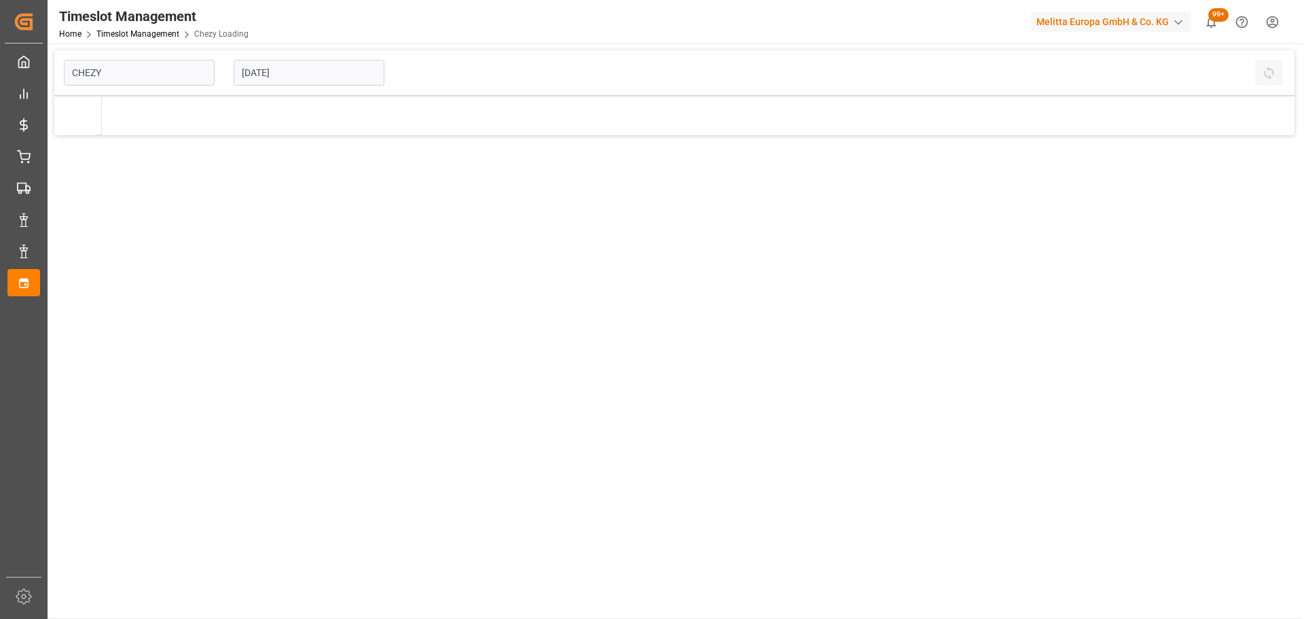
type input "Chezy Loading"
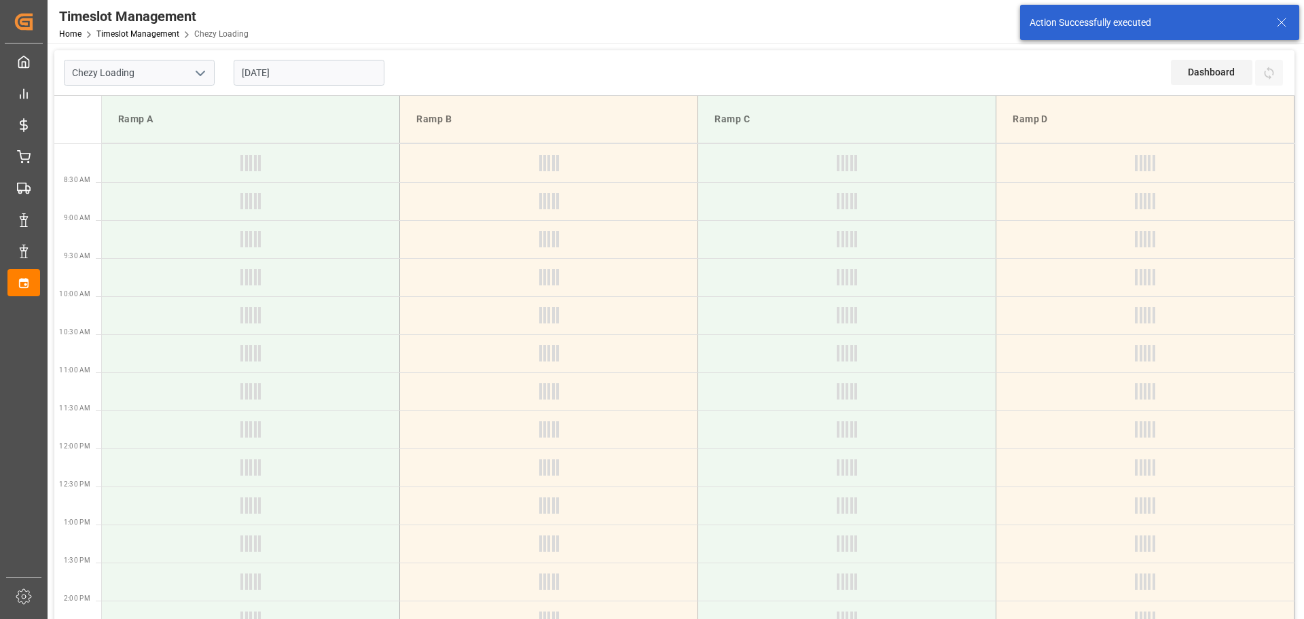
click at [308, 71] on input "[DATE]" at bounding box center [309, 73] width 151 height 26
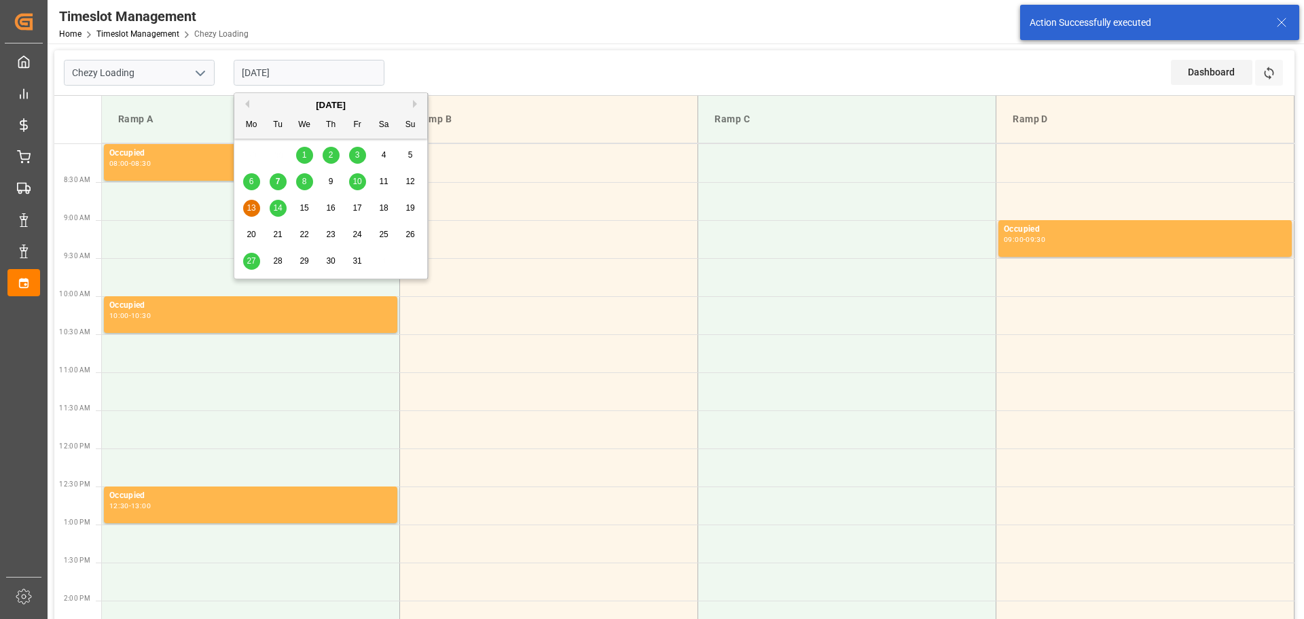
click at [332, 183] on span "9" at bounding box center [331, 182] width 5 height 10
type input "[DATE]"
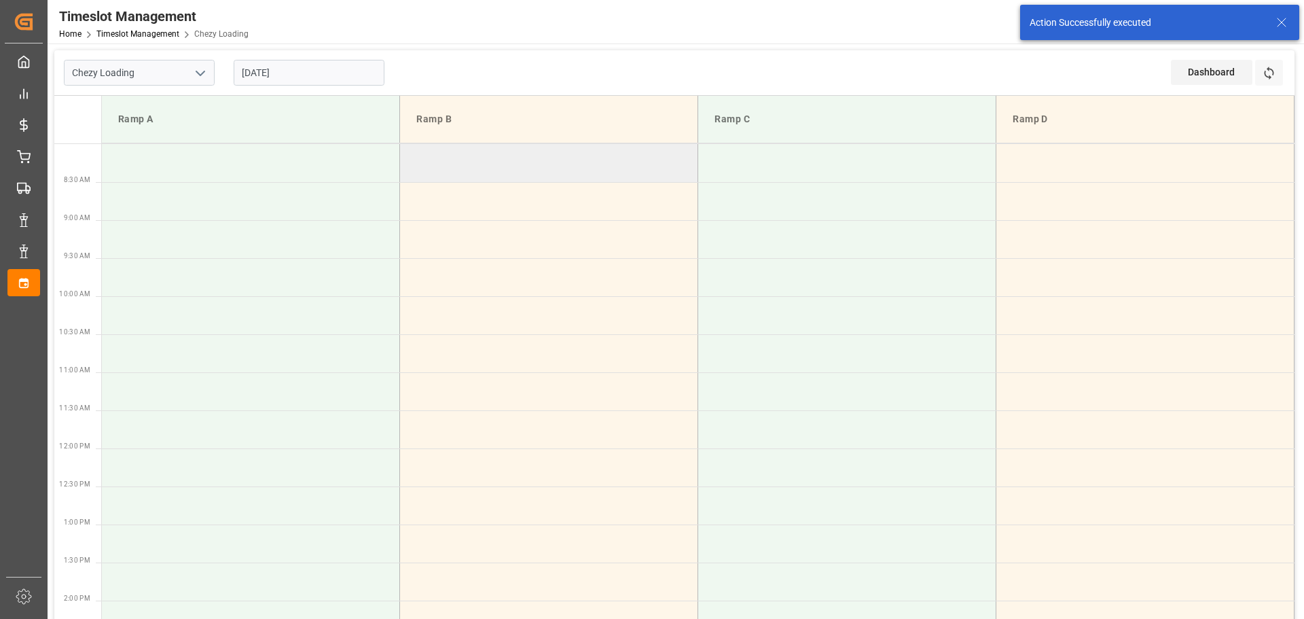
click at [413, 156] on td at bounding box center [549, 163] width 298 height 38
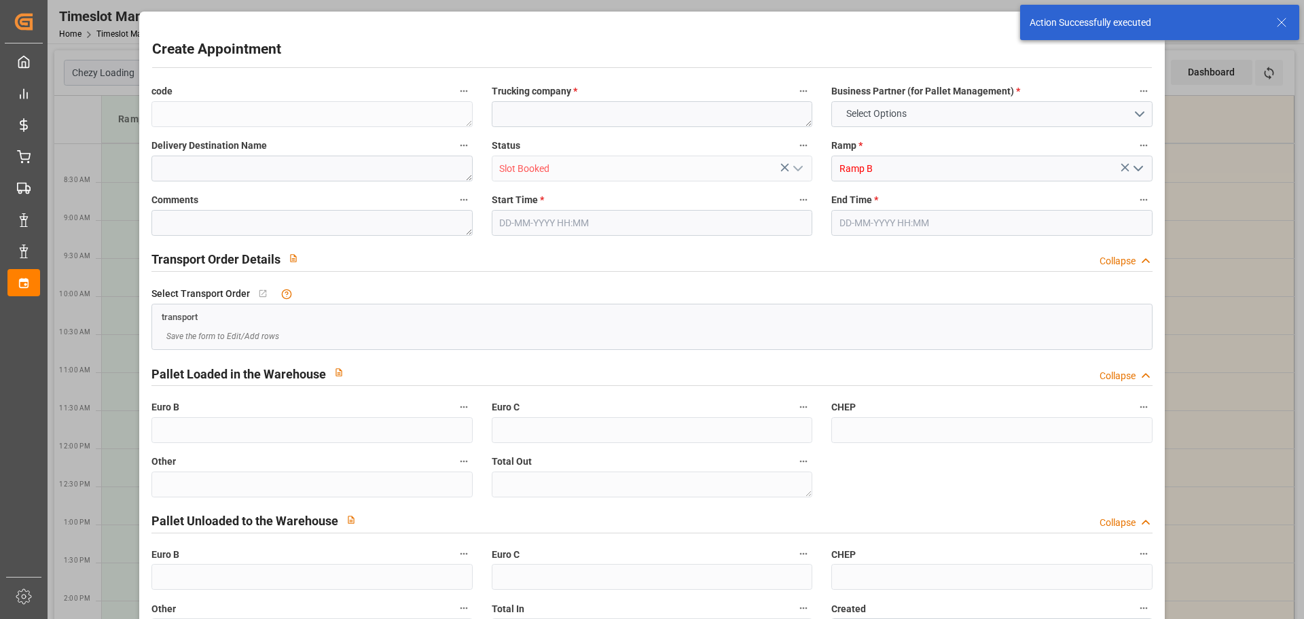
type input "0"
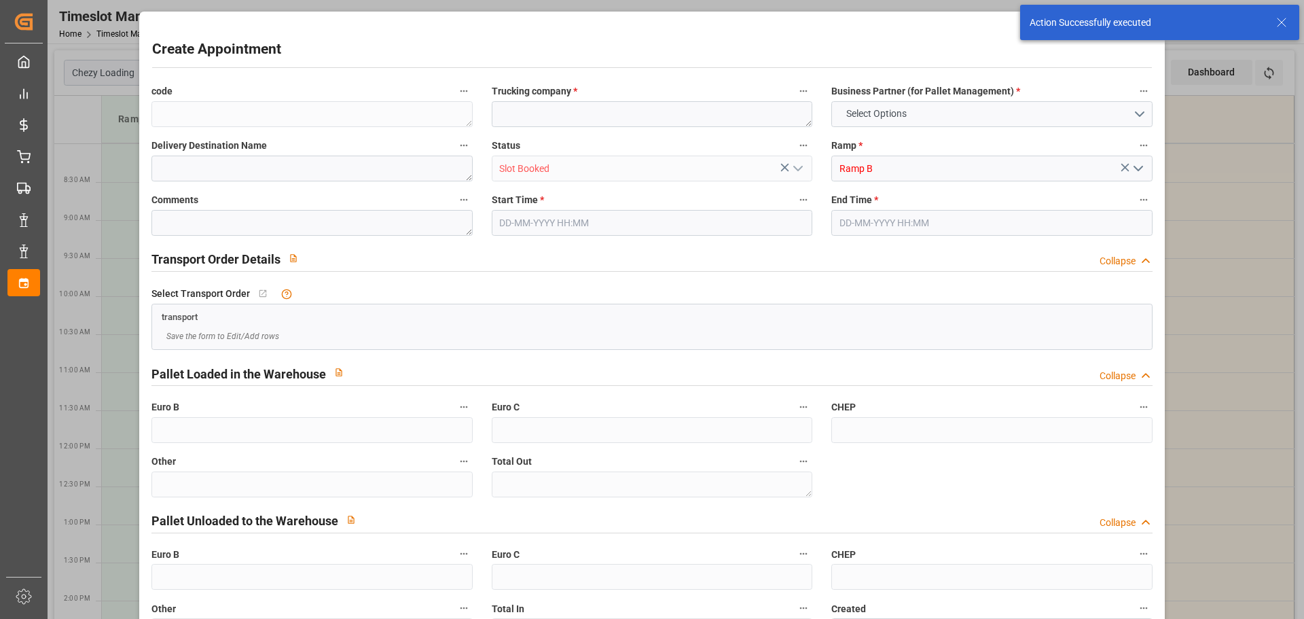
type input "0"
type input "[DATE] 08:00"
type input "[DATE] 08:30"
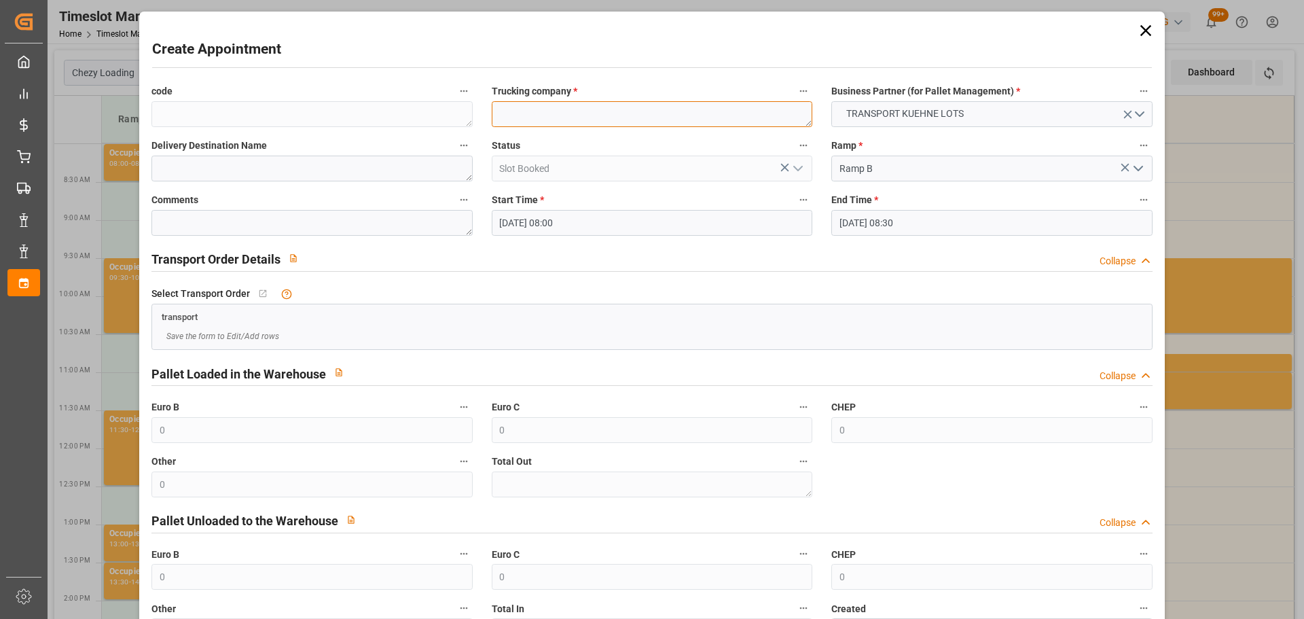
click at [528, 109] on textarea at bounding box center [652, 114] width 321 height 26
type textarea "SAVERNE"
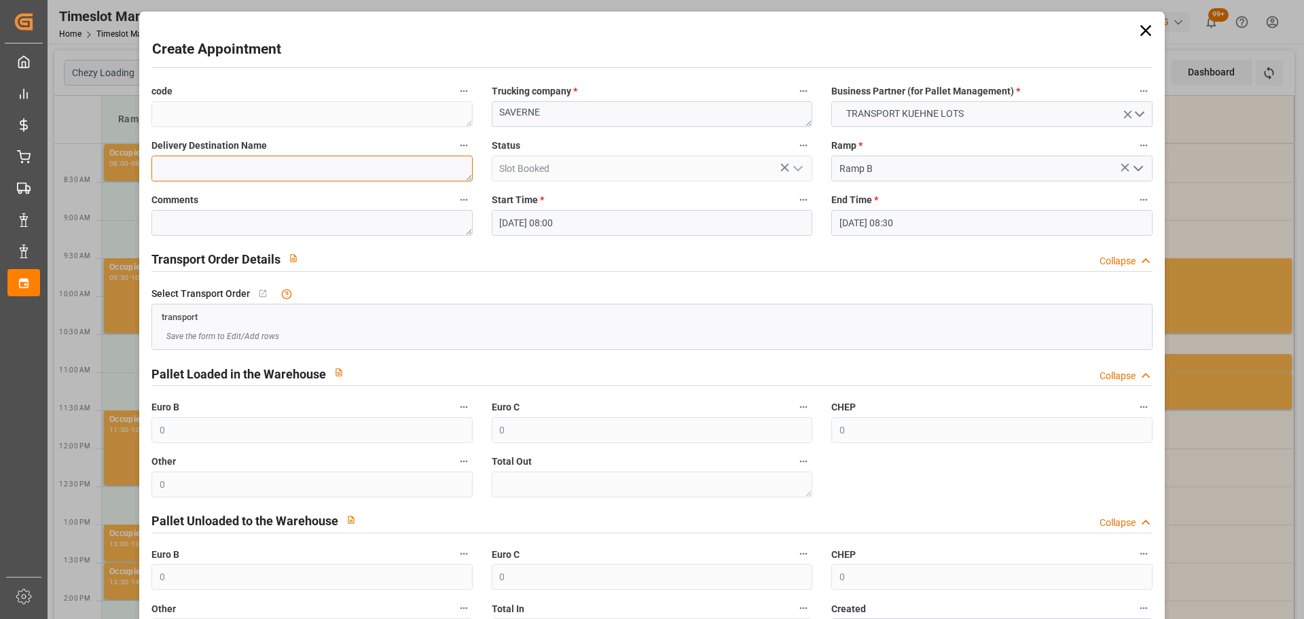
click at [398, 164] on textarea at bounding box center [311, 169] width 321 height 26
type textarea "NIEDERHERGHEIM"
click at [865, 216] on input "[DATE] 08:30" at bounding box center [992, 223] width 321 height 26
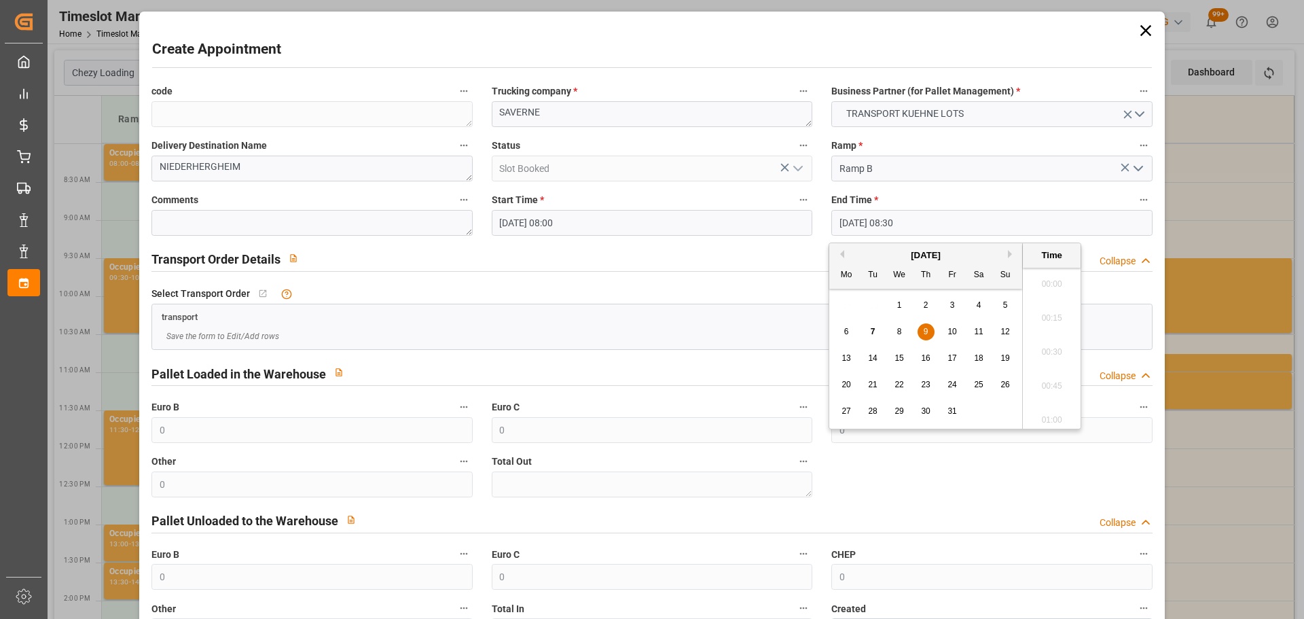
scroll to position [1092, 0]
click at [933, 333] on div "9" at bounding box center [926, 332] width 17 height 16
click at [1056, 310] on li "08:15" at bounding box center [1052, 314] width 58 height 34
type input "[DATE] 08:15"
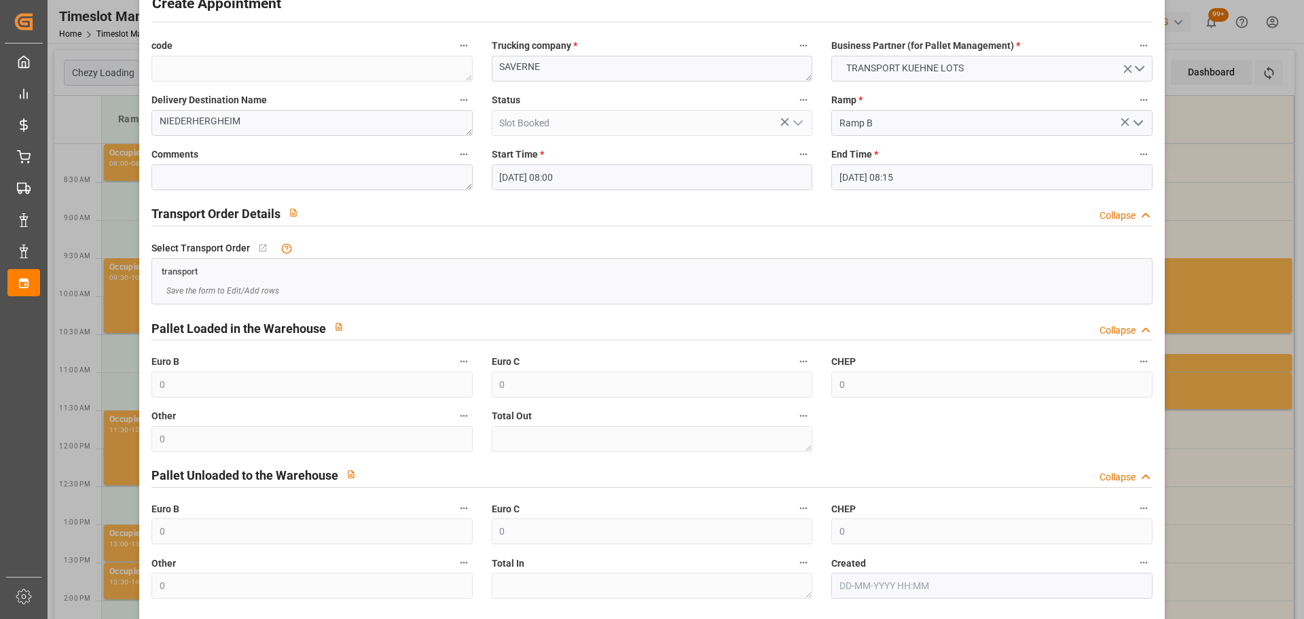
scroll to position [104, 0]
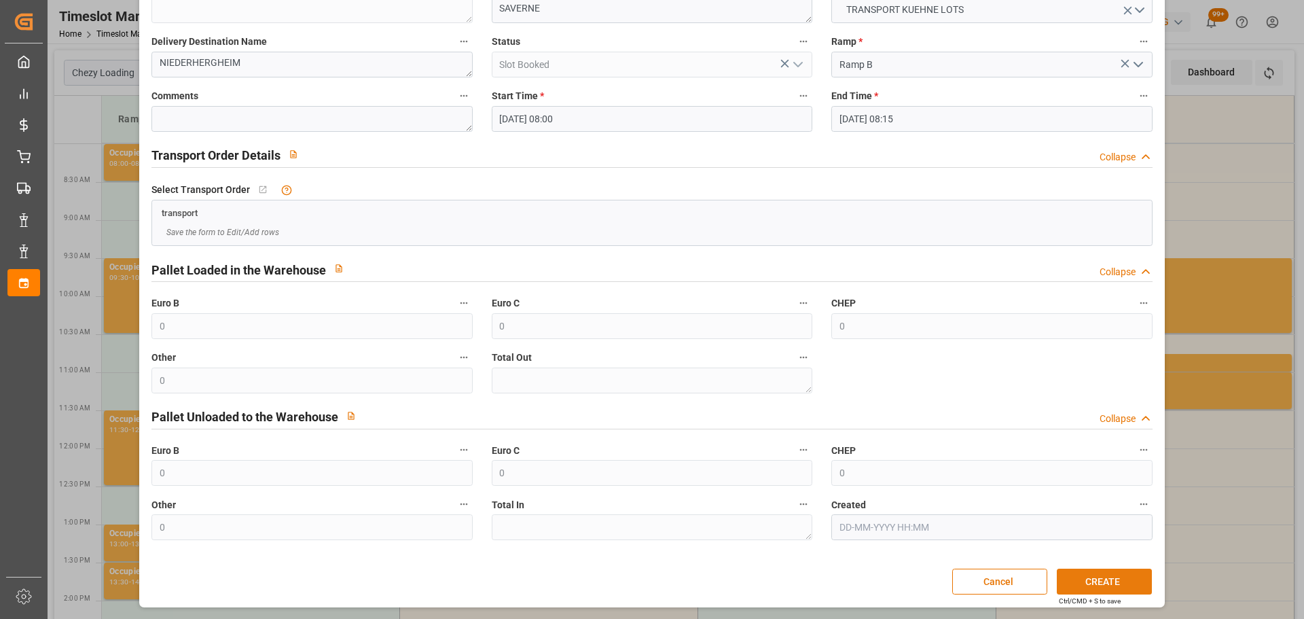
click at [1122, 582] on button "CREATE" at bounding box center [1104, 582] width 95 height 26
